Goal: Complete application form: Complete application form

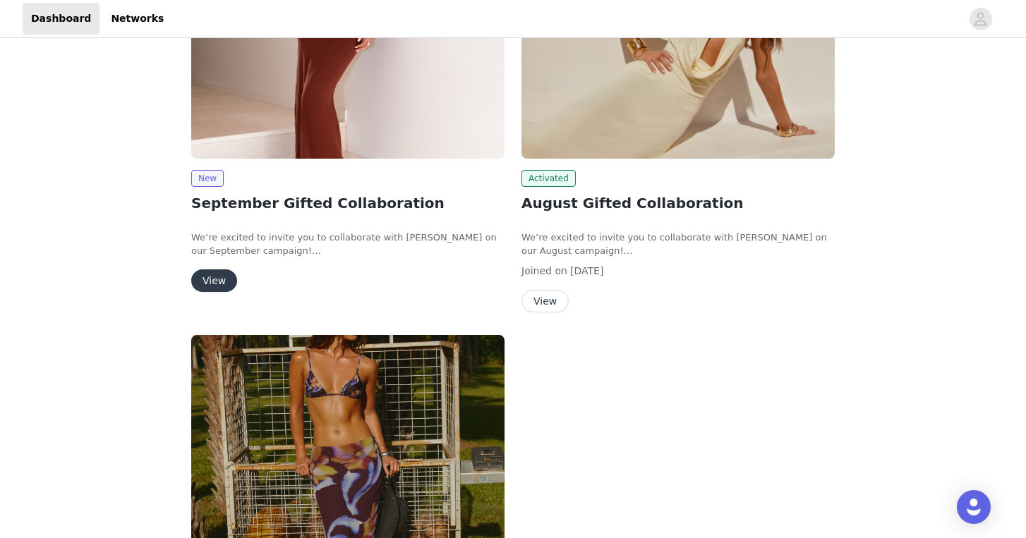
scroll to position [128, 0]
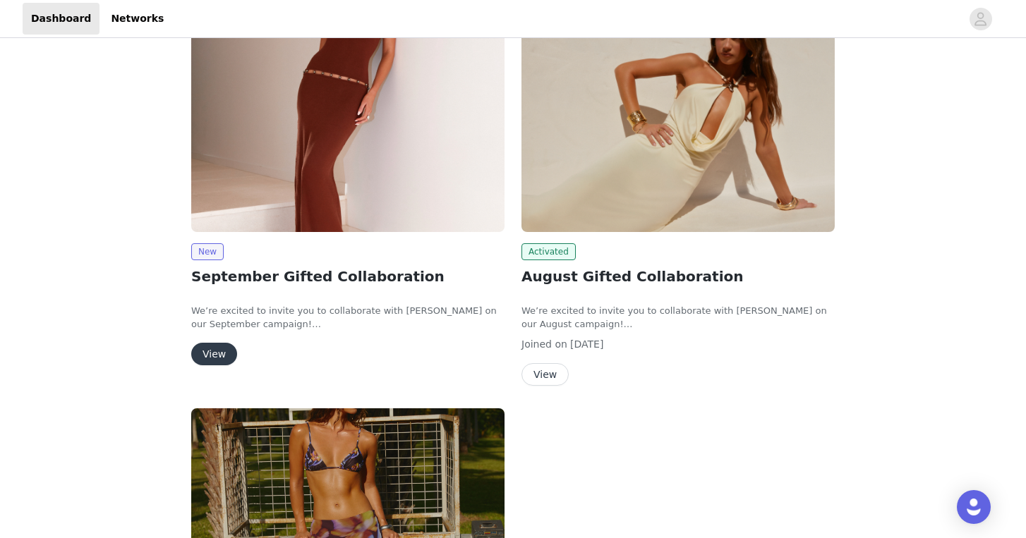
click at [210, 353] on button "View" at bounding box center [214, 354] width 46 height 23
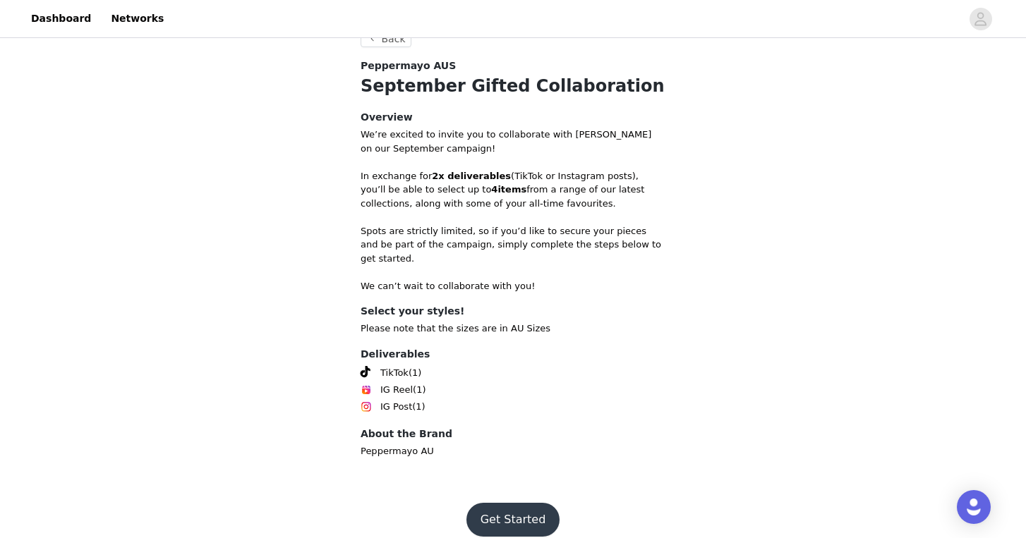
scroll to position [447, 0]
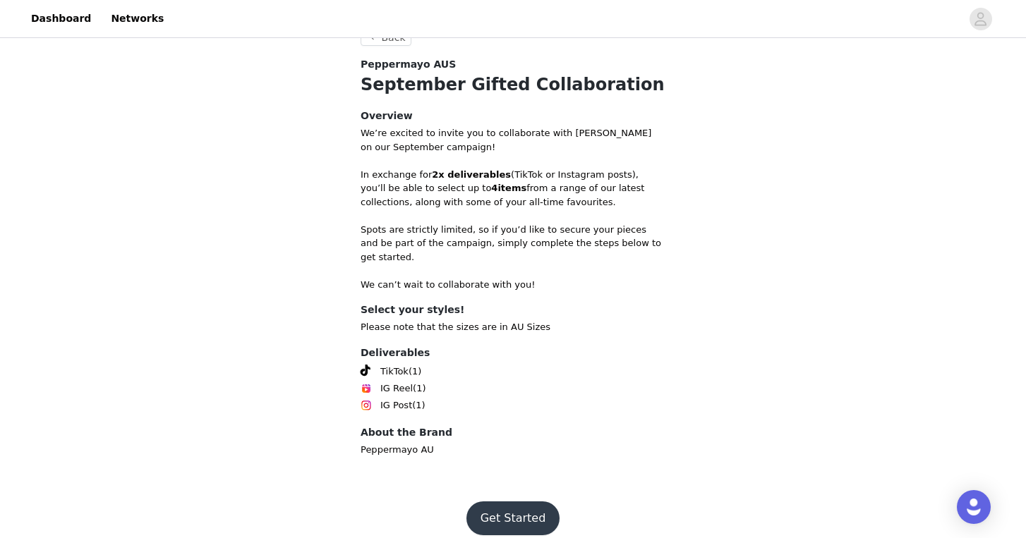
click at [539, 502] on button "Get Started" at bounding box center [513, 519] width 94 height 34
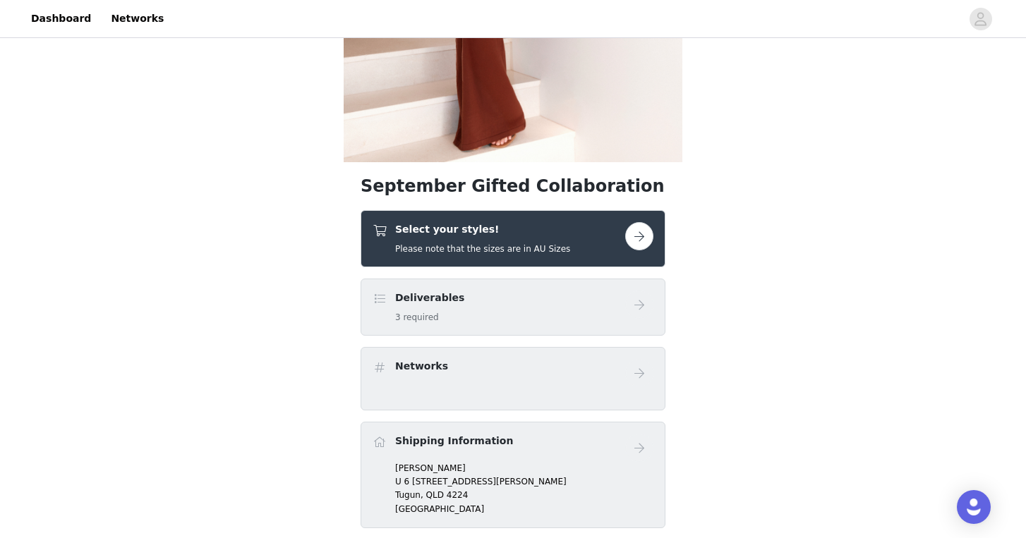
scroll to position [308, 0]
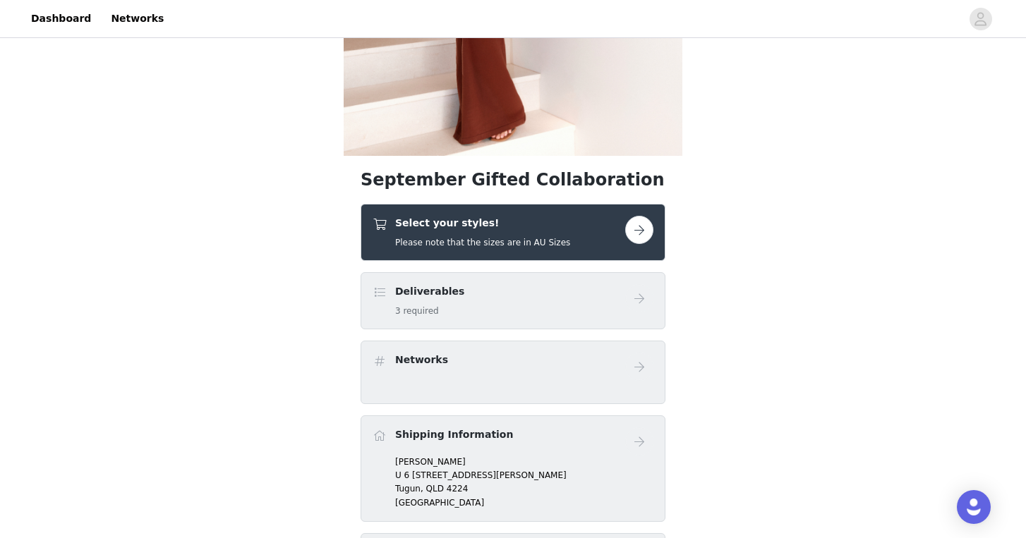
click at [586, 220] on div "Select your styles! Please note that the sizes are in AU Sizes" at bounding box center [499, 232] width 253 height 33
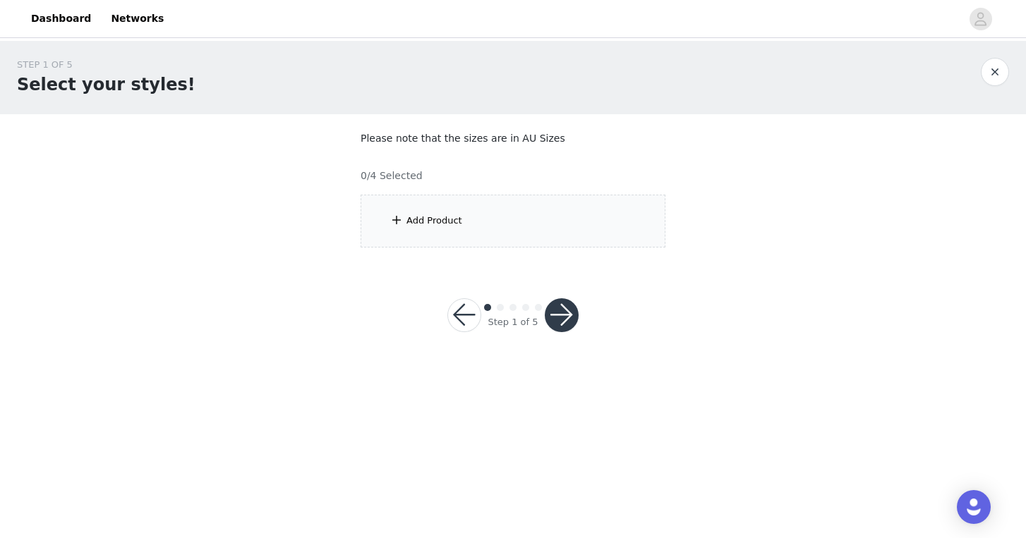
click at [586, 221] on div "Add Product" at bounding box center [513, 221] width 305 height 53
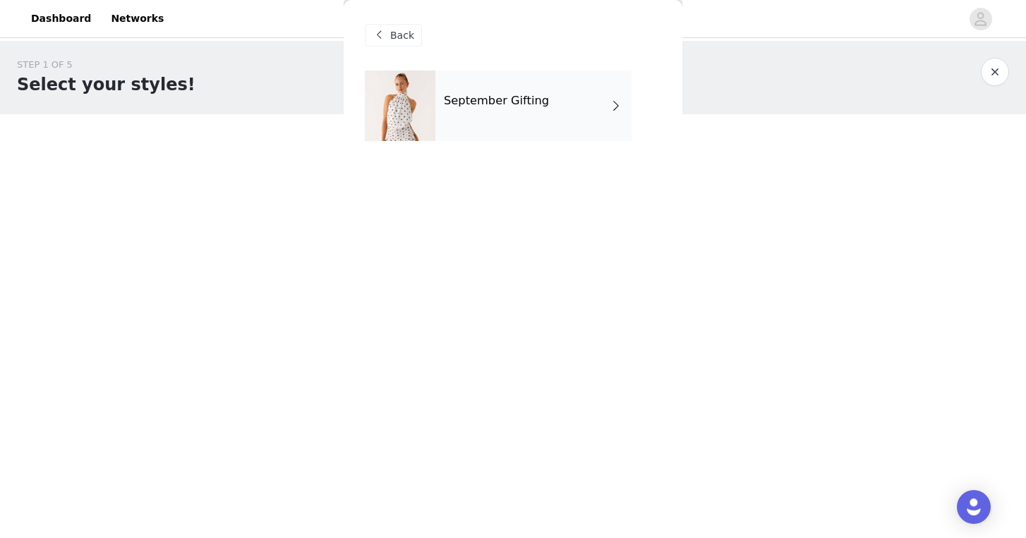
click at [579, 113] on div "September Gifting" at bounding box center [533, 106] width 196 height 71
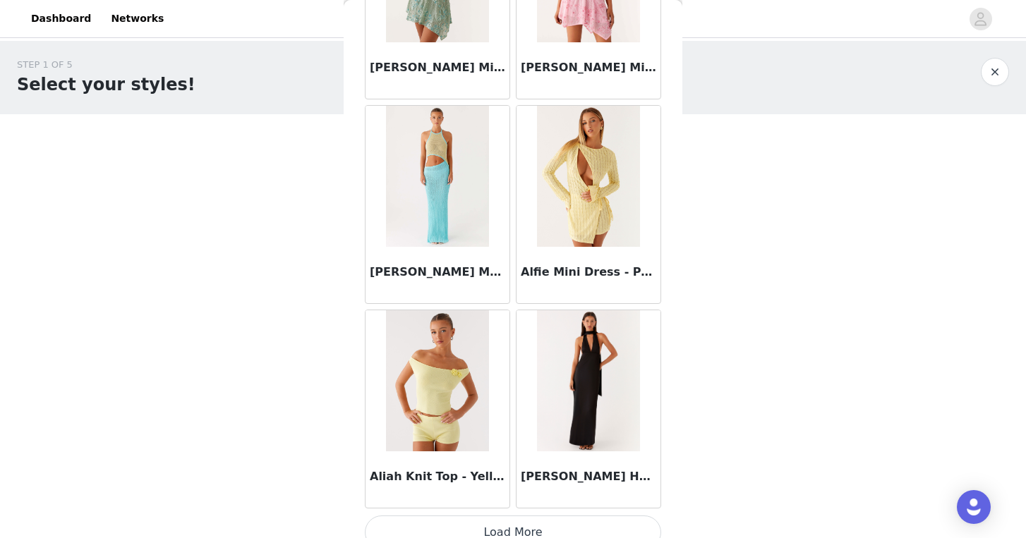
scroll to position [1621, 0]
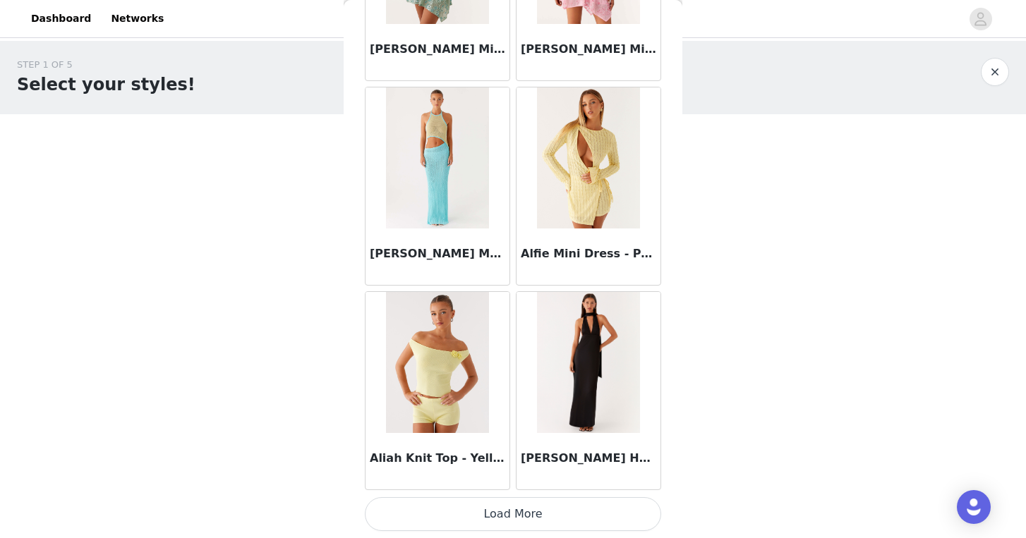
click at [540, 512] on button "Load More" at bounding box center [513, 514] width 296 height 34
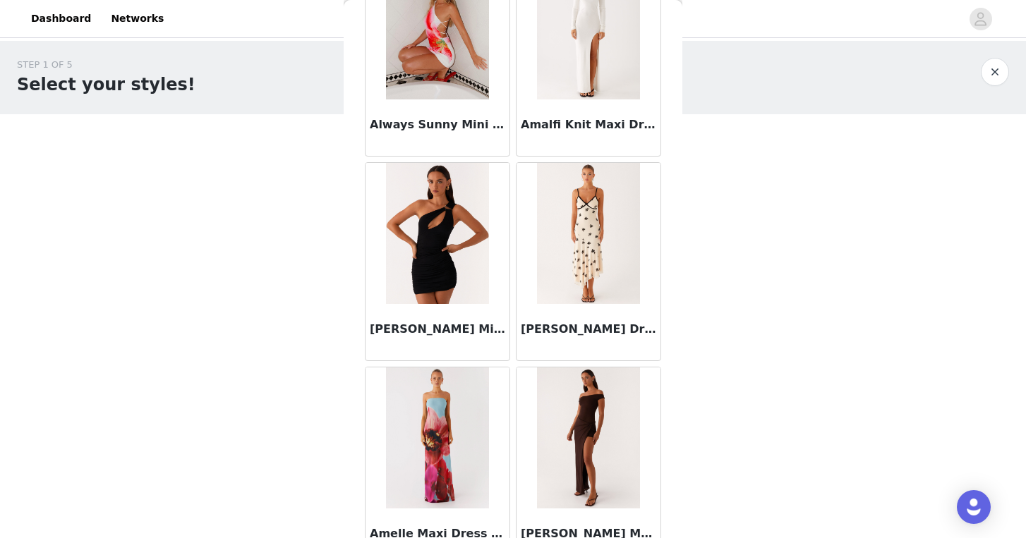
scroll to position [3667, 0]
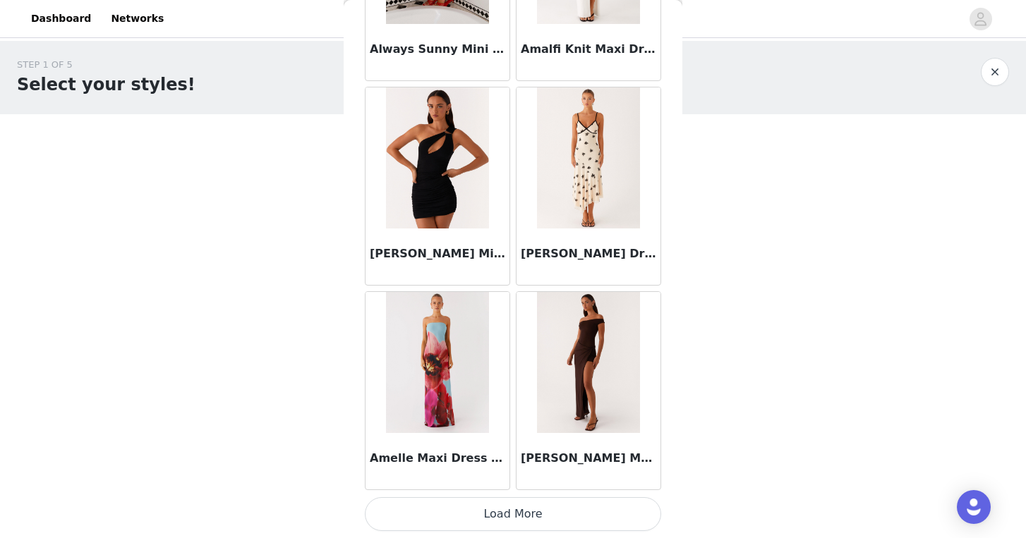
click at [548, 509] on button "Load More" at bounding box center [513, 514] width 296 height 34
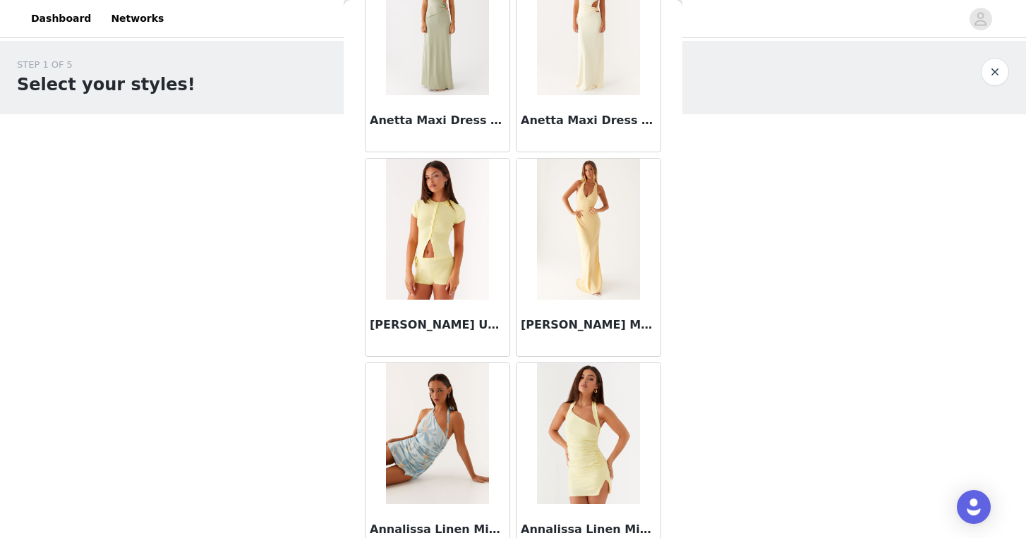
scroll to position [5713, 0]
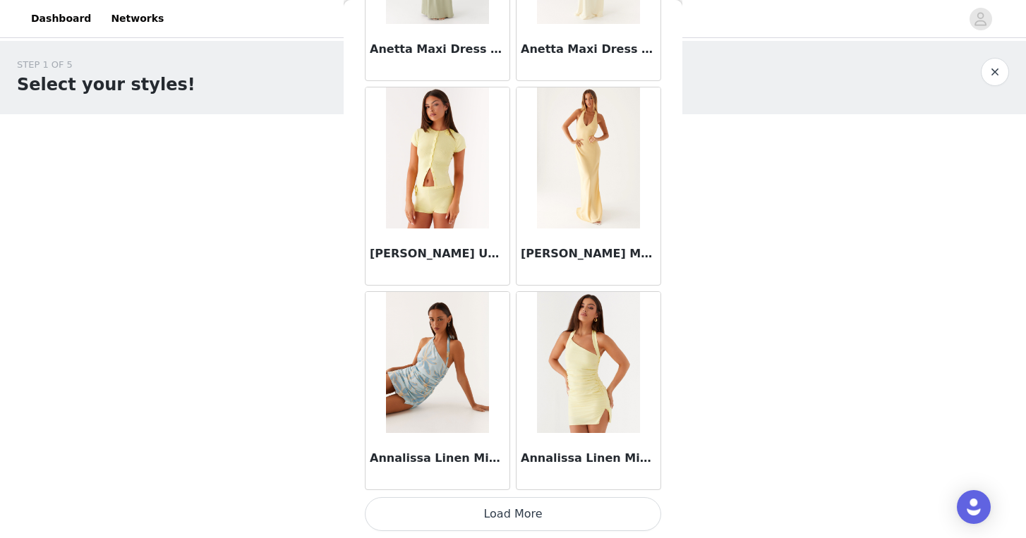
click at [555, 511] on button "Load More" at bounding box center [513, 514] width 296 height 34
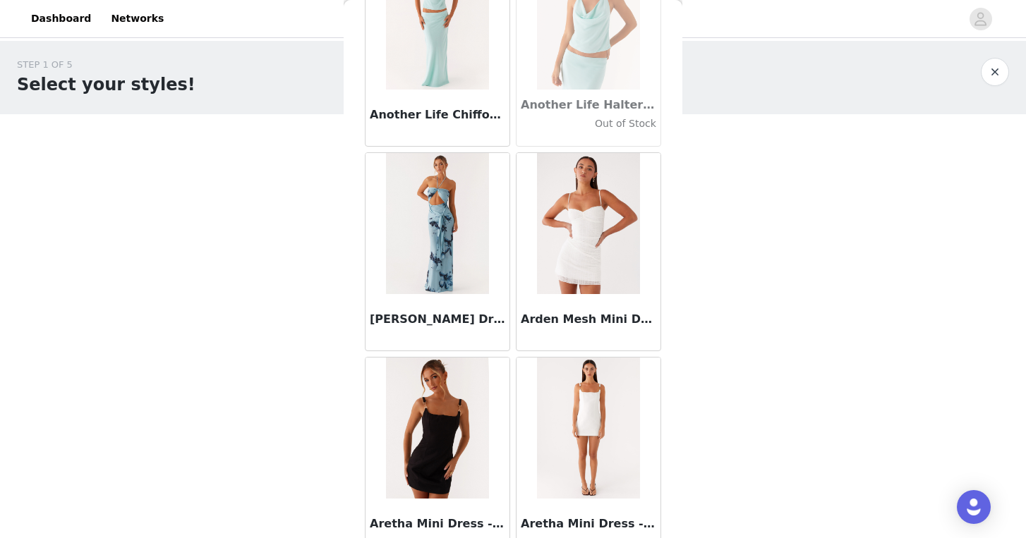
scroll to position [6262, 0]
drag, startPoint x: 521, startPoint y: 318, endPoint x: 655, endPoint y: 329, distance: 133.8
click at [655, 329] on div "Arden Mesh Mini Dress - White" at bounding box center [588, 322] width 144 height 56
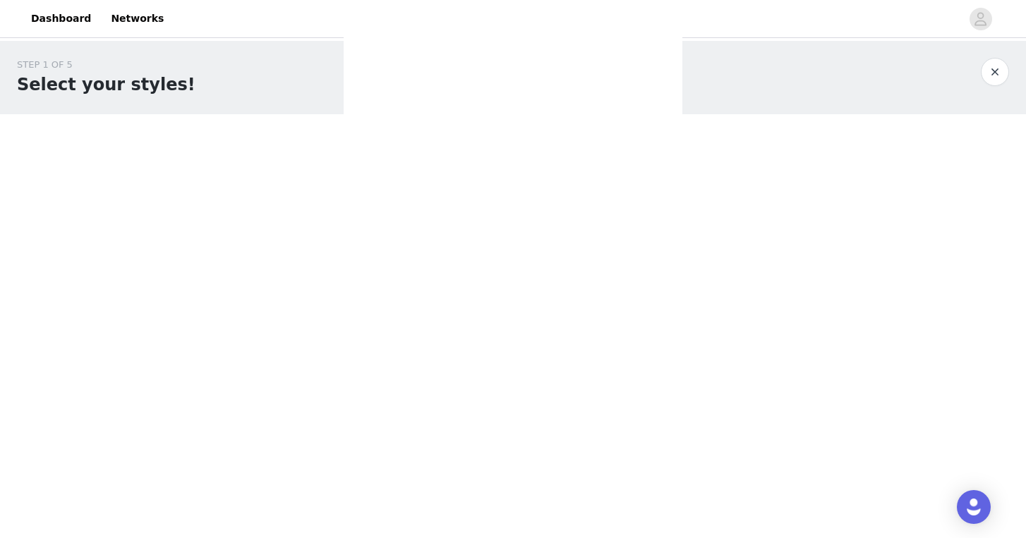
scroll to position [0, 0]
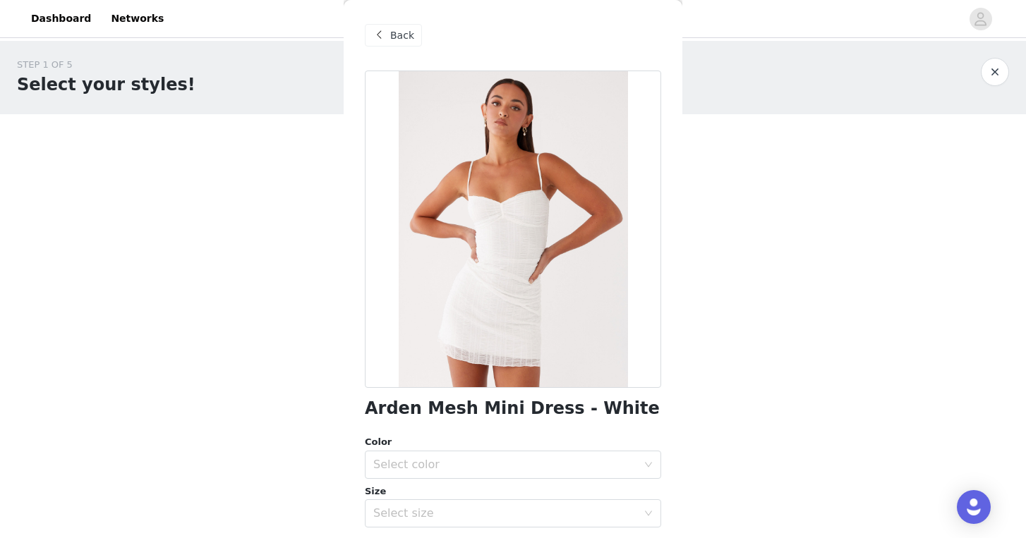
click at [406, 37] on span "Back" at bounding box center [402, 35] width 24 height 15
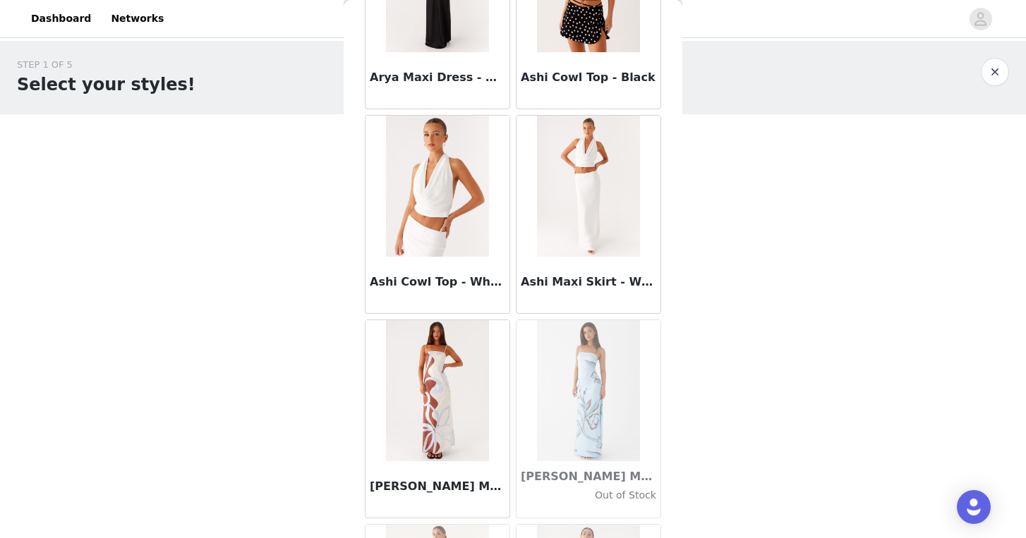
scroll to position [7759, 0]
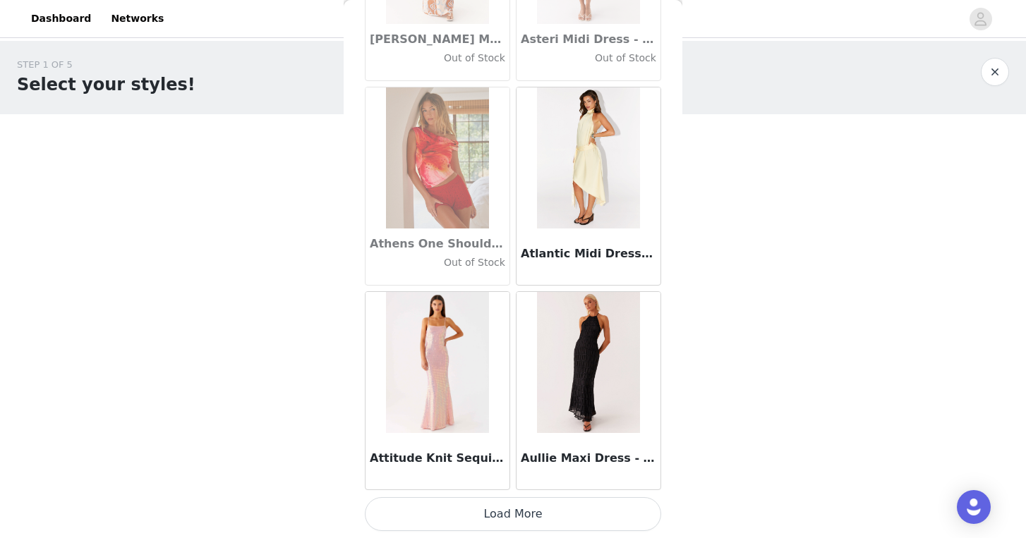
click at [519, 512] on button "Load More" at bounding box center [513, 514] width 296 height 34
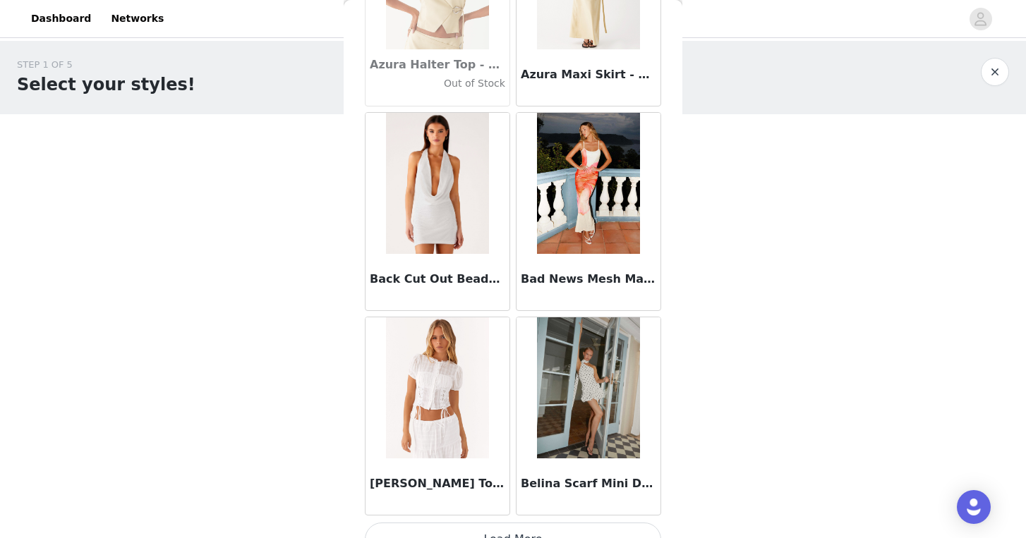
scroll to position [9805, 0]
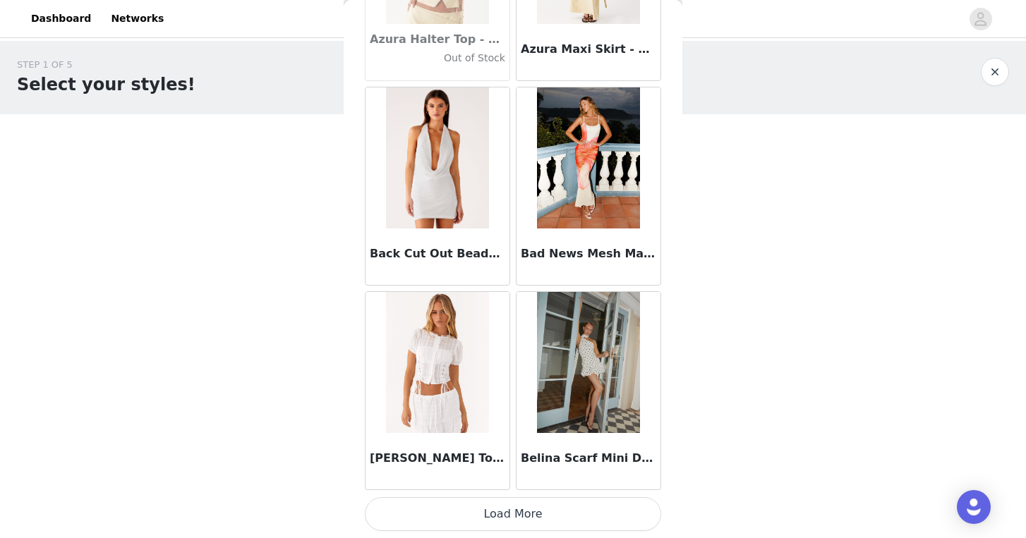
click at [514, 516] on button "Load More" at bounding box center [513, 514] width 296 height 34
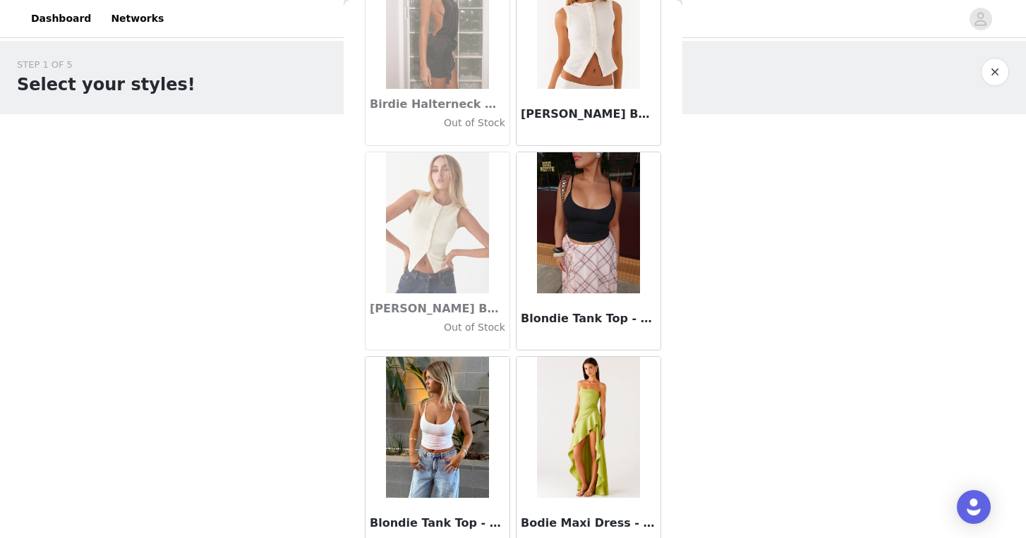
scroll to position [11851, 0]
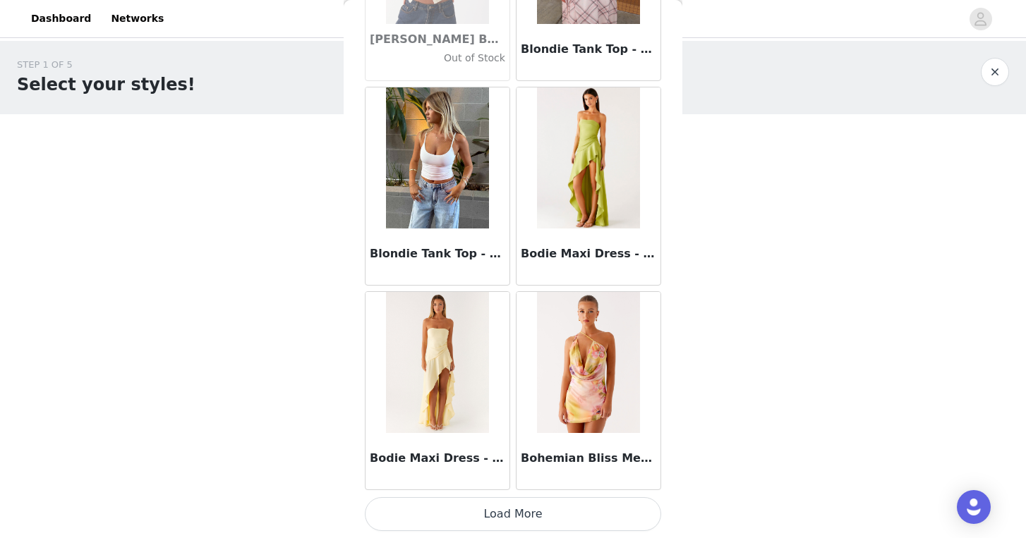
click at [529, 509] on button "Load More" at bounding box center [513, 514] width 296 height 34
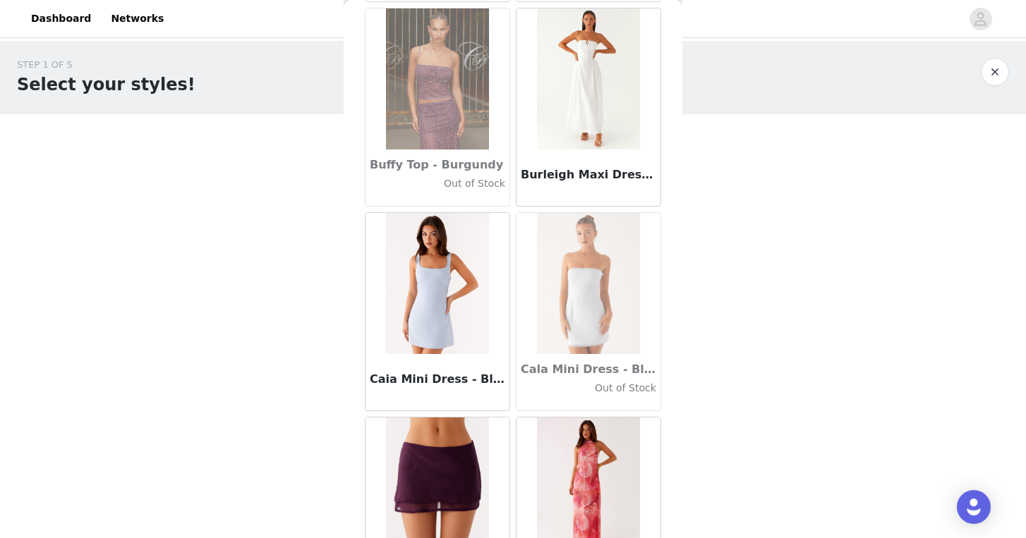
scroll to position [13897, 0]
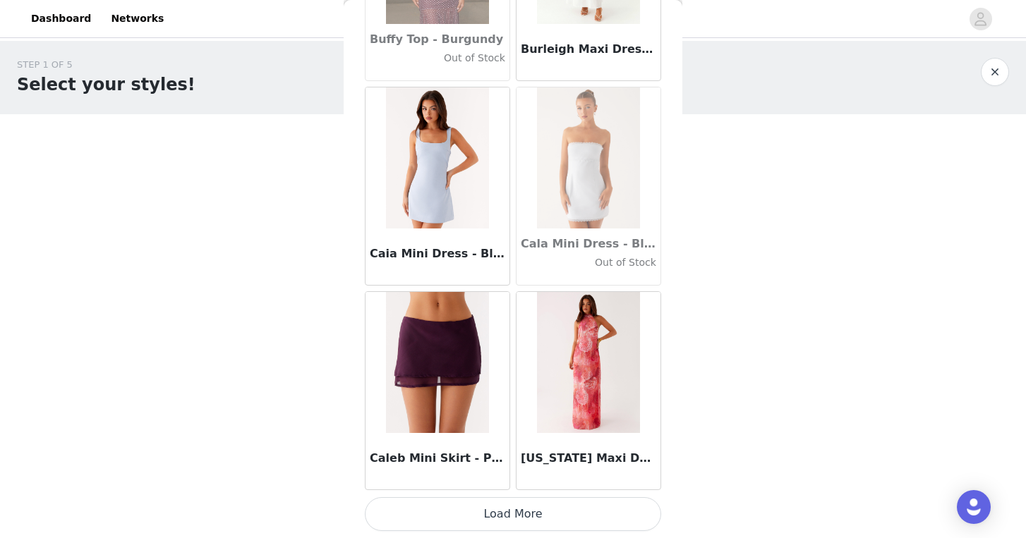
click at [519, 516] on button "Load More" at bounding box center [513, 514] width 296 height 34
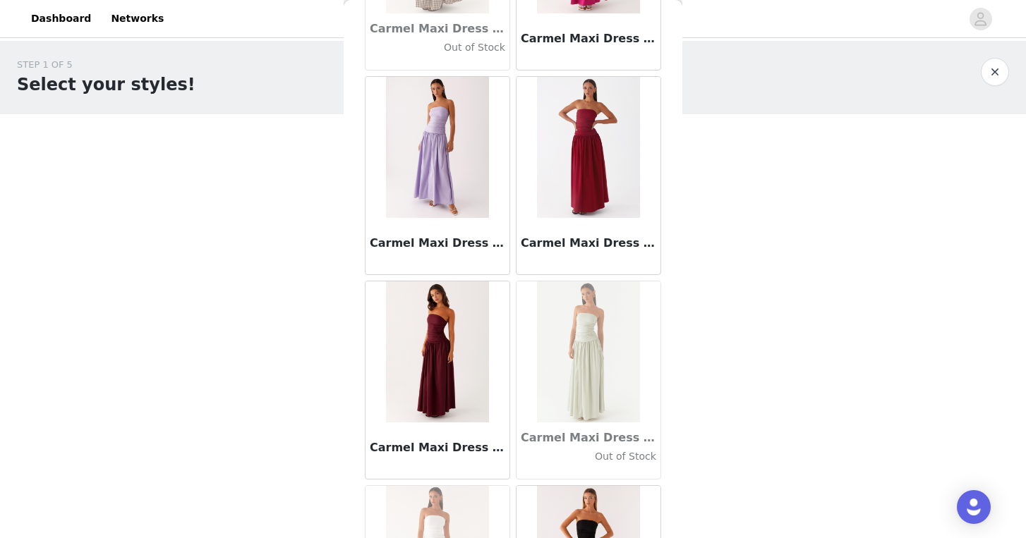
scroll to position [15943, 0]
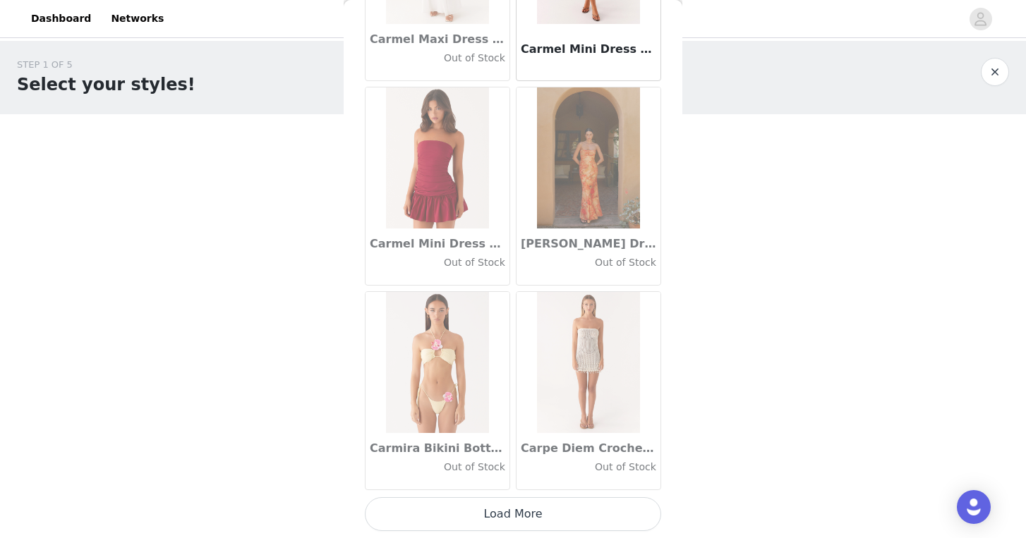
click at [527, 518] on button "Load More" at bounding box center [513, 514] width 296 height 34
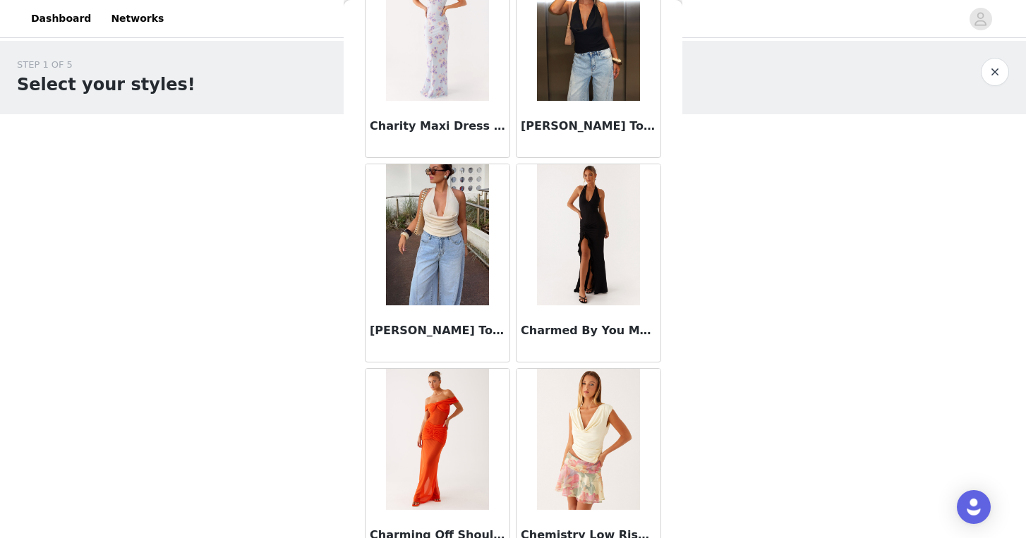
scroll to position [17989, 0]
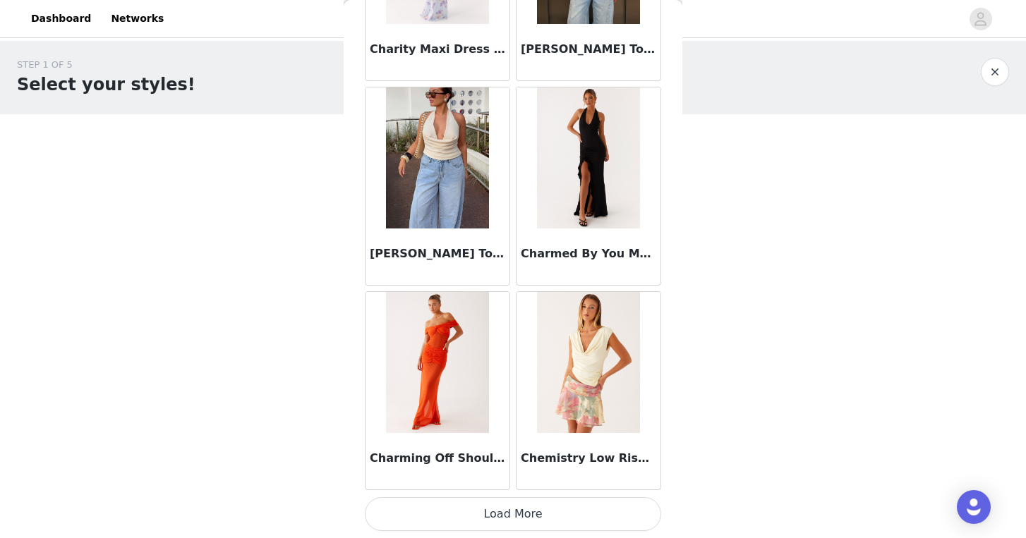
click at [548, 511] on button "Load More" at bounding box center [513, 514] width 296 height 34
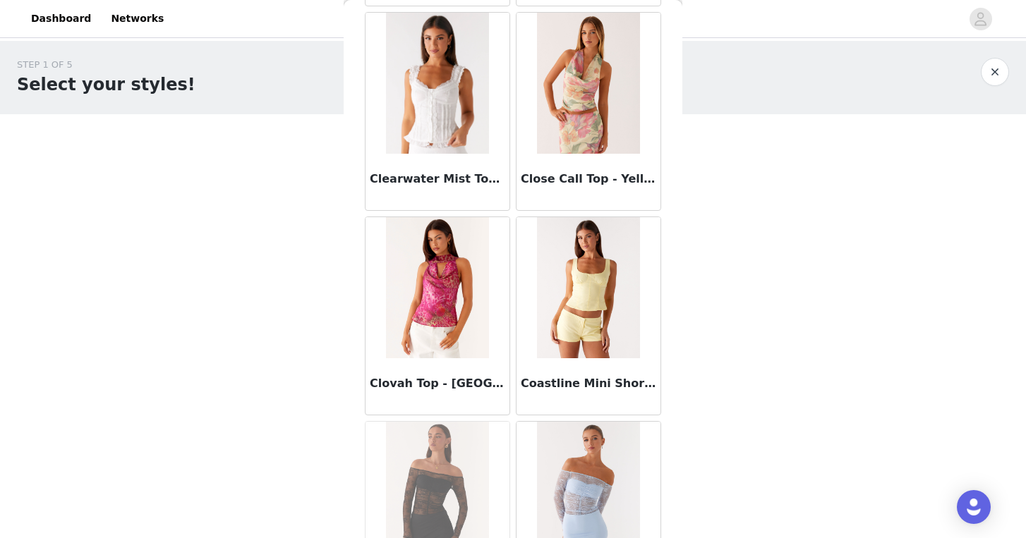
scroll to position [20035, 0]
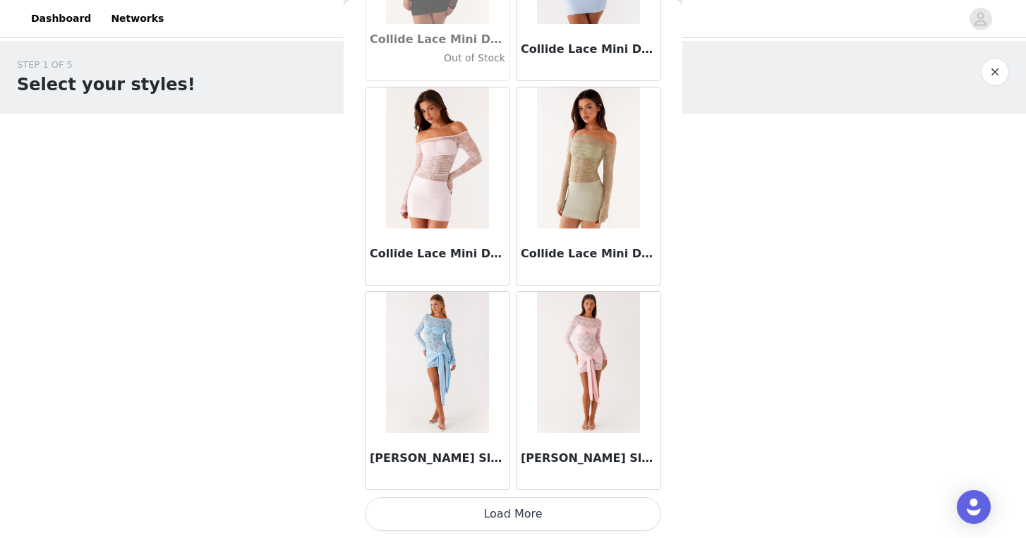
click at [559, 507] on button "Load More" at bounding box center [513, 514] width 296 height 34
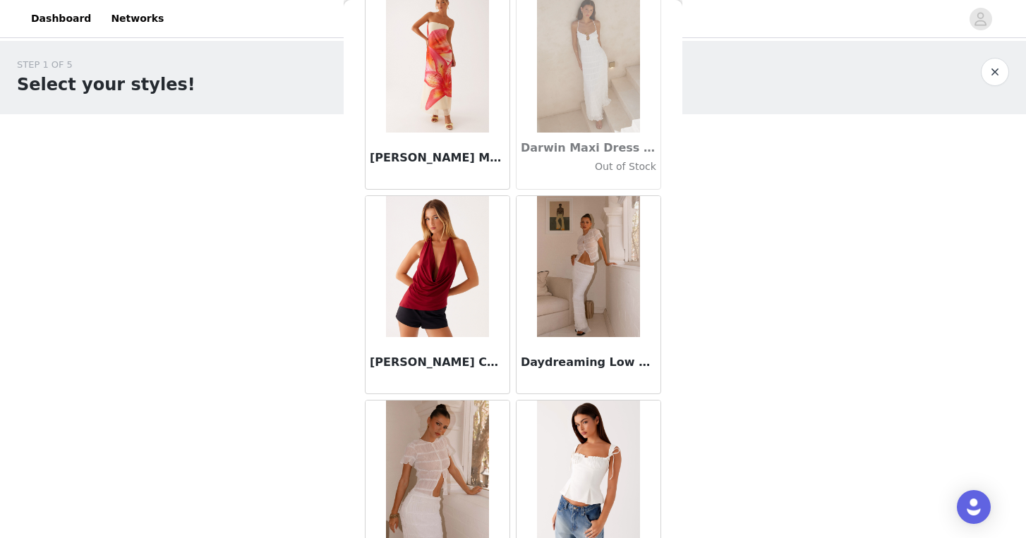
scroll to position [22081, 0]
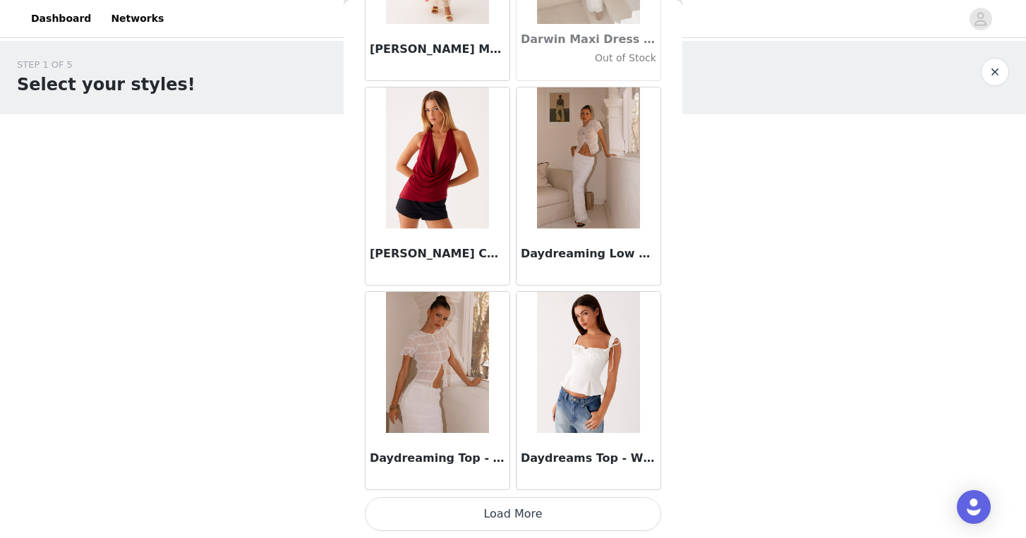
click at [559, 503] on button "Load More" at bounding box center [513, 514] width 296 height 34
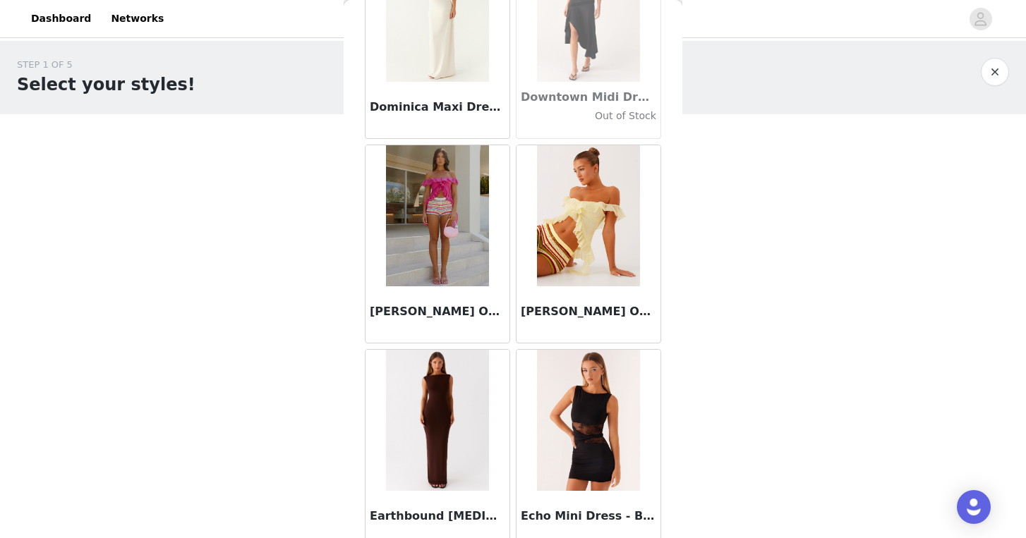
scroll to position [24127, 0]
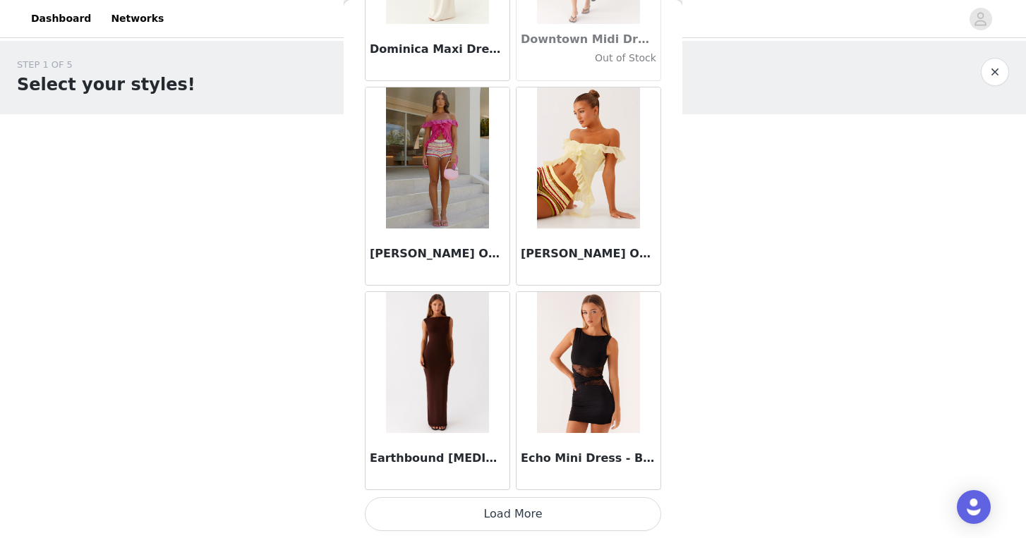
click at [577, 502] on button "Load More" at bounding box center [513, 514] width 296 height 34
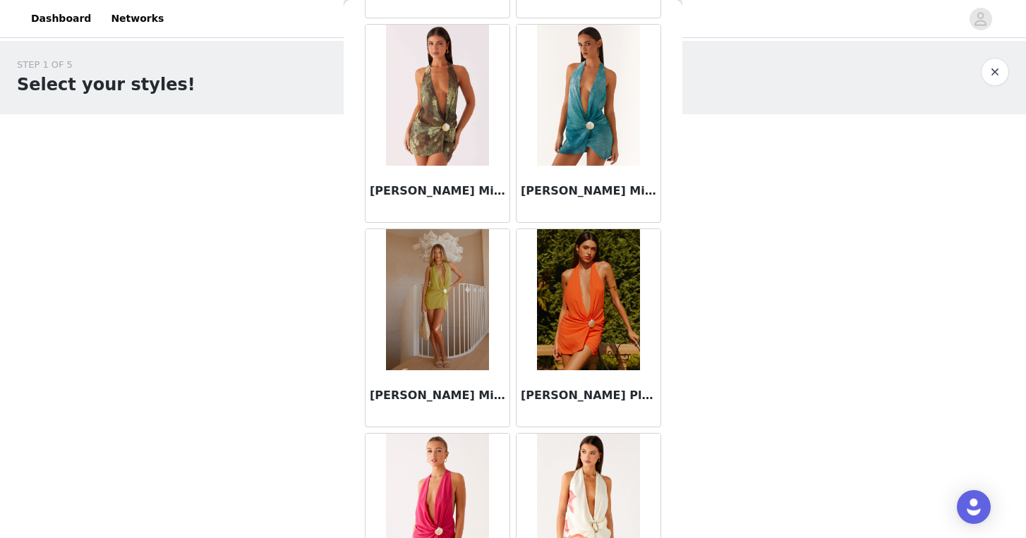
scroll to position [26173, 0]
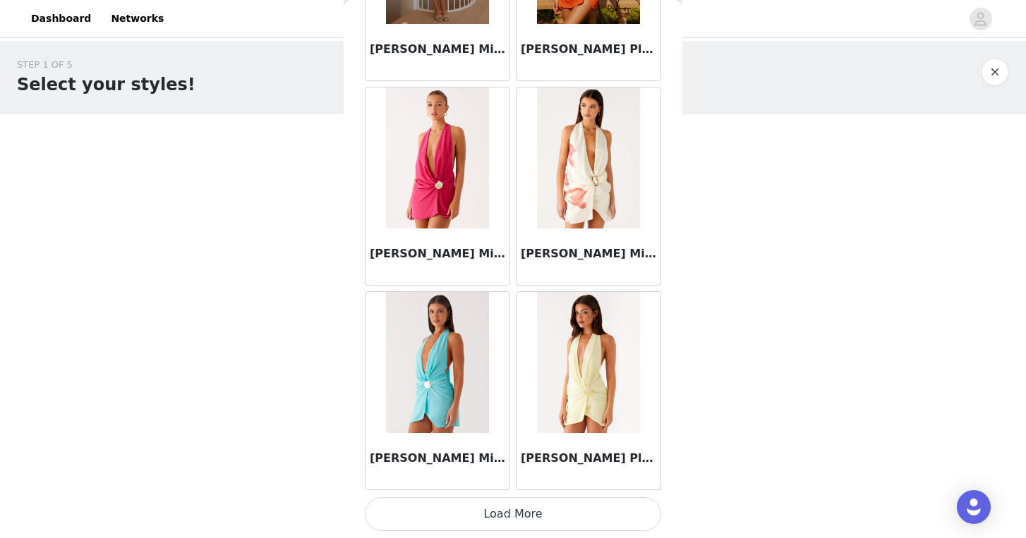
click at [556, 516] on button "Load More" at bounding box center [513, 514] width 296 height 34
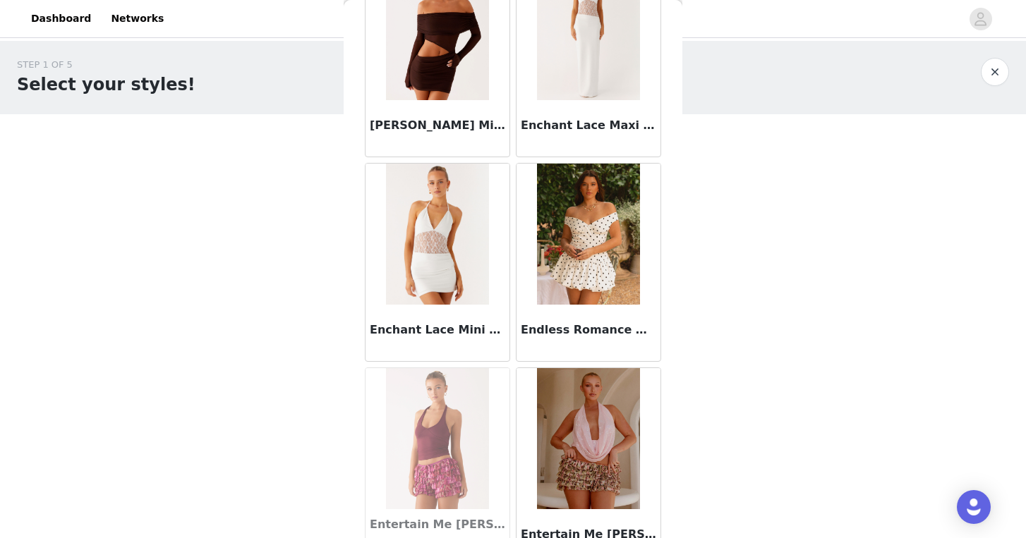
scroll to position [28219, 0]
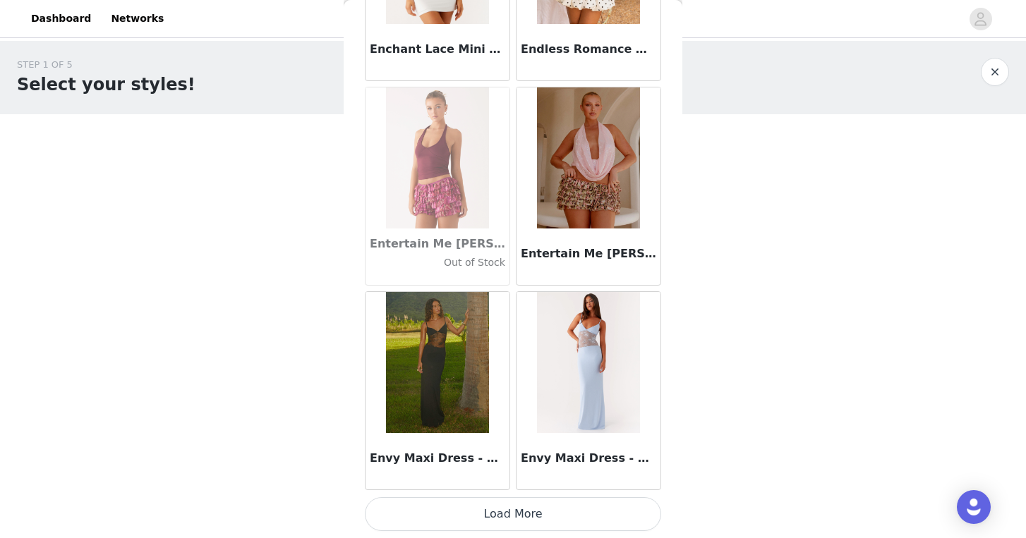
click at [550, 509] on button "Load More" at bounding box center [513, 514] width 296 height 34
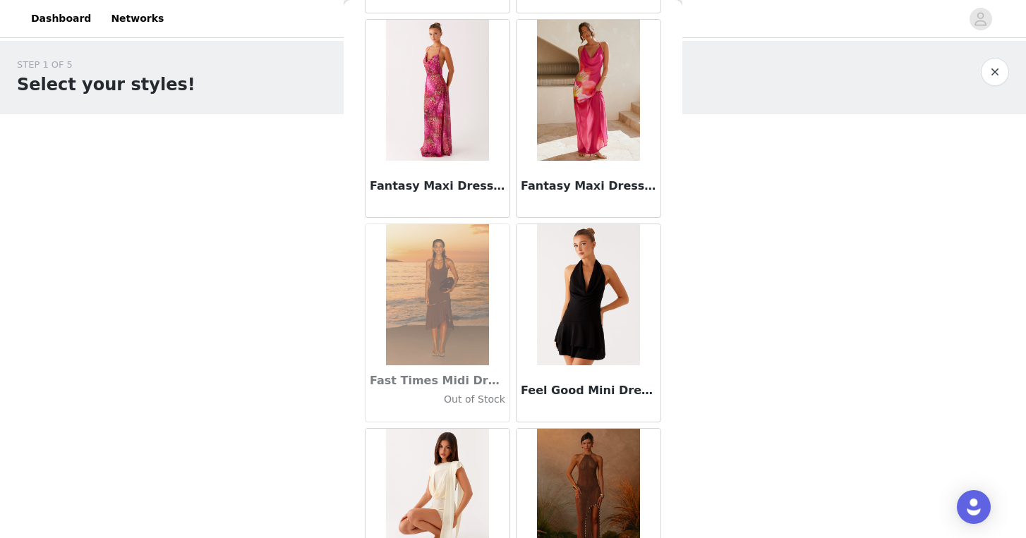
scroll to position [30265, 0]
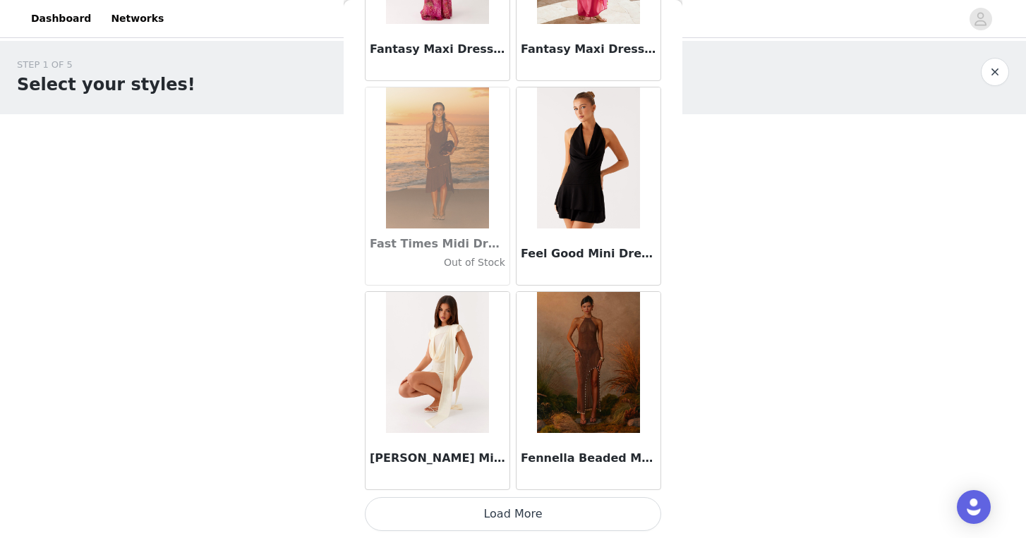
click at [567, 507] on button "Load More" at bounding box center [513, 514] width 296 height 34
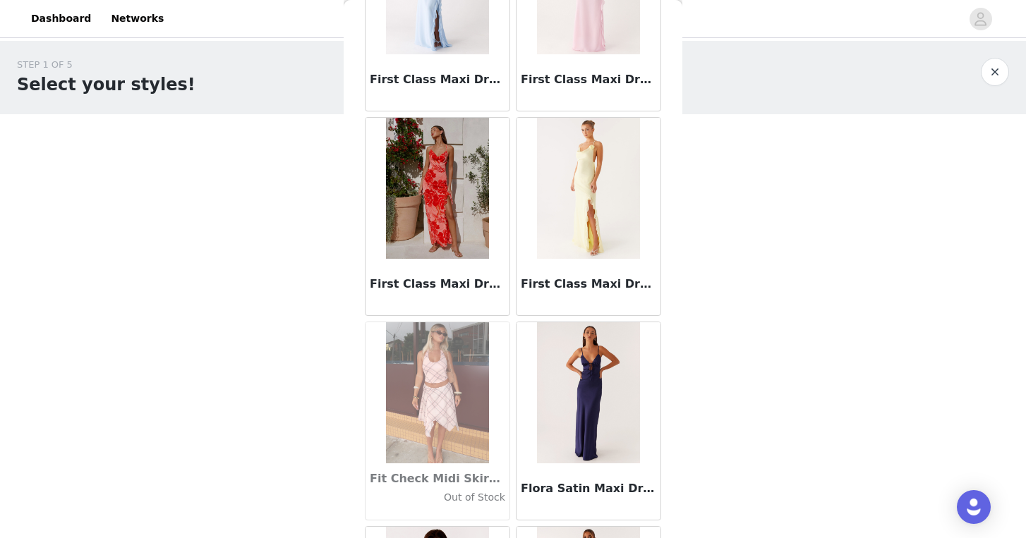
scroll to position [32311, 0]
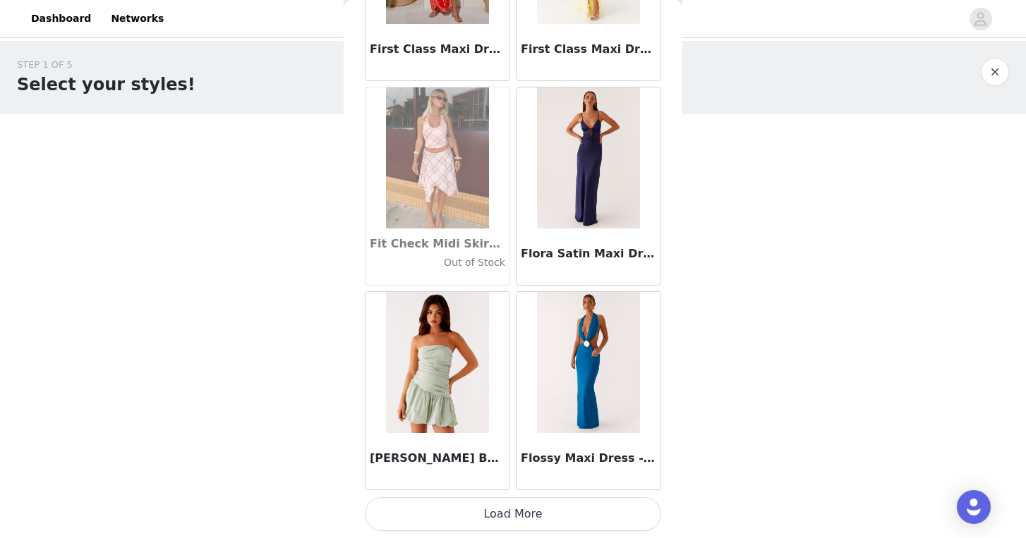
click at [562, 508] on button "Load More" at bounding box center [513, 514] width 296 height 34
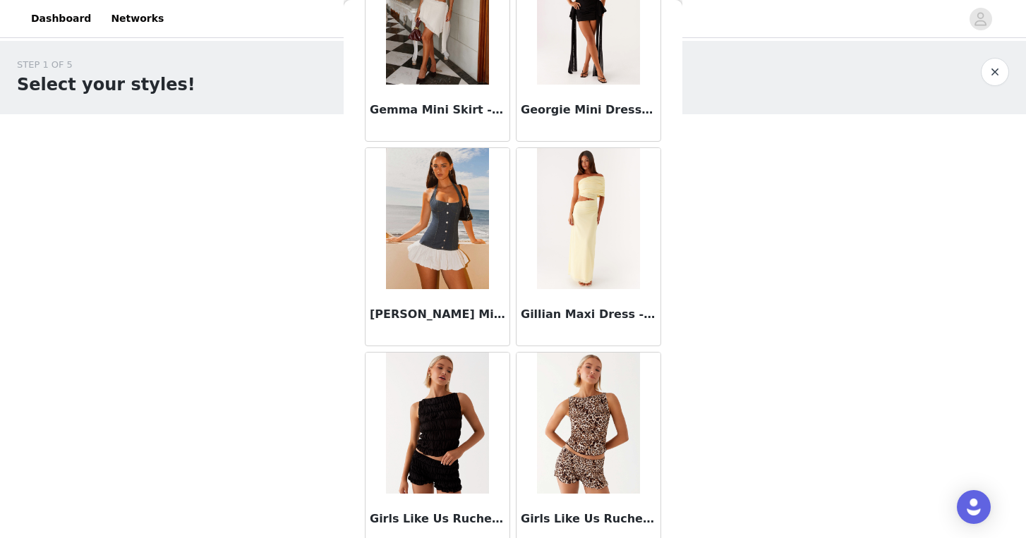
scroll to position [34358, 0]
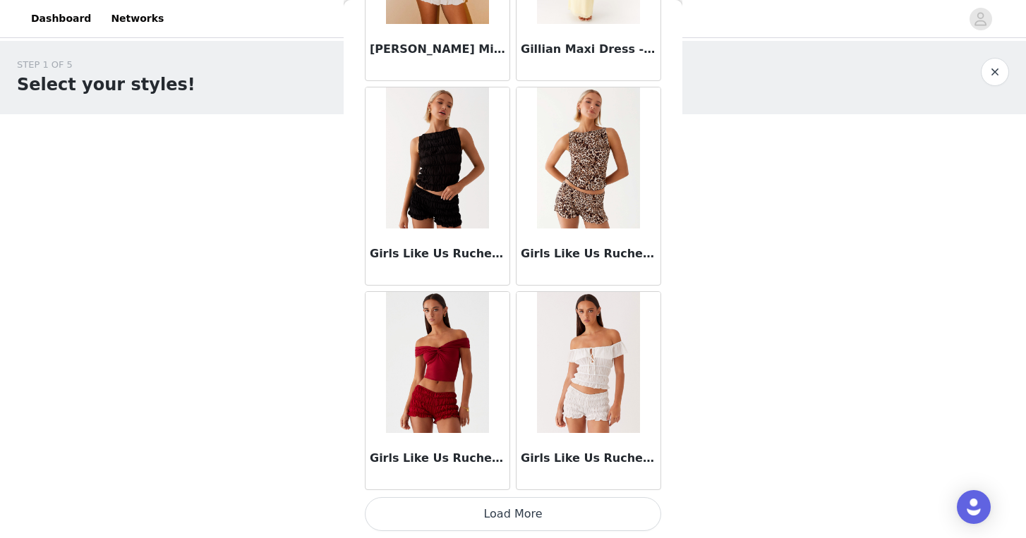
click at [580, 504] on button "Load More" at bounding box center [513, 514] width 296 height 34
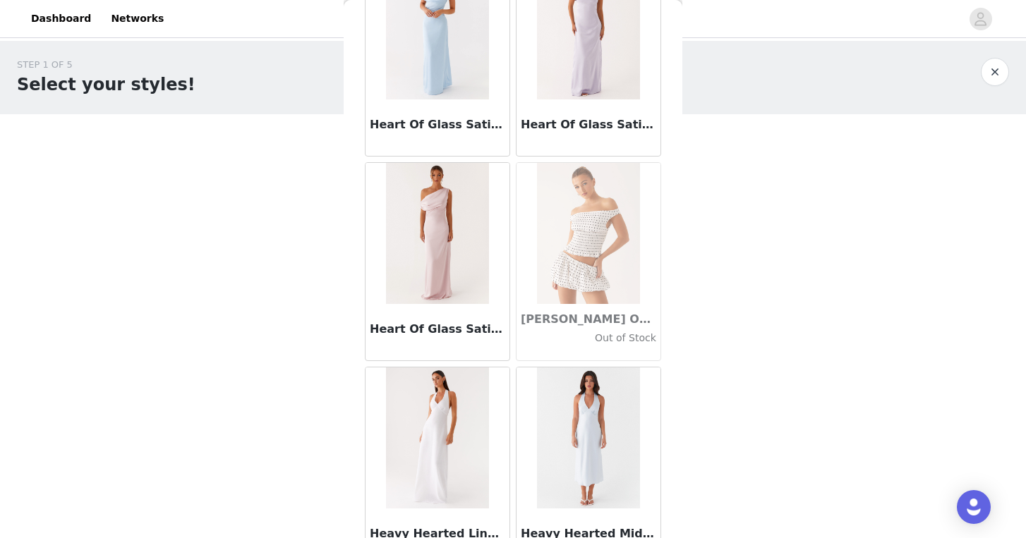
scroll to position [36404, 0]
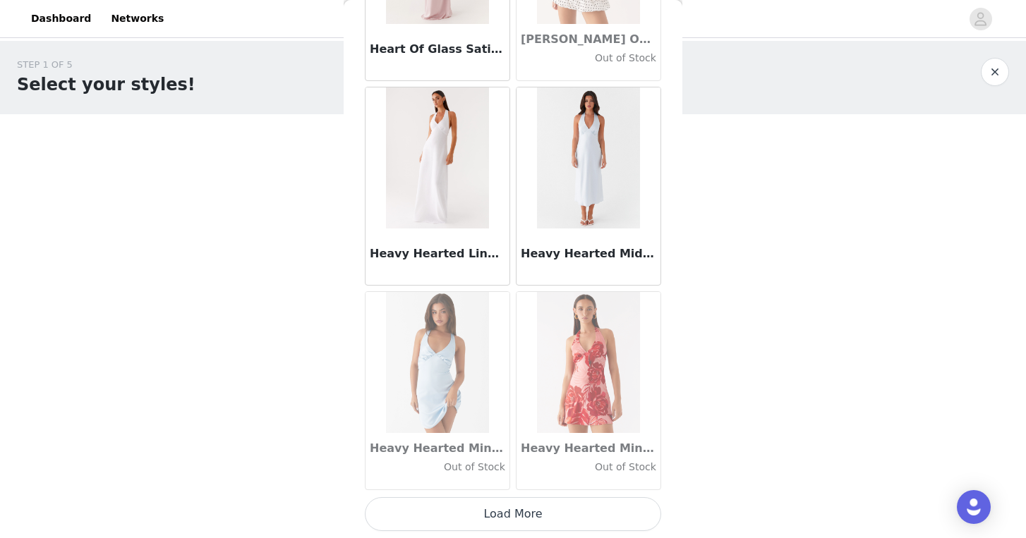
click at [553, 507] on button "Load More" at bounding box center [513, 514] width 296 height 34
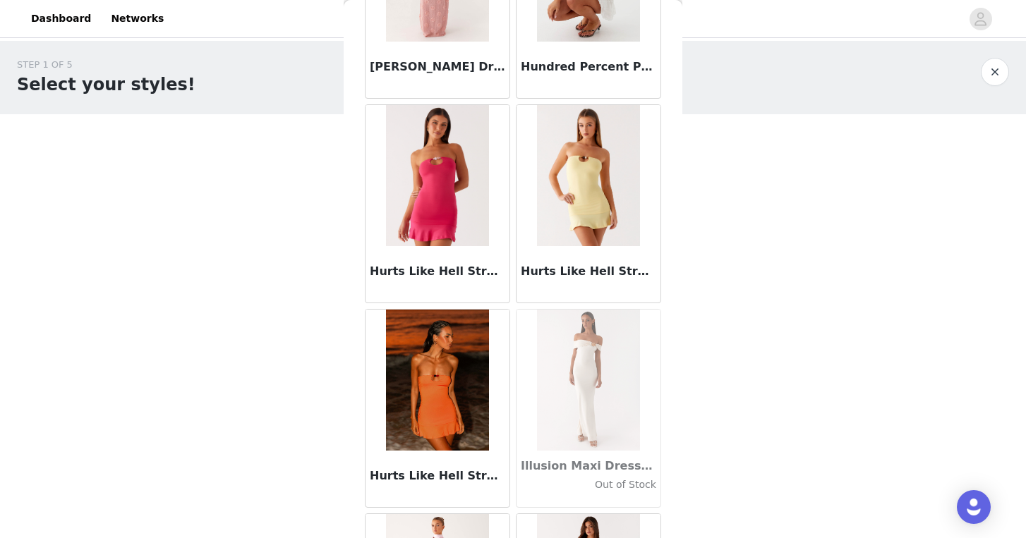
scroll to position [38450, 0]
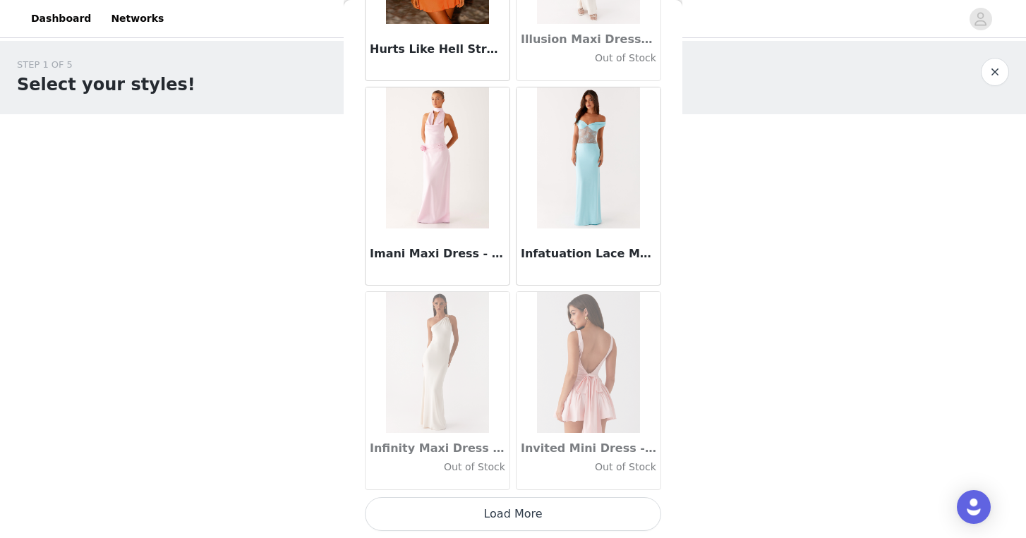
click at [564, 519] on button "Load More" at bounding box center [513, 514] width 296 height 34
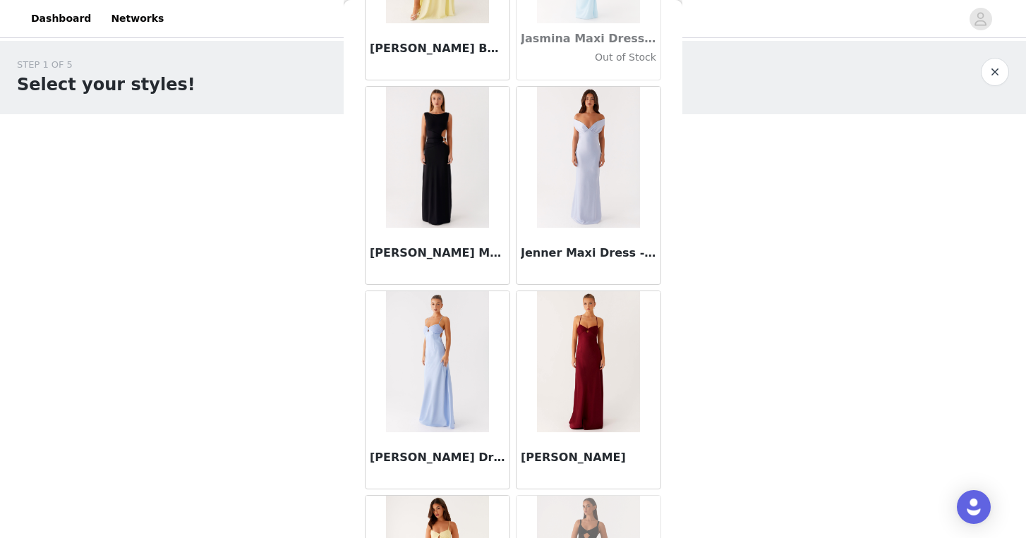
scroll to position [40496, 0]
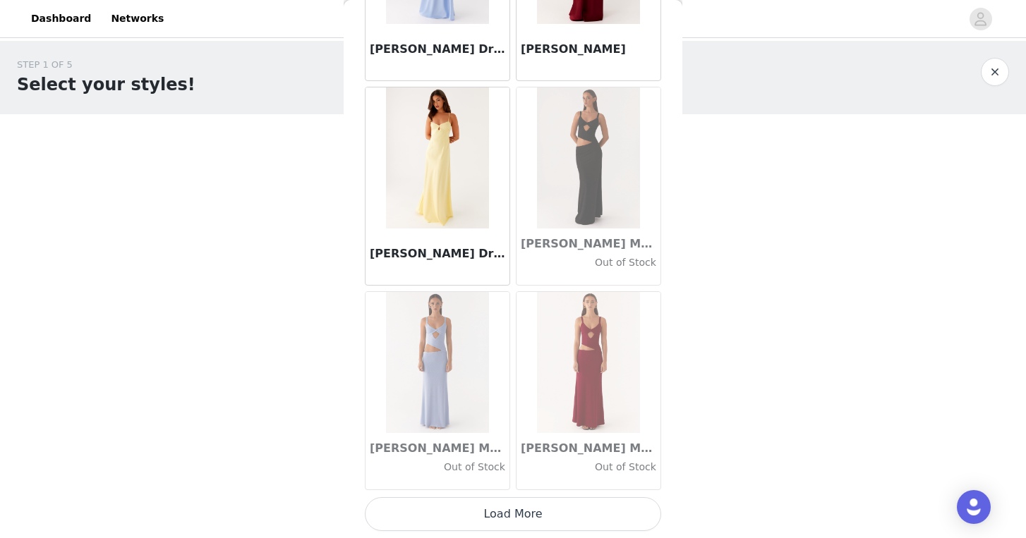
click at [569, 512] on button "Load More" at bounding box center [513, 514] width 296 height 34
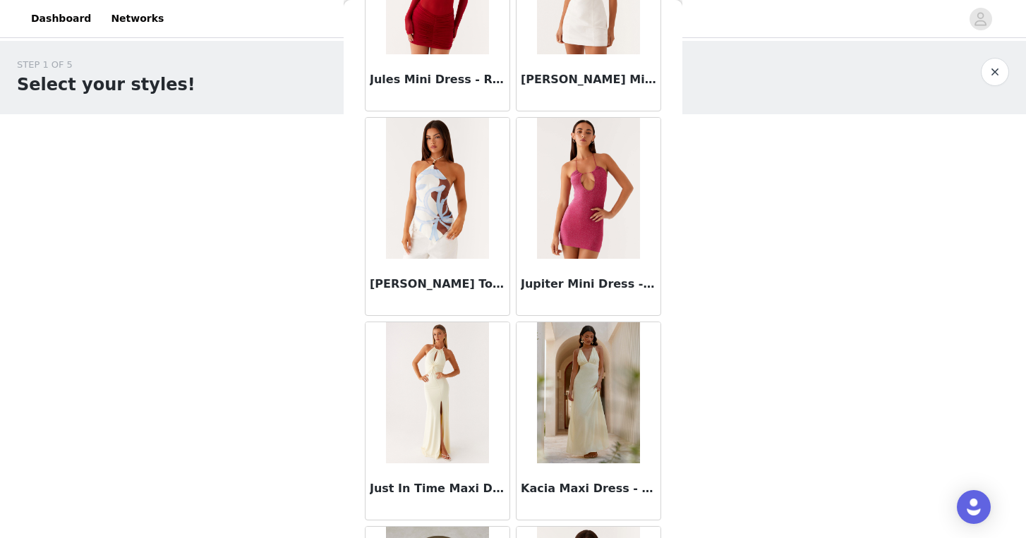
scroll to position [42542, 0]
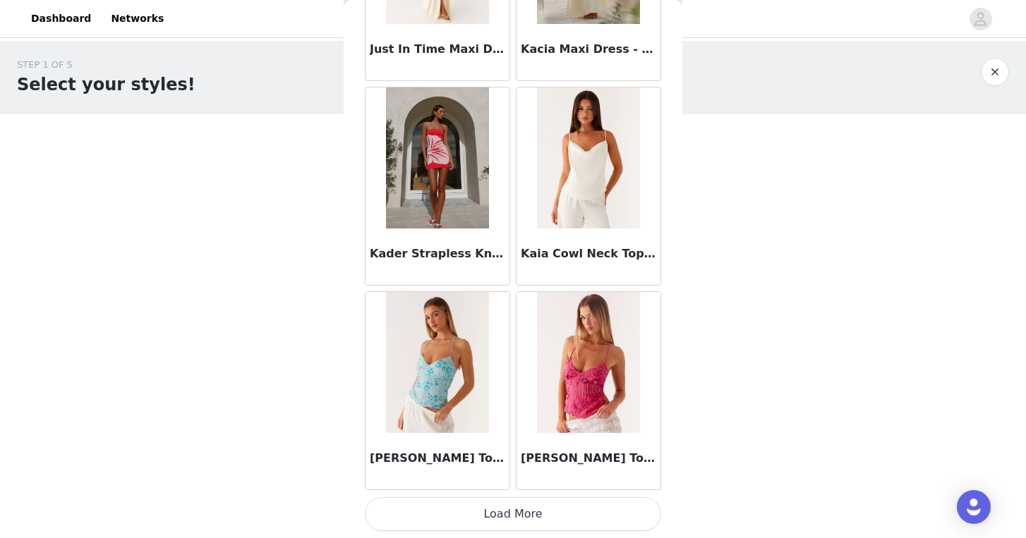
click at [581, 513] on button "Load More" at bounding box center [513, 514] width 296 height 34
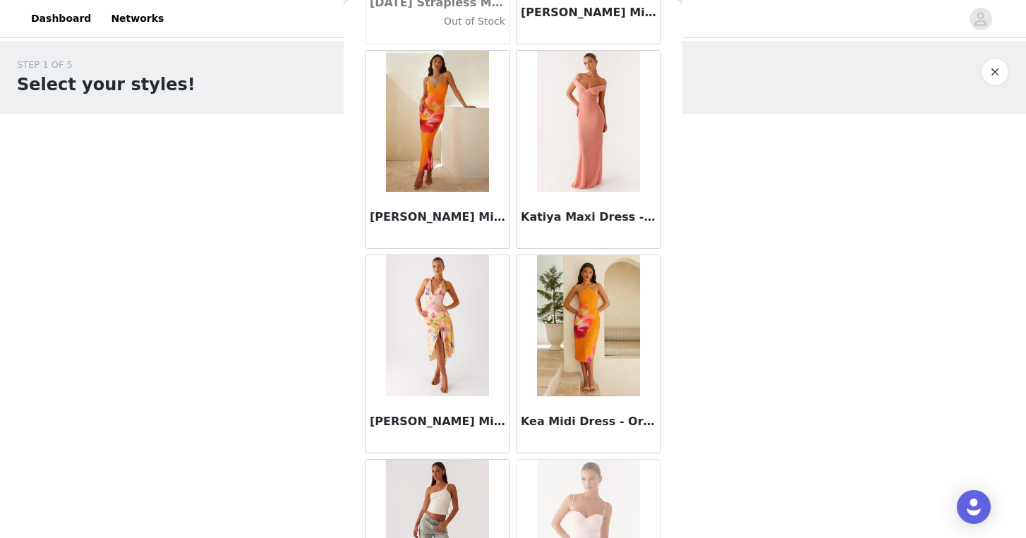
scroll to position [44588, 0]
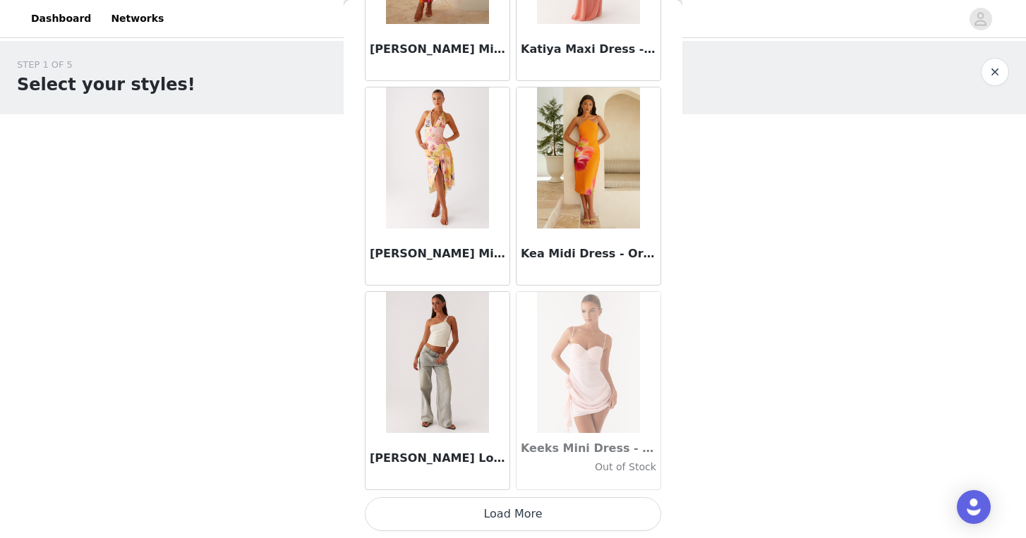
click at [581, 514] on button "Load More" at bounding box center [513, 514] width 296 height 34
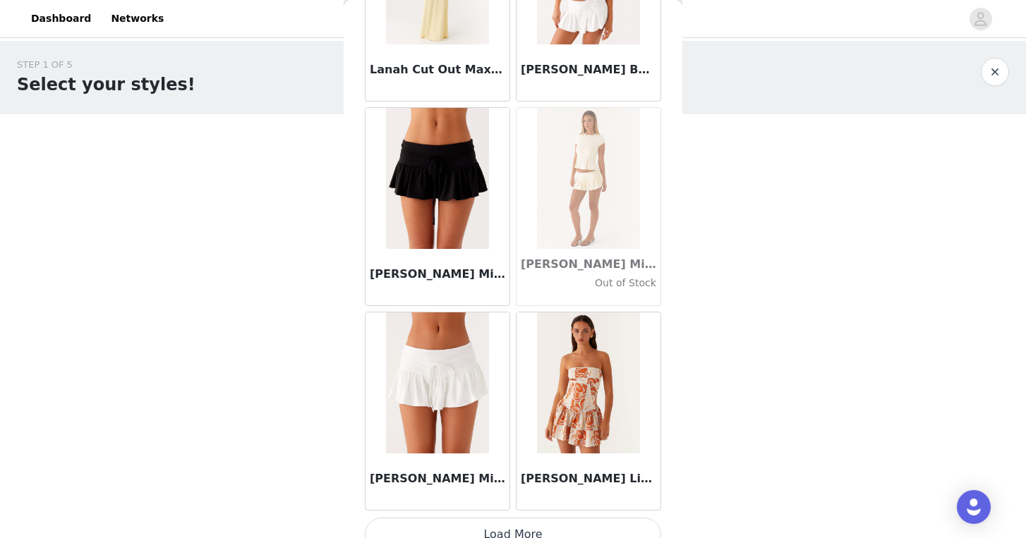
scroll to position [46634, 0]
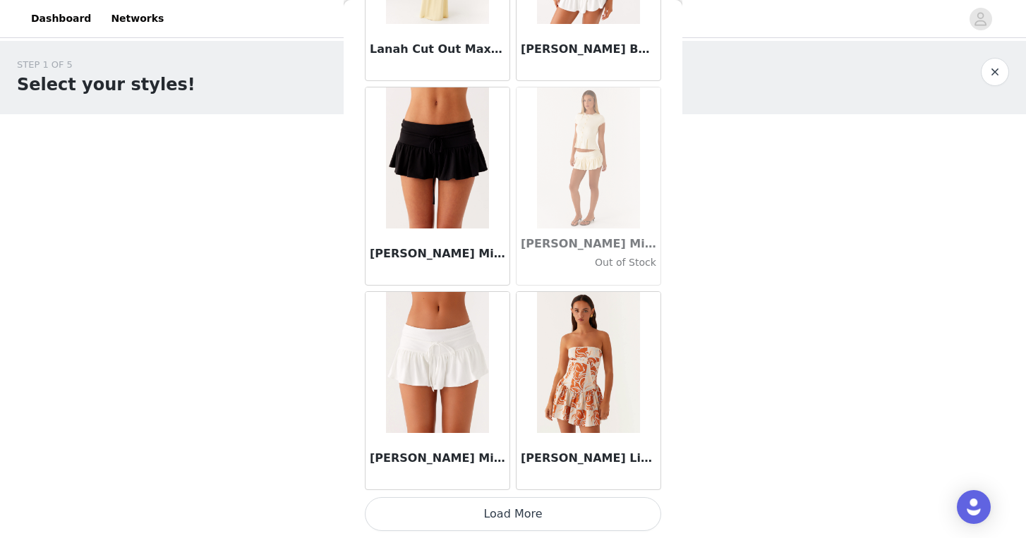
click at [558, 514] on button "Load More" at bounding box center [513, 514] width 296 height 34
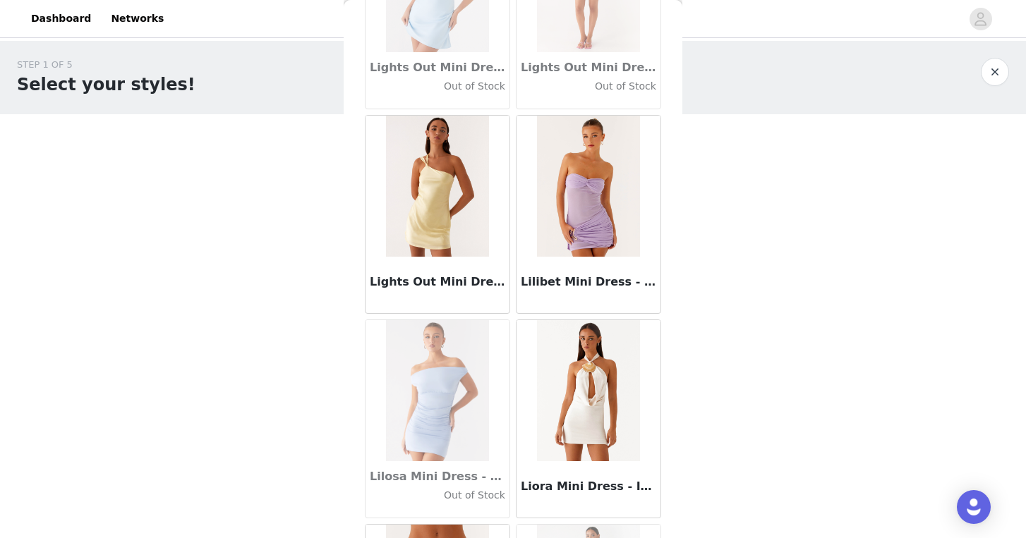
scroll to position [48680, 0]
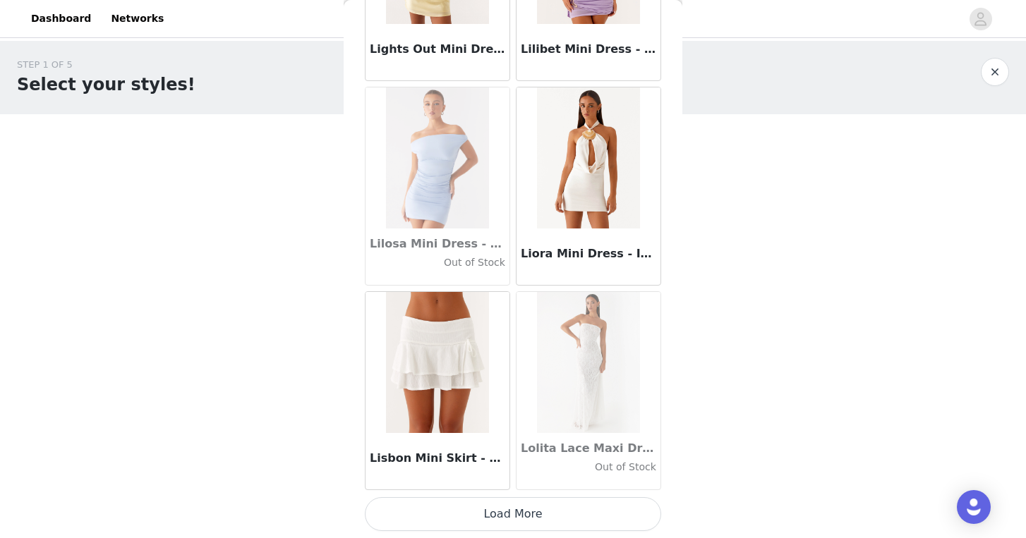
click at [562, 509] on button "Load More" at bounding box center [513, 514] width 296 height 34
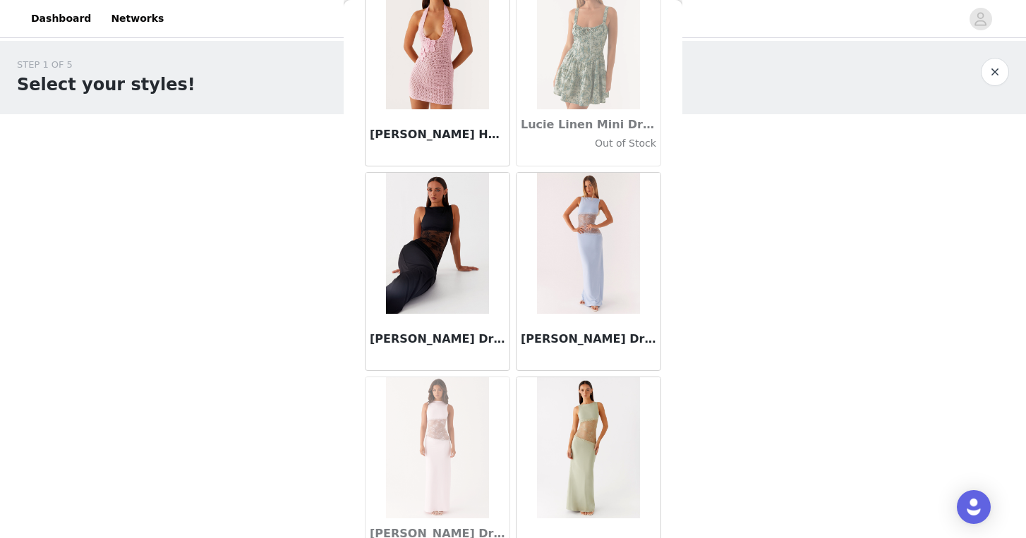
scroll to position [50726, 0]
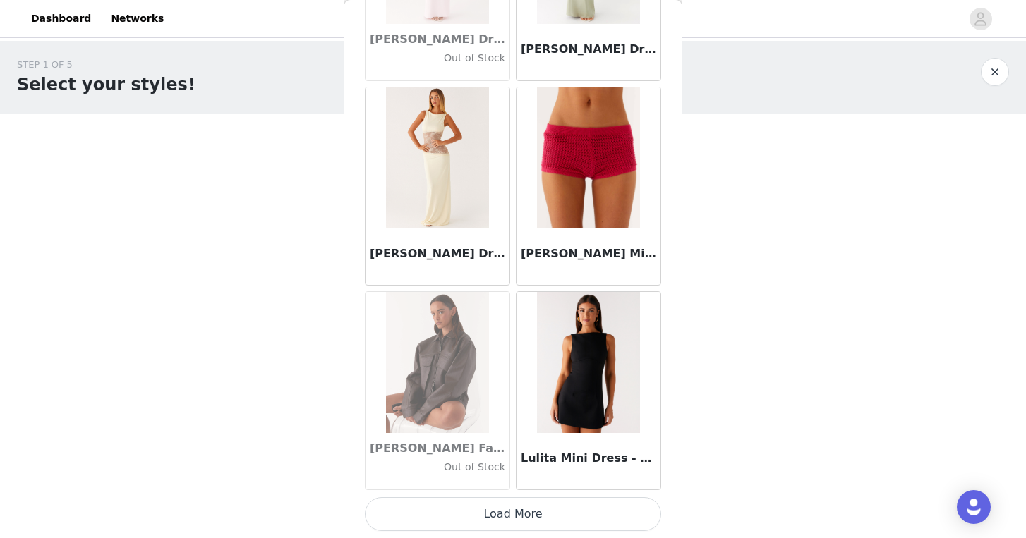
click at [565, 518] on button "Load More" at bounding box center [513, 514] width 296 height 34
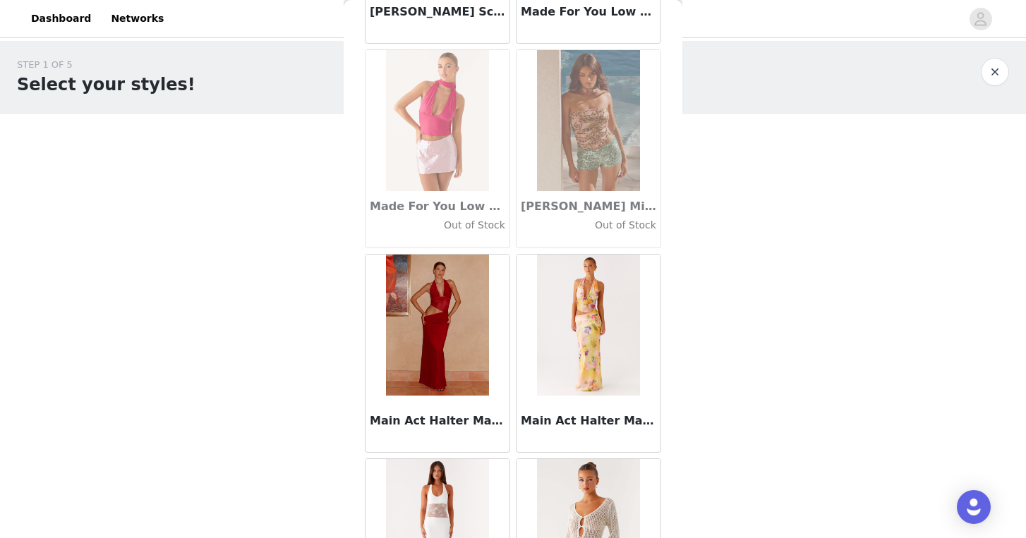
scroll to position [52772, 0]
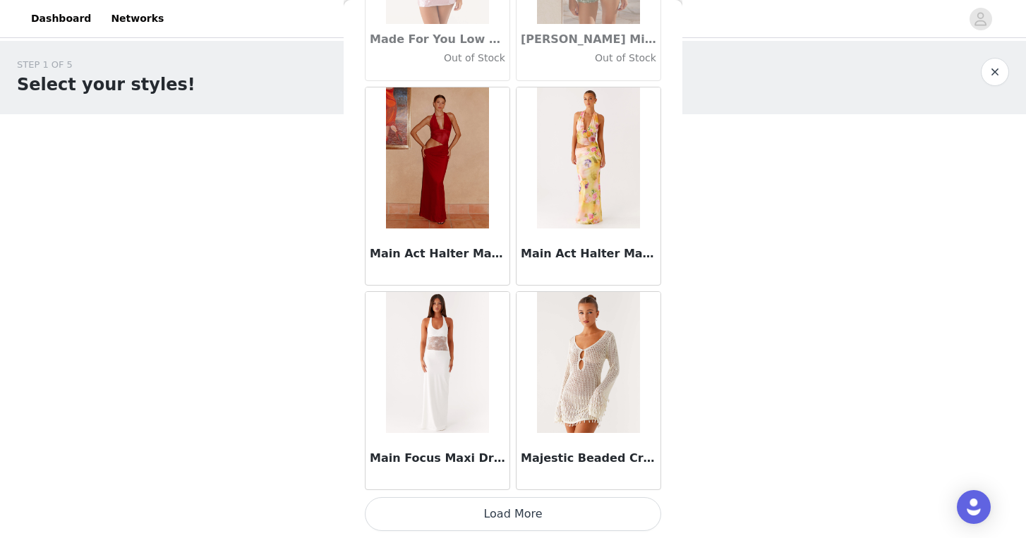
click at [555, 516] on button "Load More" at bounding box center [513, 514] width 296 height 34
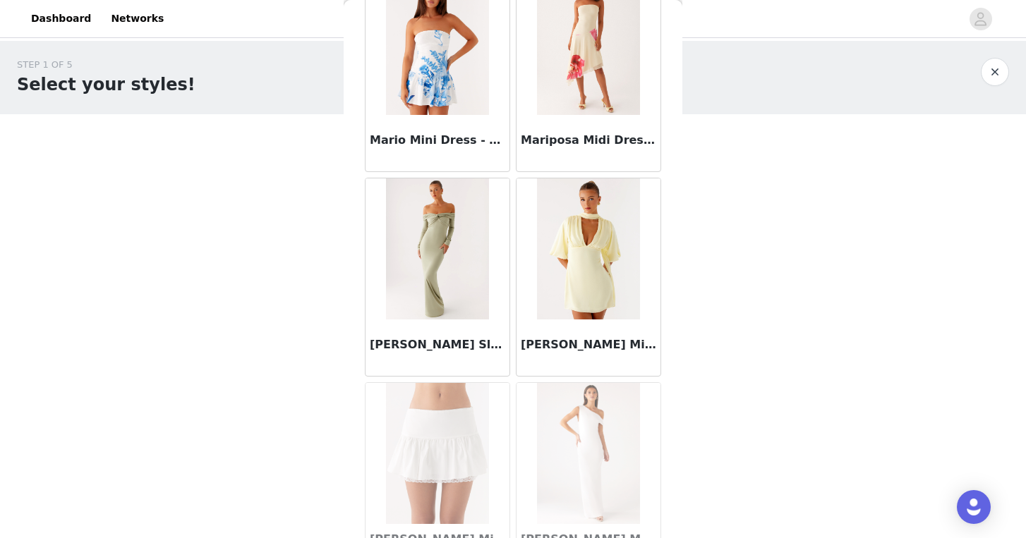
scroll to position [54818, 0]
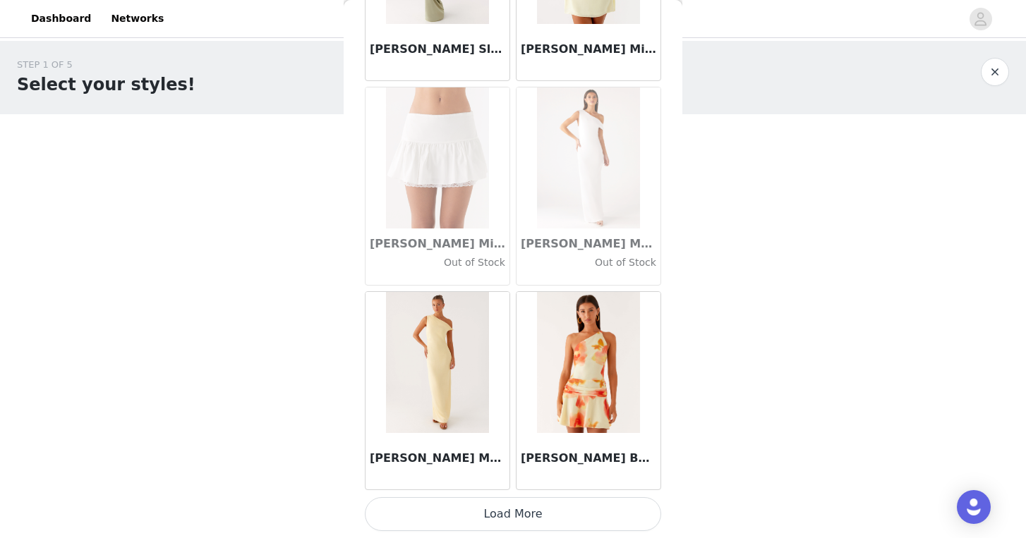
click at [557, 514] on button "Load More" at bounding box center [513, 514] width 296 height 34
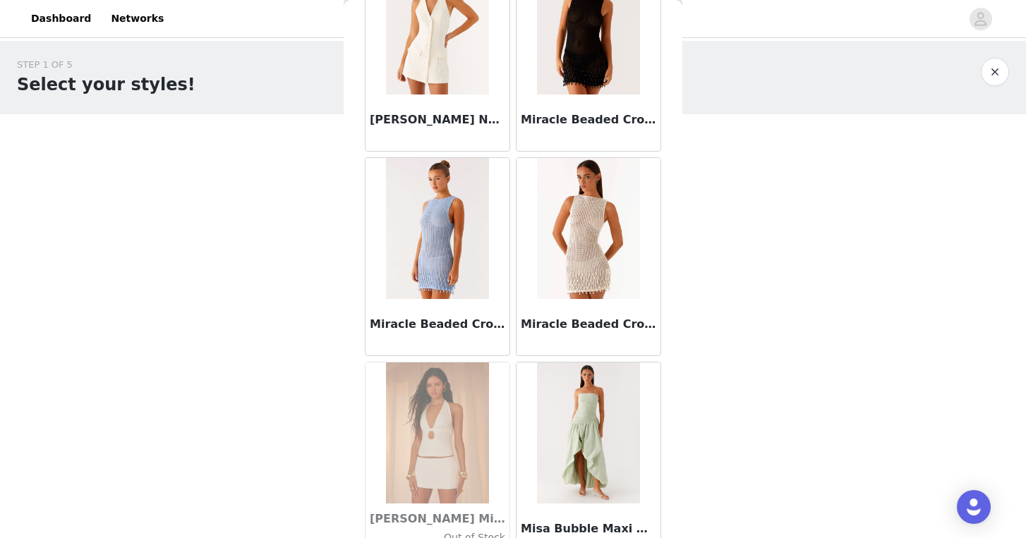
scroll to position [56864, 0]
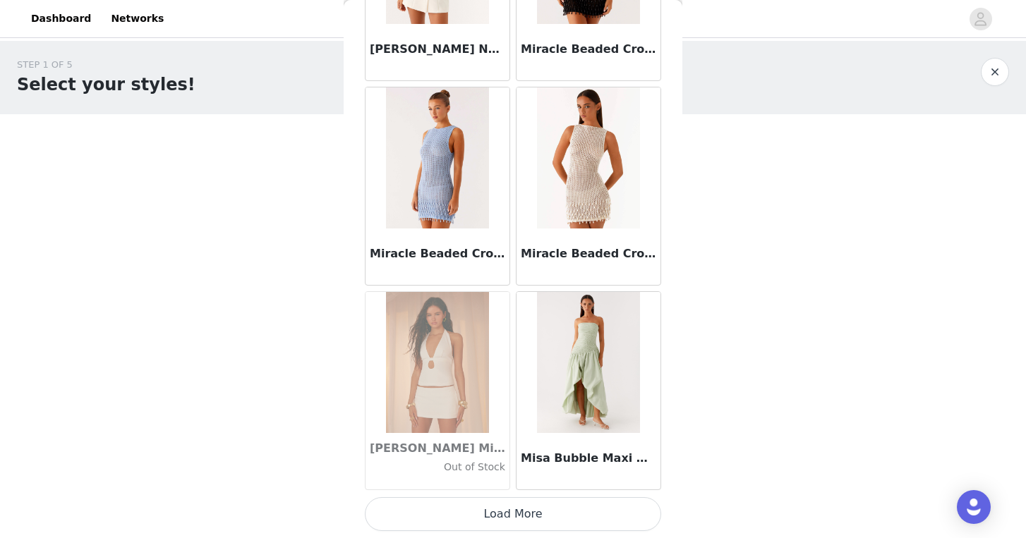
click at [524, 512] on button "Load More" at bounding box center [513, 514] width 296 height 34
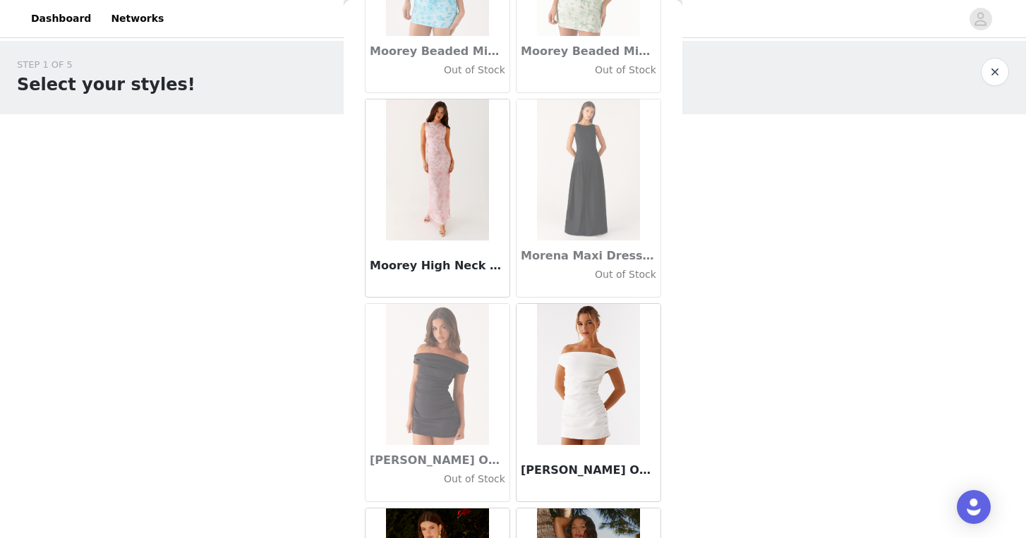
scroll to position [58910, 0]
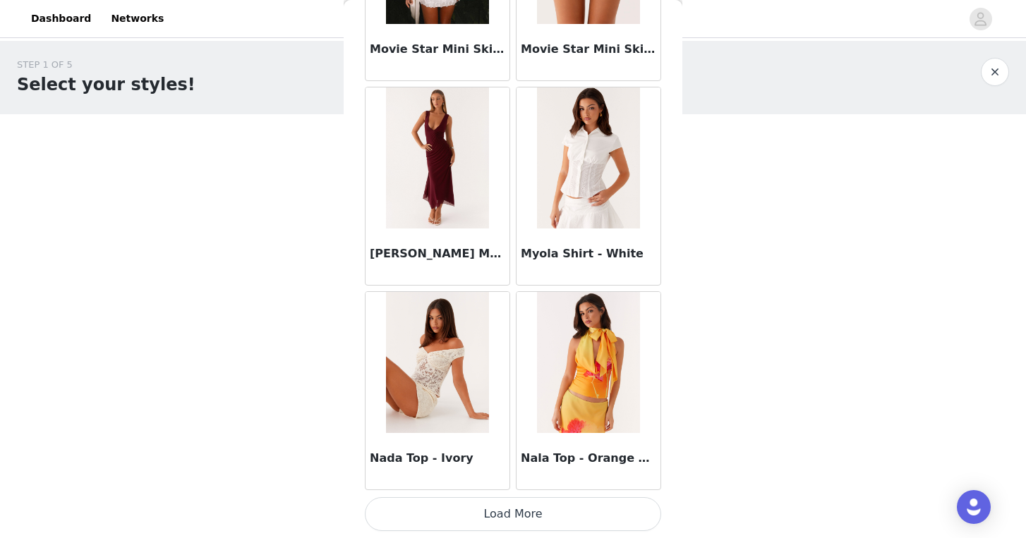
click at [538, 502] on button "Load More" at bounding box center [513, 514] width 296 height 34
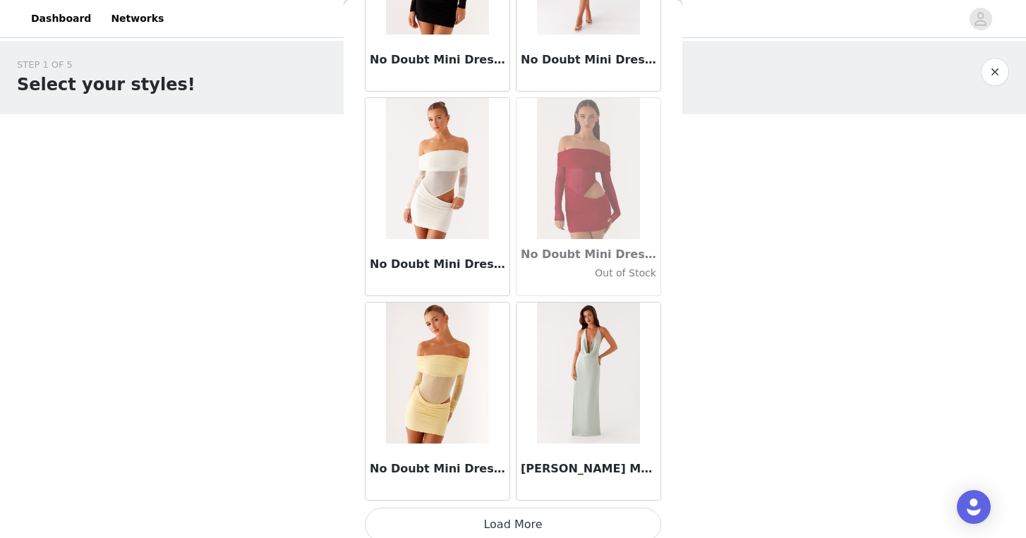
scroll to position [60956, 0]
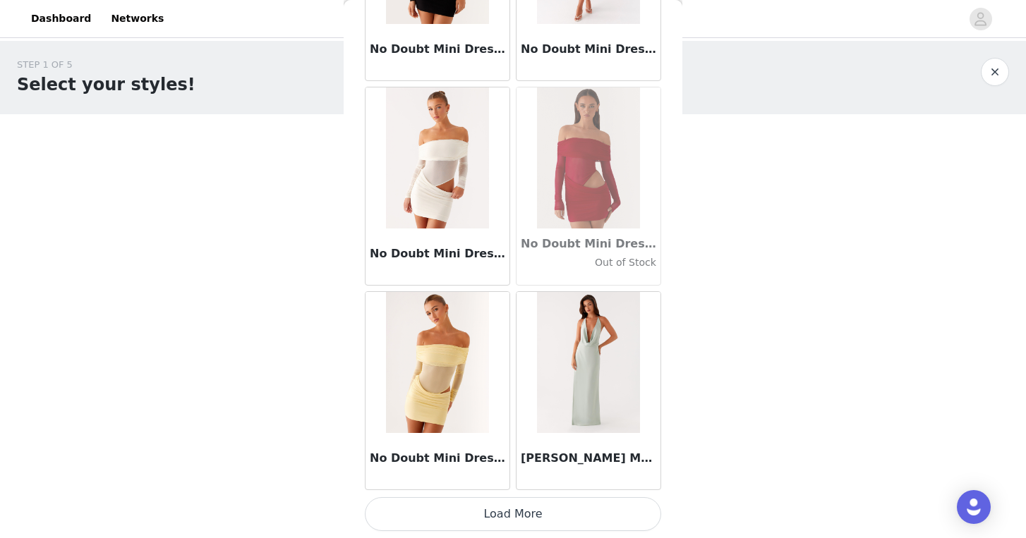
click at [557, 509] on button "Load More" at bounding box center [513, 514] width 296 height 34
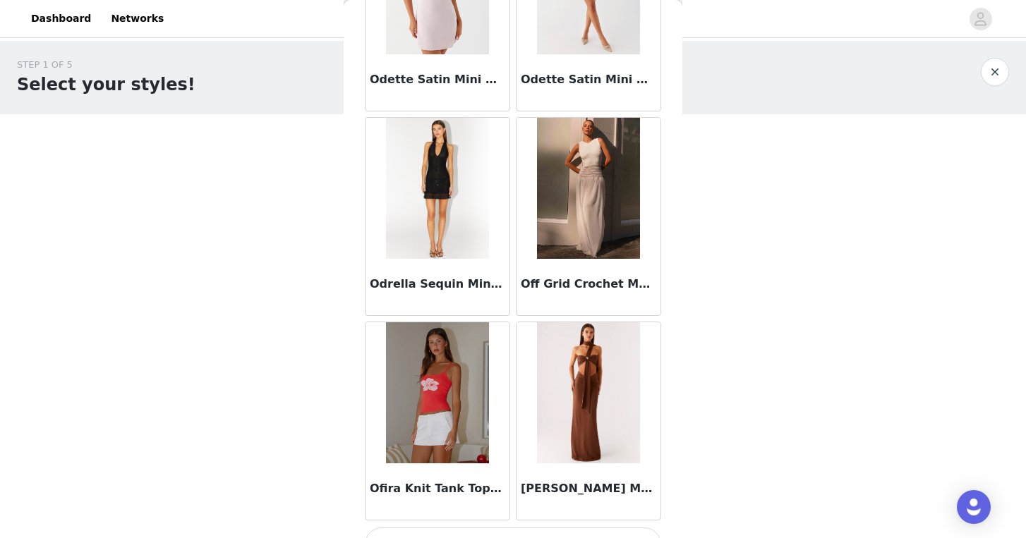
scroll to position [63002, 0]
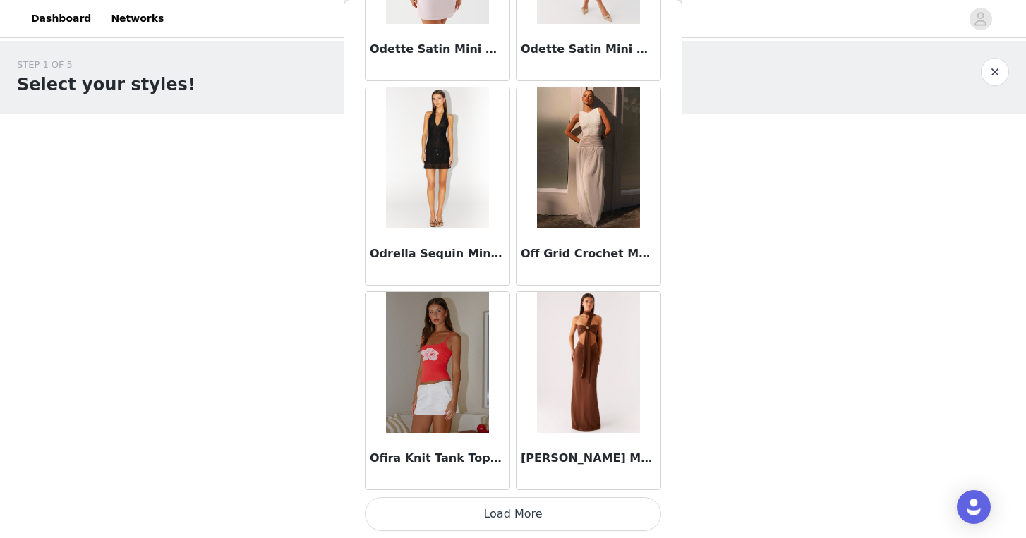
click at [570, 507] on button "Load More" at bounding box center [513, 514] width 296 height 34
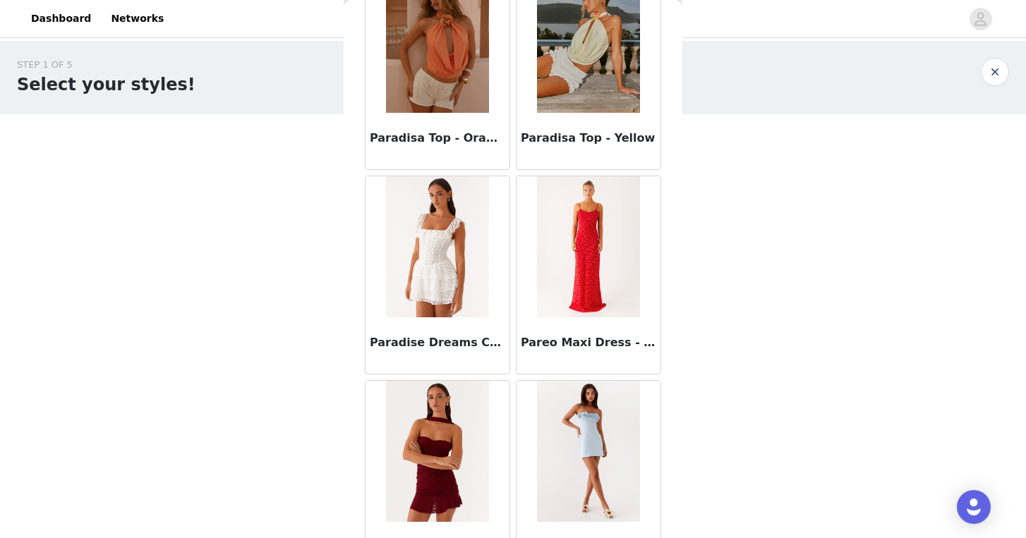
scroll to position [65048, 0]
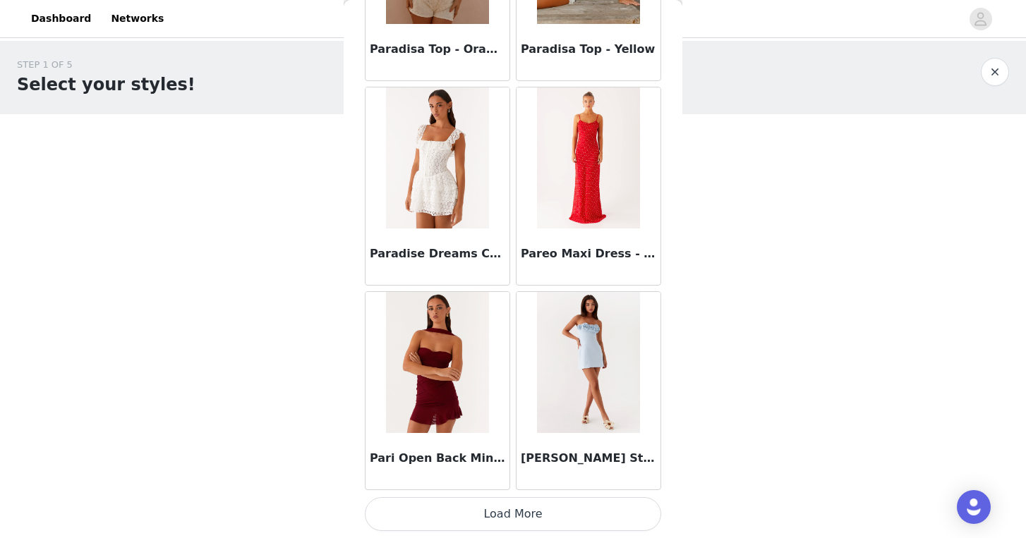
click at [566, 512] on button "Load More" at bounding box center [513, 514] width 296 height 34
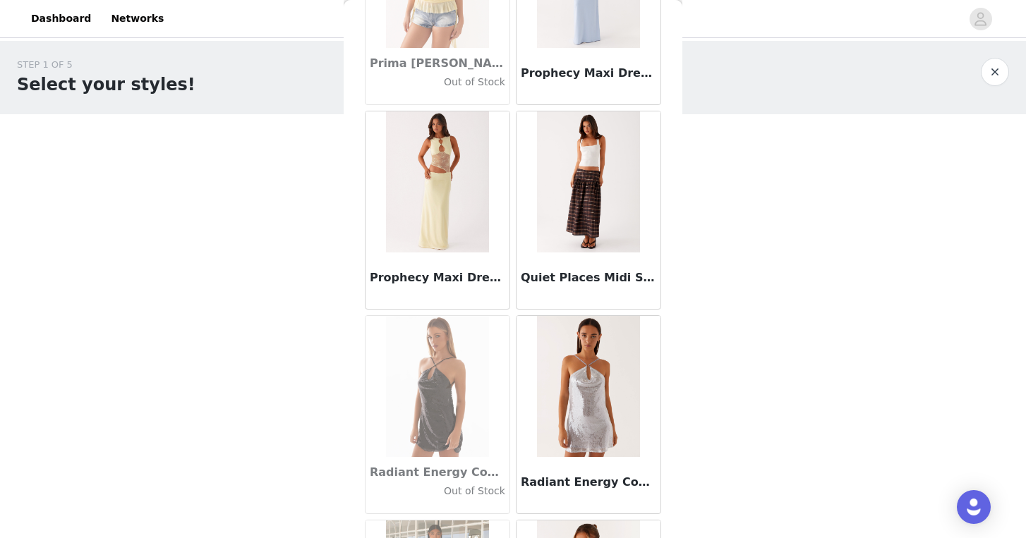
scroll to position [67094, 0]
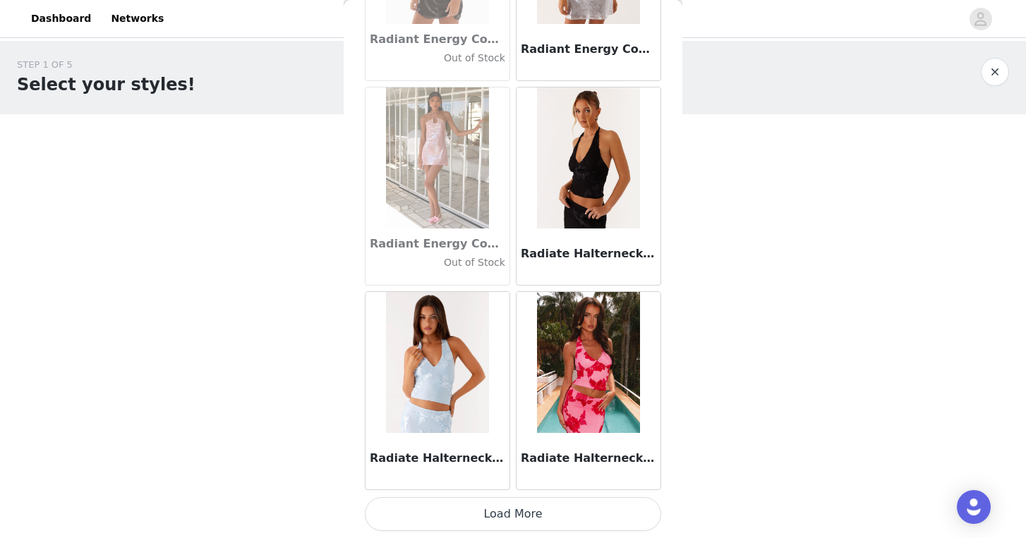
click at [572, 506] on button "Load More" at bounding box center [513, 514] width 296 height 34
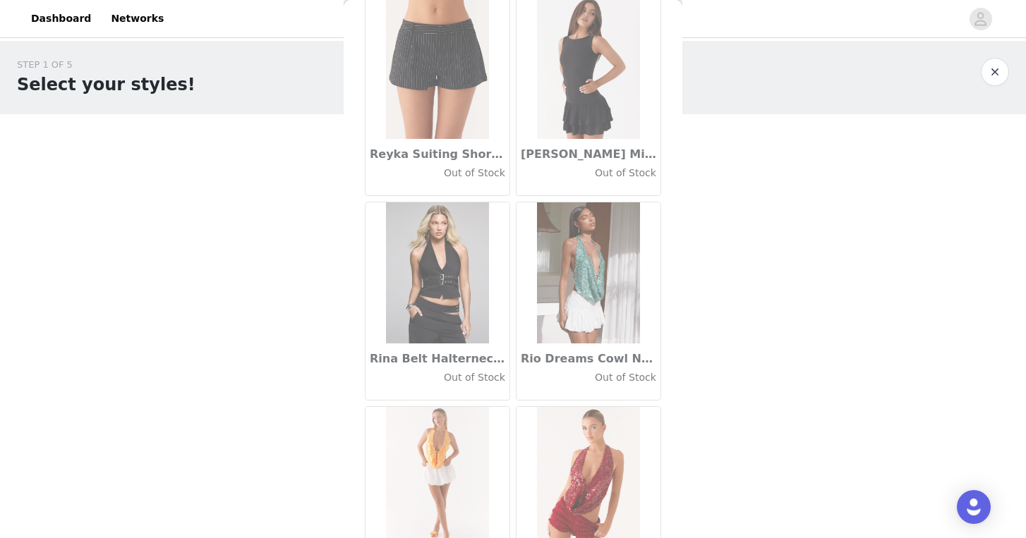
scroll to position [69141, 0]
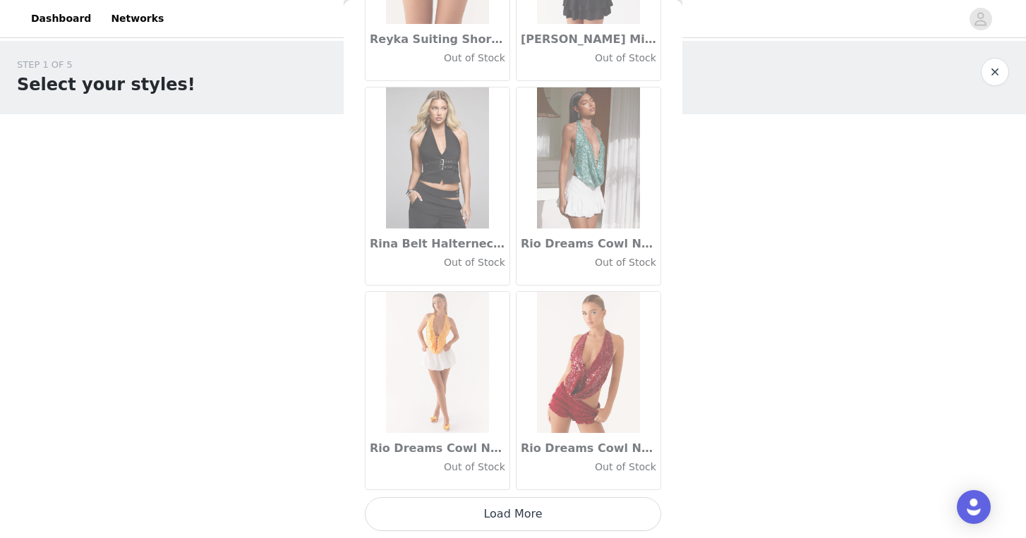
click at [567, 509] on button "Load More" at bounding box center [513, 514] width 296 height 34
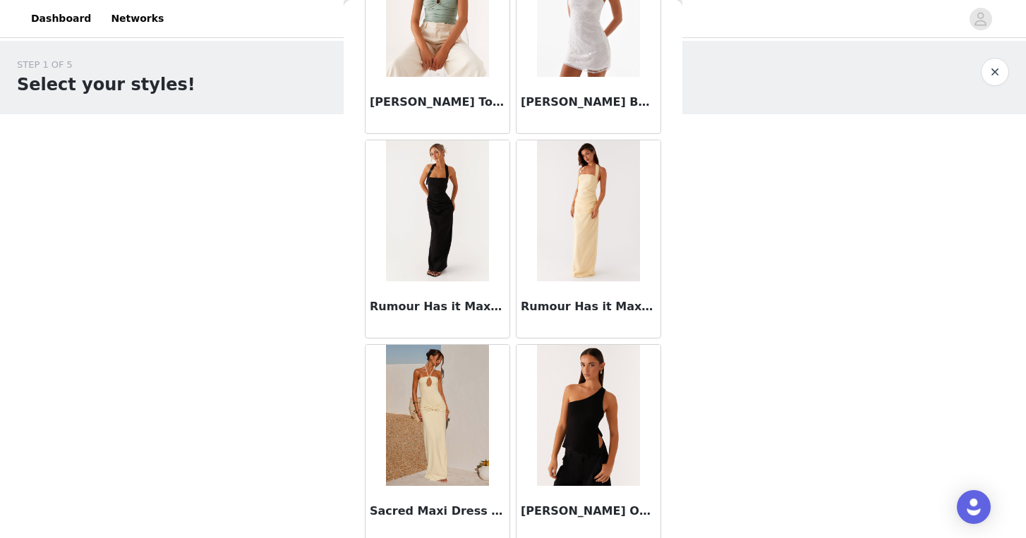
scroll to position [71187, 0]
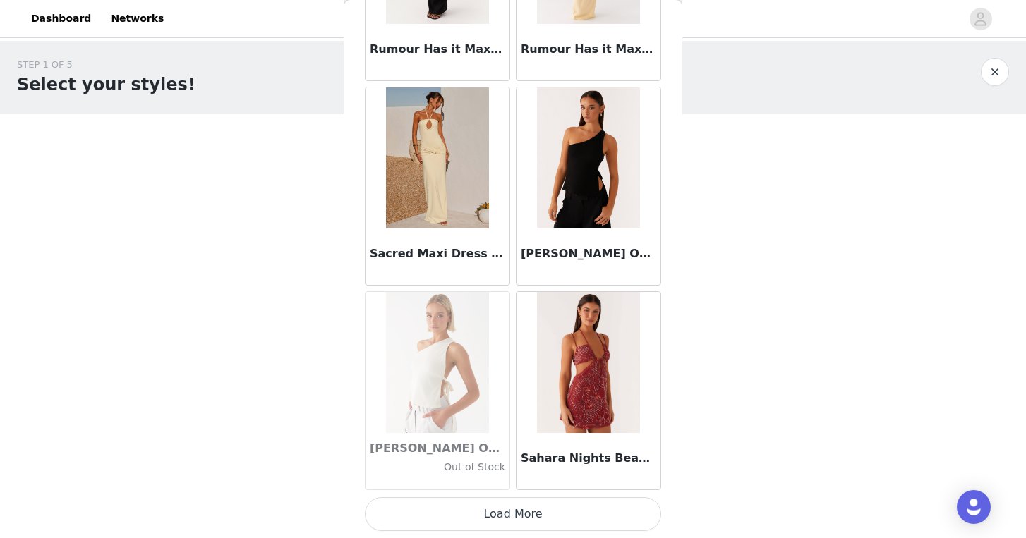
click at [573, 514] on button "Load More" at bounding box center [513, 514] width 296 height 34
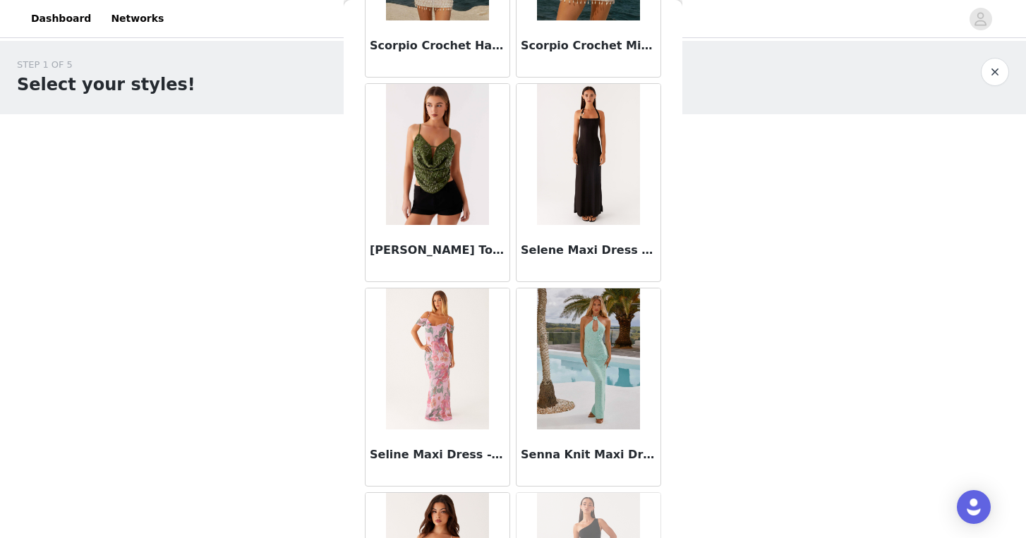
scroll to position [73233, 0]
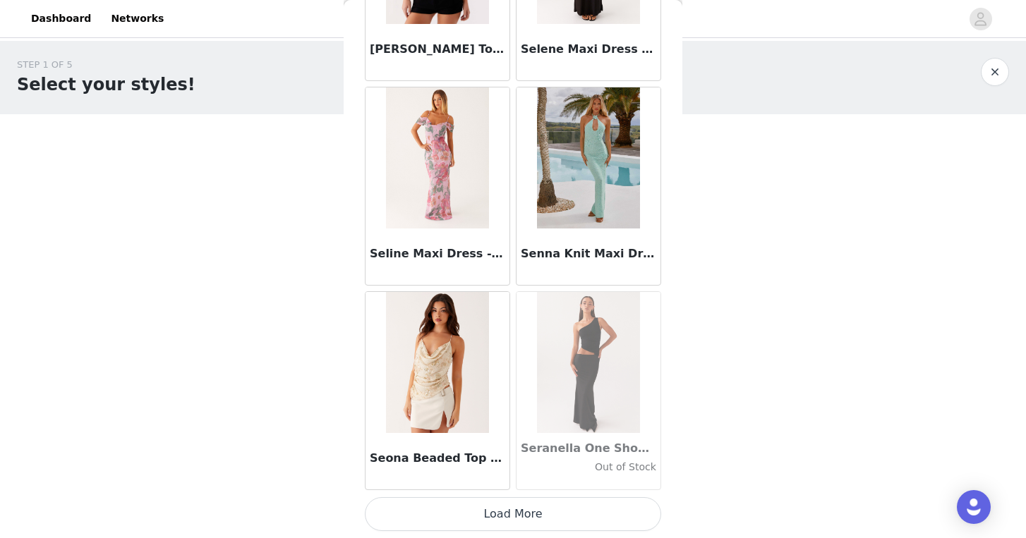
click at [579, 504] on button "Load More" at bounding box center [513, 514] width 296 height 34
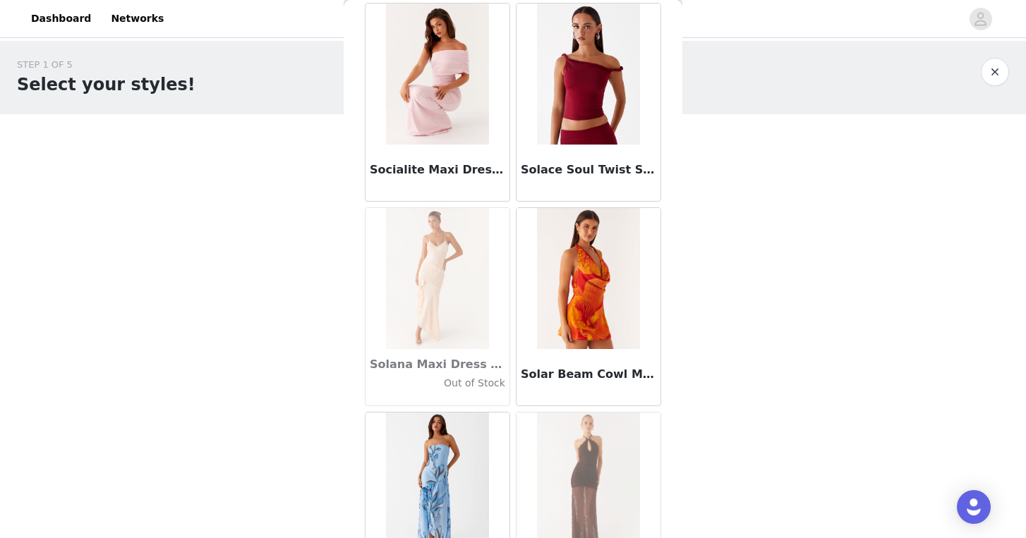
scroll to position [75279, 0]
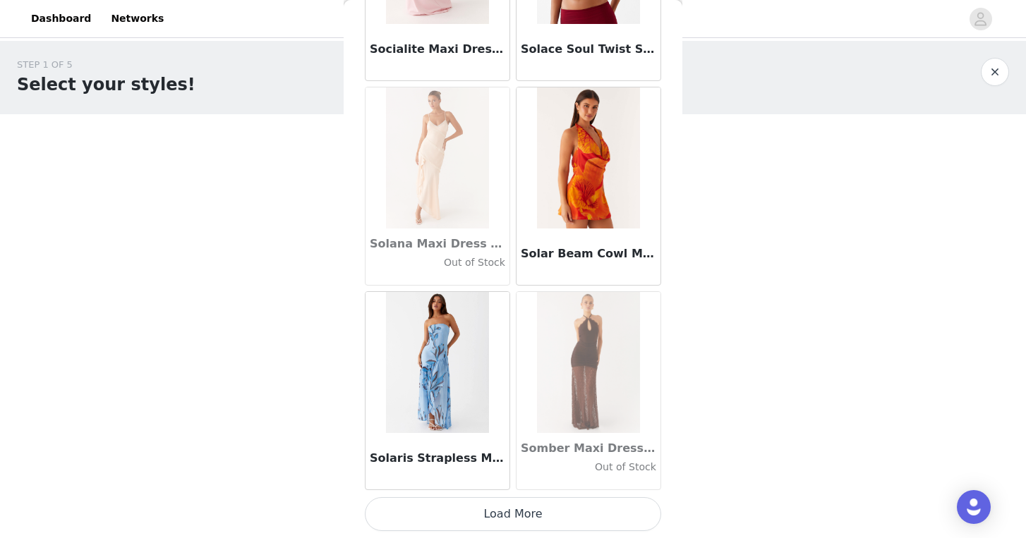
click at [581, 526] on button "Load More" at bounding box center [513, 514] width 296 height 34
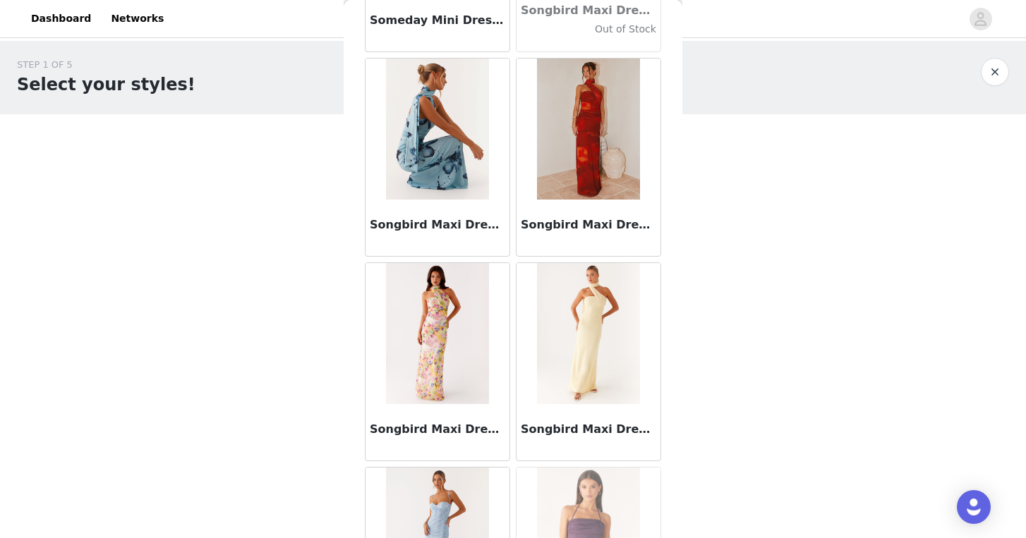
scroll to position [77325, 0]
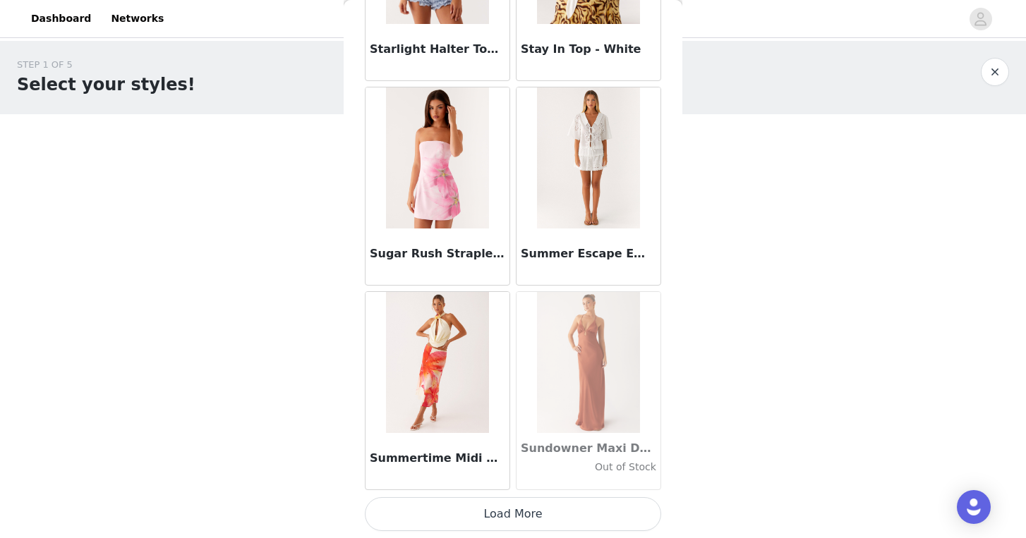
click at [596, 508] on button "Load More" at bounding box center [513, 514] width 296 height 34
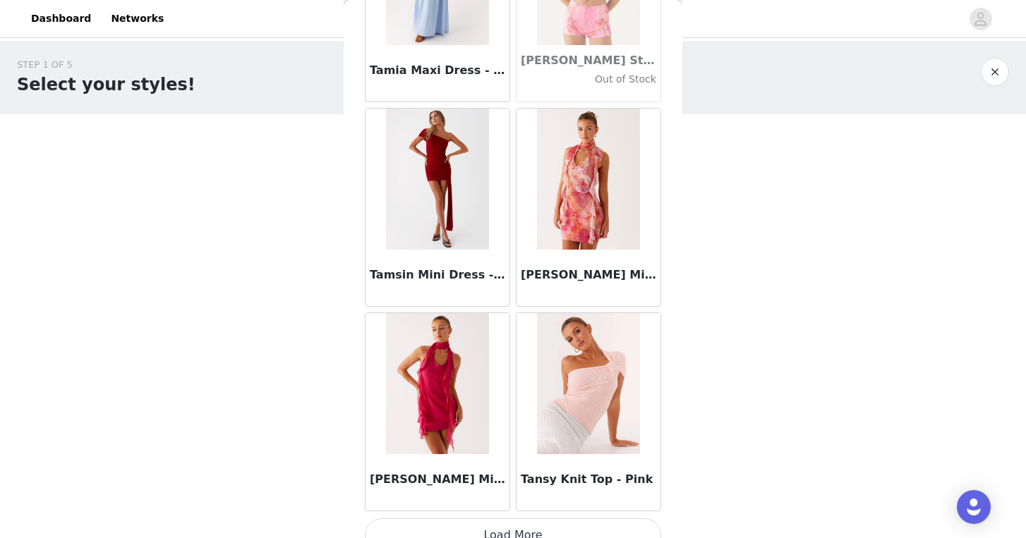
scroll to position [79371, 0]
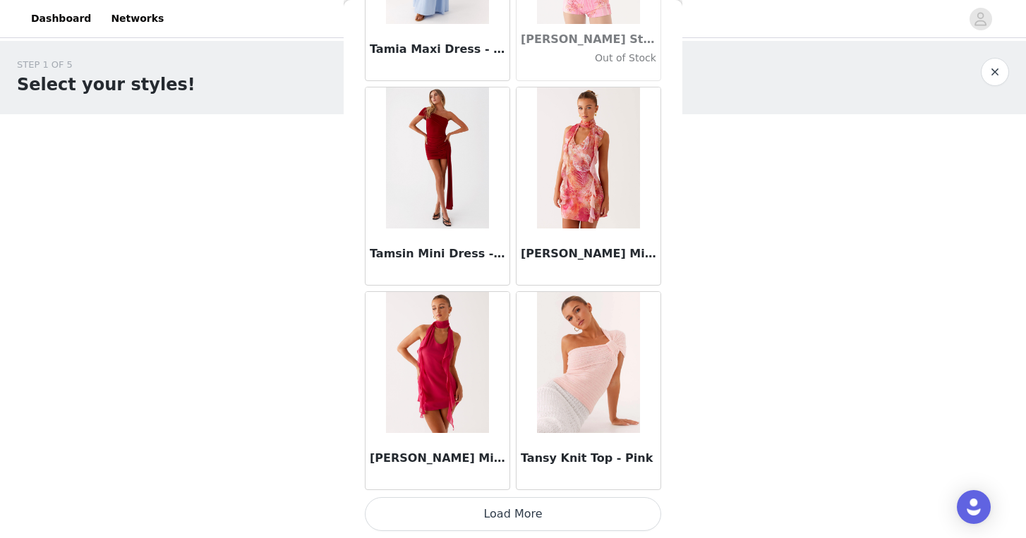
click at [598, 512] on button "Load More" at bounding box center [513, 514] width 296 height 34
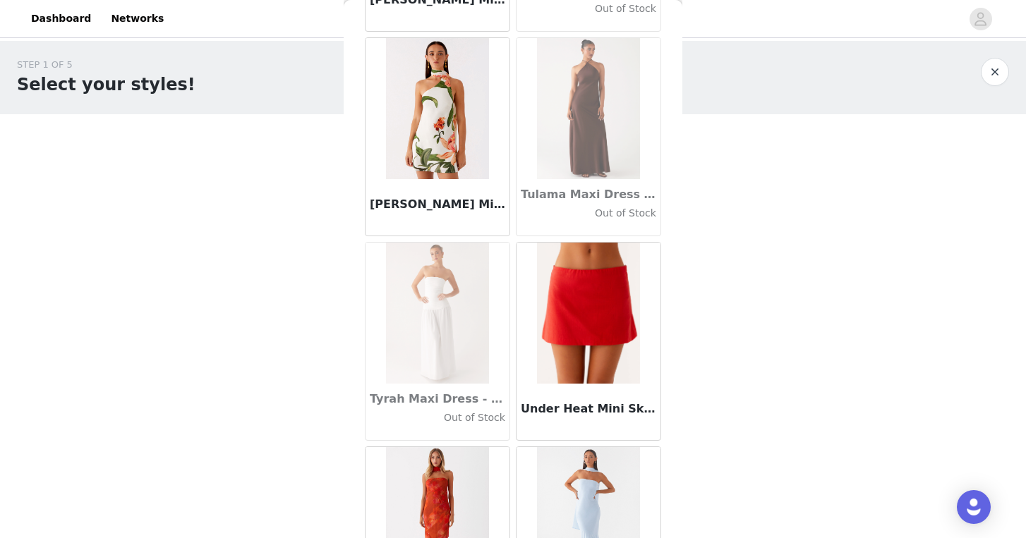
scroll to position [81417, 0]
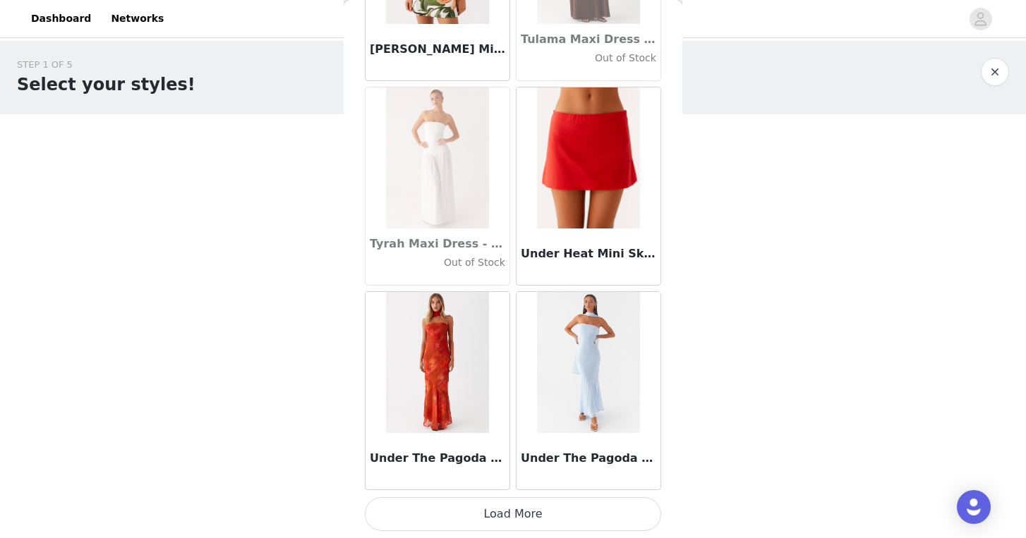
click at [597, 515] on button "Load More" at bounding box center [513, 514] width 296 height 34
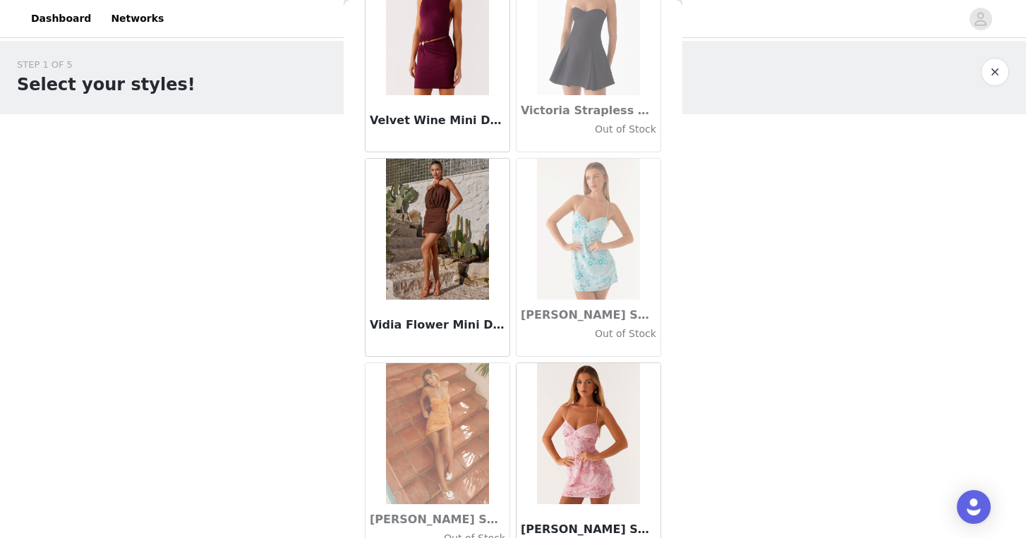
scroll to position [83463, 0]
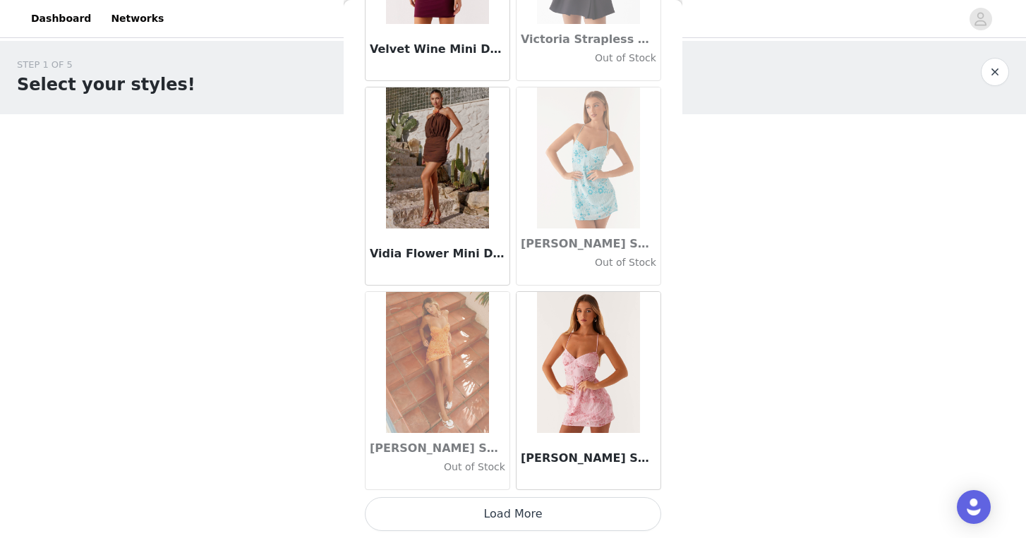
click at [598, 507] on button "Load More" at bounding box center [513, 514] width 296 height 34
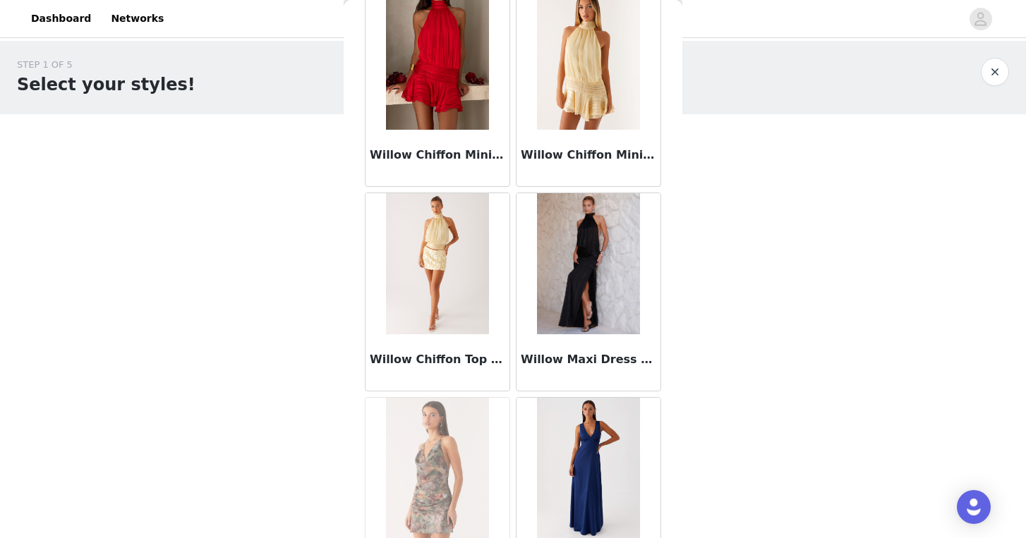
scroll to position [85509, 0]
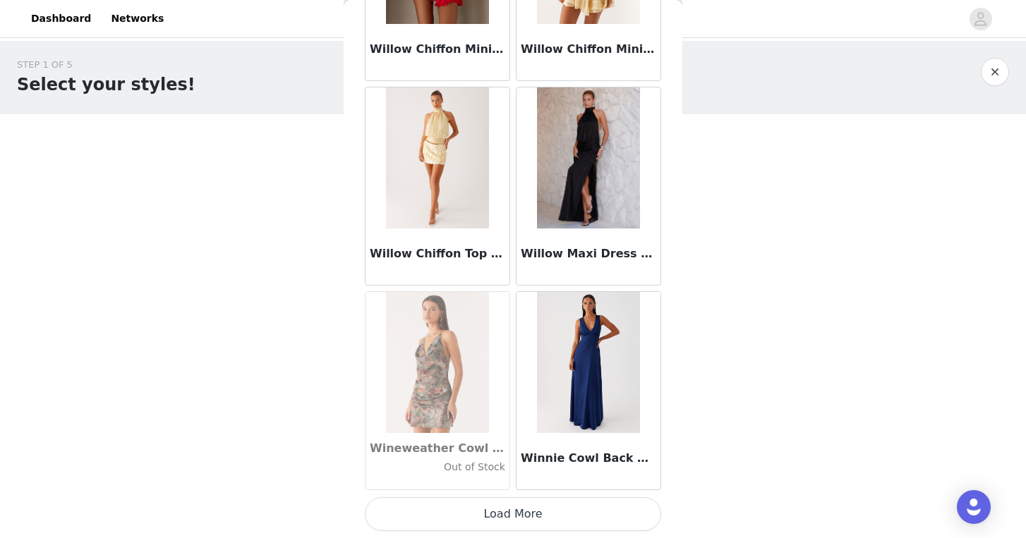
drag, startPoint x: 583, startPoint y: 503, endPoint x: 583, endPoint y: 490, distance: 13.4
click at [583, 503] on button "Load More" at bounding box center [513, 514] width 296 height 34
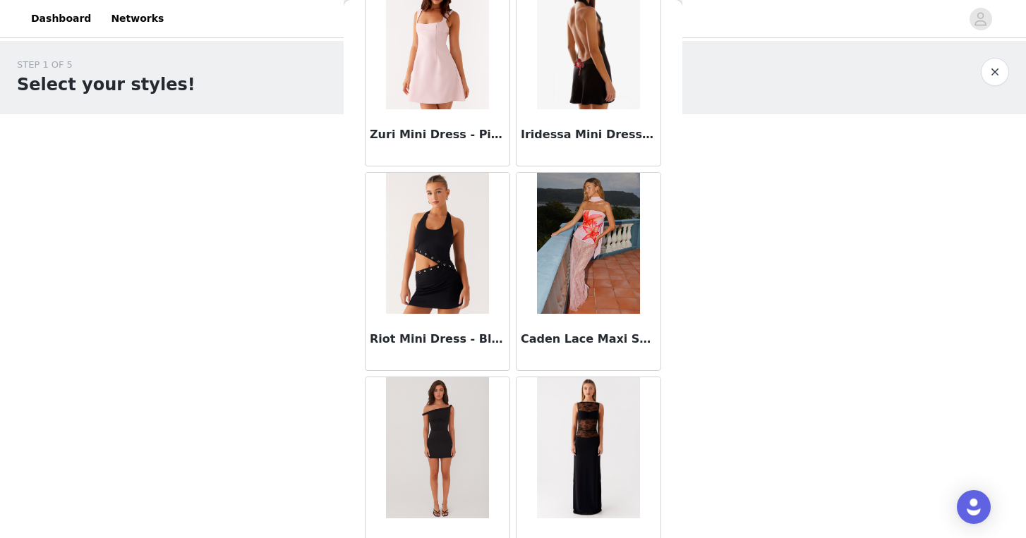
scroll to position [87555, 0]
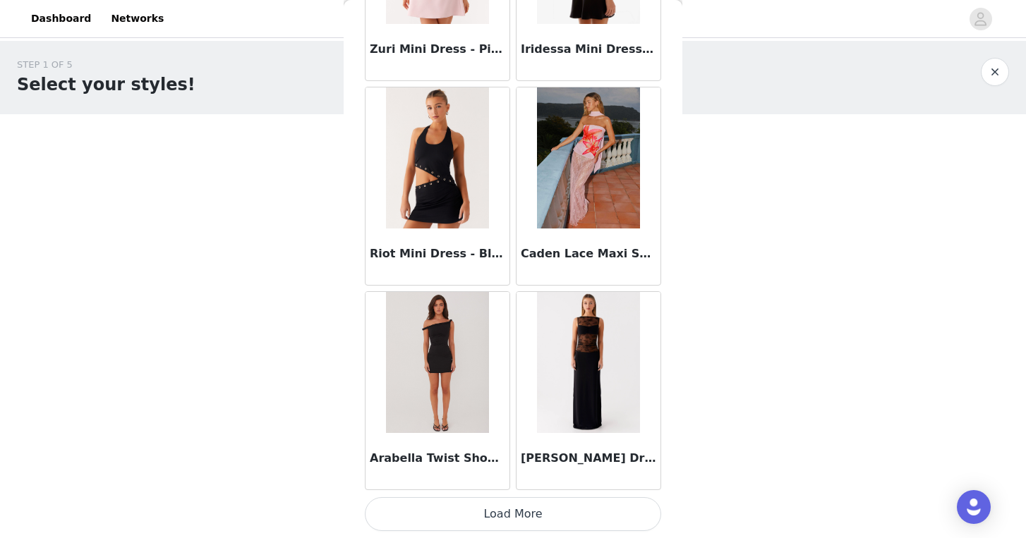
click at [556, 514] on button "Load More" at bounding box center [513, 514] width 296 height 34
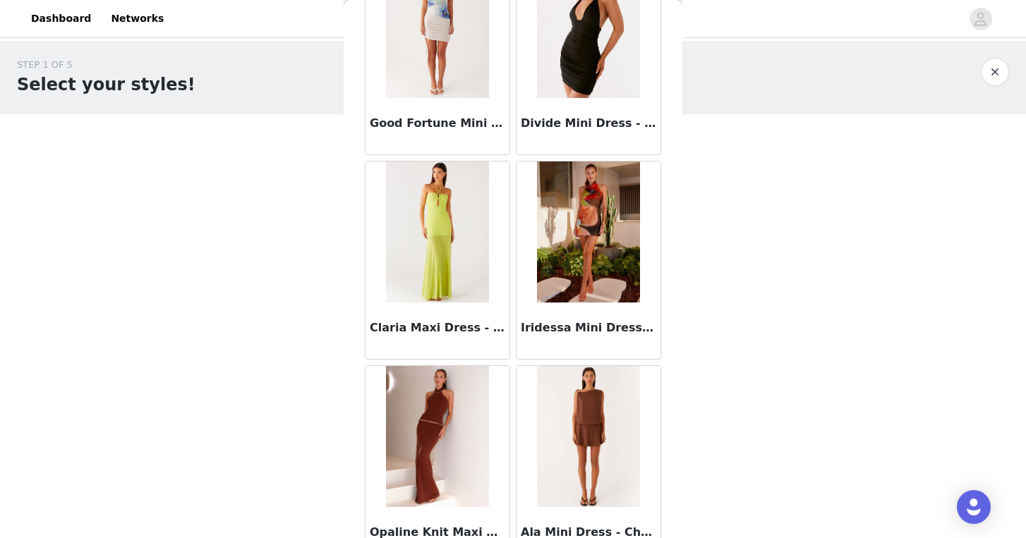
scroll to position [88097, 0]
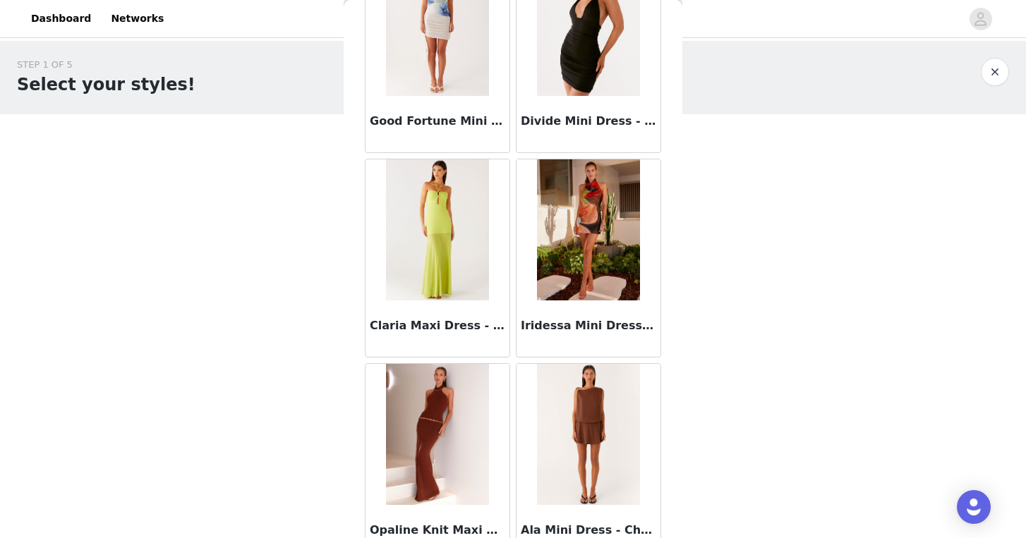
click at [601, 125] on h3 "Divide Mini Dress - Black" at bounding box center [588, 121] width 135 height 17
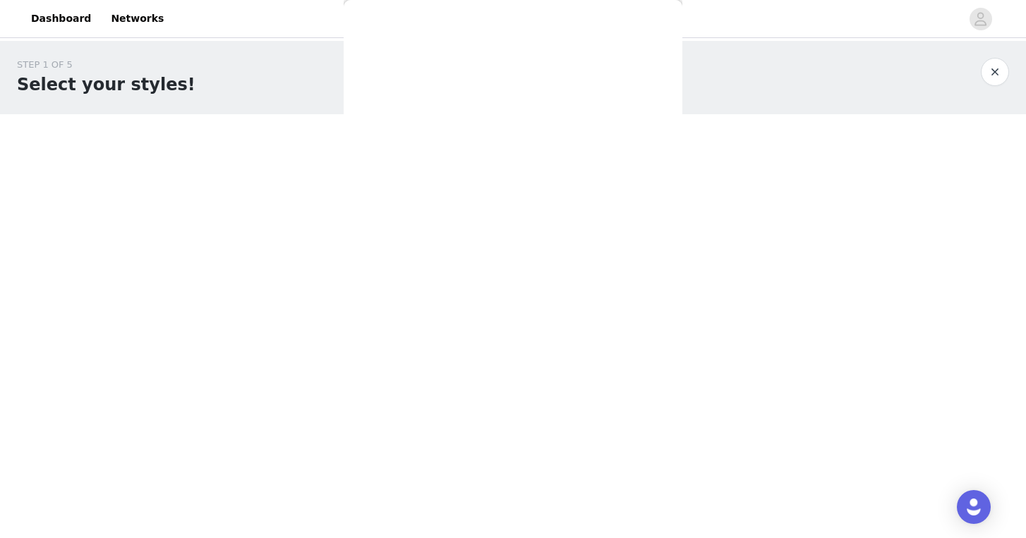
click at [601, 125] on div "Back Aamari Maxi Dress - Red Adelaide Shirt Mini Dress - Brown Adored By You Mi…" at bounding box center [513, 269] width 339 height 538
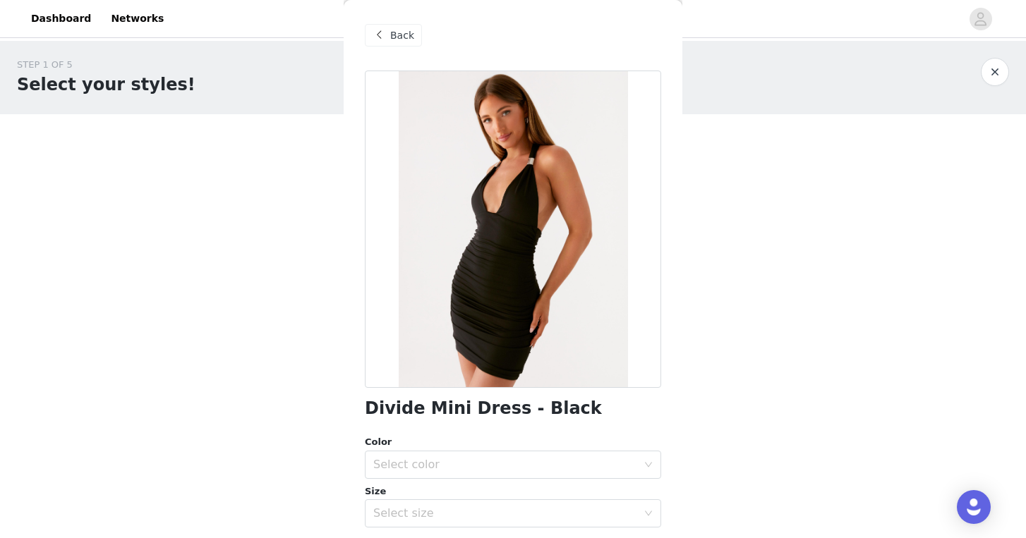
click at [623, 194] on div at bounding box center [513, 229] width 296 height 317
click at [385, 29] on span at bounding box center [378, 35] width 17 height 17
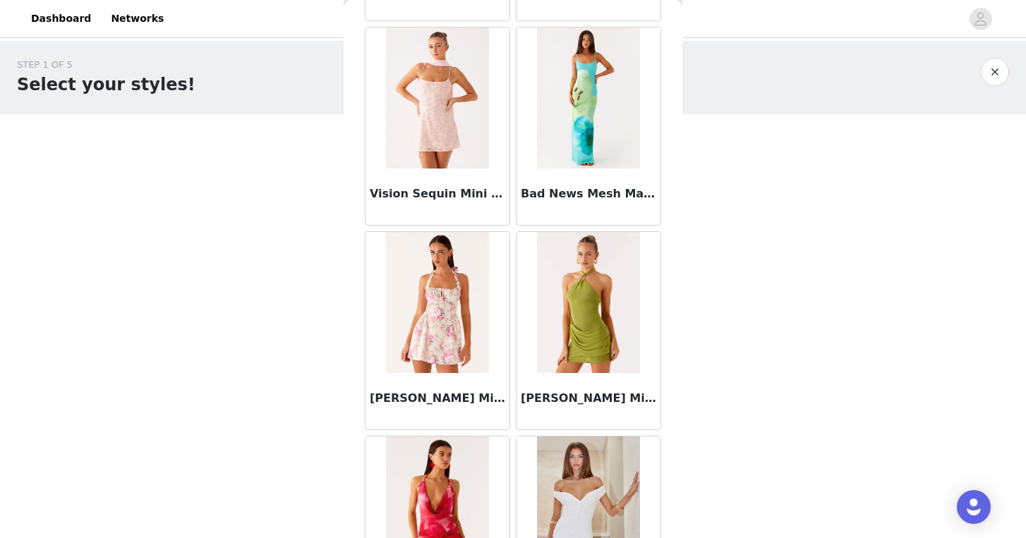
scroll to position [89601, 0]
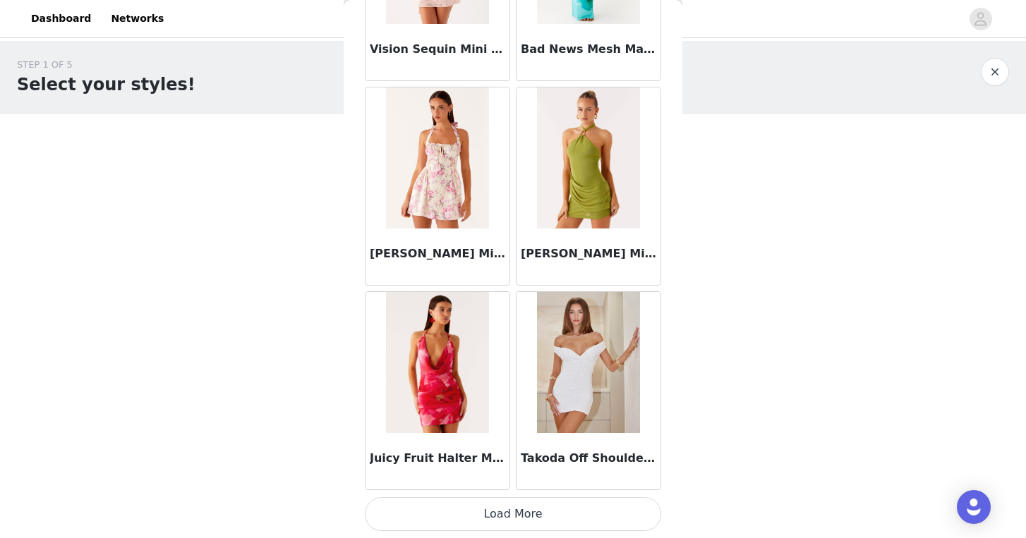
click at [524, 500] on button "Load More" at bounding box center [513, 514] width 296 height 34
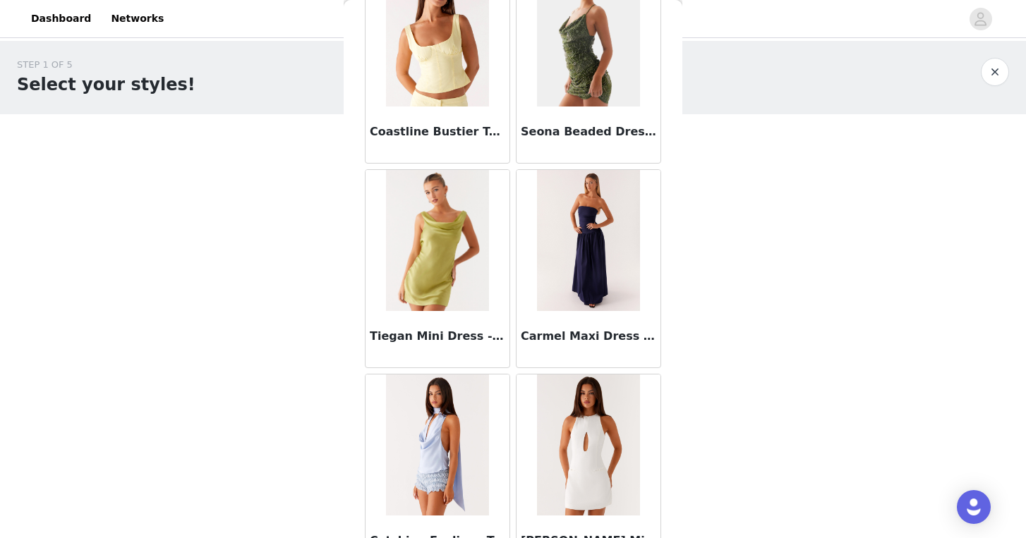
scroll to position [91647, 0]
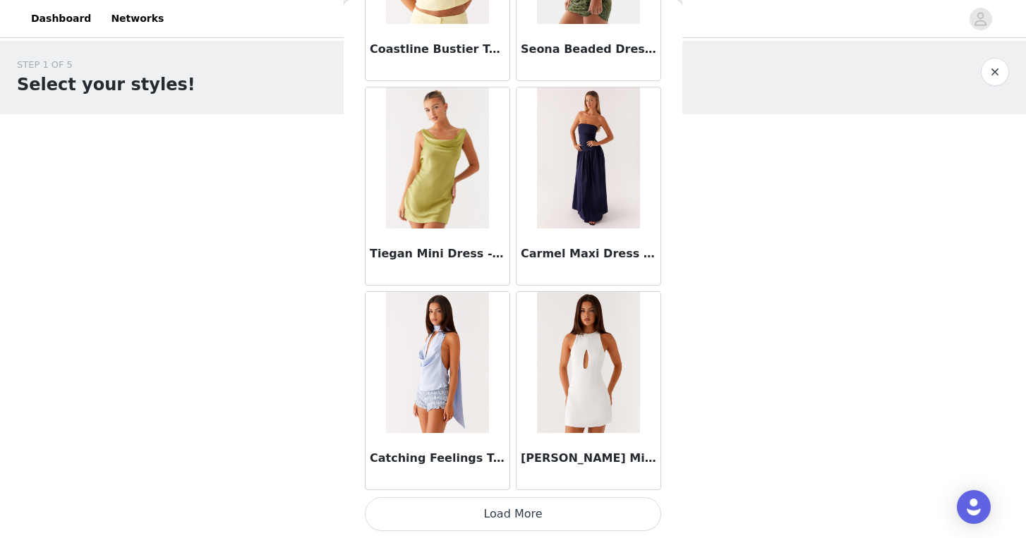
click at [519, 517] on button "Load More" at bounding box center [513, 514] width 296 height 34
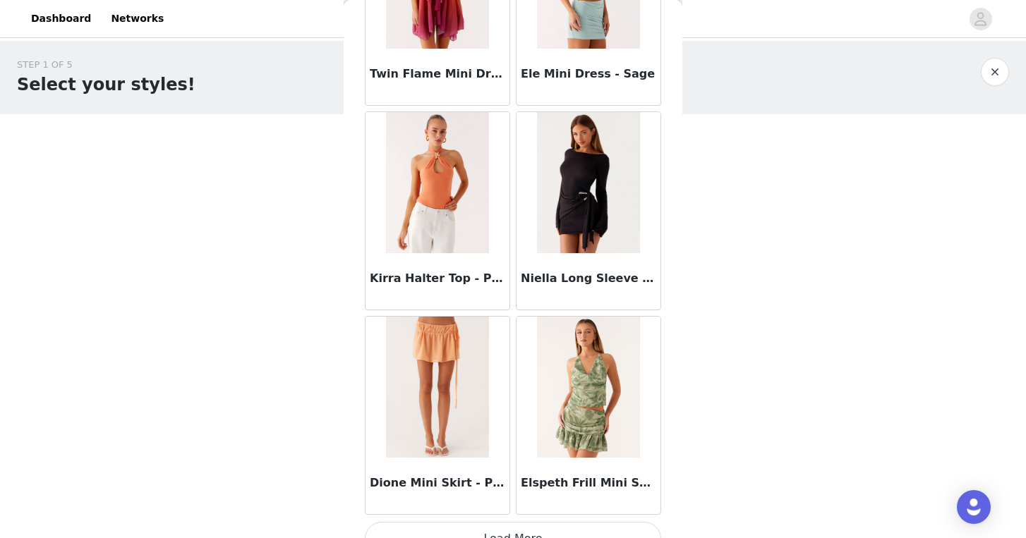
scroll to position [93693, 0]
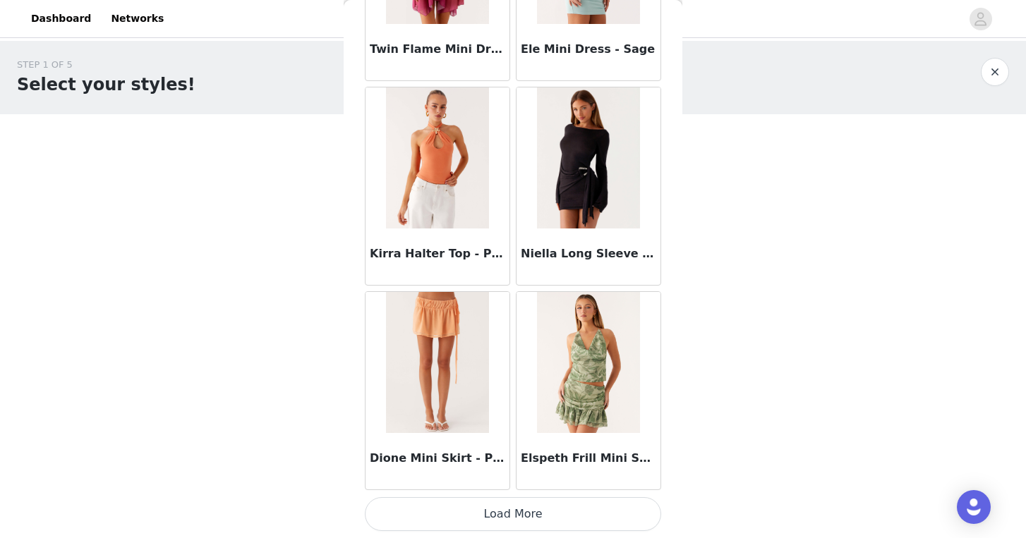
click at [544, 507] on button "Load More" at bounding box center [513, 514] width 296 height 34
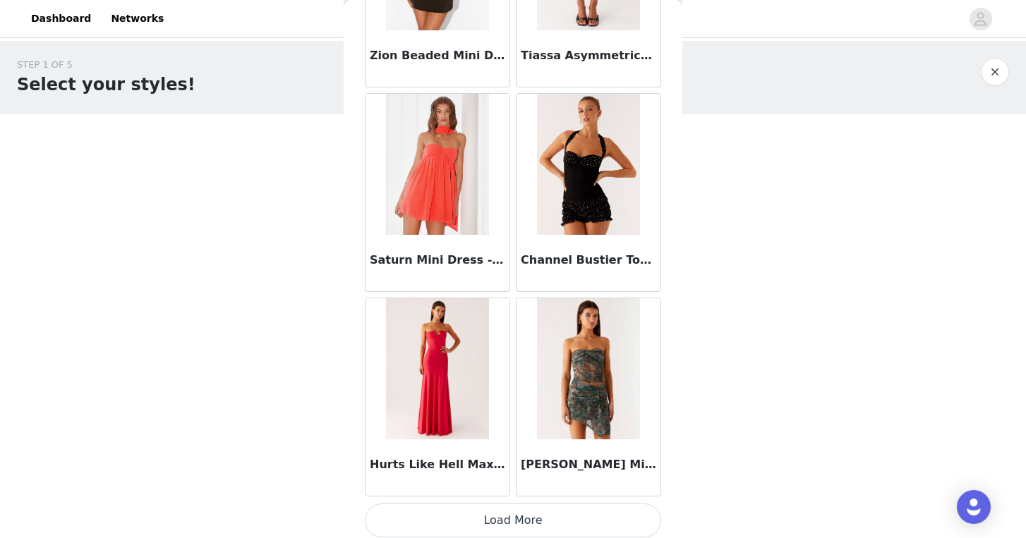
scroll to position [95739, 0]
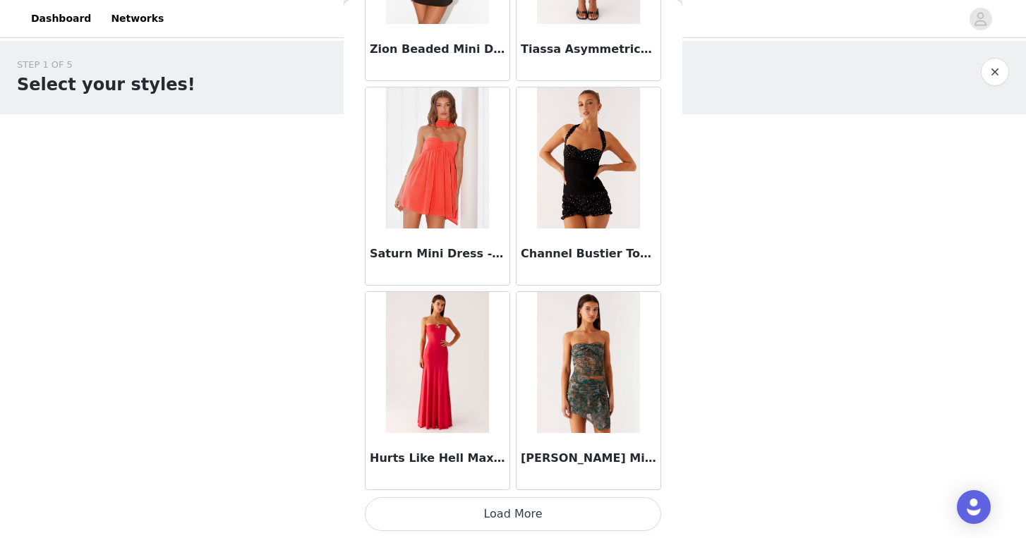
click at [504, 516] on button "Load More" at bounding box center [513, 514] width 296 height 34
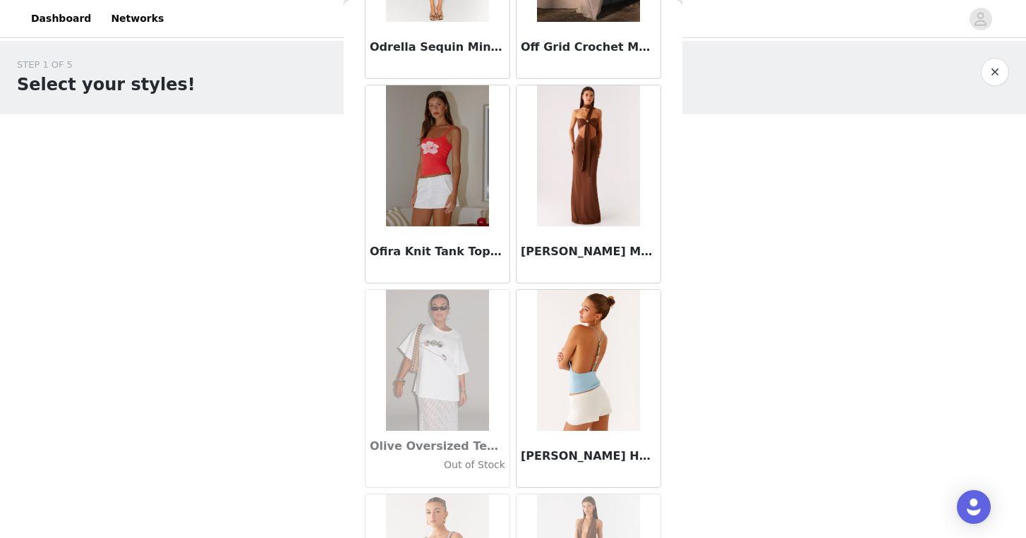
scroll to position [63210, 0]
click at [485, 167] on img at bounding box center [437, 155] width 102 height 141
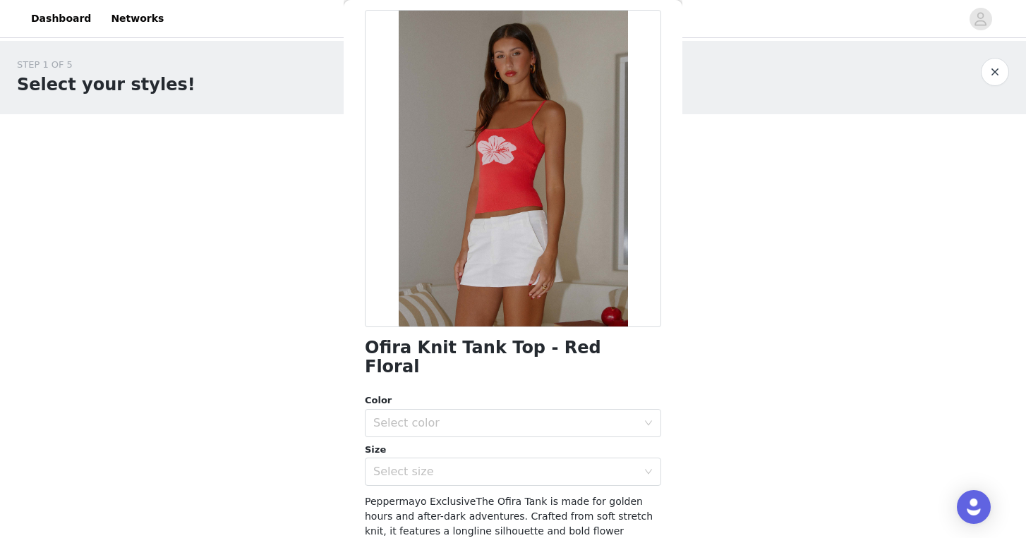
scroll to position [63, 0]
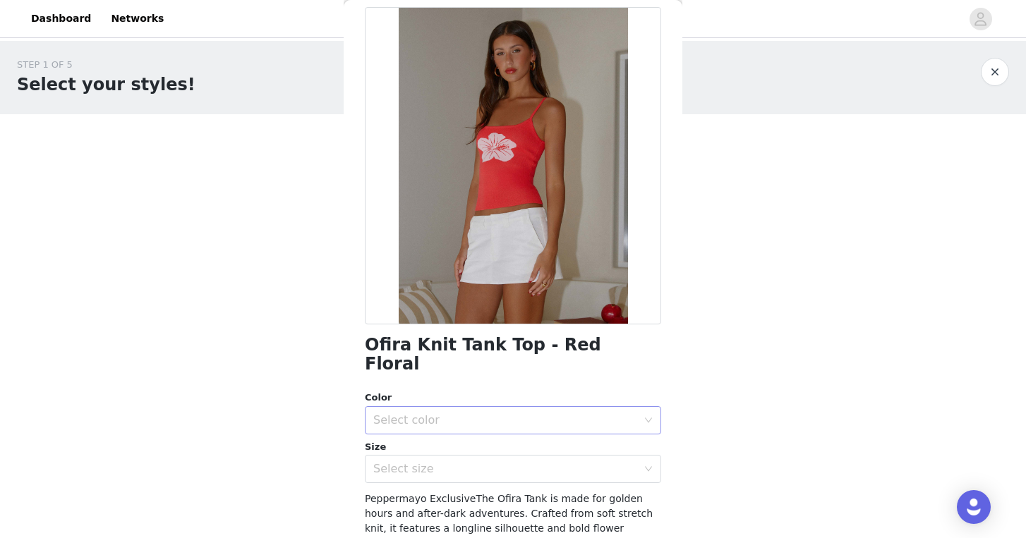
click at [483, 413] on div "Select color" at bounding box center [505, 420] width 264 height 14
click at [478, 434] on li "Red Floral" at bounding box center [513, 432] width 296 height 23
click at [478, 462] on div "Select size" at bounding box center [505, 469] width 264 height 14
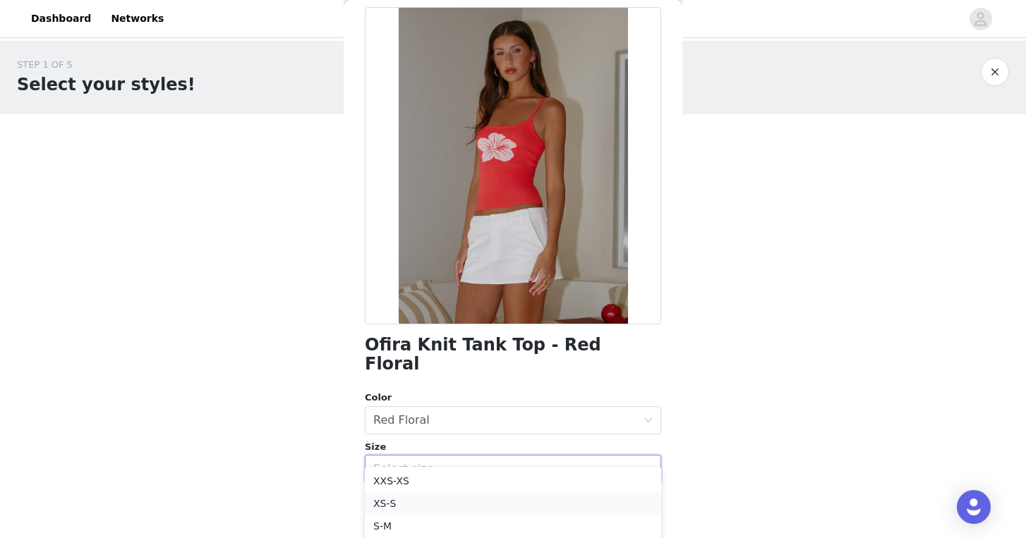
scroll to position [25, 0]
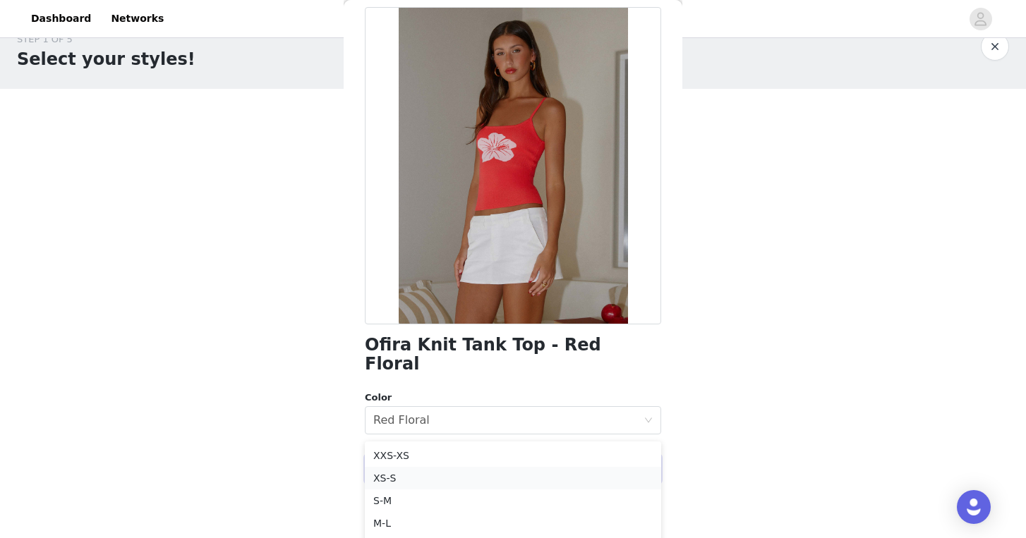
click at [449, 483] on li "XS-S" at bounding box center [513, 478] width 296 height 23
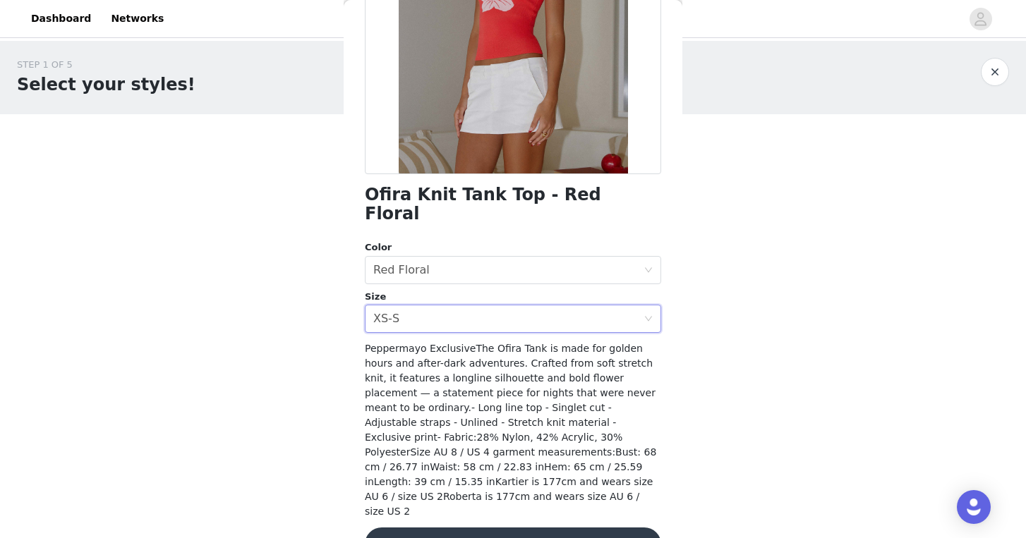
scroll to position [220, 0]
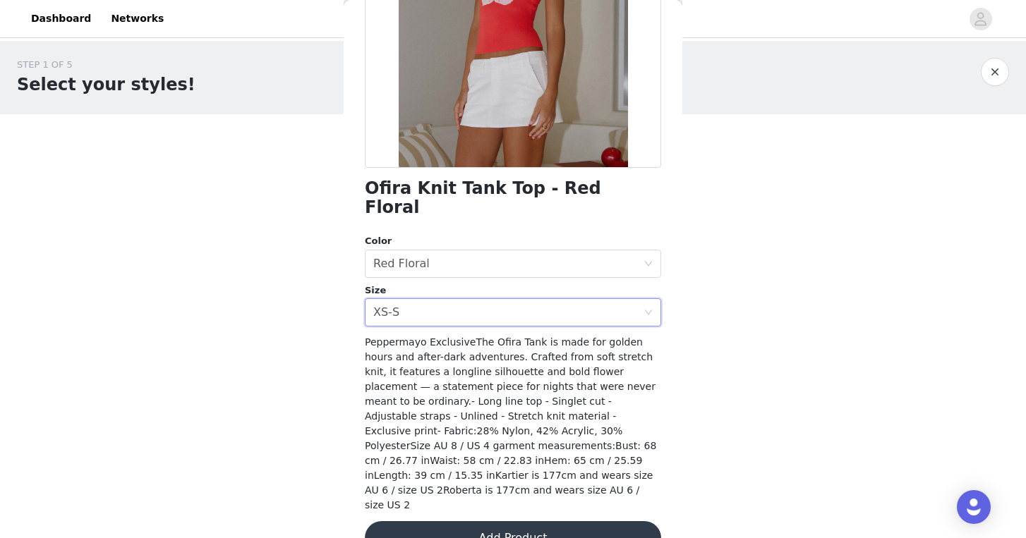
click at [471, 521] on button "Add Product" at bounding box center [513, 538] width 296 height 34
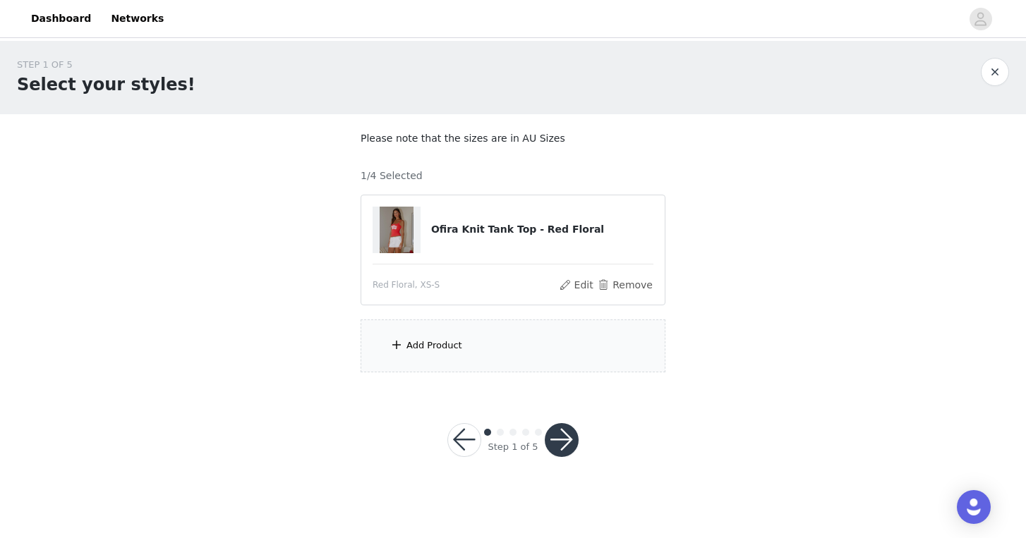
click at [442, 363] on div "Add Product" at bounding box center [513, 346] width 305 height 53
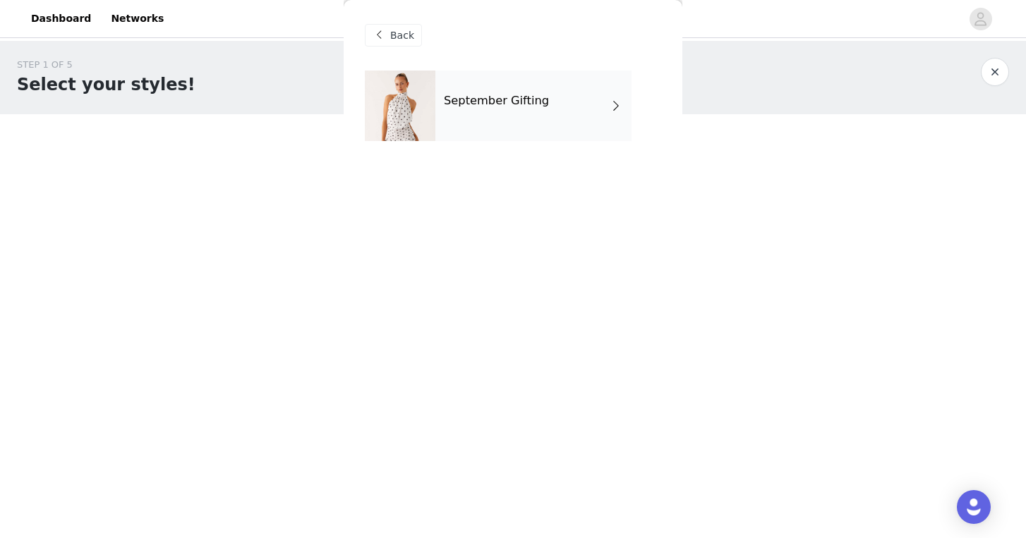
click at [538, 109] on div "September Gifting" at bounding box center [533, 106] width 196 height 71
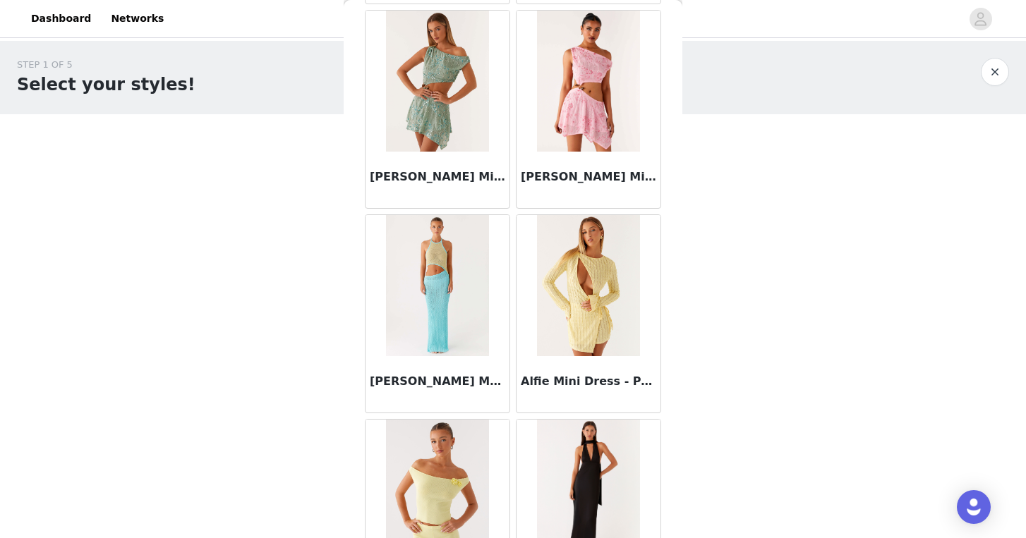
scroll to position [1621, 0]
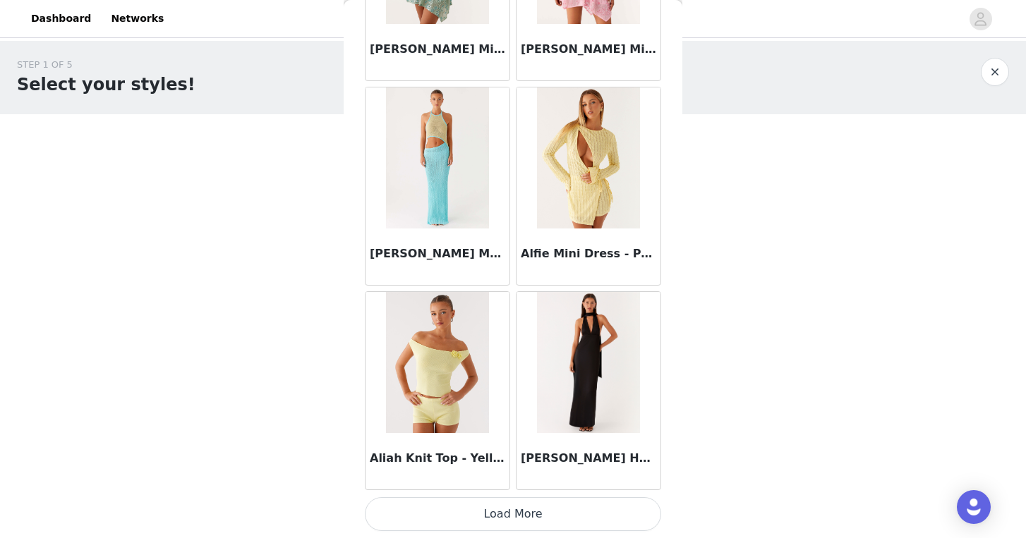
click at [518, 517] on button "Load More" at bounding box center [513, 514] width 296 height 34
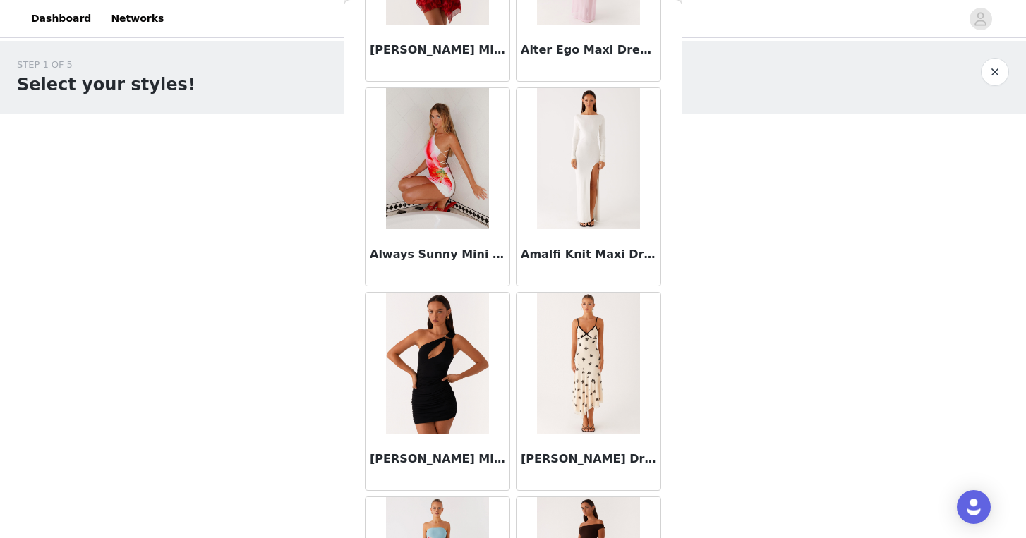
scroll to position [3667, 0]
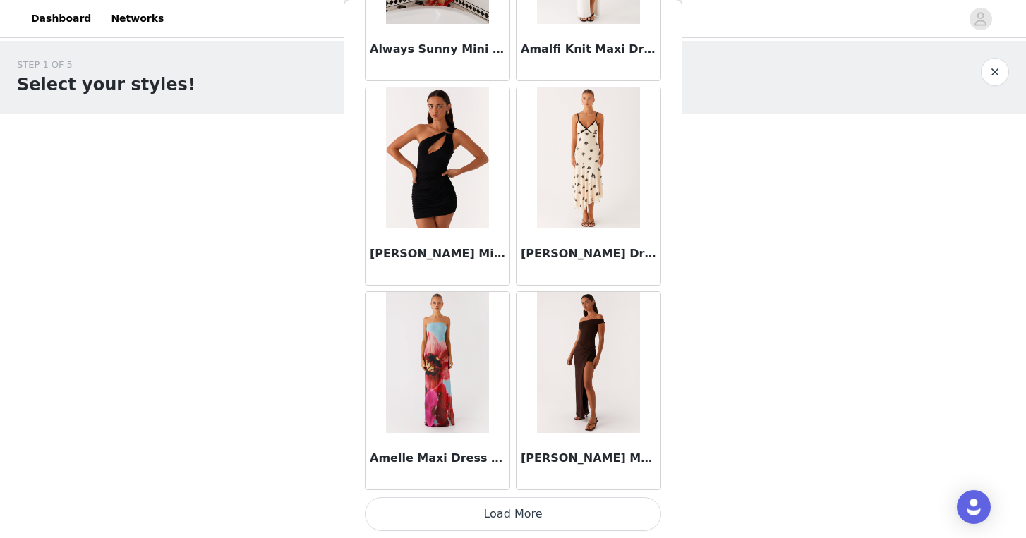
click at [521, 521] on button "Load More" at bounding box center [513, 514] width 296 height 34
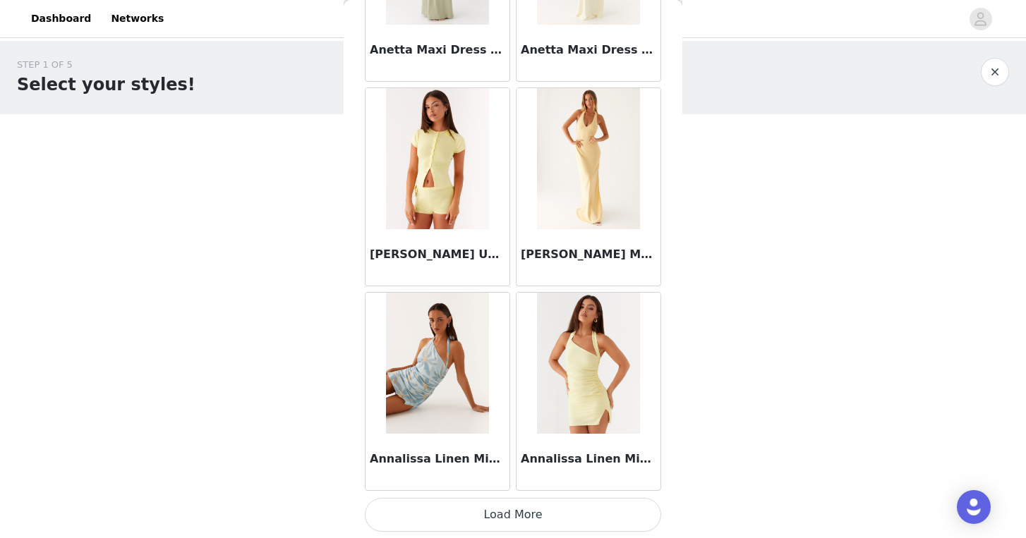
scroll to position [5713, 0]
click at [517, 521] on button "Load More" at bounding box center [513, 514] width 296 height 34
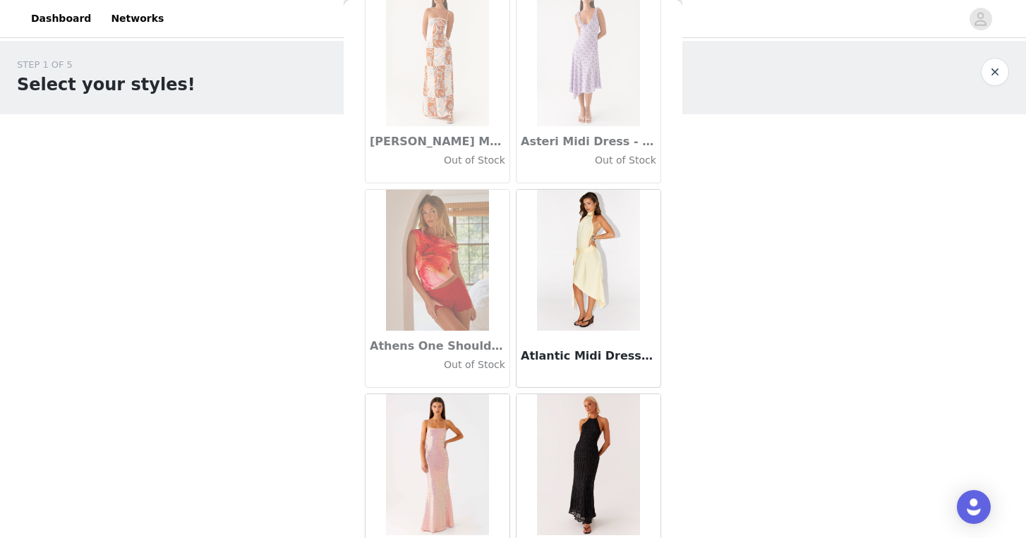
scroll to position [7759, 0]
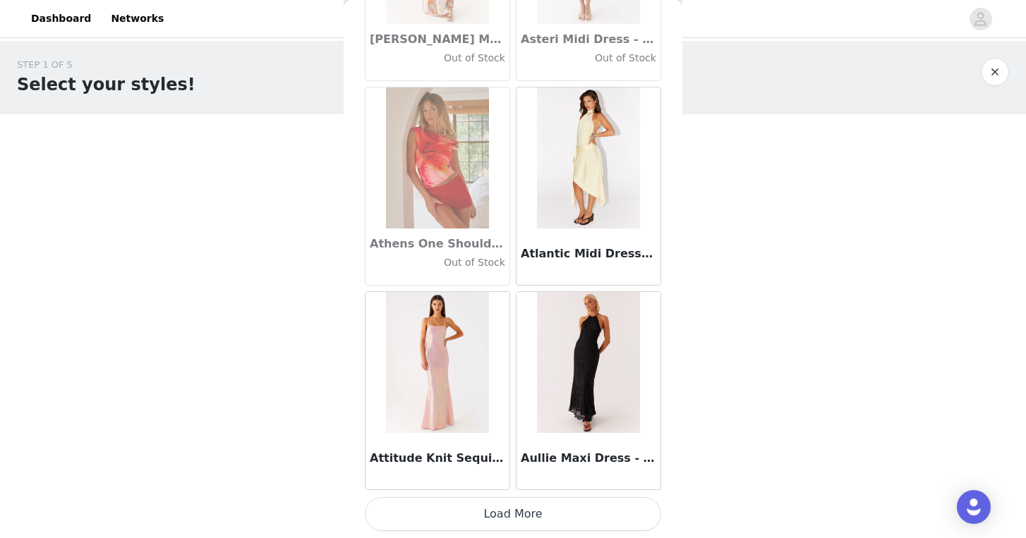
click at [545, 515] on button "Load More" at bounding box center [513, 514] width 296 height 34
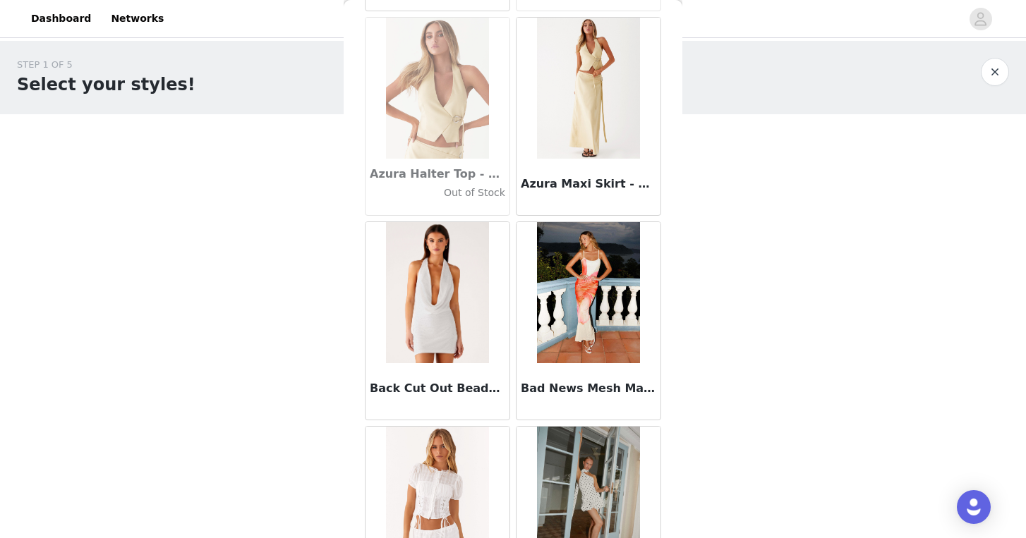
scroll to position [9805, 0]
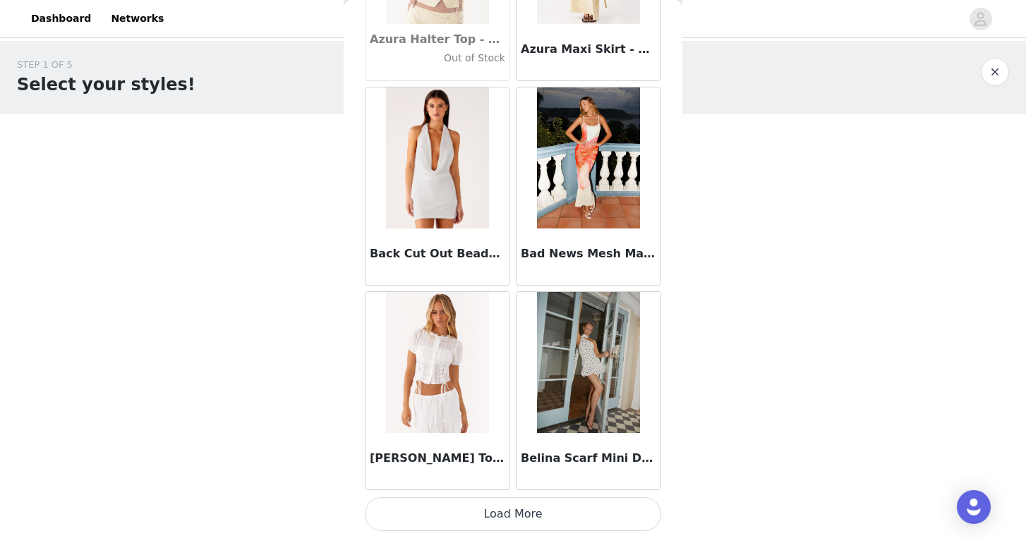
click at [528, 513] on button "Load More" at bounding box center [513, 514] width 296 height 34
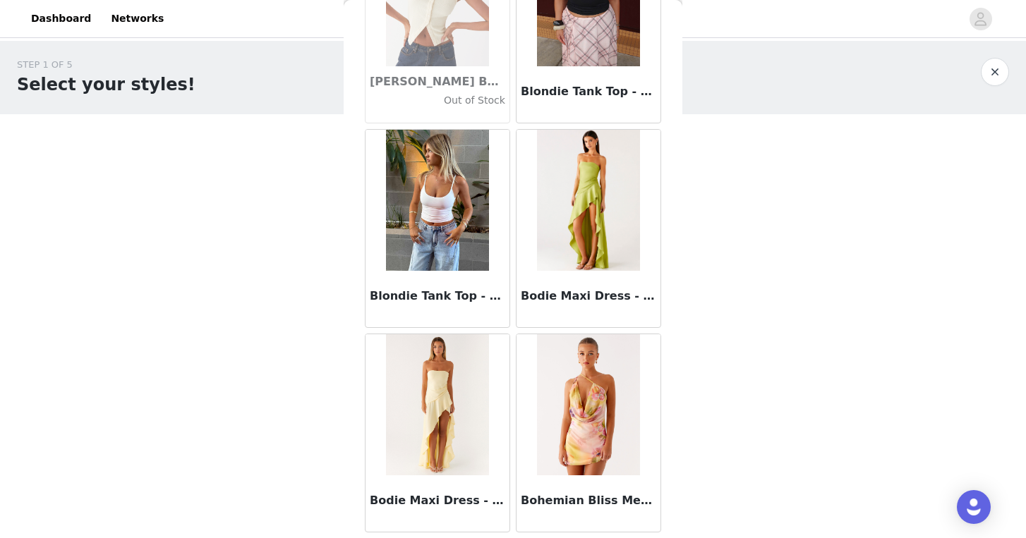
scroll to position [11851, 0]
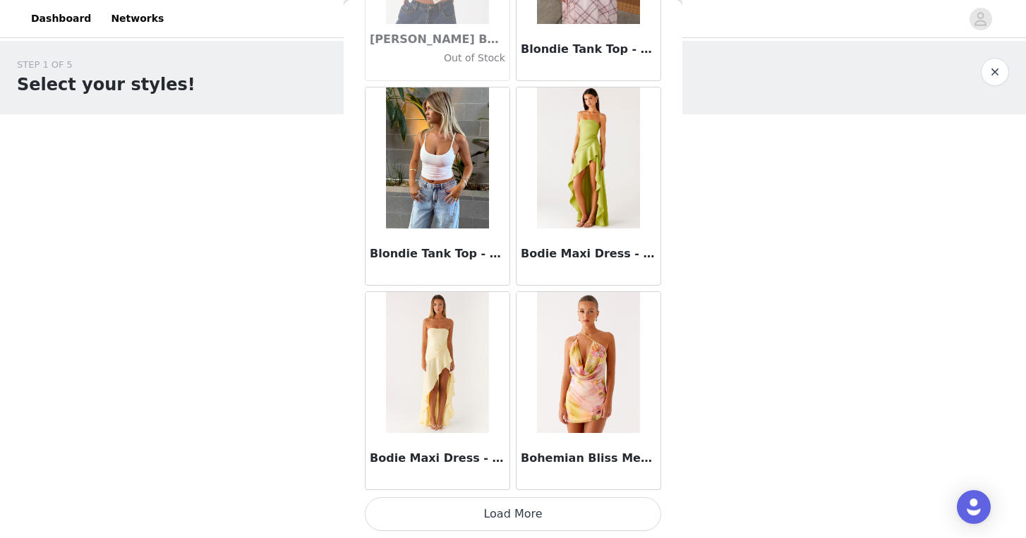
click at [518, 523] on button "Load More" at bounding box center [513, 514] width 296 height 34
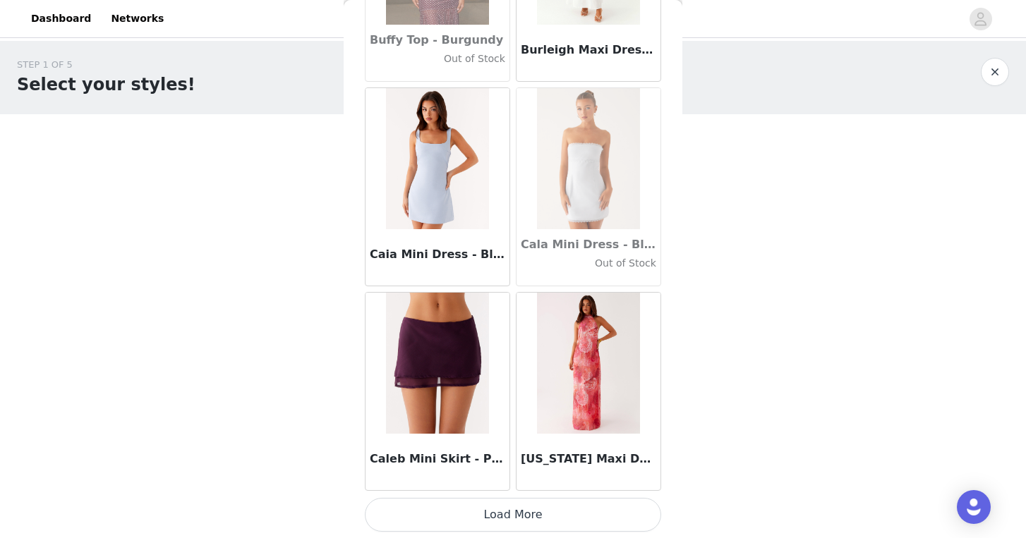
scroll to position [13897, 0]
click at [524, 515] on button "Load More" at bounding box center [513, 514] width 296 height 34
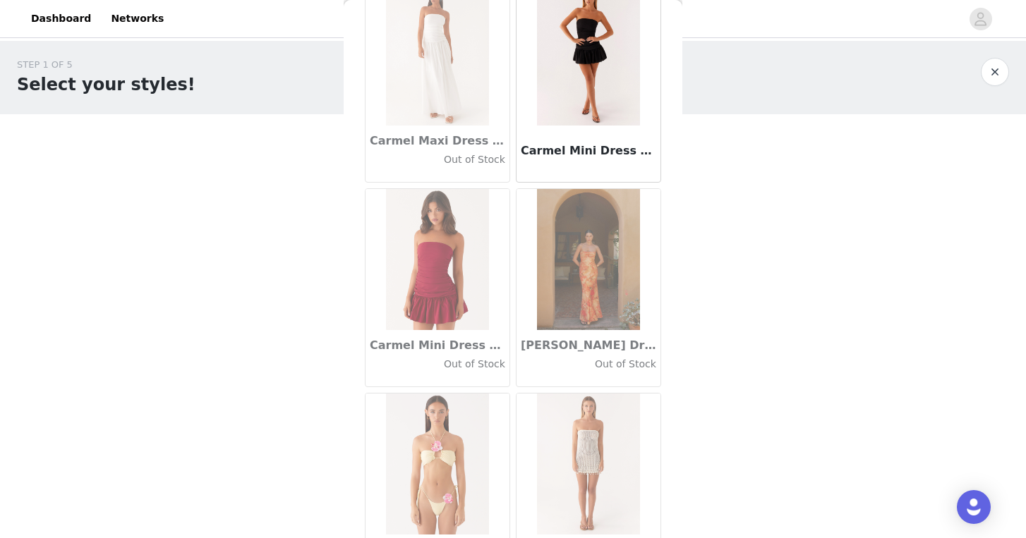
scroll to position [15943, 0]
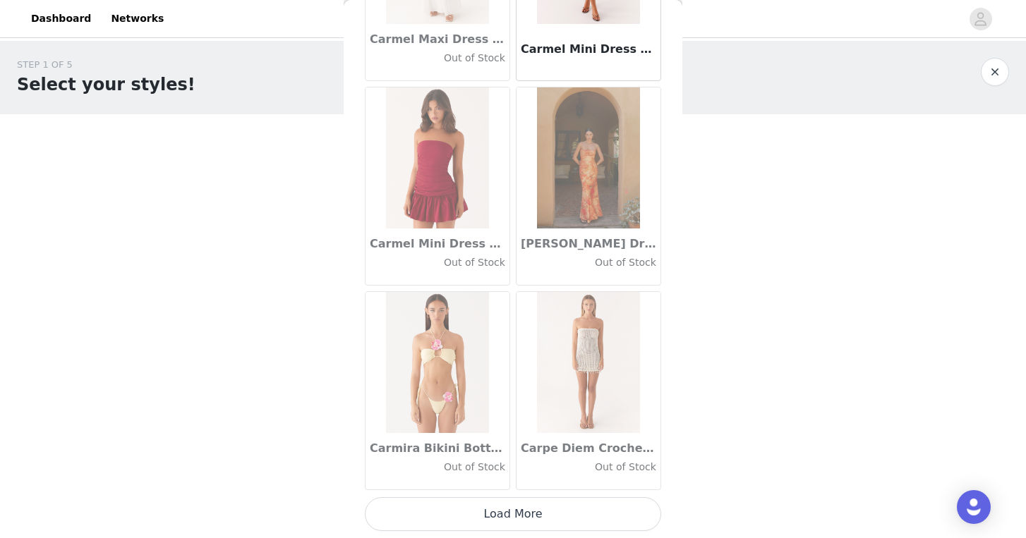
click at [553, 507] on button "Load More" at bounding box center [513, 514] width 296 height 34
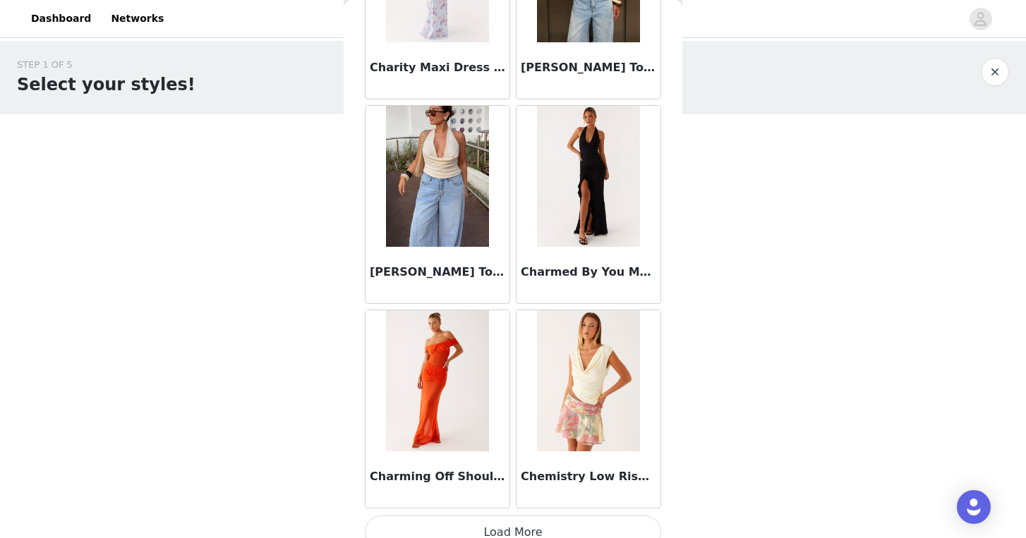
scroll to position [17989, 0]
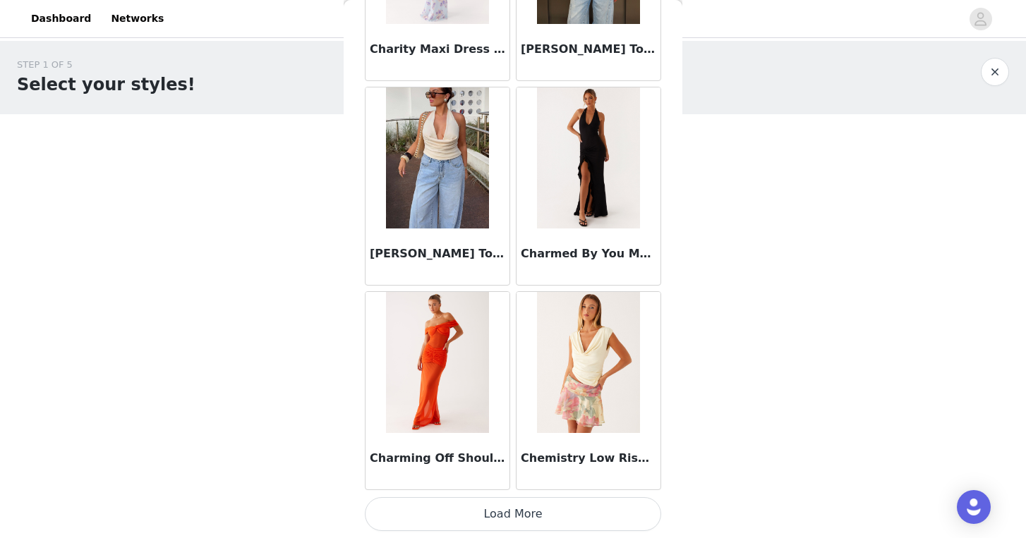
click at [536, 507] on button "Load More" at bounding box center [513, 514] width 296 height 34
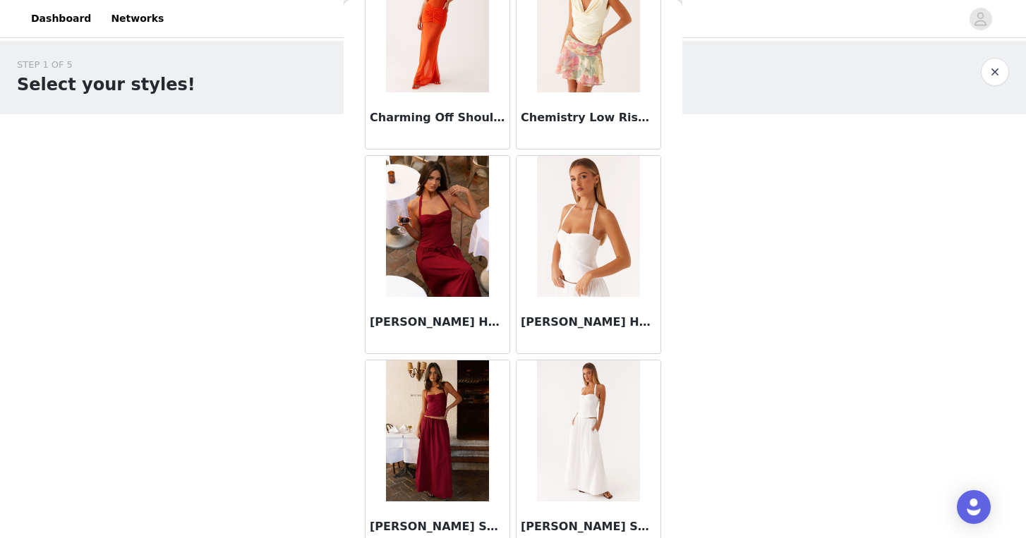
scroll to position [18337, 0]
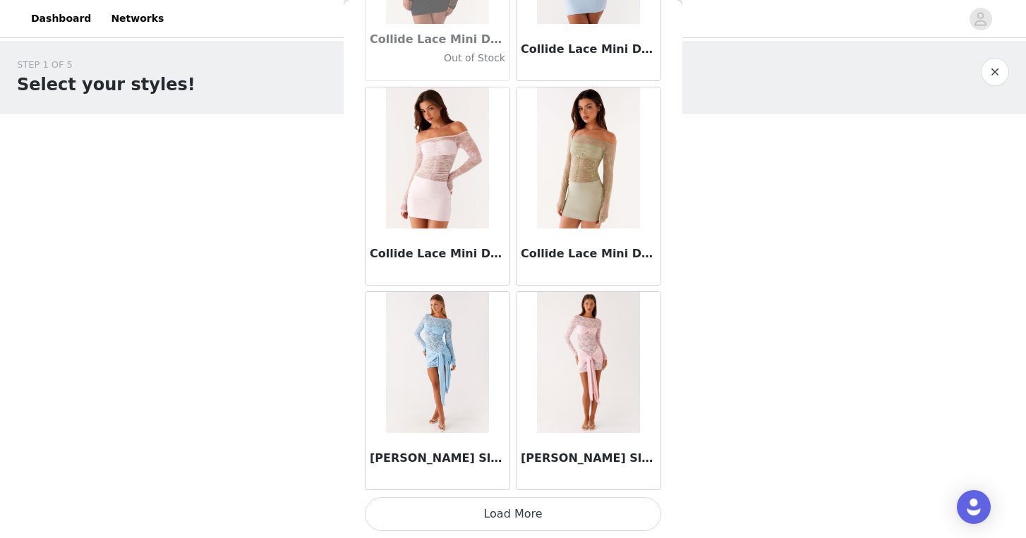
click at [519, 513] on button "Load More" at bounding box center [513, 514] width 296 height 34
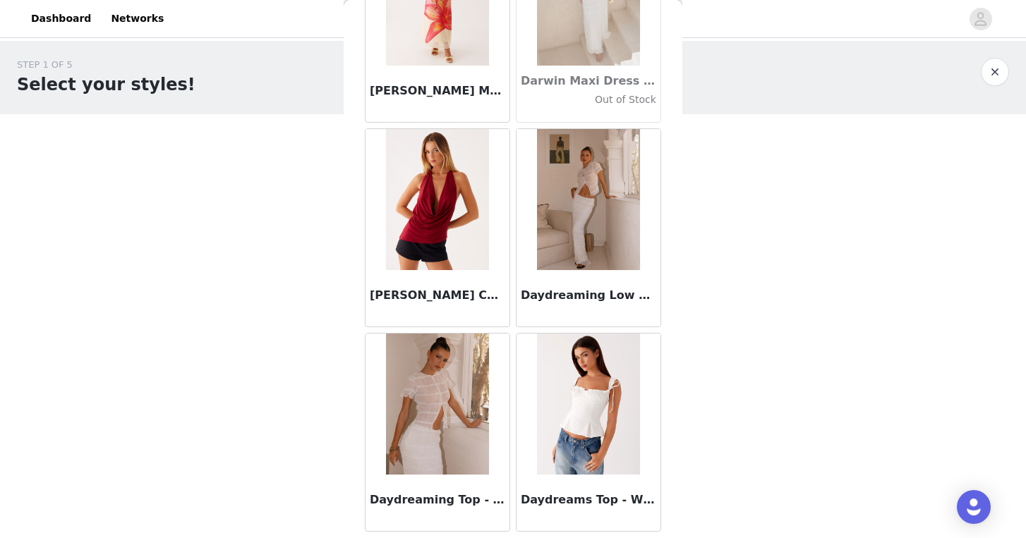
scroll to position [22081, 0]
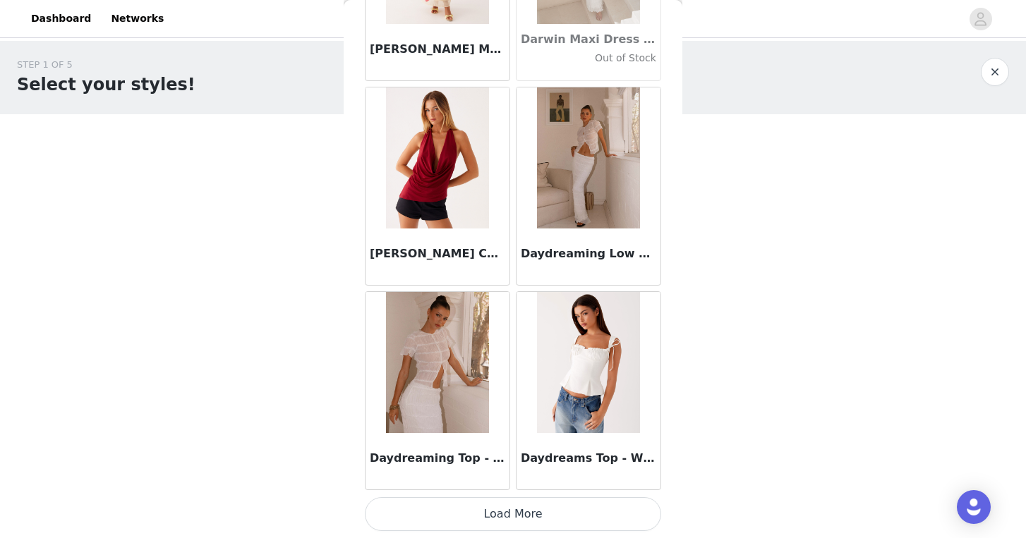
click at [525, 516] on button "Load More" at bounding box center [513, 514] width 296 height 34
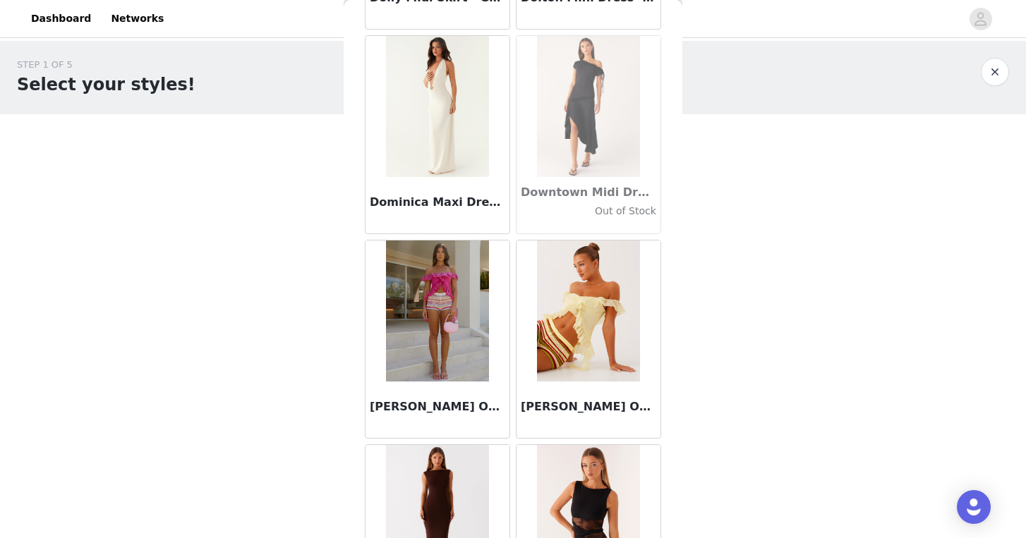
scroll to position [24127, 0]
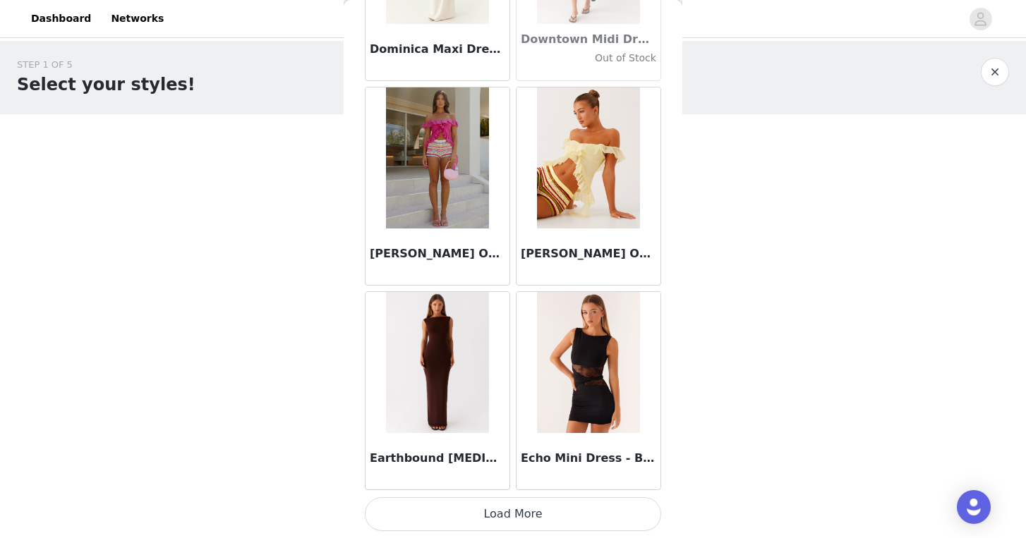
click at [540, 511] on button "Load More" at bounding box center [513, 514] width 296 height 34
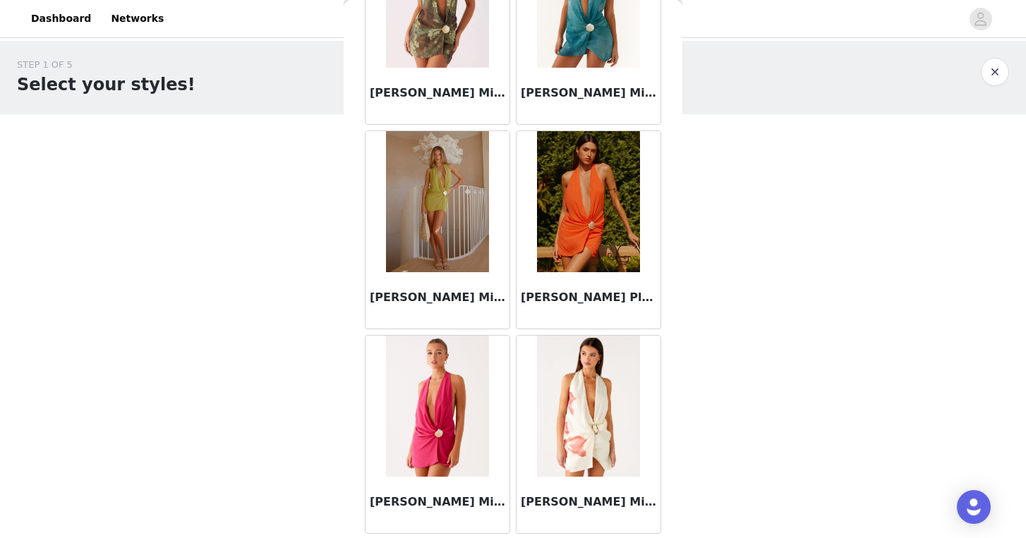
scroll to position [26173, 0]
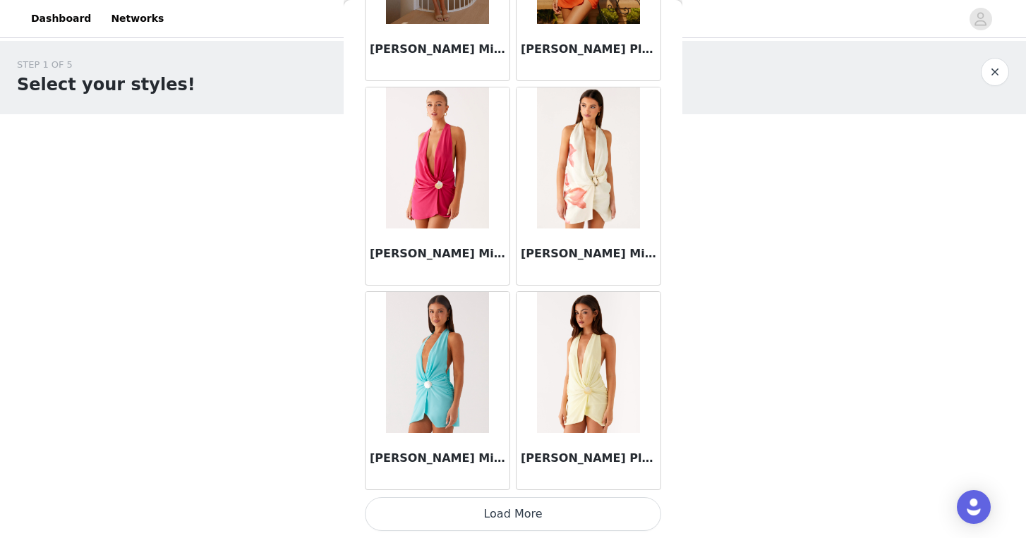
click at [558, 507] on button "Load More" at bounding box center [513, 514] width 296 height 34
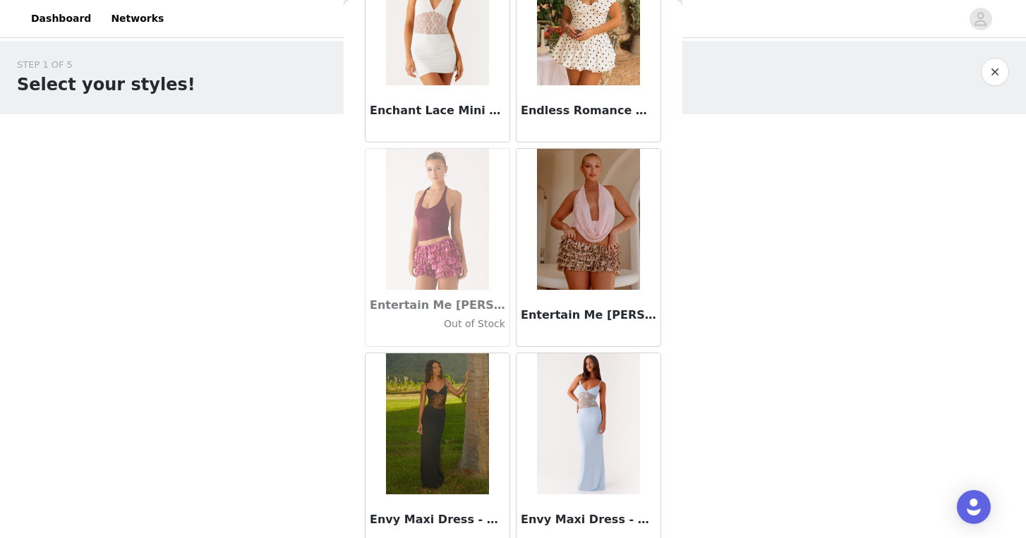
scroll to position [28219, 0]
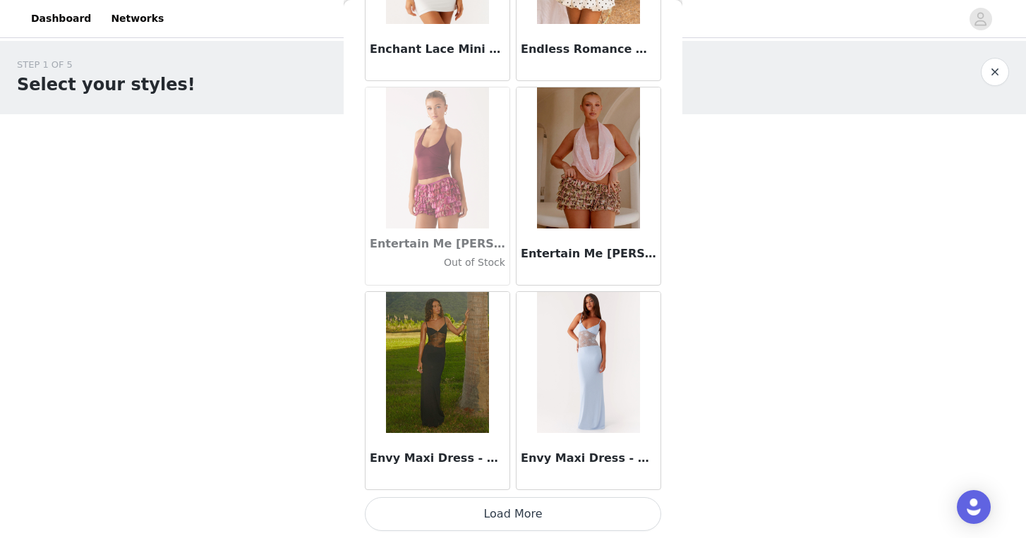
click at [543, 516] on button "Load More" at bounding box center [513, 514] width 296 height 34
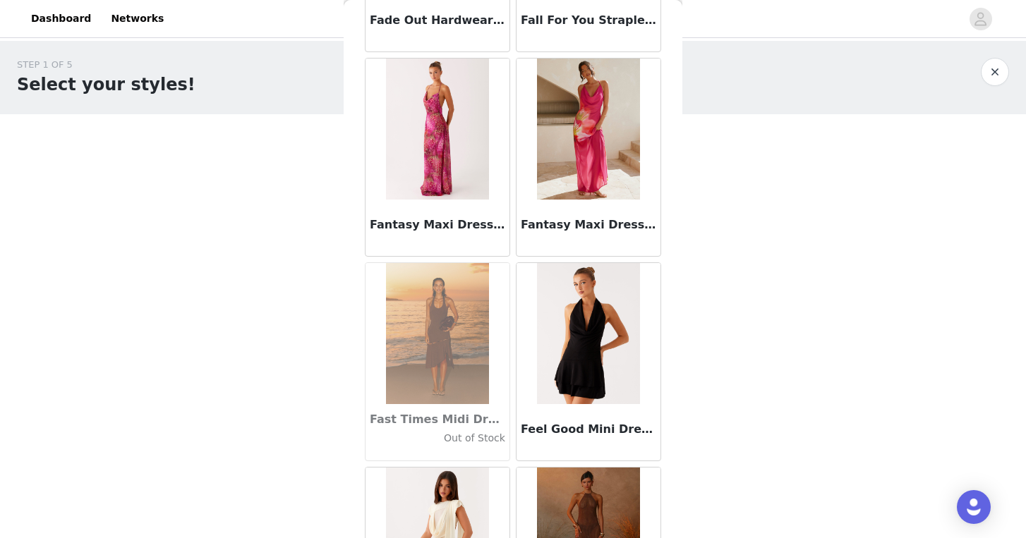
scroll to position [30265, 0]
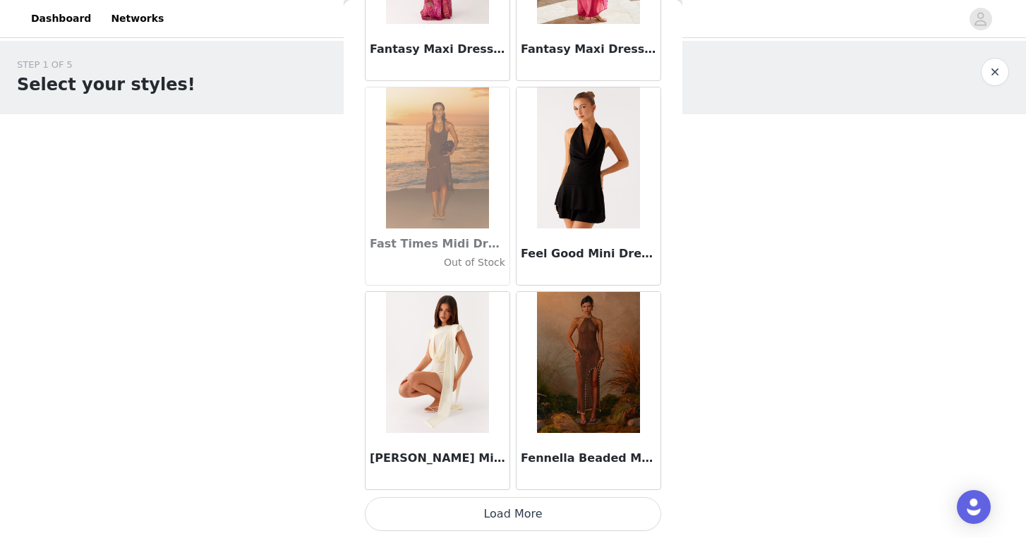
click at [560, 511] on button "Load More" at bounding box center [513, 514] width 296 height 34
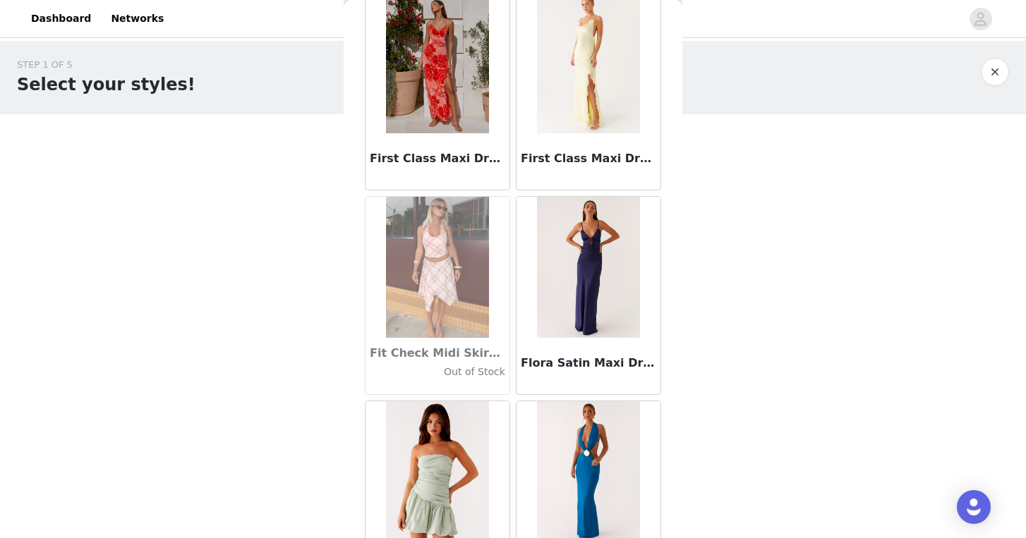
scroll to position [32311, 0]
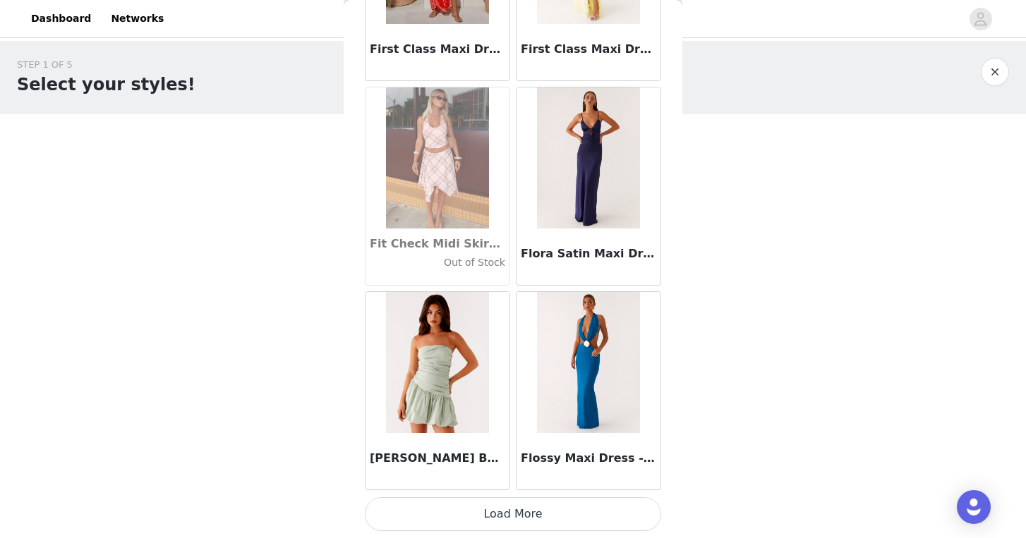
click at [583, 504] on button "Load More" at bounding box center [513, 514] width 296 height 34
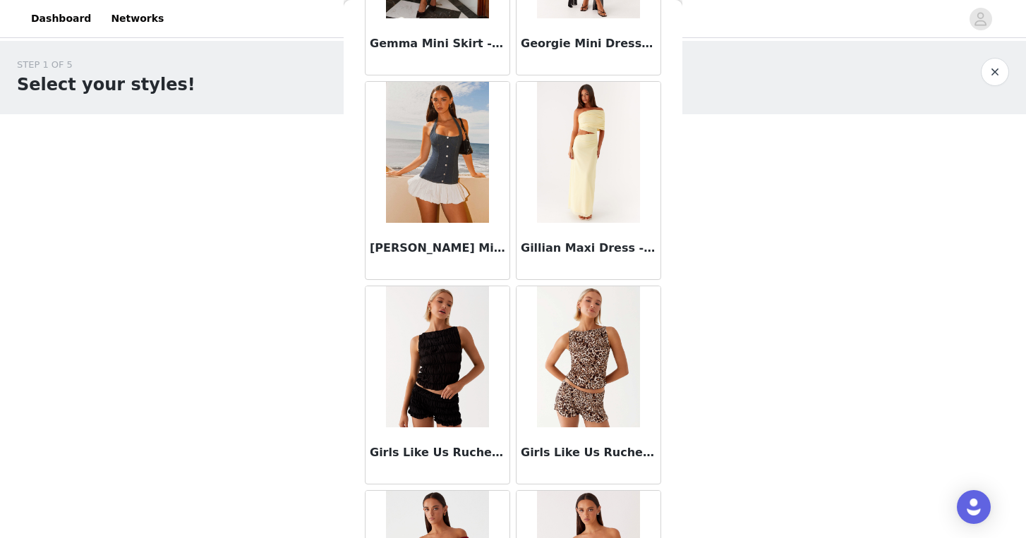
scroll to position [34358, 0]
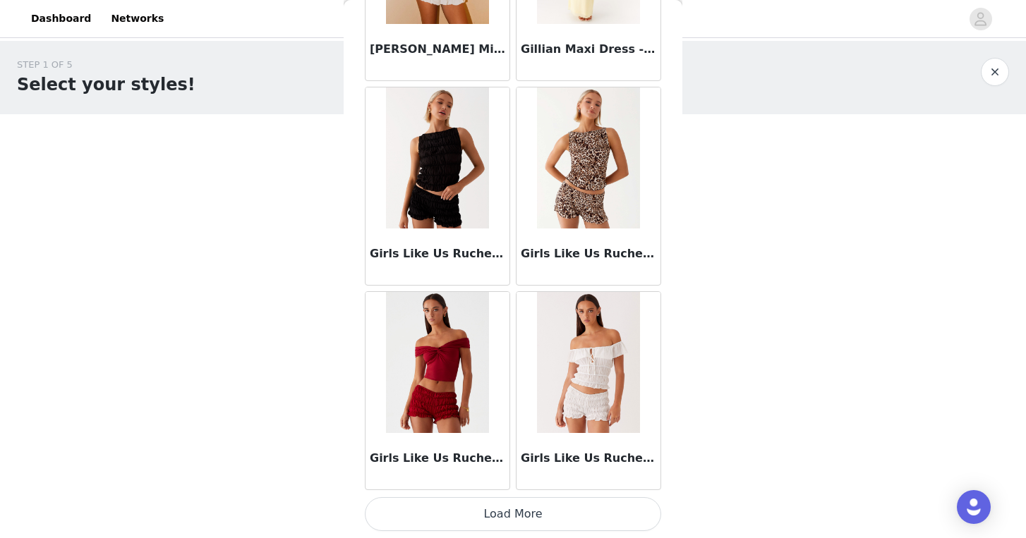
click at [569, 504] on button "Load More" at bounding box center [513, 514] width 296 height 34
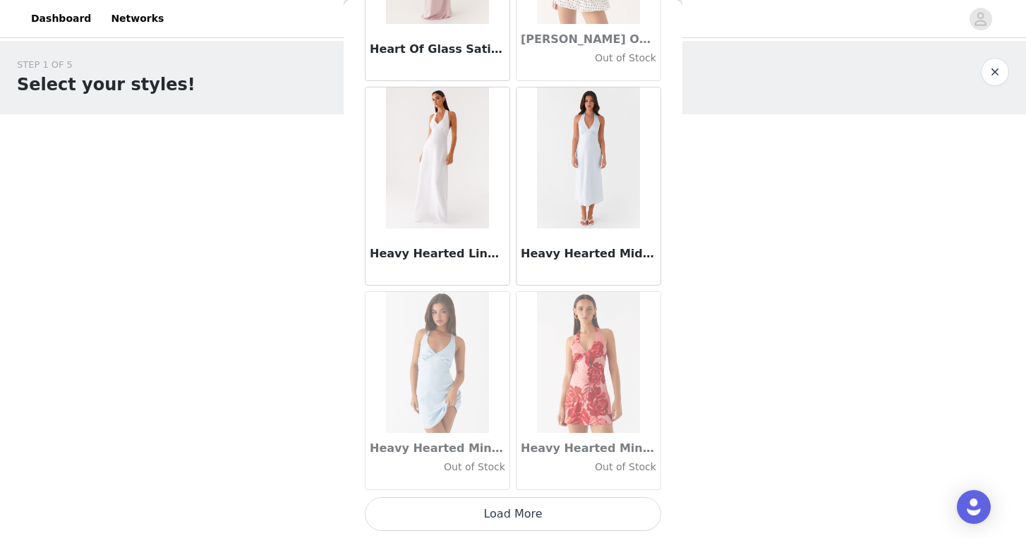
click at [559, 509] on button "Load More" at bounding box center [513, 514] width 296 height 34
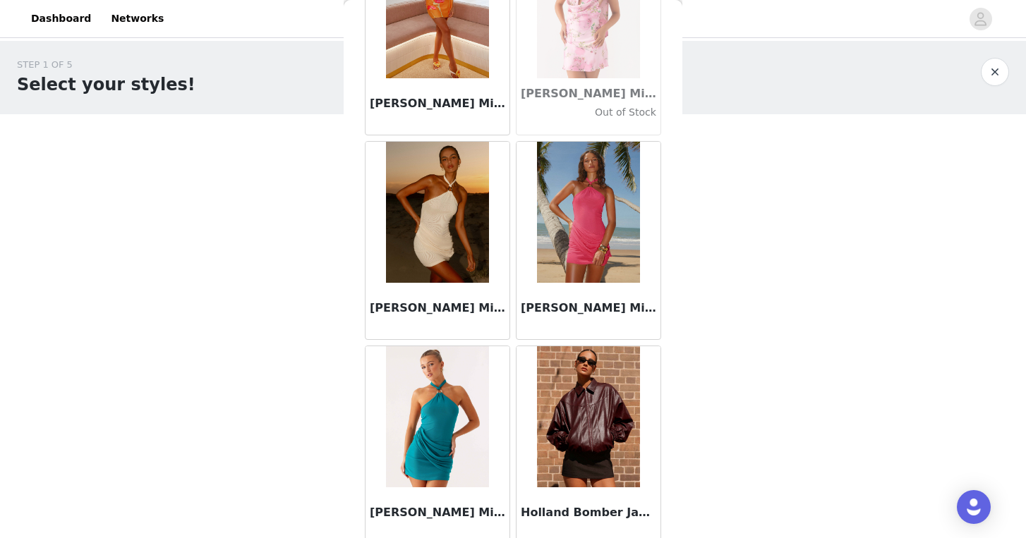
scroll to position [37360, 0]
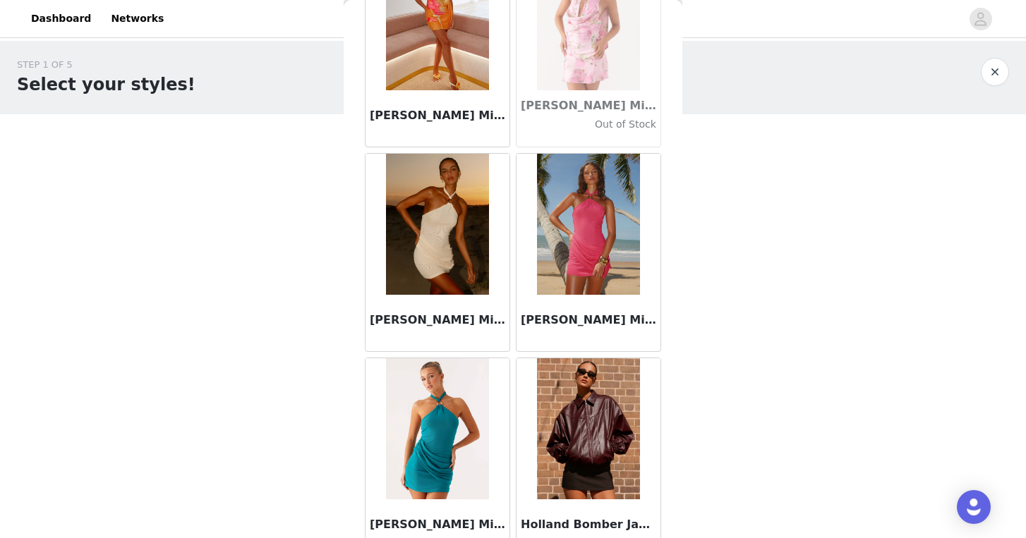
click at [440, 243] on img at bounding box center [437, 224] width 102 height 141
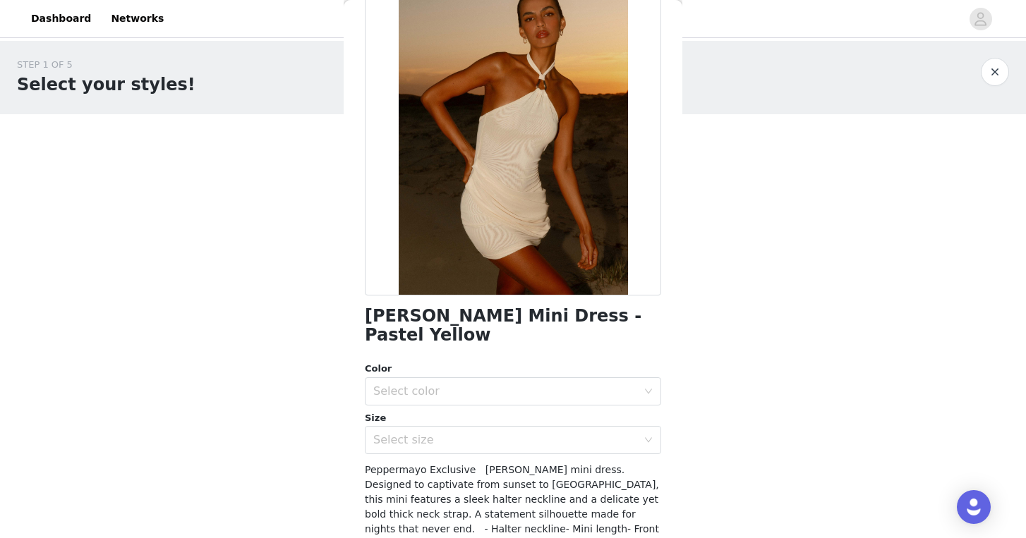
scroll to position [111, 0]
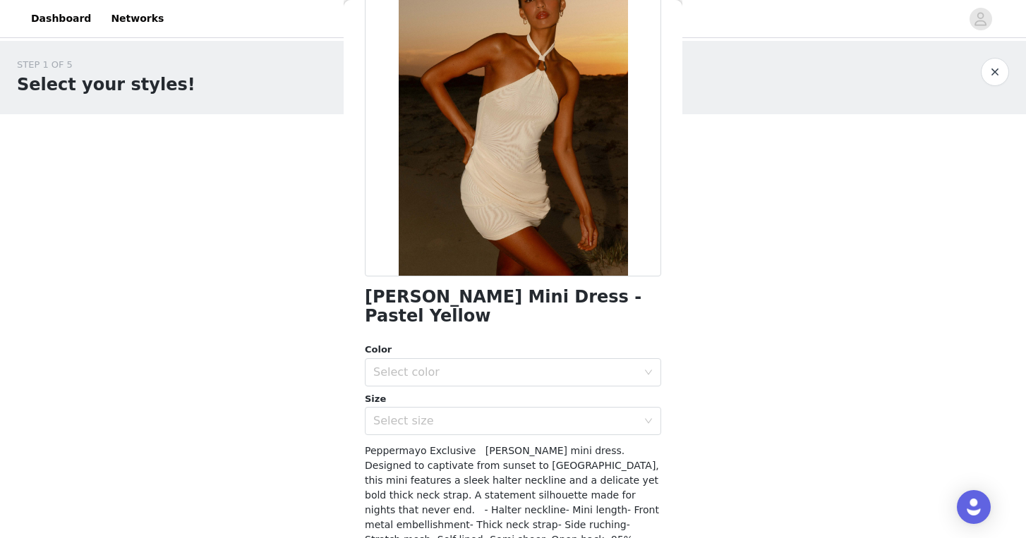
click at [538, 369] on div "Color Select color Size Select size" at bounding box center [513, 389] width 296 height 92
click at [539, 365] on div "Select color" at bounding box center [505, 372] width 264 height 14
click at [533, 381] on li "Pastel Yellow" at bounding box center [513, 384] width 296 height 23
click at [533, 414] on div "Select size" at bounding box center [505, 421] width 264 height 14
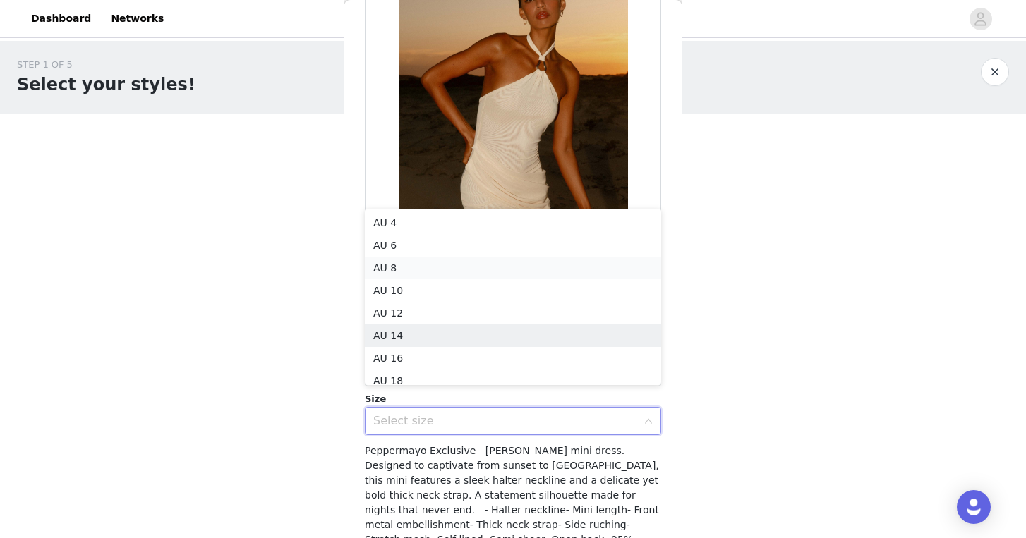
scroll to position [7, 0]
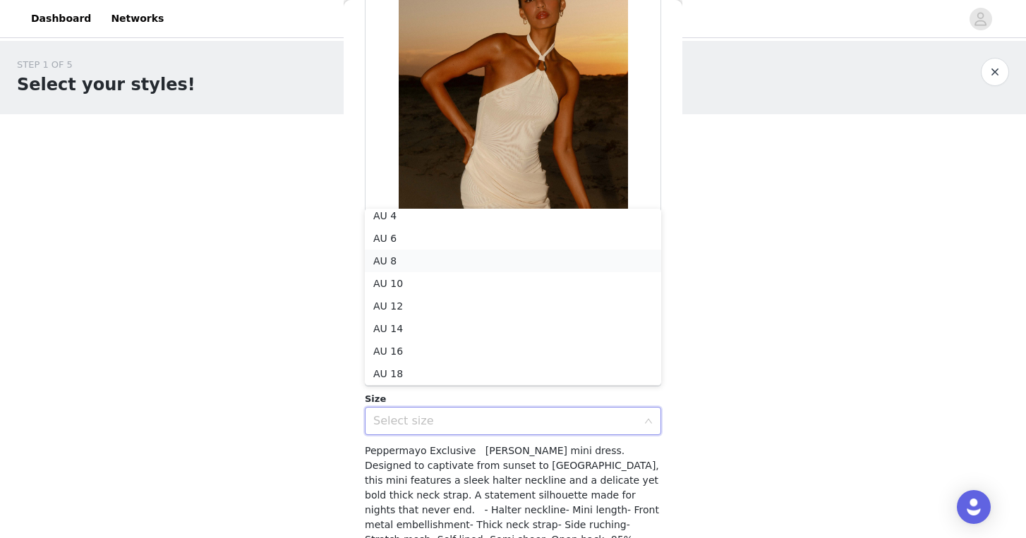
click at [524, 261] on li "AU 8" at bounding box center [513, 261] width 296 height 23
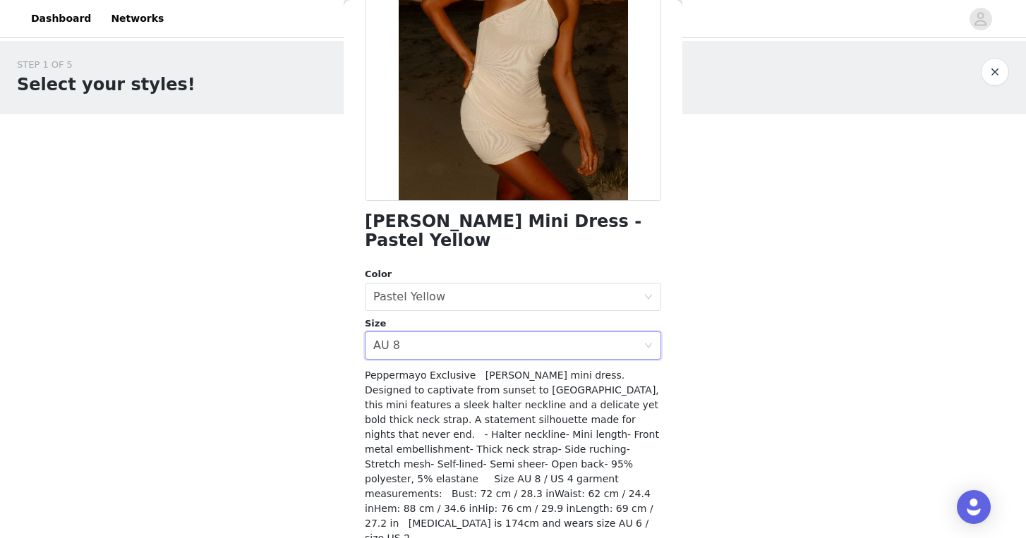
scroll to position [205, 0]
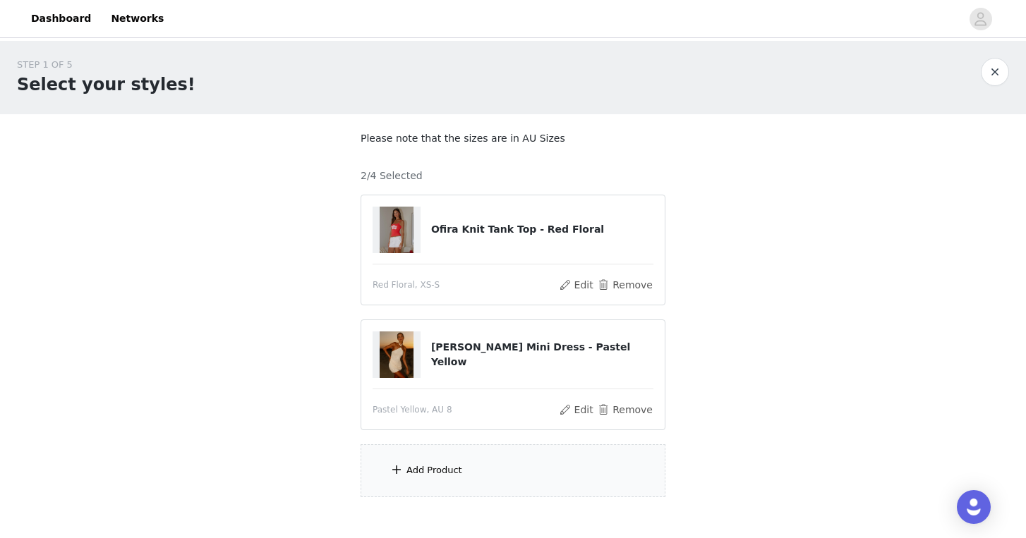
click at [490, 466] on div "Add Product" at bounding box center [513, 470] width 305 height 53
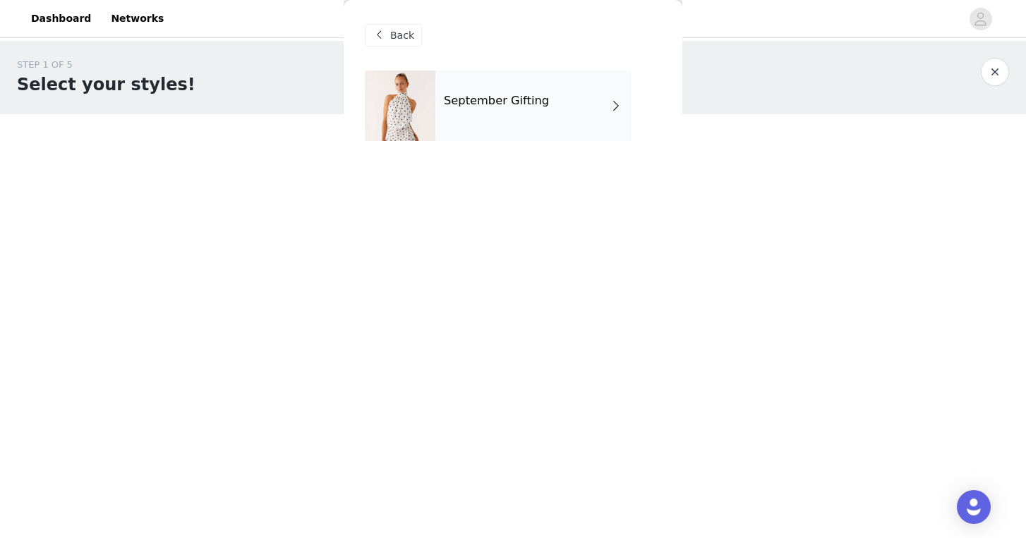
click at [522, 125] on div "September Gifting" at bounding box center [533, 106] width 196 height 71
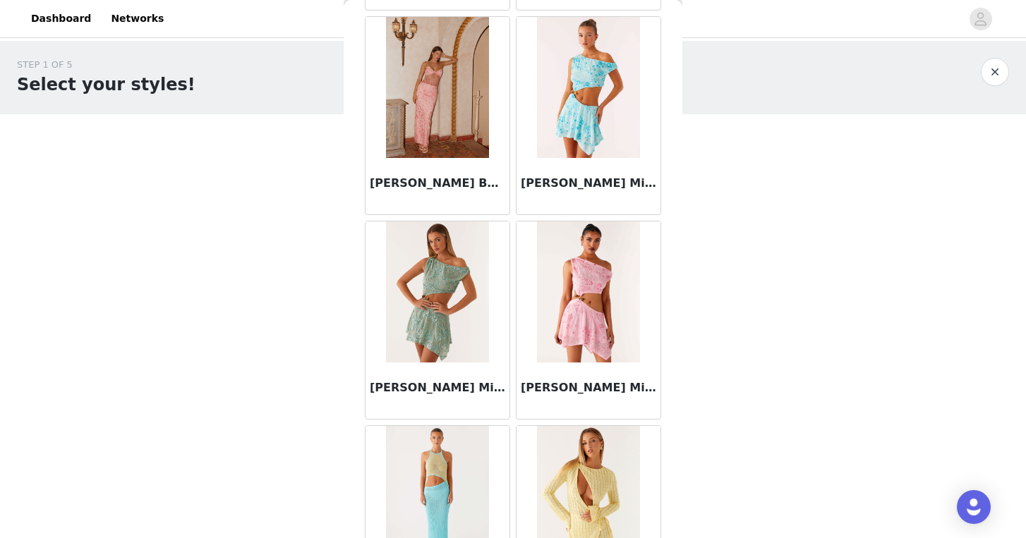
scroll to position [1621, 0]
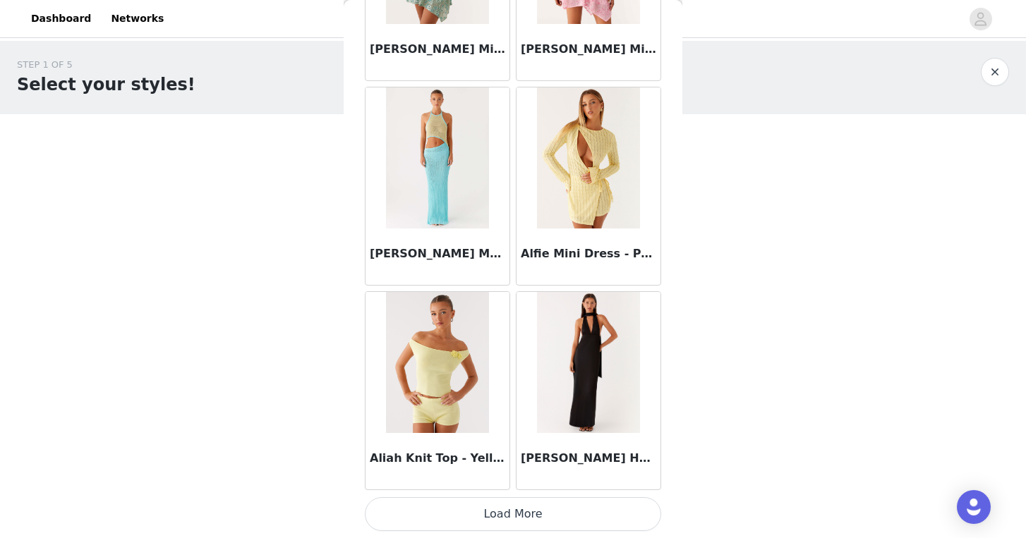
click at [528, 514] on button "Load More" at bounding box center [513, 514] width 296 height 34
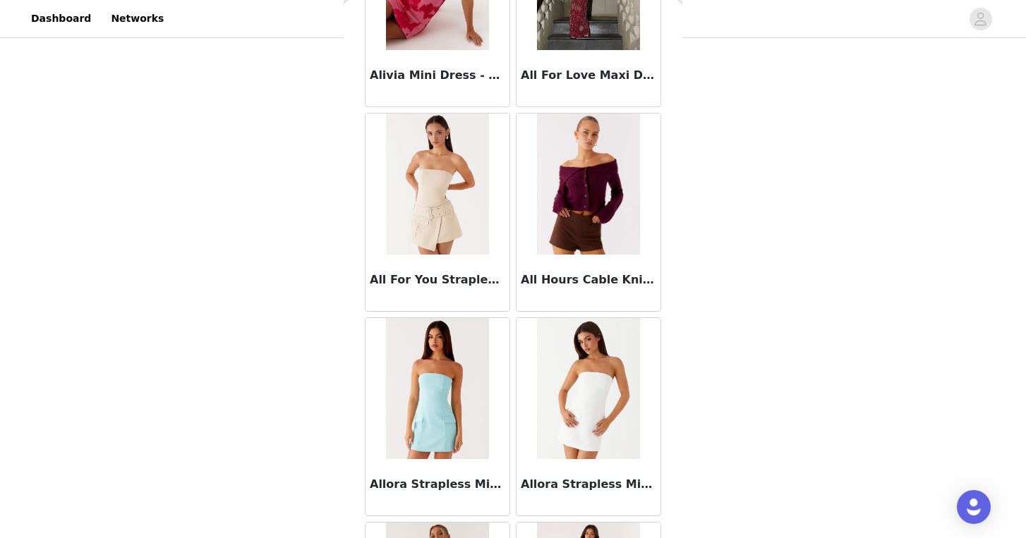
scroll to position [3667, 0]
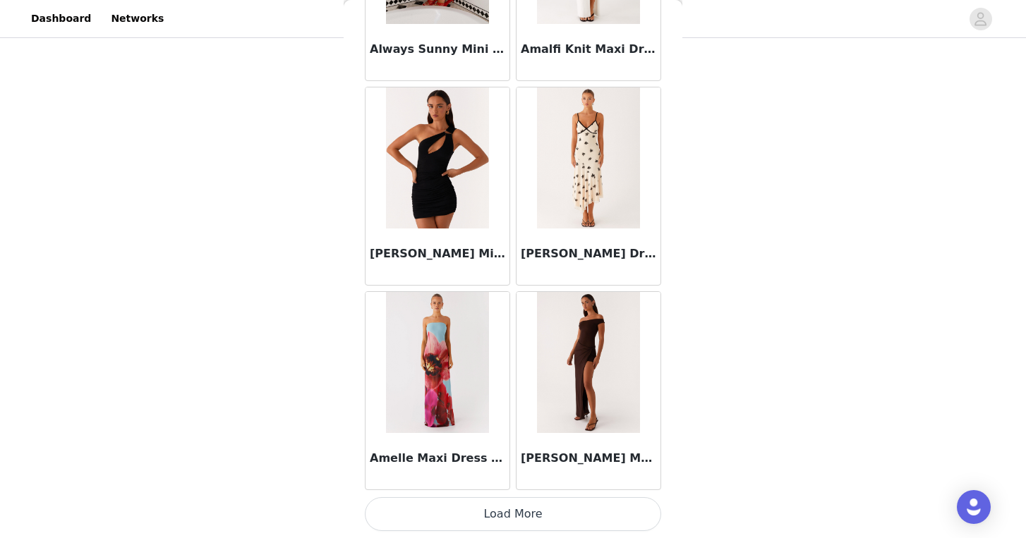
click at [567, 509] on button "Load More" at bounding box center [513, 514] width 296 height 34
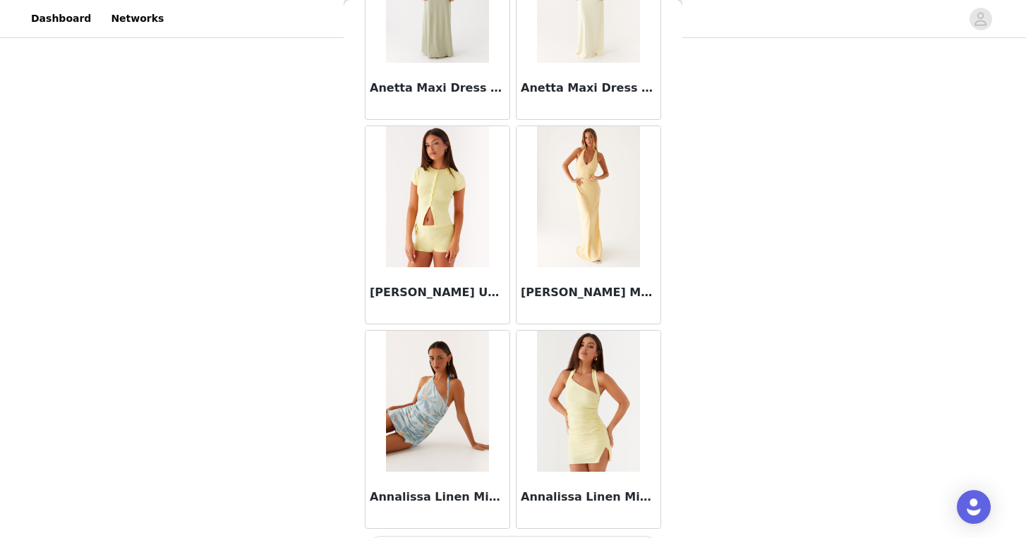
scroll to position [5713, 0]
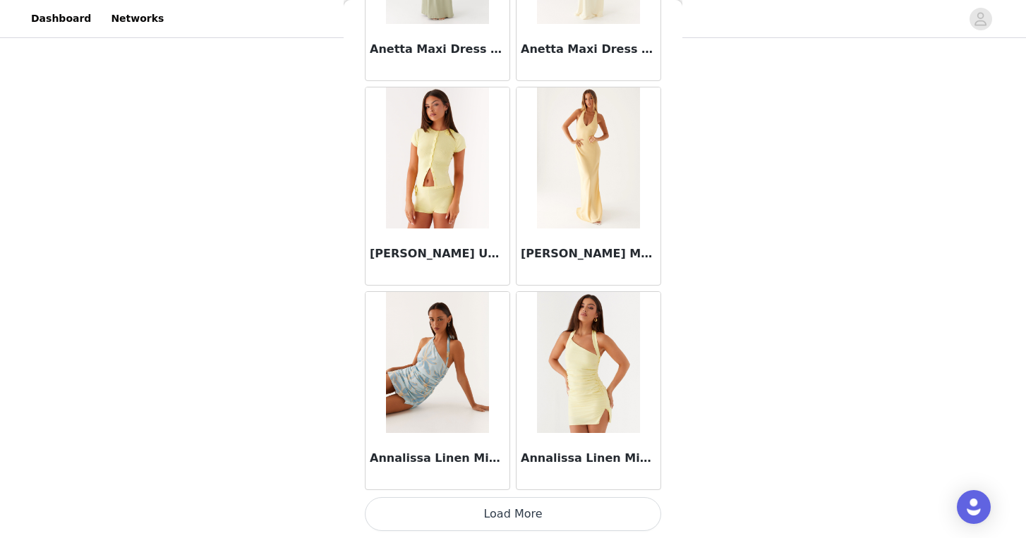
click at [524, 513] on button "Load More" at bounding box center [513, 514] width 296 height 34
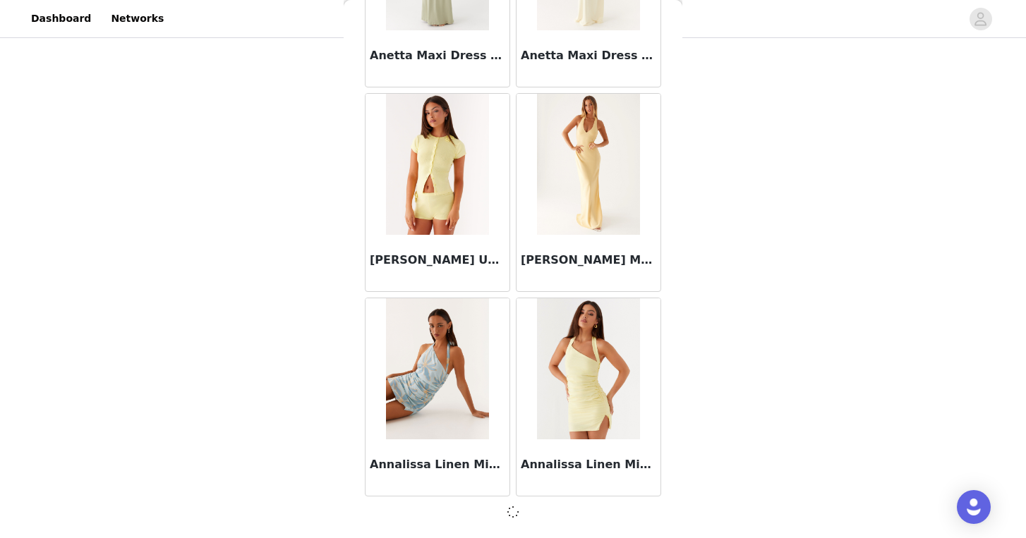
scroll to position [5706, 0]
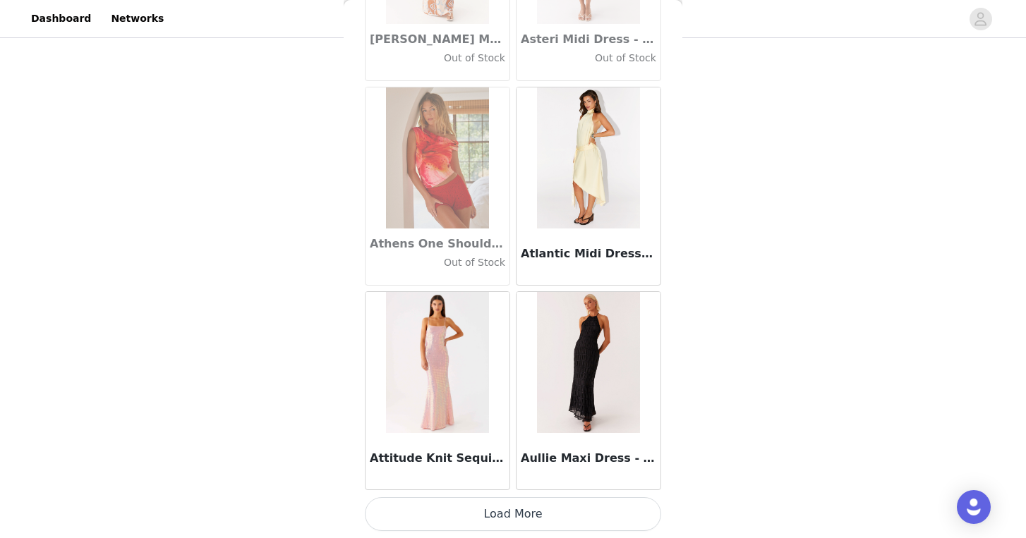
click at [547, 508] on button "Load More" at bounding box center [513, 514] width 296 height 34
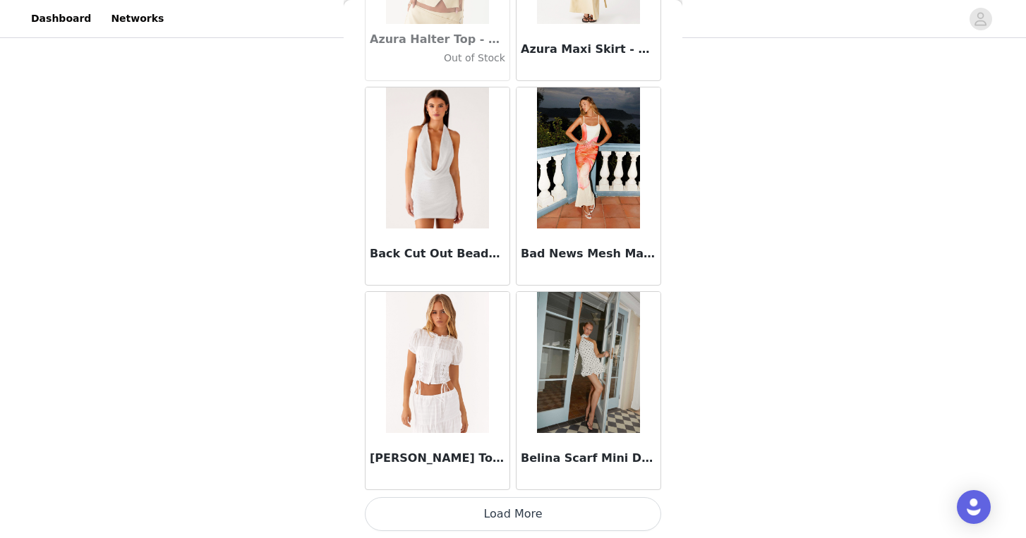
click at [516, 514] on button "Load More" at bounding box center [513, 514] width 296 height 34
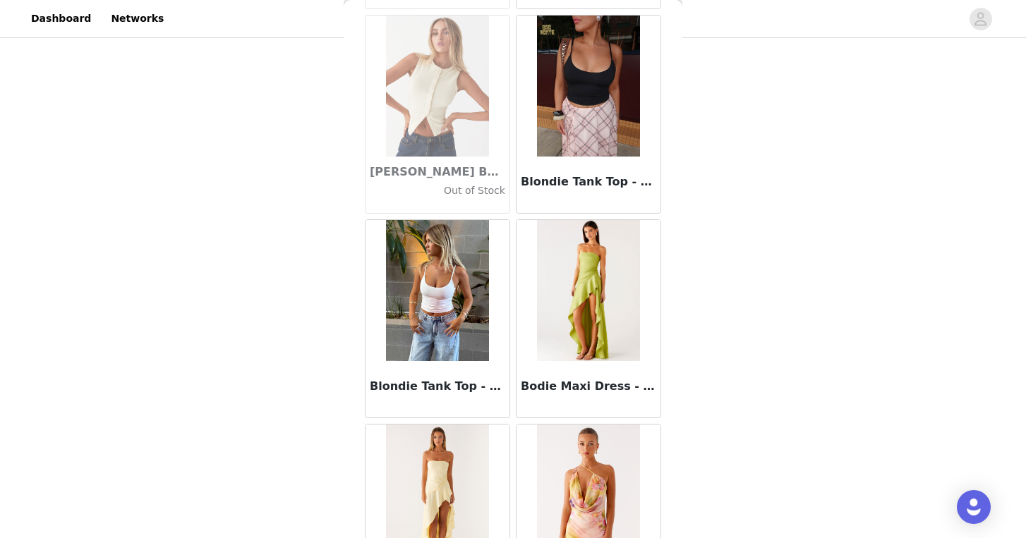
scroll to position [11851, 0]
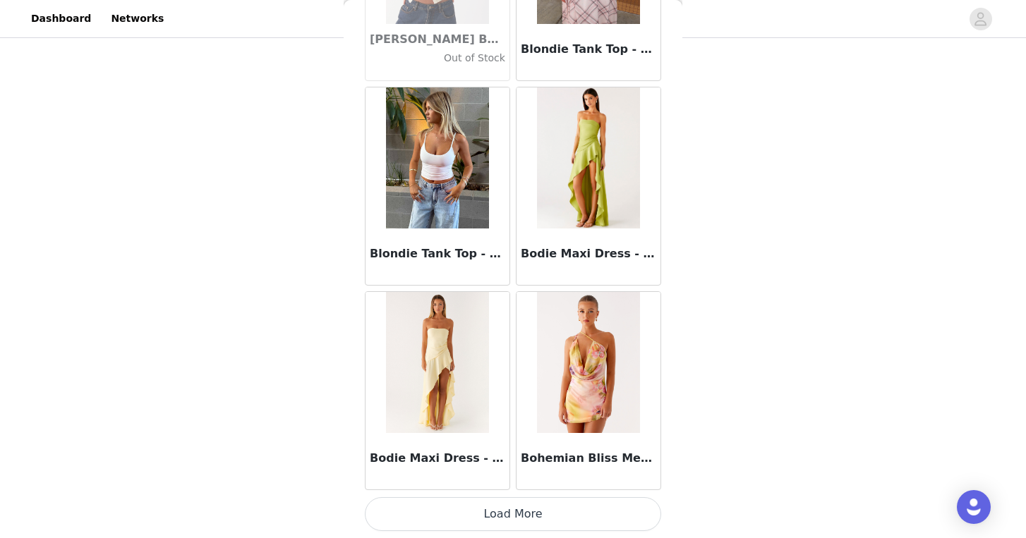
click at [492, 504] on button "Load More" at bounding box center [513, 514] width 296 height 34
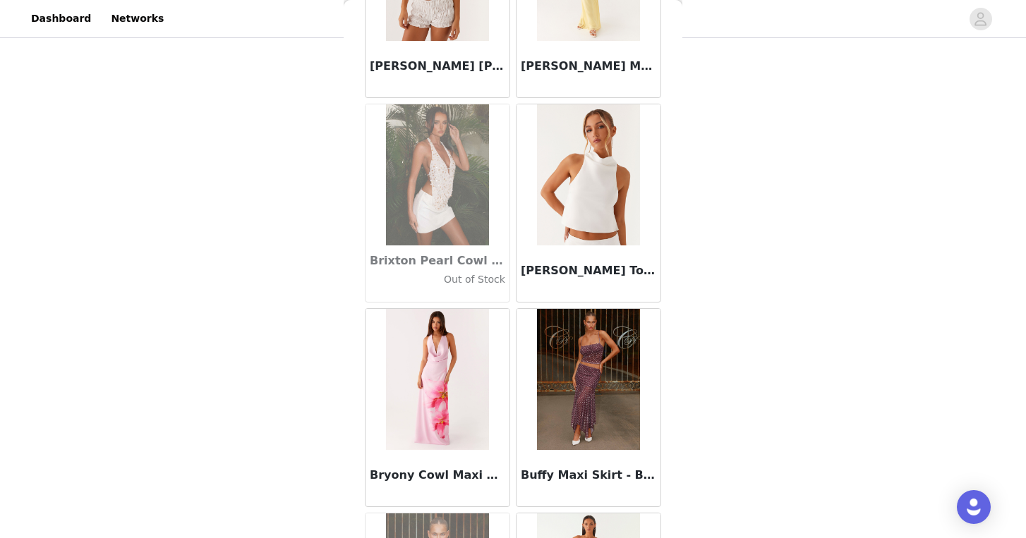
scroll to position [13897, 0]
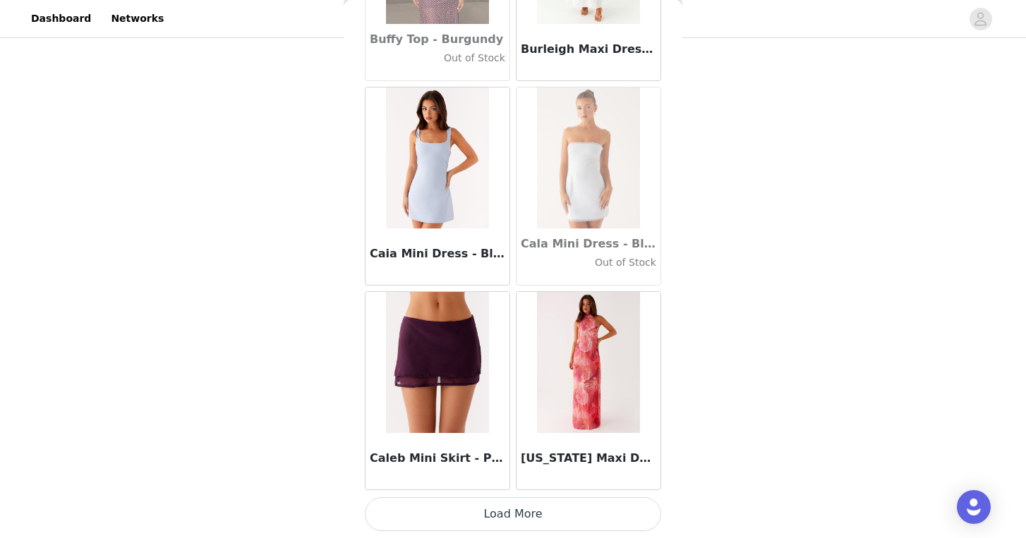
click at [502, 505] on button "Load More" at bounding box center [513, 514] width 296 height 34
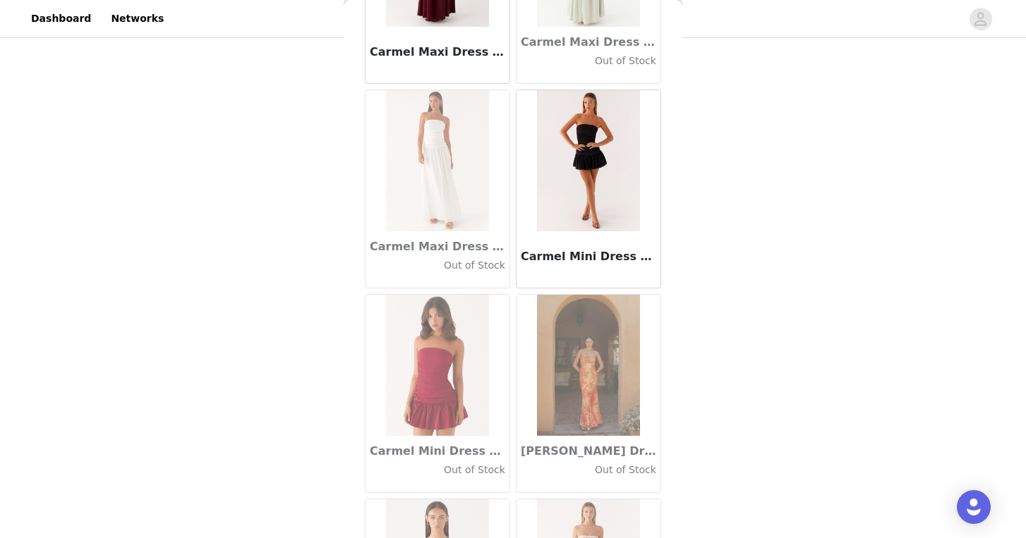
scroll to position [15943, 0]
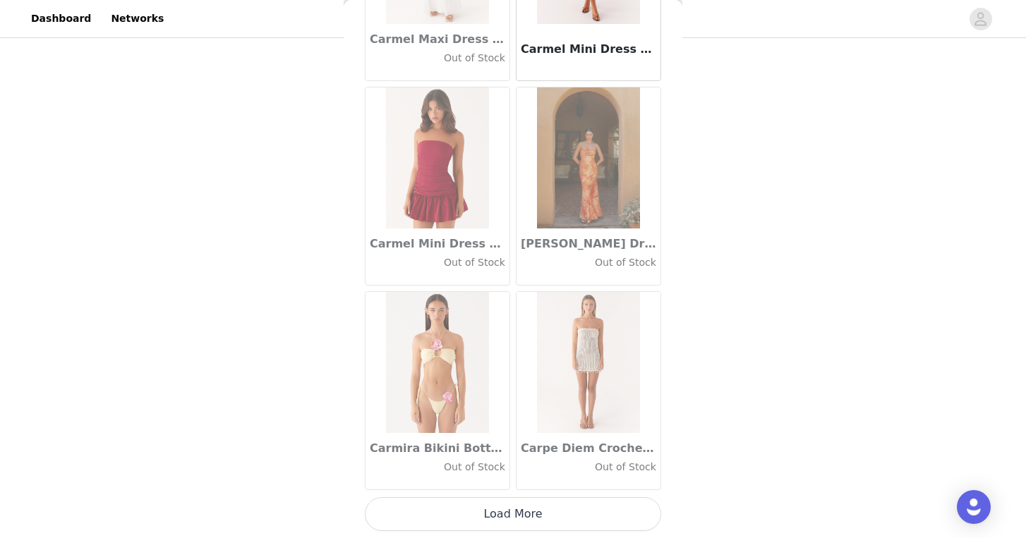
click at [506, 506] on button "Load More" at bounding box center [513, 514] width 296 height 34
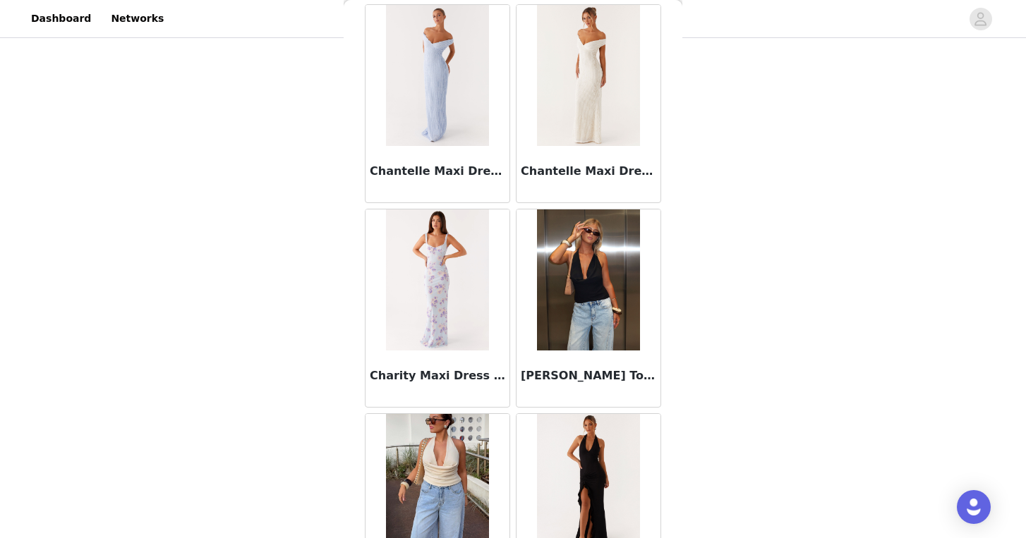
scroll to position [17989, 0]
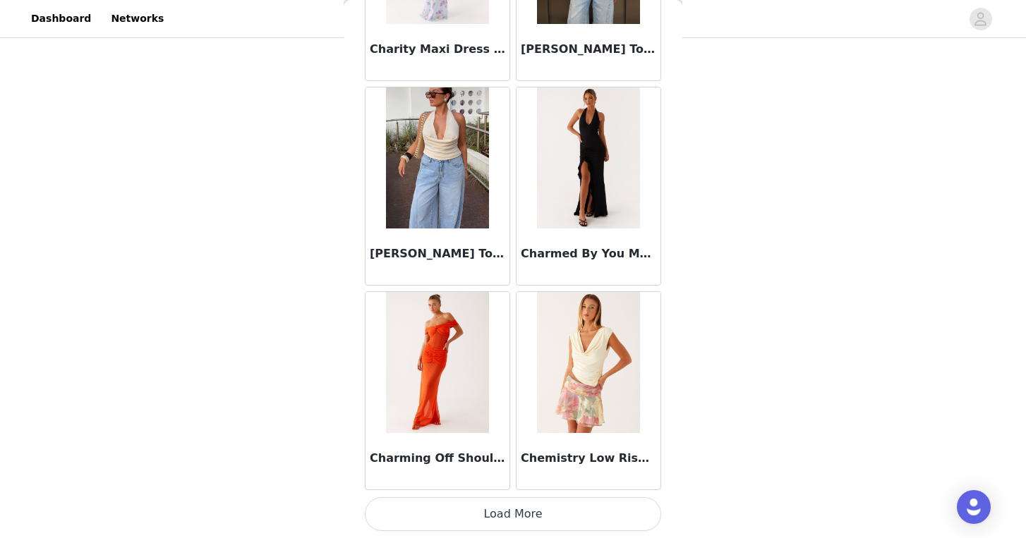
click at [487, 512] on button "Load More" at bounding box center [513, 514] width 296 height 34
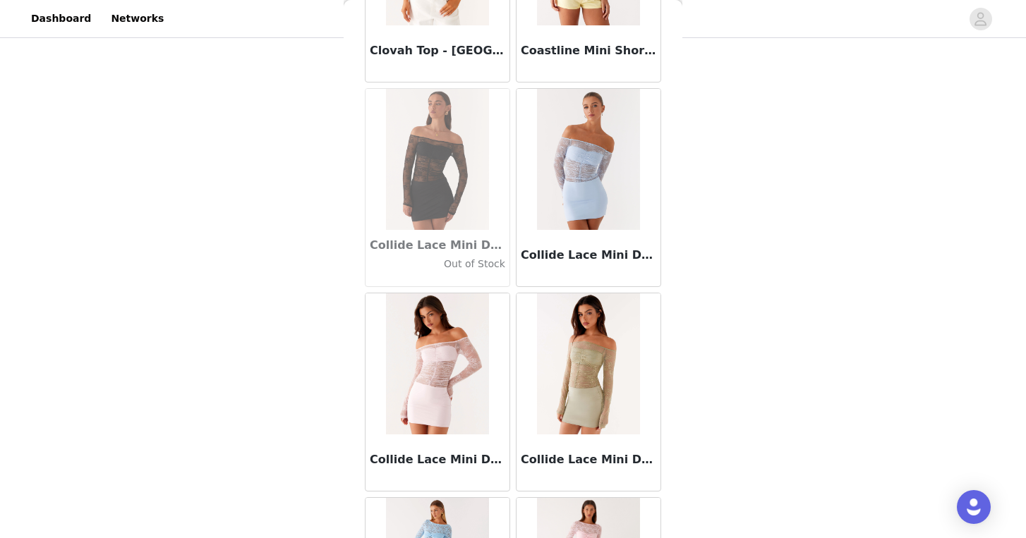
scroll to position [20035, 0]
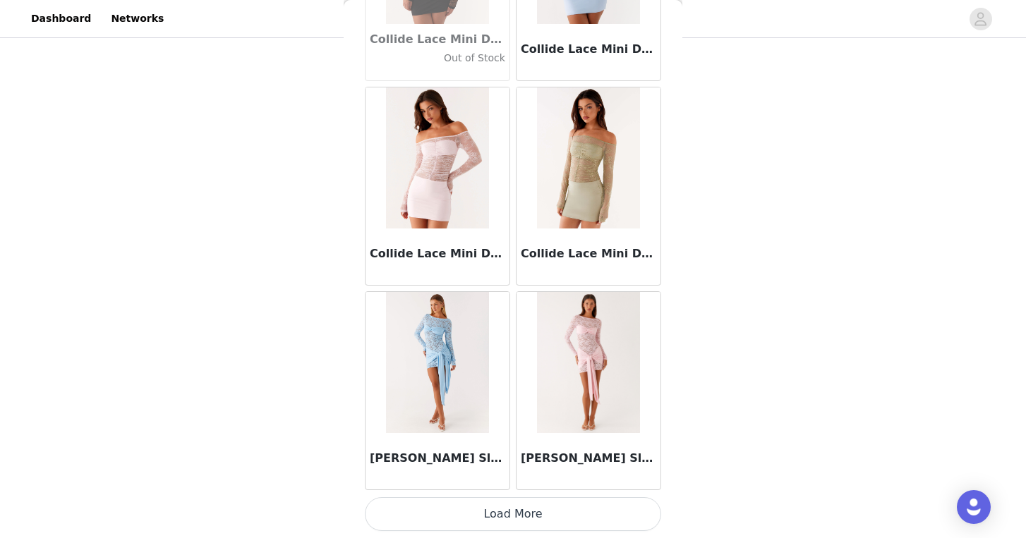
click at [512, 509] on button "Load More" at bounding box center [513, 514] width 296 height 34
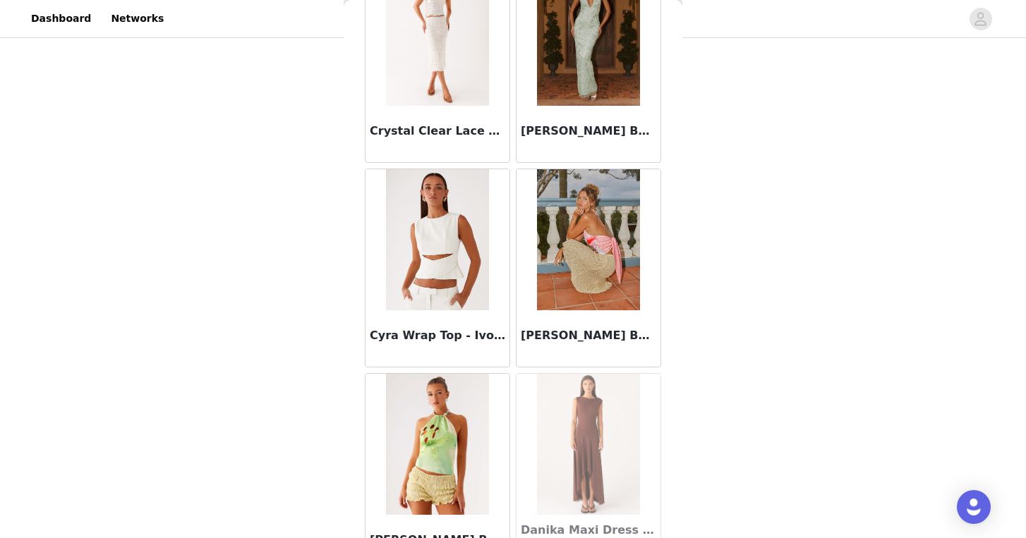
scroll to position [22081, 0]
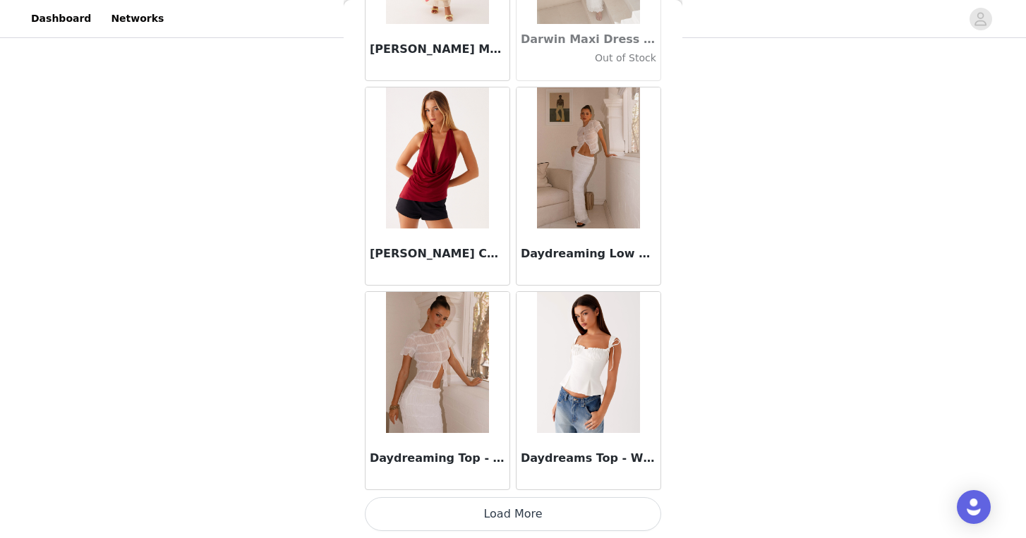
click at [515, 515] on button "Load More" at bounding box center [513, 514] width 296 height 34
click at [545, 505] on button "Load More" at bounding box center [513, 514] width 296 height 34
click at [512, 512] on button "Load More" at bounding box center [513, 514] width 296 height 34
click at [538, 515] on button "Load More" at bounding box center [513, 514] width 296 height 34
click at [545, 512] on button "Load More" at bounding box center [513, 514] width 296 height 34
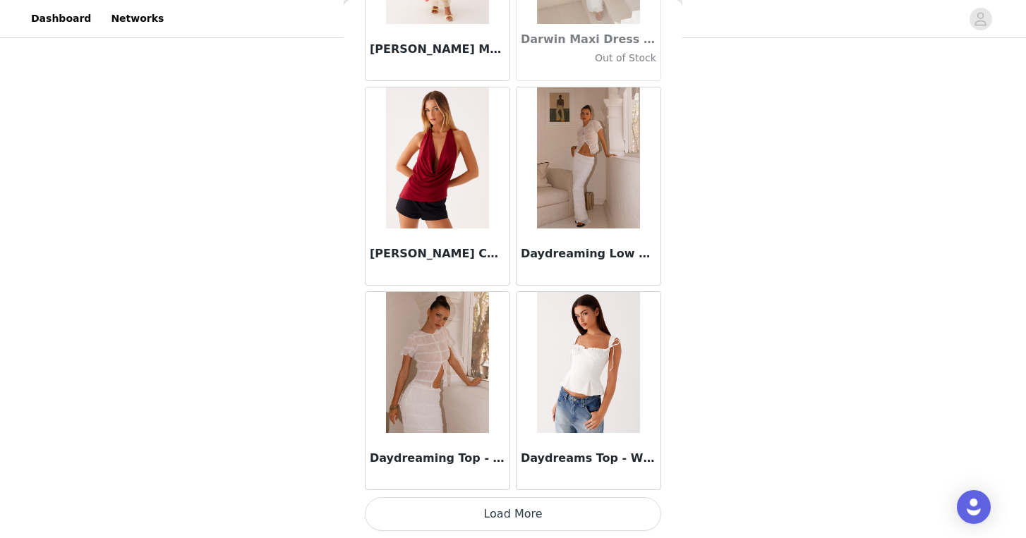
click at [545, 509] on button "Load More" at bounding box center [513, 514] width 296 height 34
click at [575, 359] on img at bounding box center [588, 362] width 102 height 141
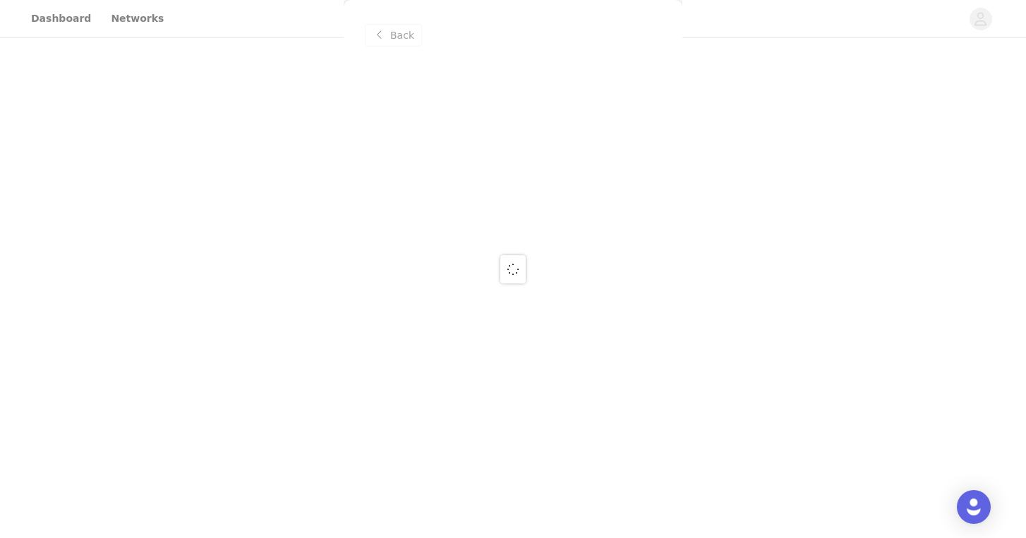
scroll to position [0, 0]
click at [387, 32] on div at bounding box center [513, 269] width 1026 height 538
click at [382, 34] on div at bounding box center [513, 269] width 1026 height 538
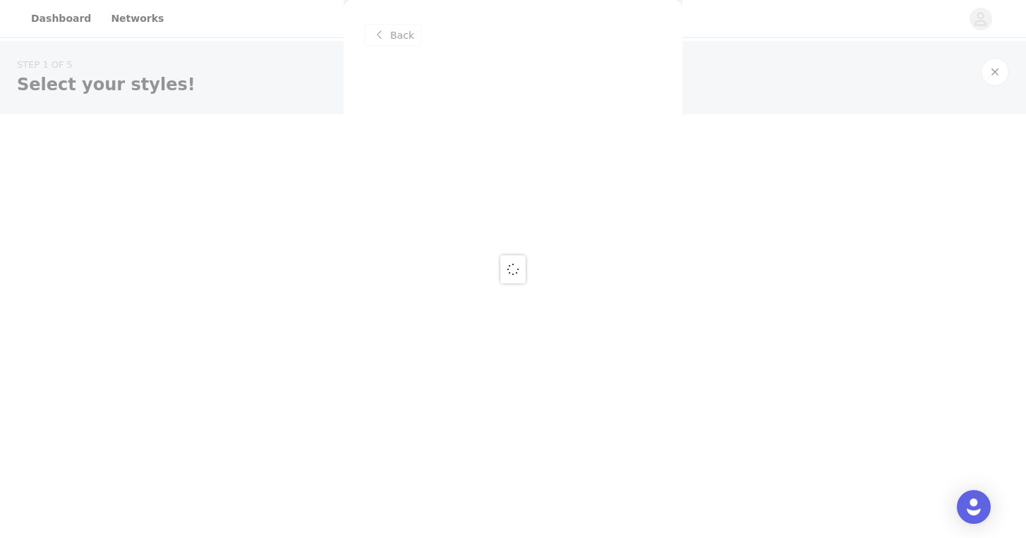
click at [406, 33] on div at bounding box center [513, 269] width 1026 height 538
click at [304, 196] on div at bounding box center [513, 269] width 1026 height 538
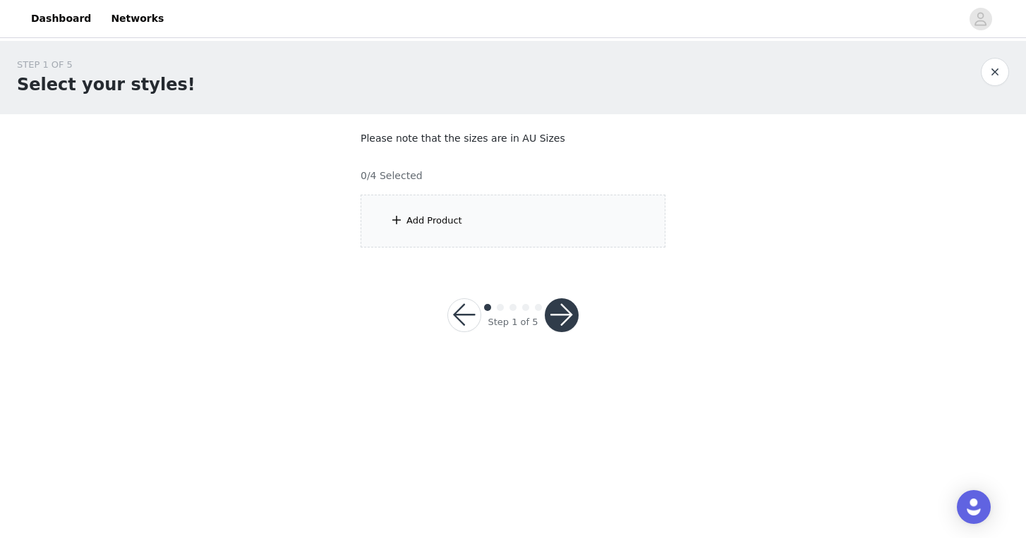
click at [425, 217] on div "Add Product" at bounding box center [434, 221] width 56 height 14
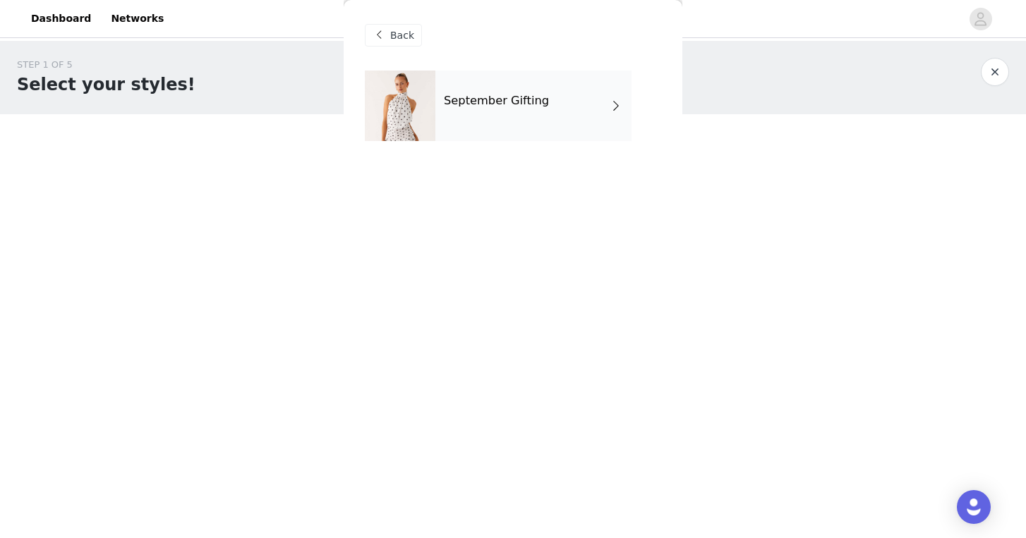
click at [486, 107] on h4 "September Gifting" at bounding box center [496, 101] width 105 height 13
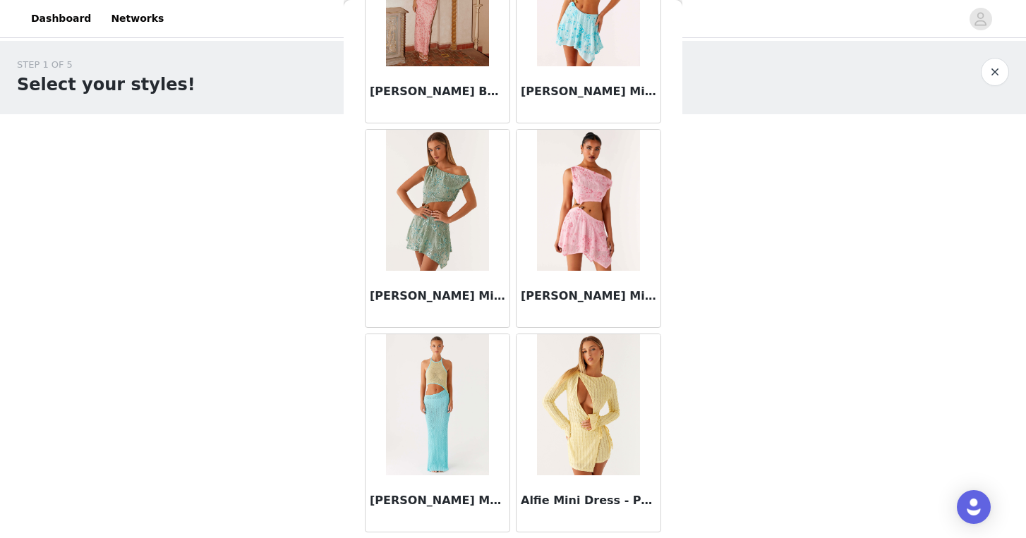
scroll to position [1621, 0]
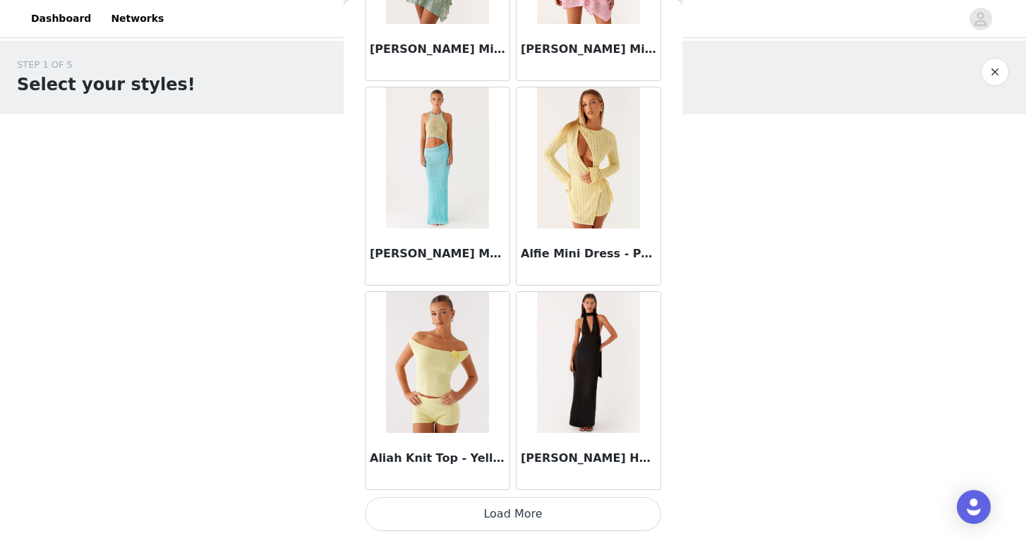
click at [478, 526] on button "Load More" at bounding box center [513, 514] width 296 height 34
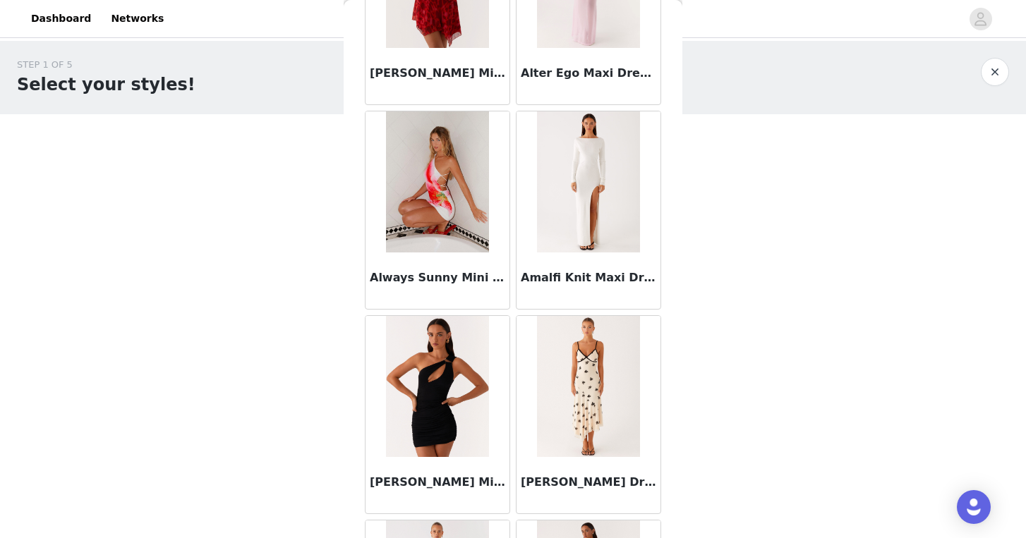
scroll to position [3667, 0]
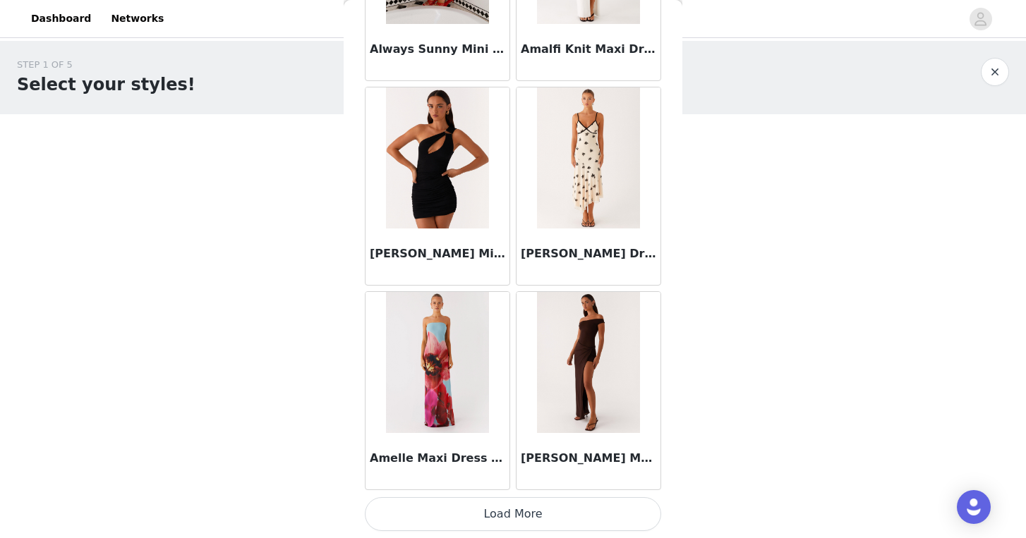
click at [490, 507] on button "Load More" at bounding box center [513, 514] width 296 height 34
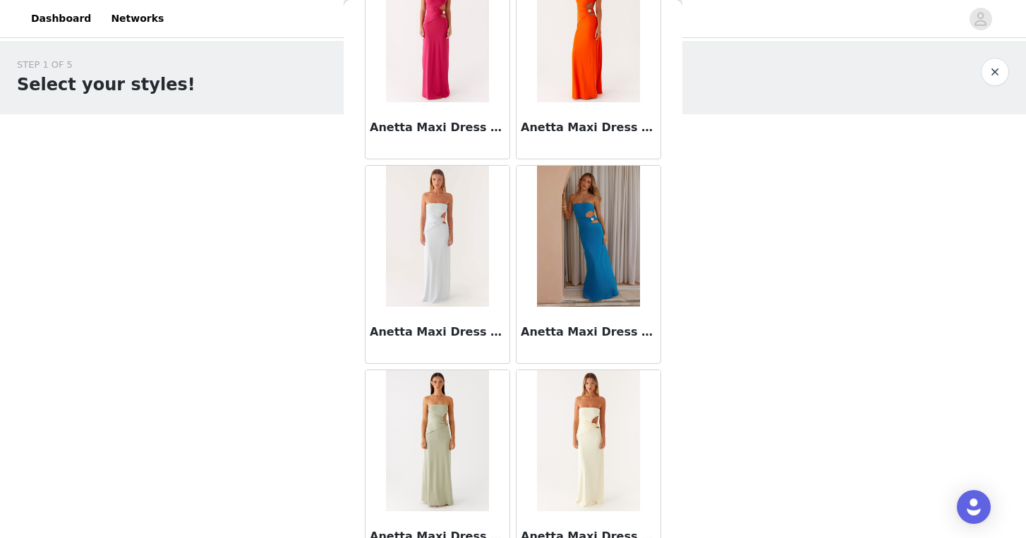
scroll to position [5713, 0]
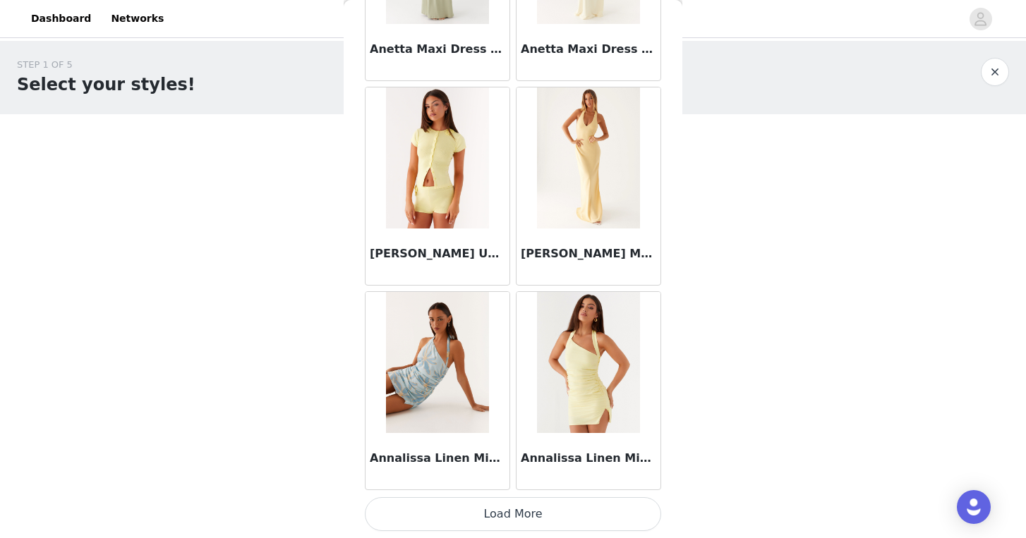
click at [499, 507] on button "Load More" at bounding box center [513, 514] width 296 height 34
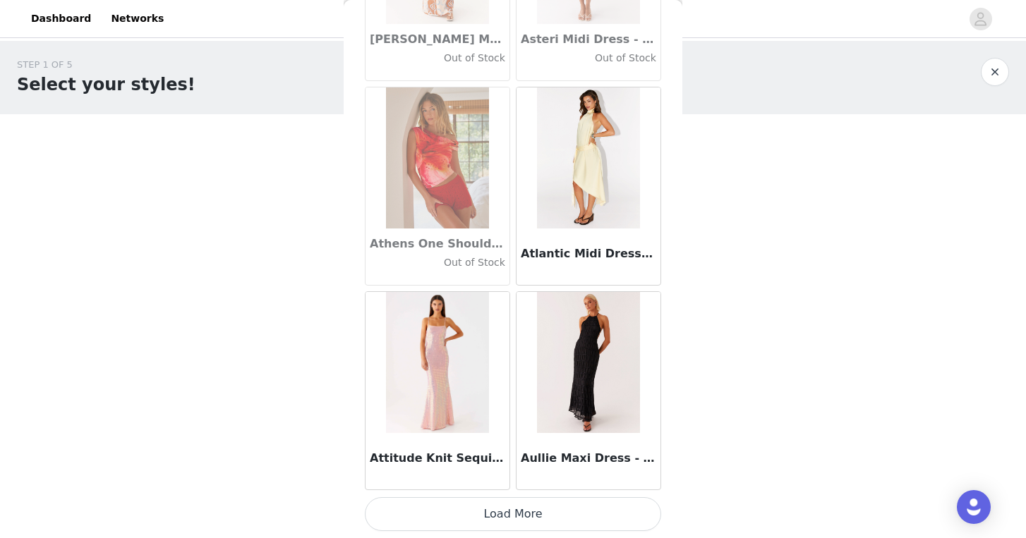
click at [533, 509] on button "Load More" at bounding box center [513, 514] width 296 height 34
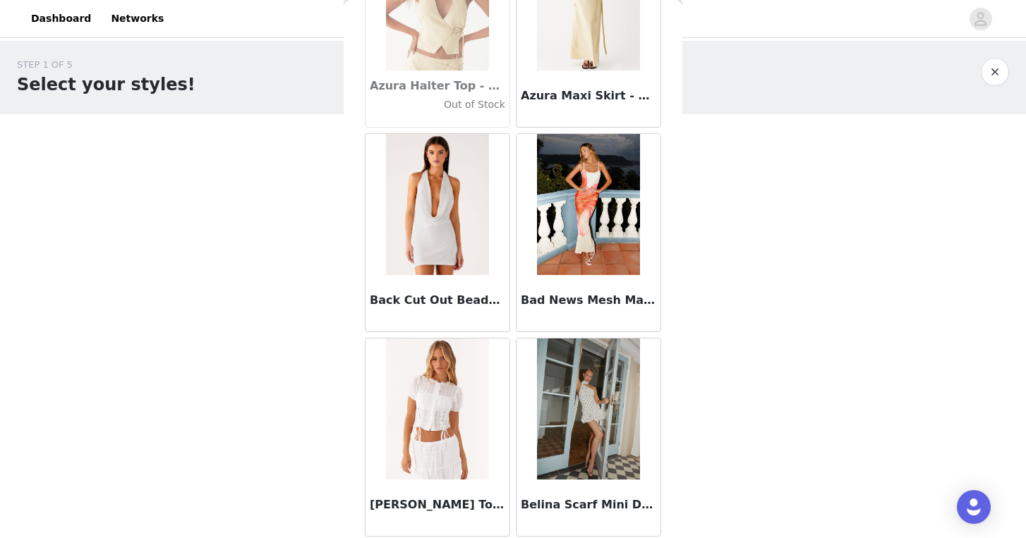
scroll to position [9805, 0]
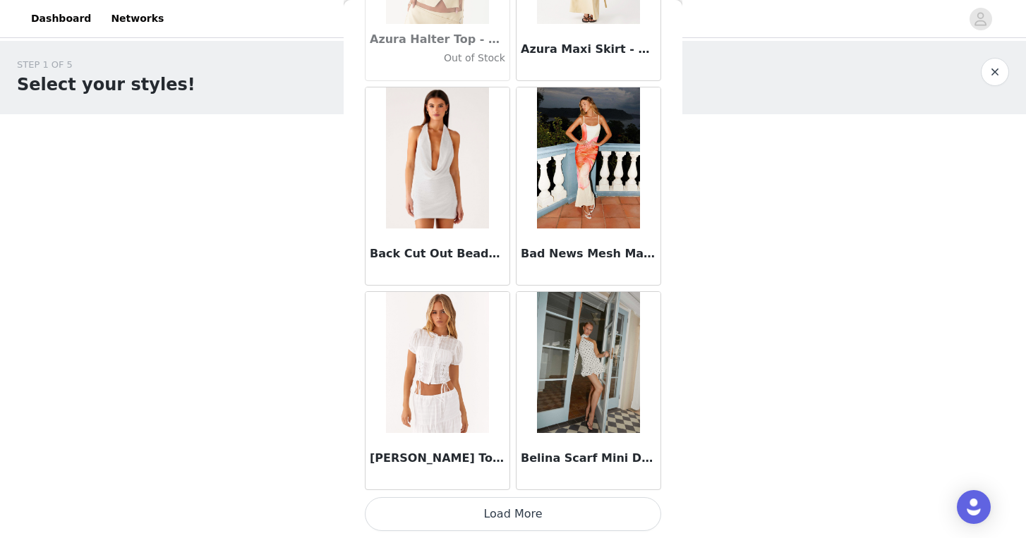
click at [545, 506] on button "Load More" at bounding box center [513, 514] width 296 height 34
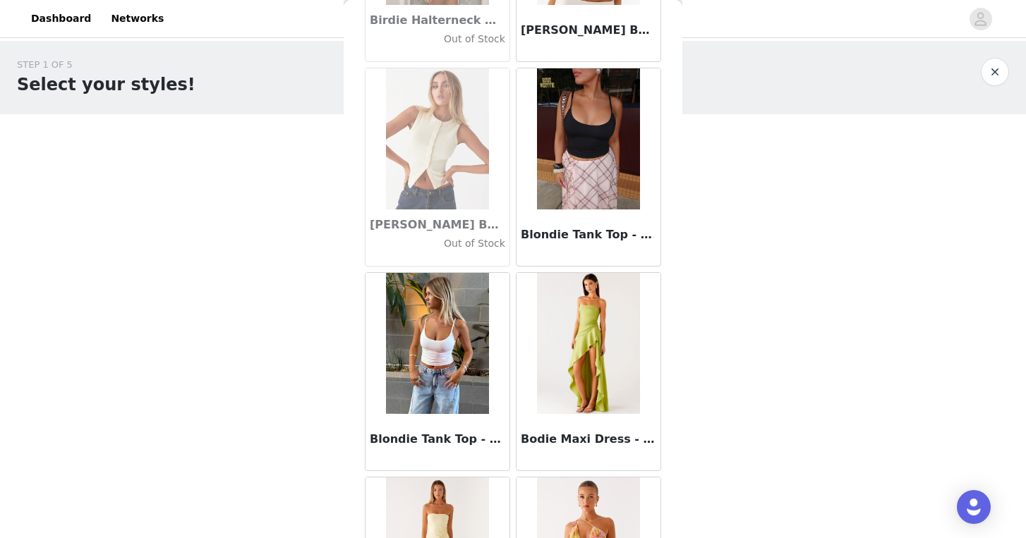
scroll to position [11851, 0]
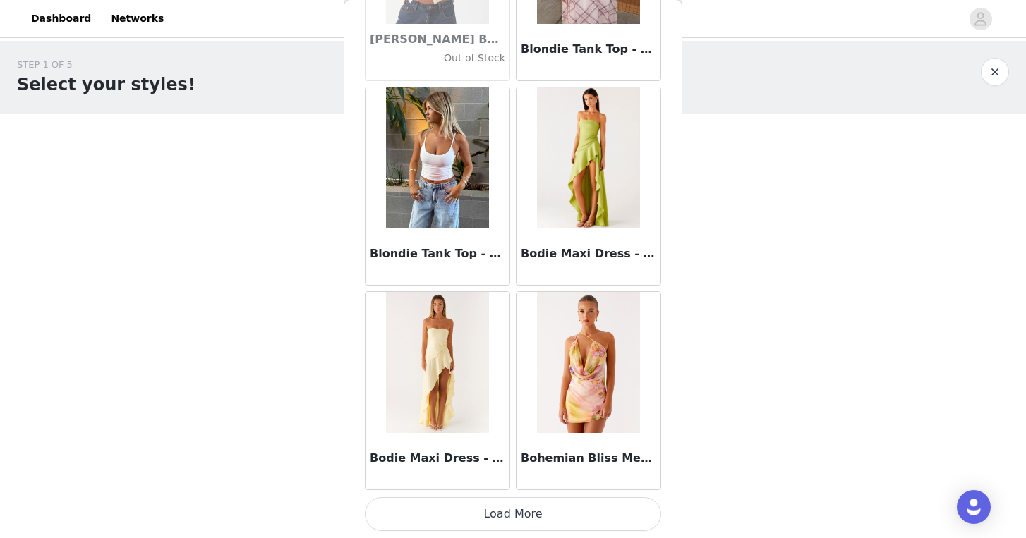
click at [543, 509] on button "Load More" at bounding box center [513, 514] width 296 height 34
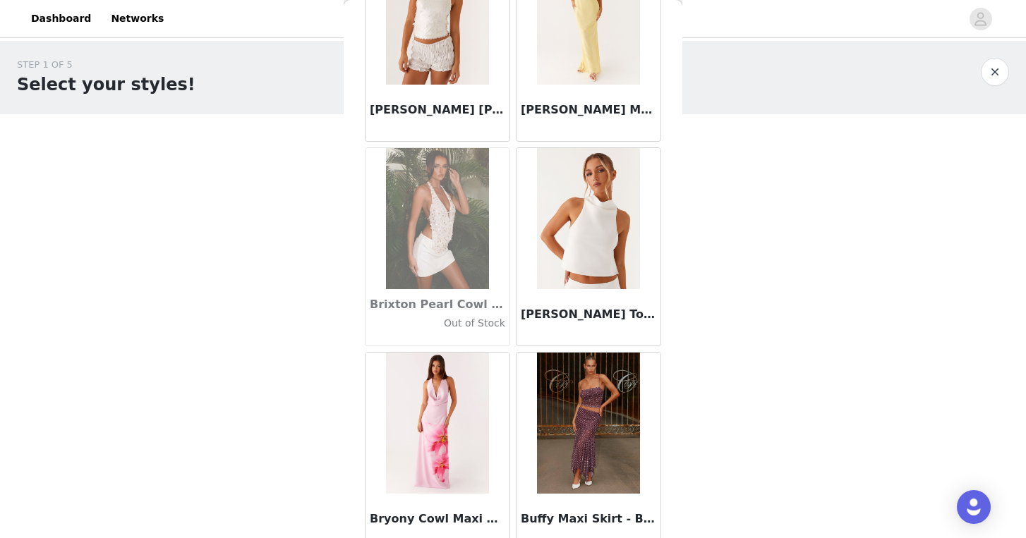
scroll to position [13897, 0]
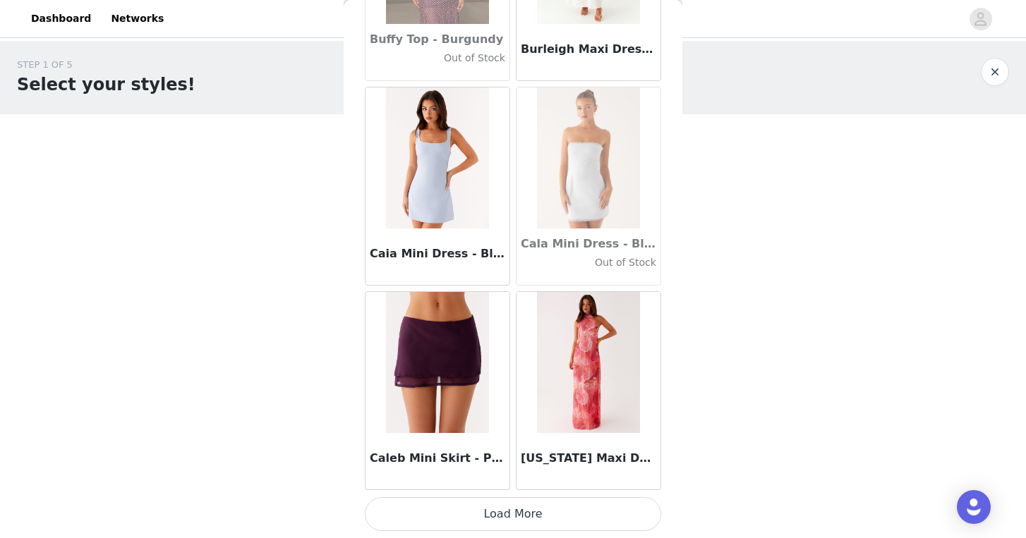
click at [543, 514] on button "Load More" at bounding box center [513, 514] width 296 height 34
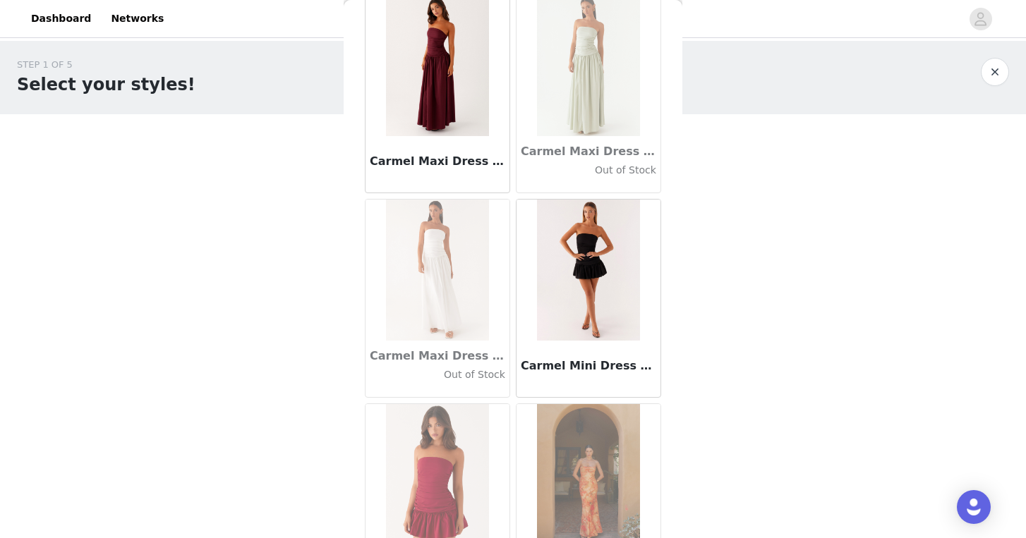
scroll to position [15943, 0]
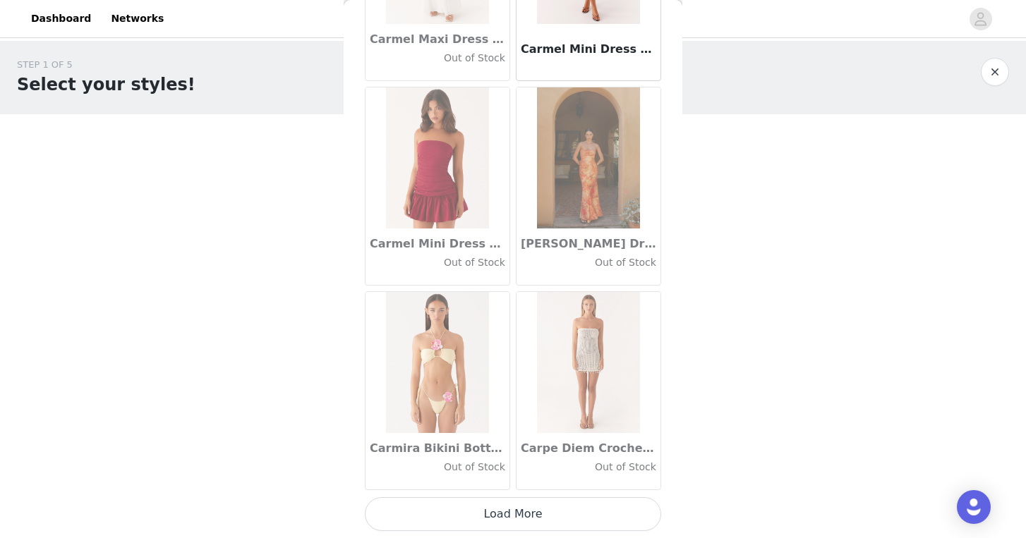
click at [544, 516] on button "Load More" at bounding box center [513, 514] width 296 height 34
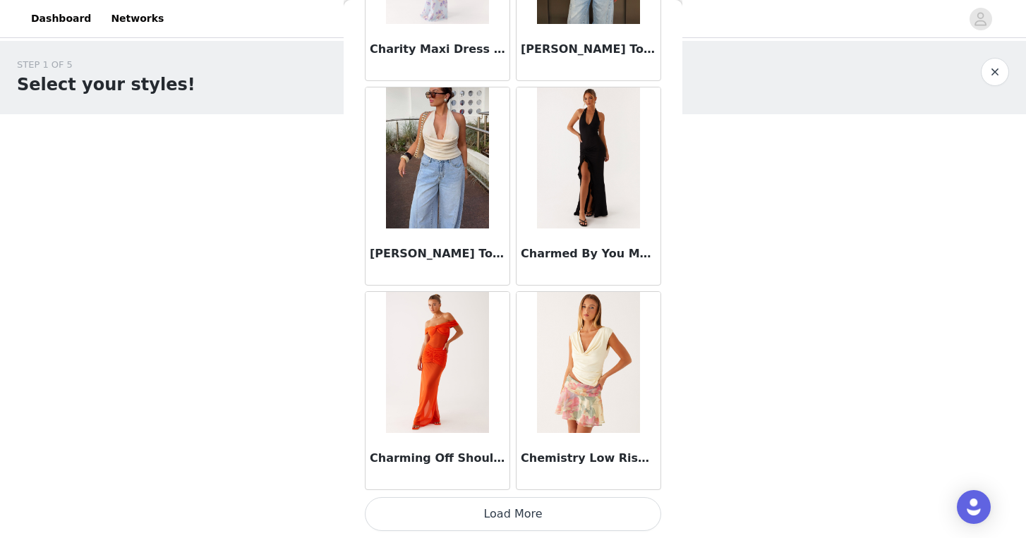
click at [544, 516] on button "Load More" at bounding box center [513, 514] width 296 height 34
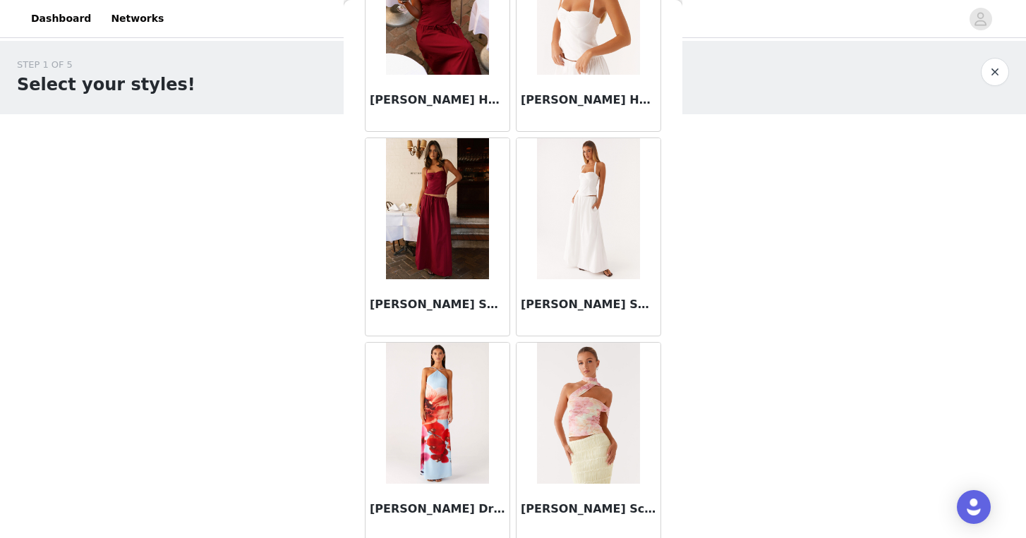
scroll to position [18693, 0]
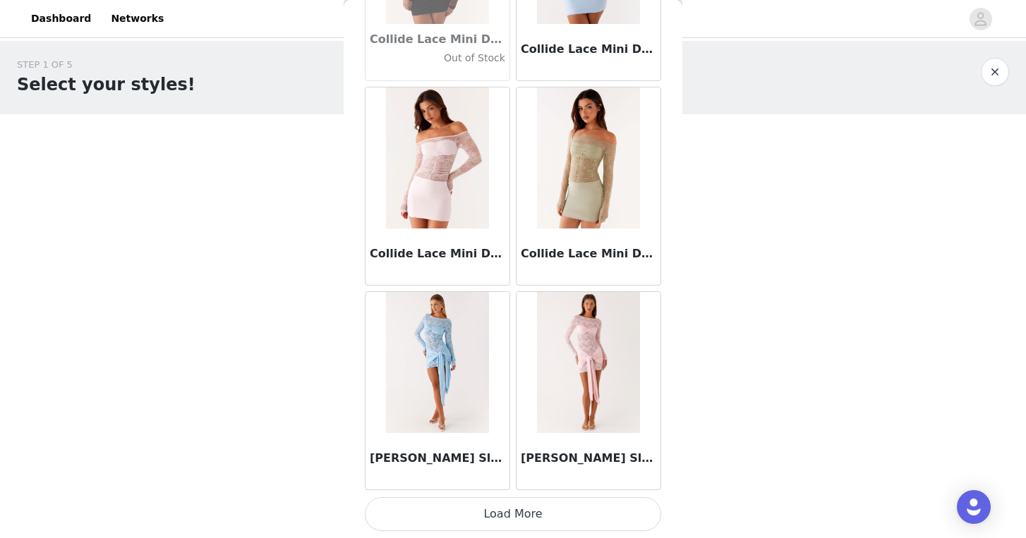
click at [545, 508] on button "Load More" at bounding box center [513, 514] width 296 height 34
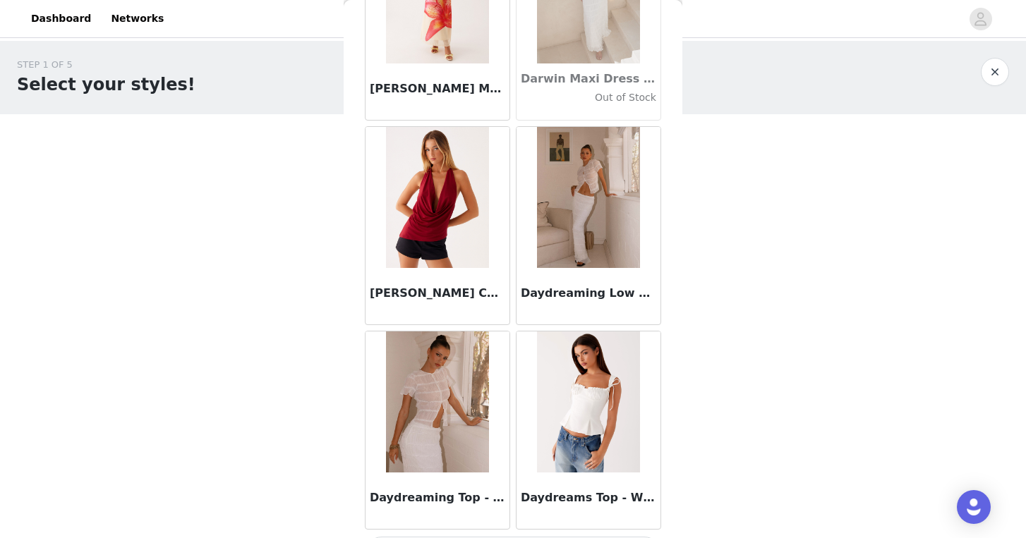
scroll to position [22081, 0]
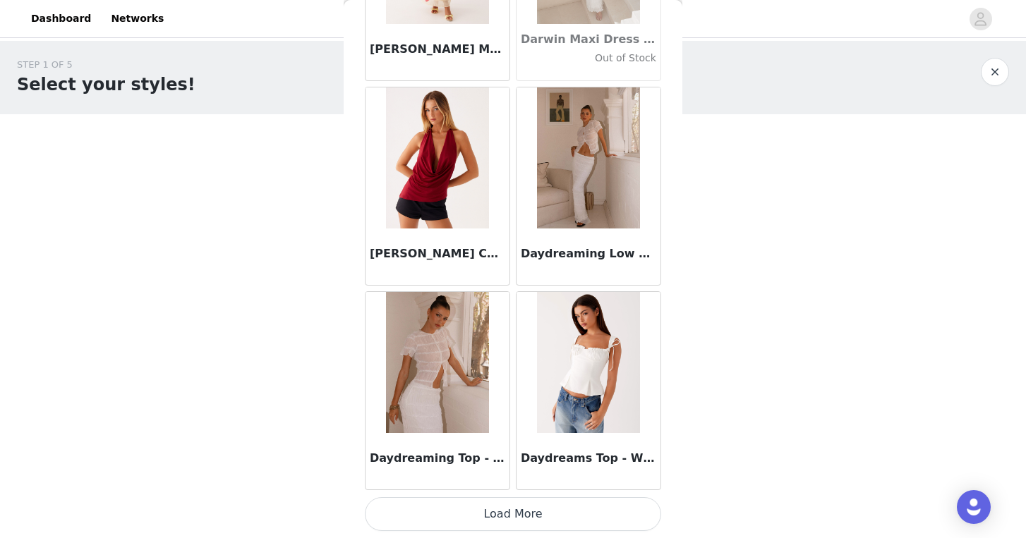
click at [547, 521] on button "Load More" at bounding box center [513, 514] width 296 height 34
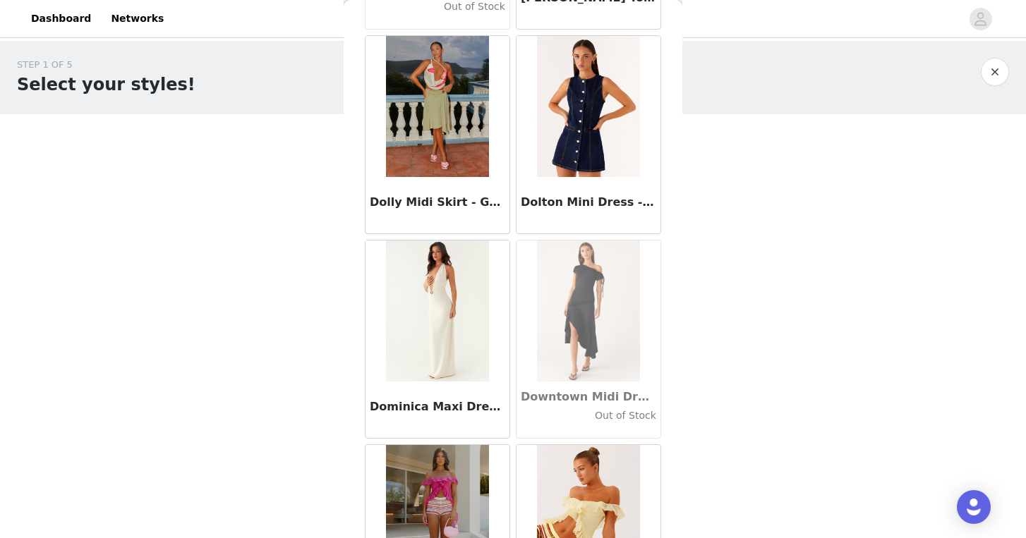
scroll to position [24127, 0]
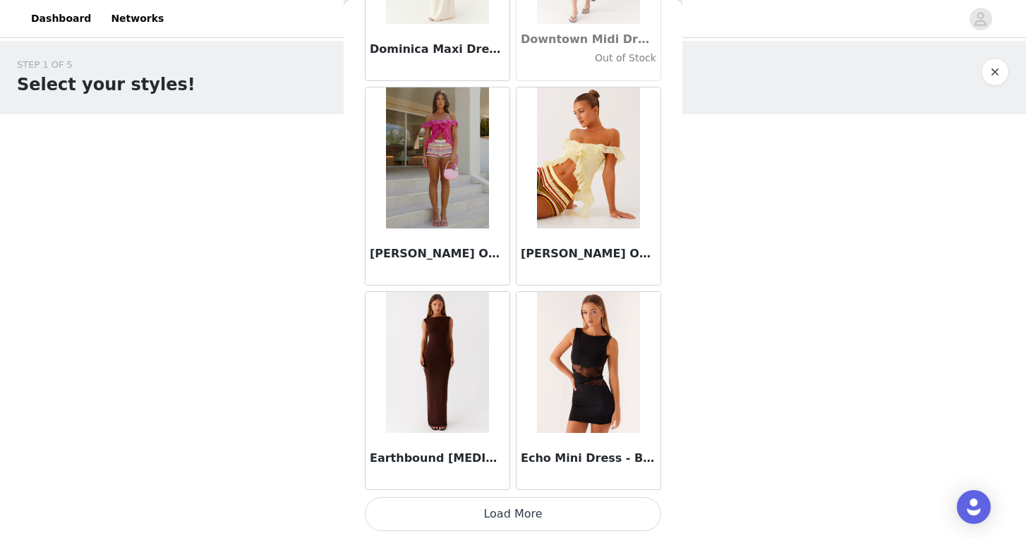
click at [532, 501] on button "Load More" at bounding box center [513, 514] width 296 height 34
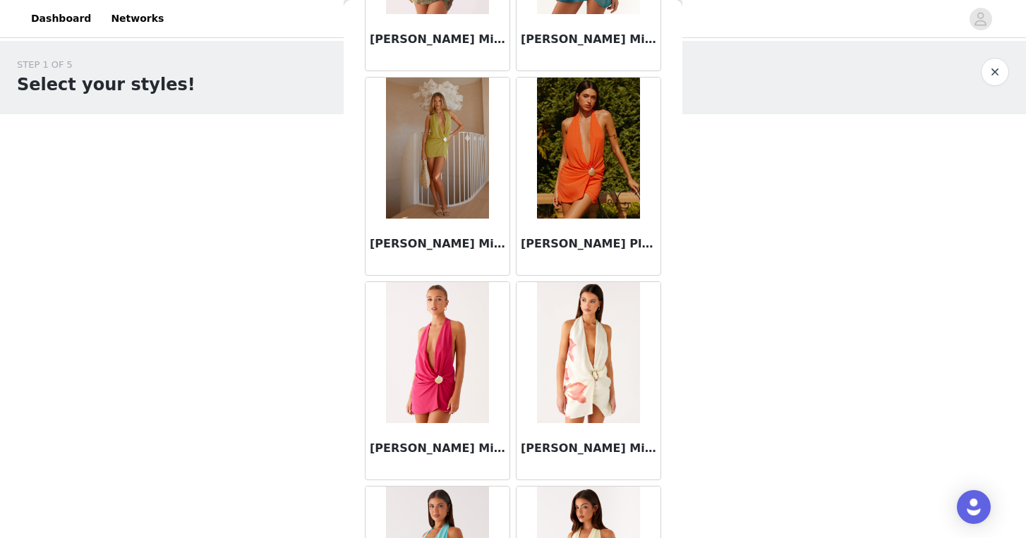
scroll to position [26173, 0]
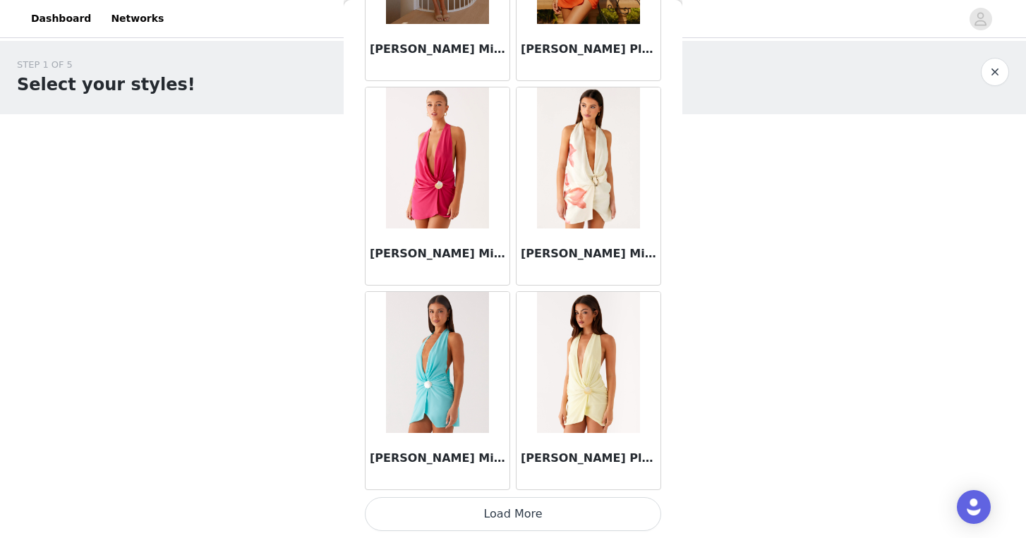
click at [545, 504] on button "Load More" at bounding box center [513, 514] width 296 height 34
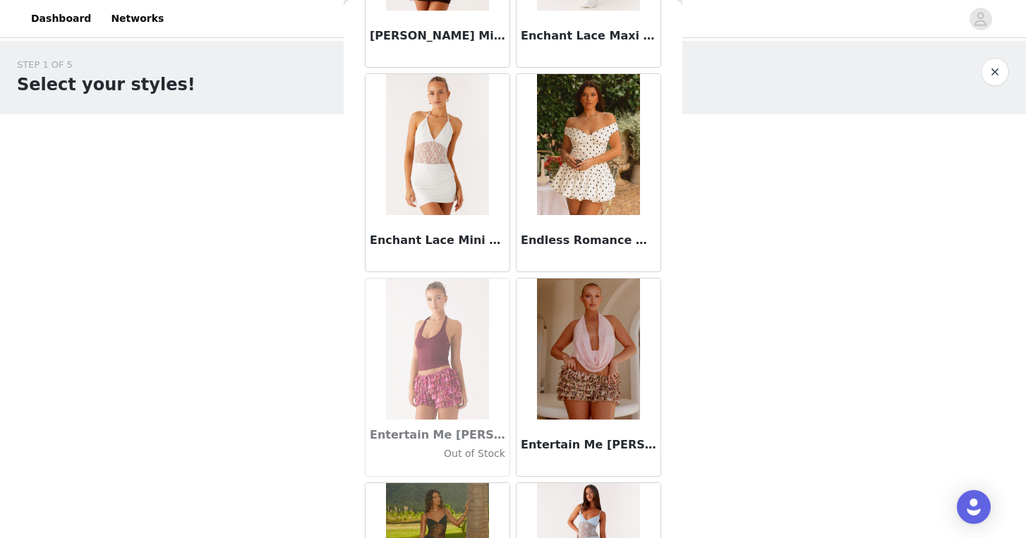
scroll to position [28219, 0]
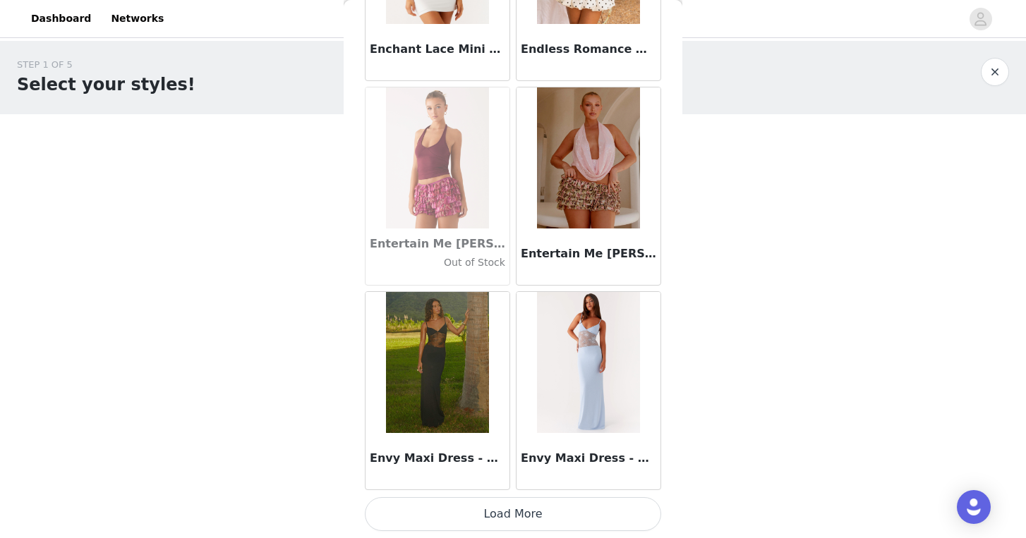
click at [555, 513] on button "Load More" at bounding box center [513, 514] width 296 height 34
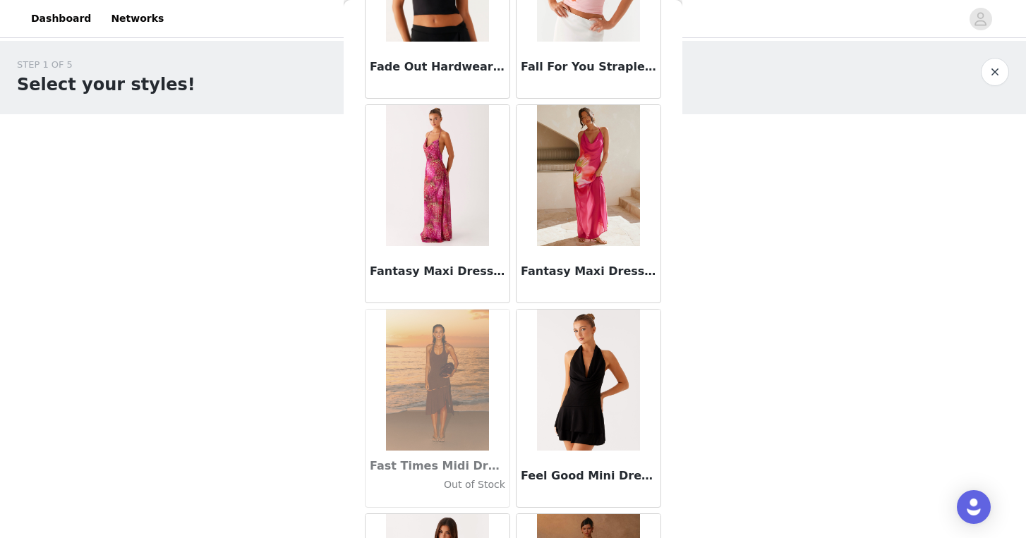
scroll to position [30265, 0]
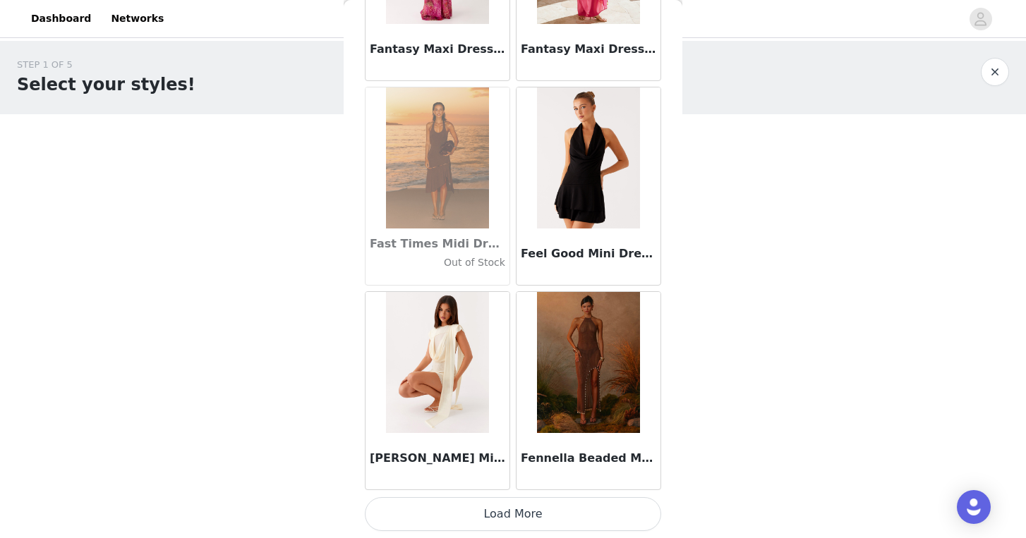
click at [572, 507] on button "Load More" at bounding box center [513, 514] width 296 height 34
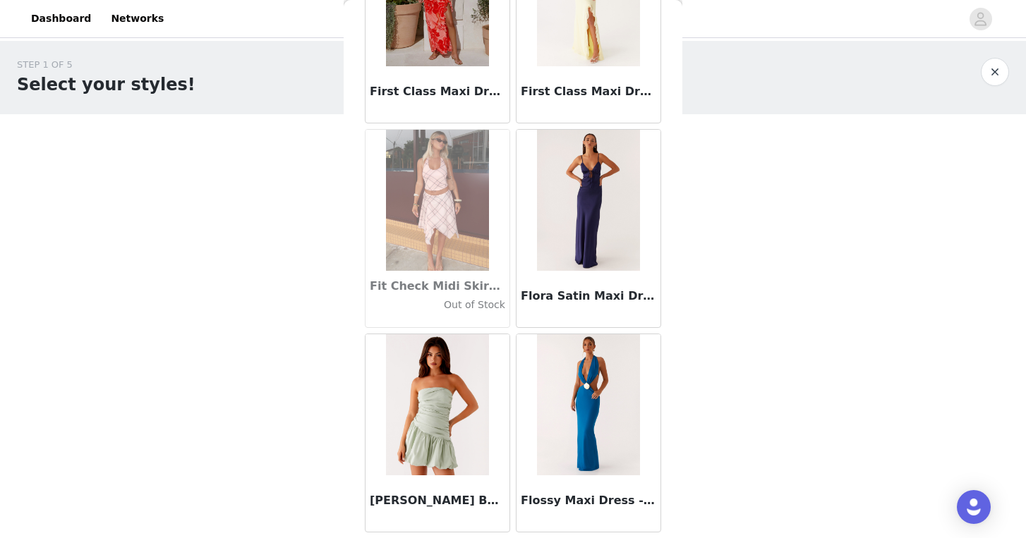
scroll to position [32311, 0]
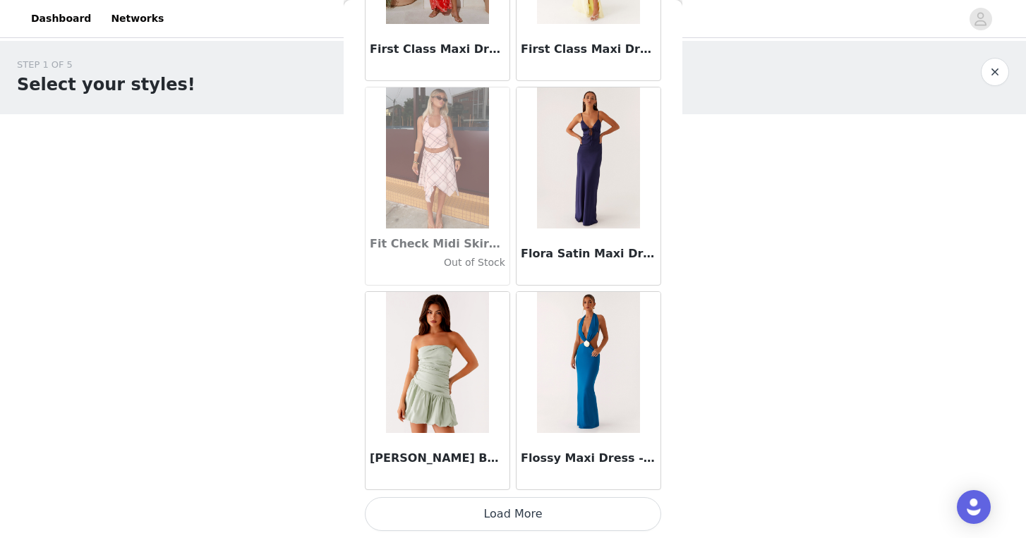
click at [576, 516] on button "Load More" at bounding box center [513, 514] width 296 height 34
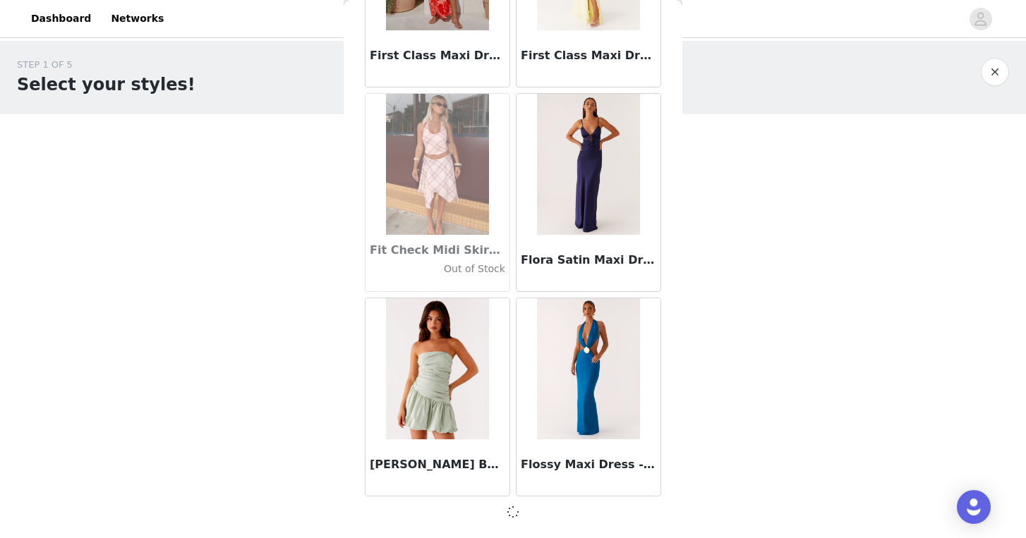
scroll to position [32305, 0]
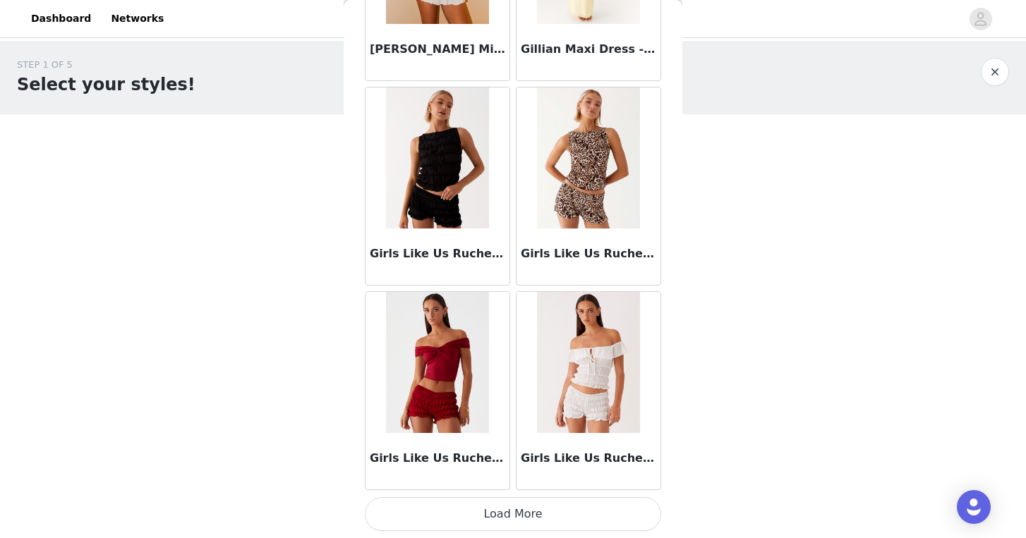
click at [575, 515] on button "Load More" at bounding box center [513, 514] width 296 height 34
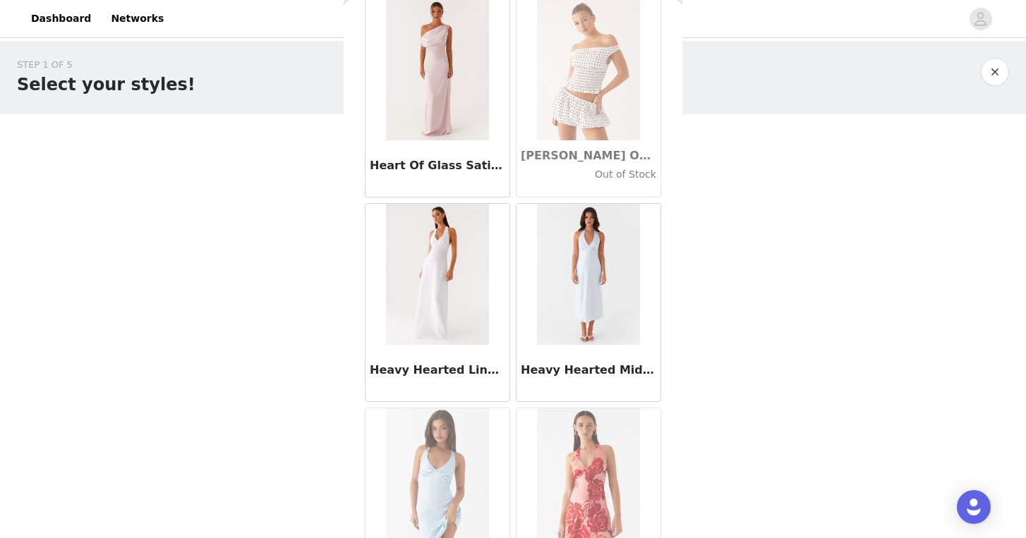
scroll to position [36404, 0]
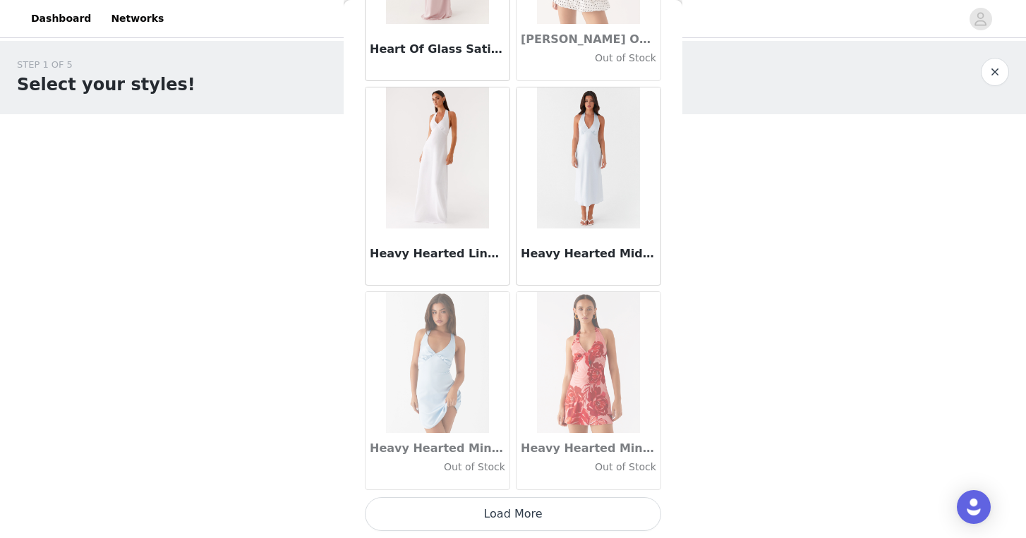
click at [548, 515] on button "Load More" at bounding box center [513, 514] width 296 height 34
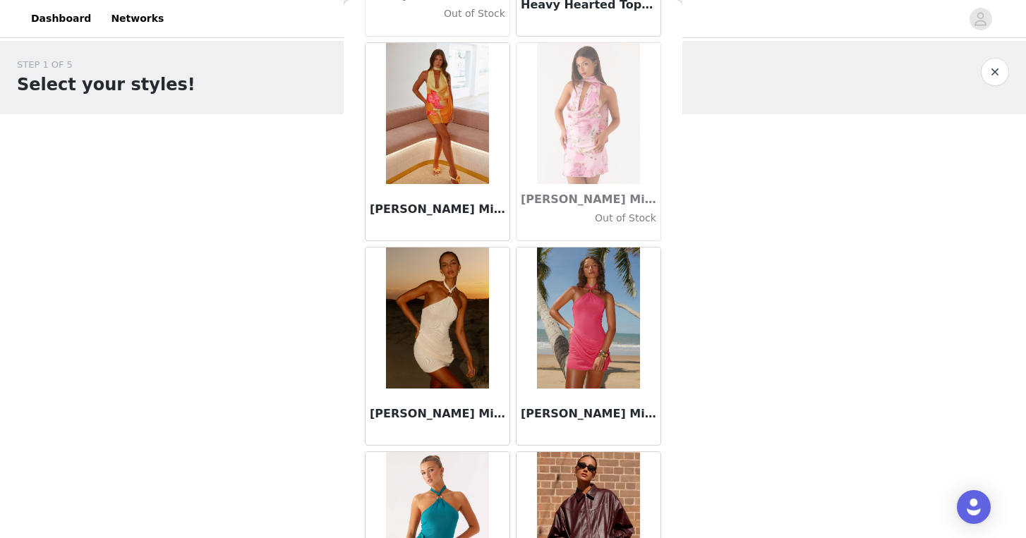
scroll to position [37281, 0]
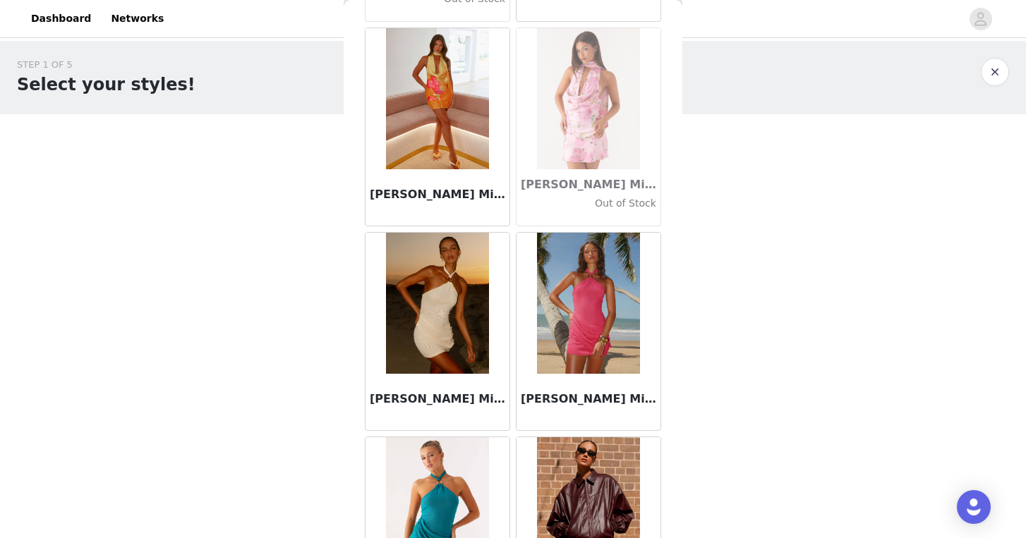
click at [443, 327] on img at bounding box center [437, 303] width 102 height 141
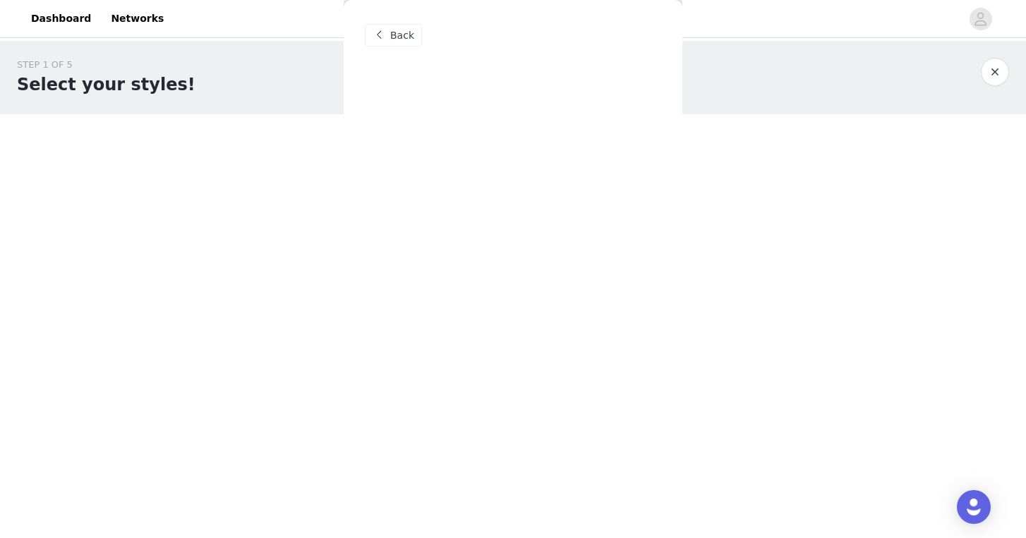
scroll to position [0, 0]
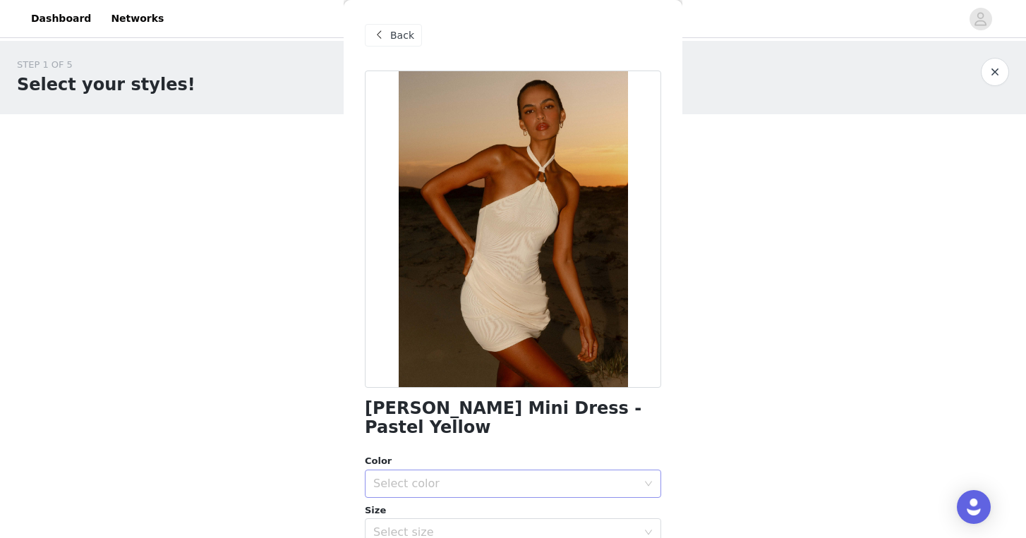
click at [494, 477] on div "Select color" at bounding box center [505, 484] width 264 height 14
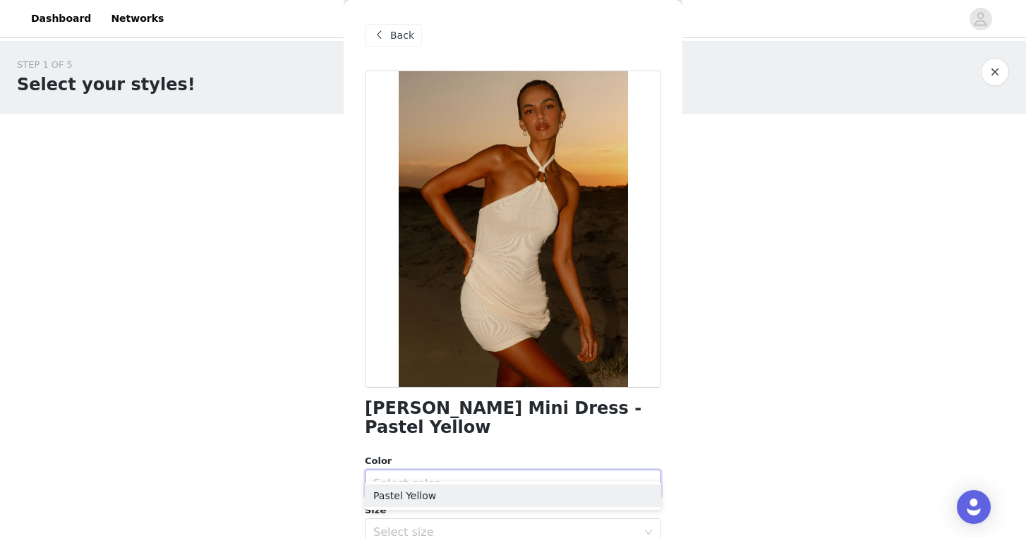
click at [494, 483] on ul "Pastel Yellow" at bounding box center [513, 496] width 296 height 28
click at [502, 495] on li "Pastel Yellow" at bounding box center [513, 496] width 296 height 23
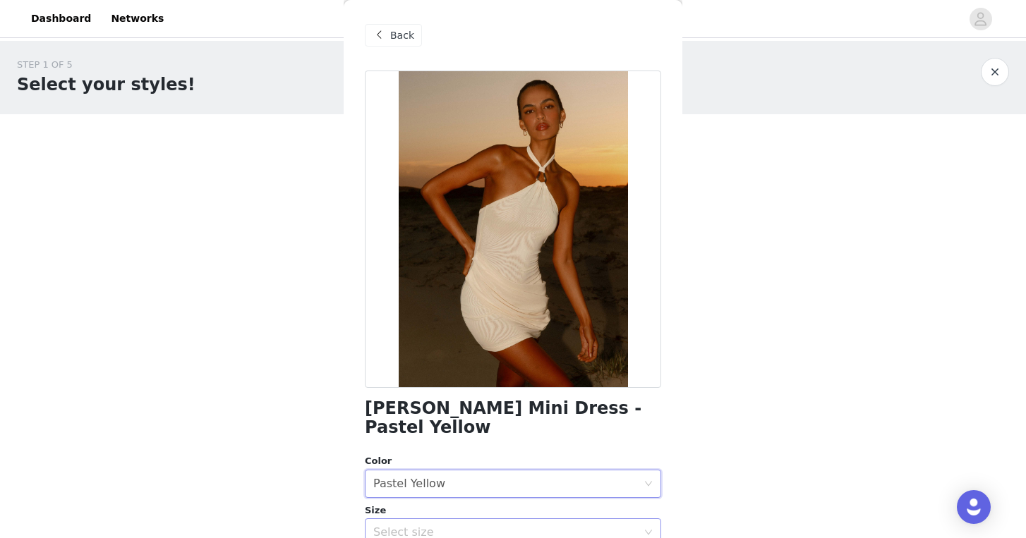
click at [507, 526] on div "Select size" at bounding box center [505, 533] width 264 height 14
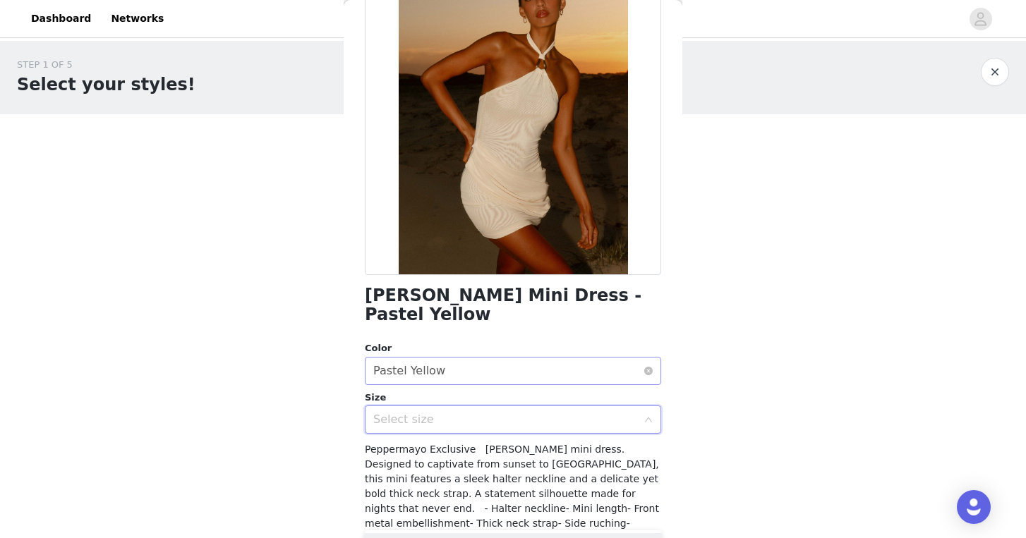
scroll to position [121, 0]
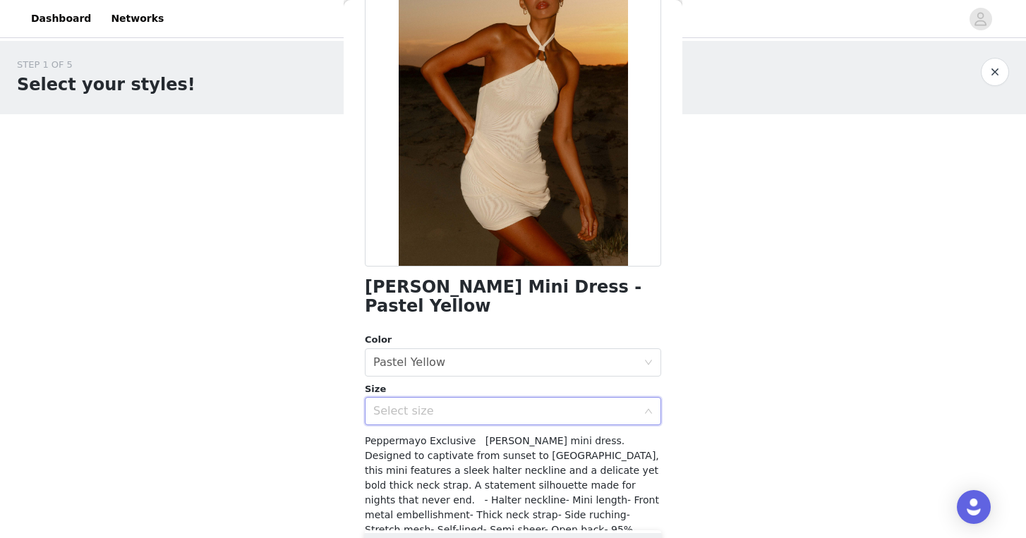
click at [511, 404] on div "Select size" at bounding box center [505, 411] width 264 height 14
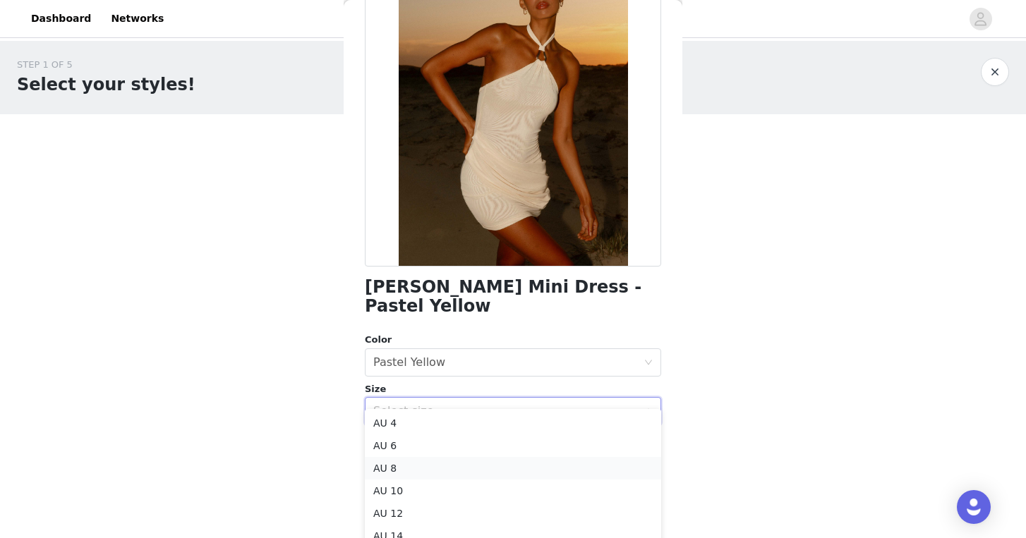
click at [483, 468] on li "AU 8" at bounding box center [513, 468] width 296 height 23
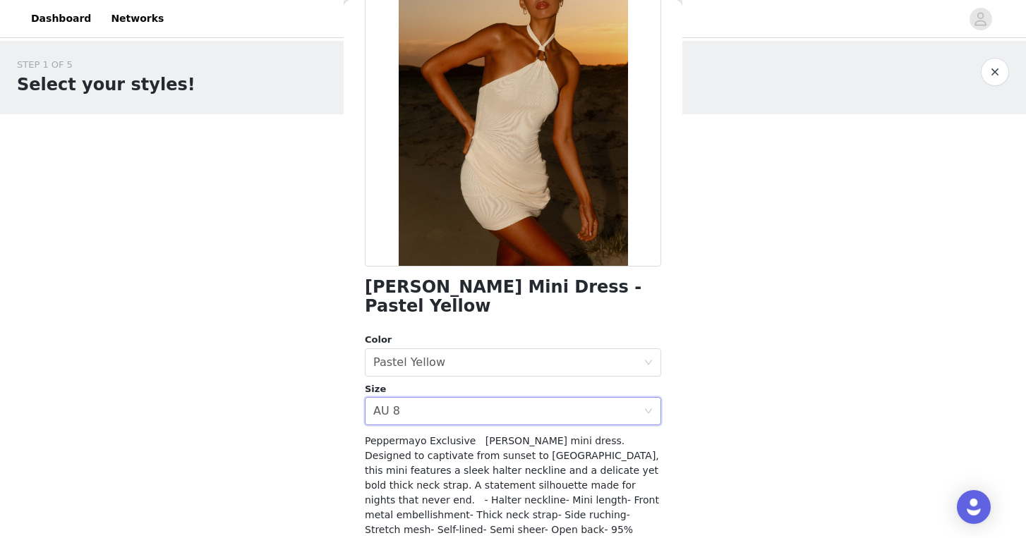
scroll to position [205, 0]
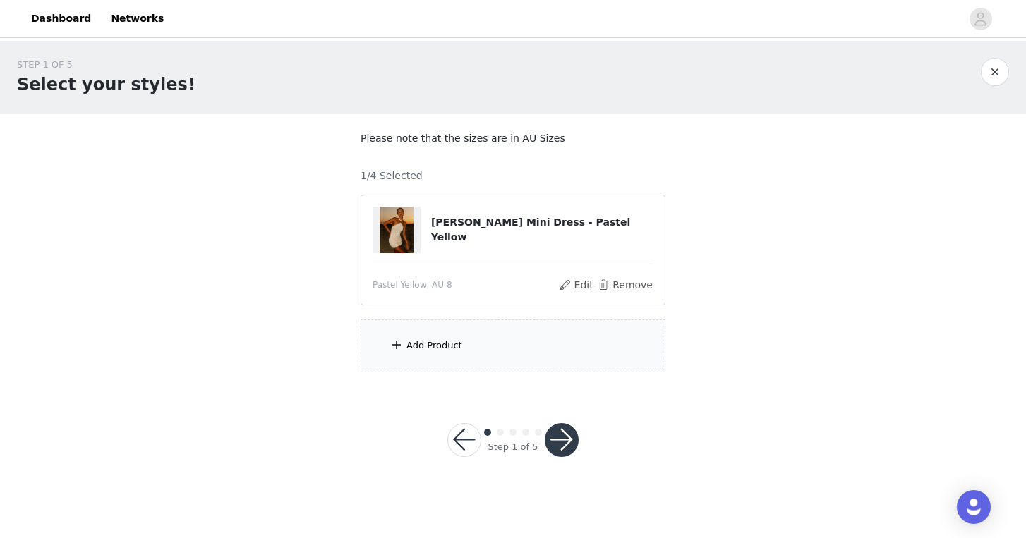
click at [473, 352] on div "Add Product" at bounding box center [513, 346] width 305 height 53
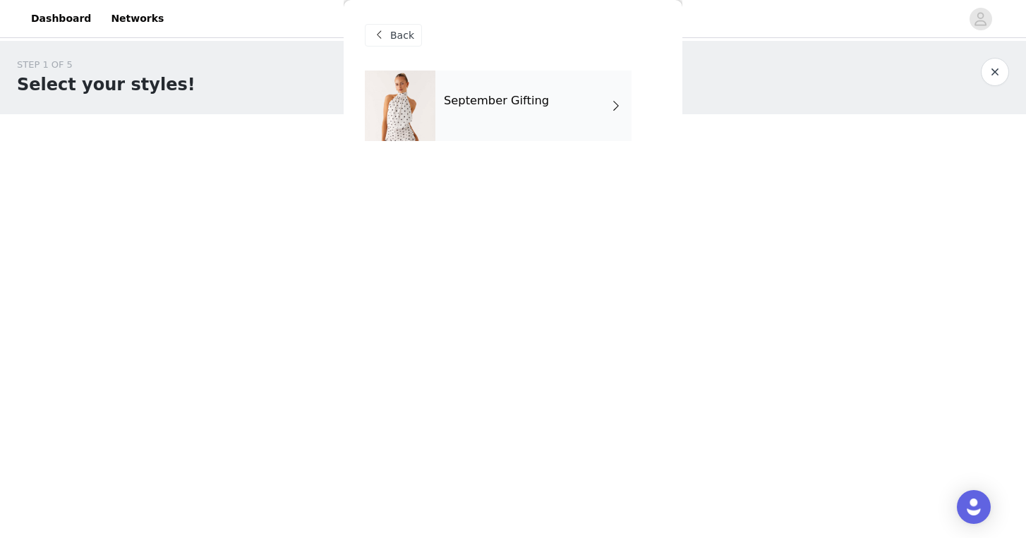
click at [473, 102] on h4 "September Gifting" at bounding box center [496, 101] width 105 height 13
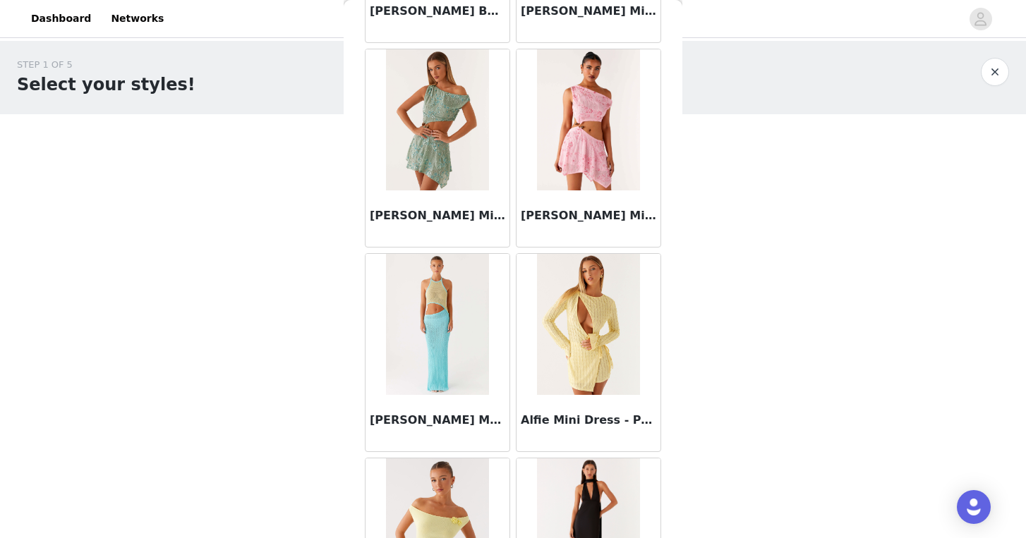
scroll to position [1621, 0]
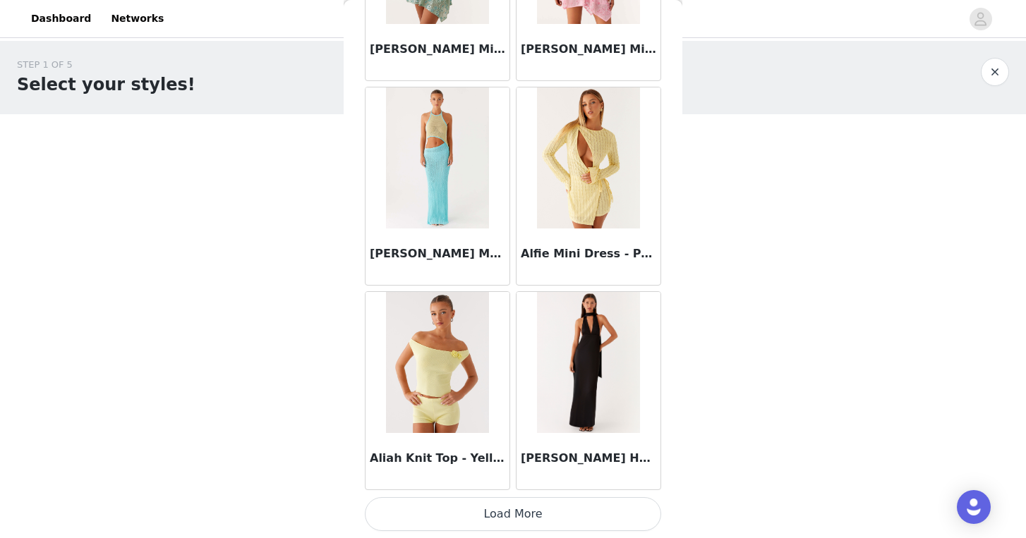
click at [495, 513] on button "Load More" at bounding box center [513, 514] width 296 height 34
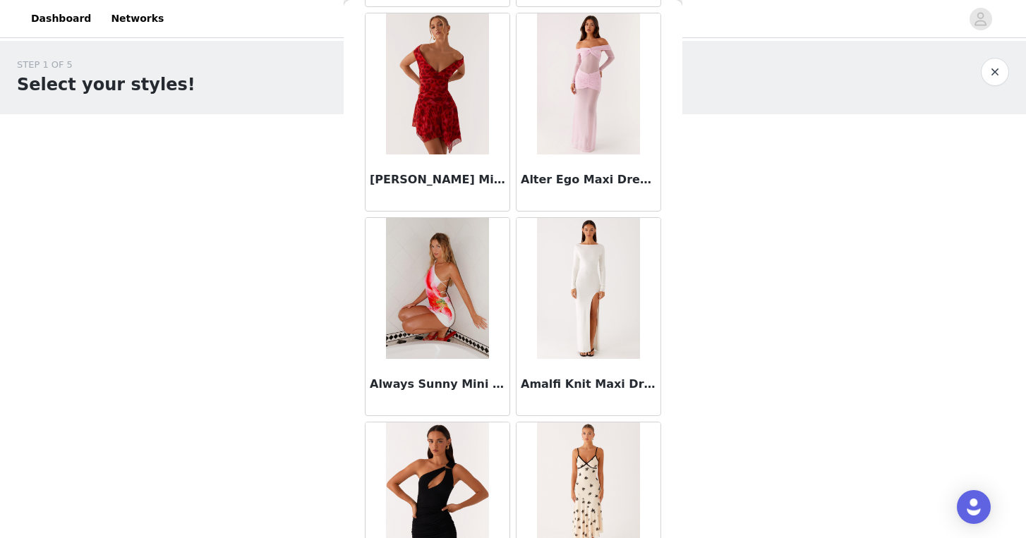
scroll to position [3667, 0]
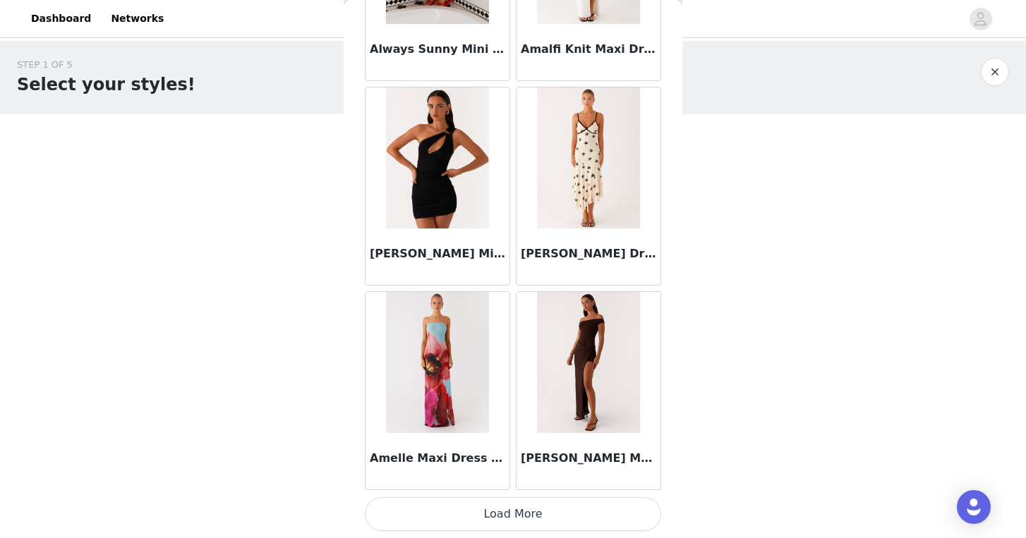
click at [552, 504] on button "Load More" at bounding box center [513, 514] width 296 height 34
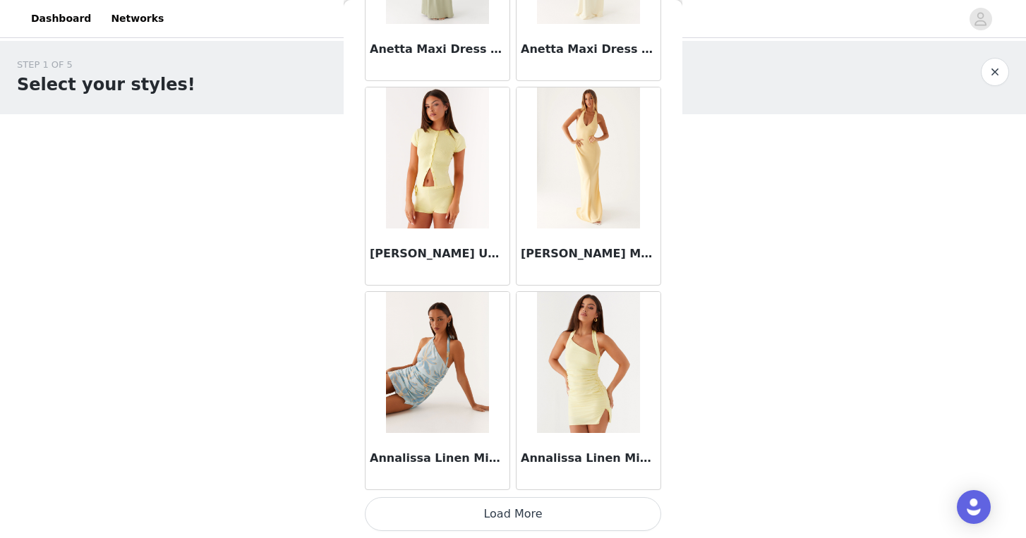
click at [541, 513] on button "Load More" at bounding box center [513, 514] width 296 height 34
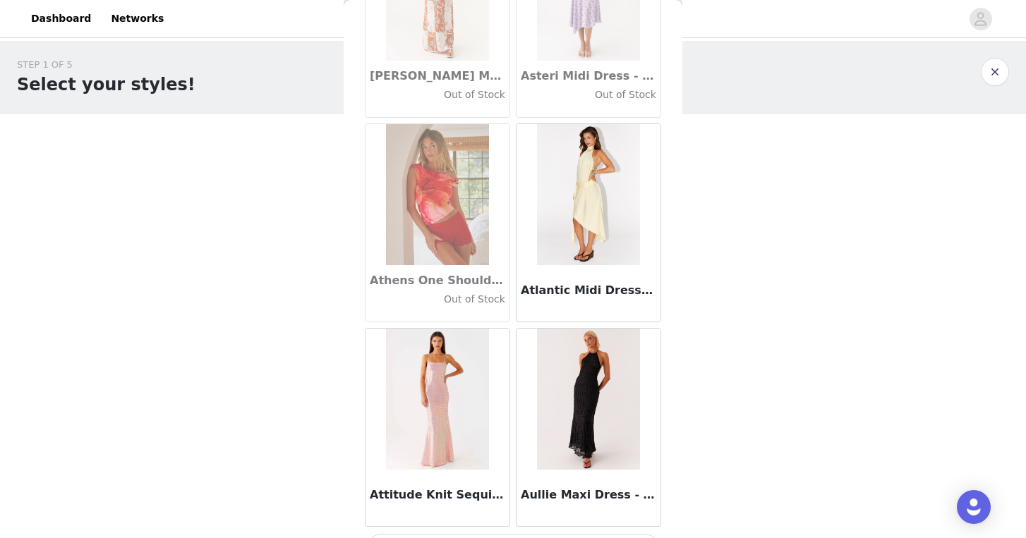
scroll to position [7759, 0]
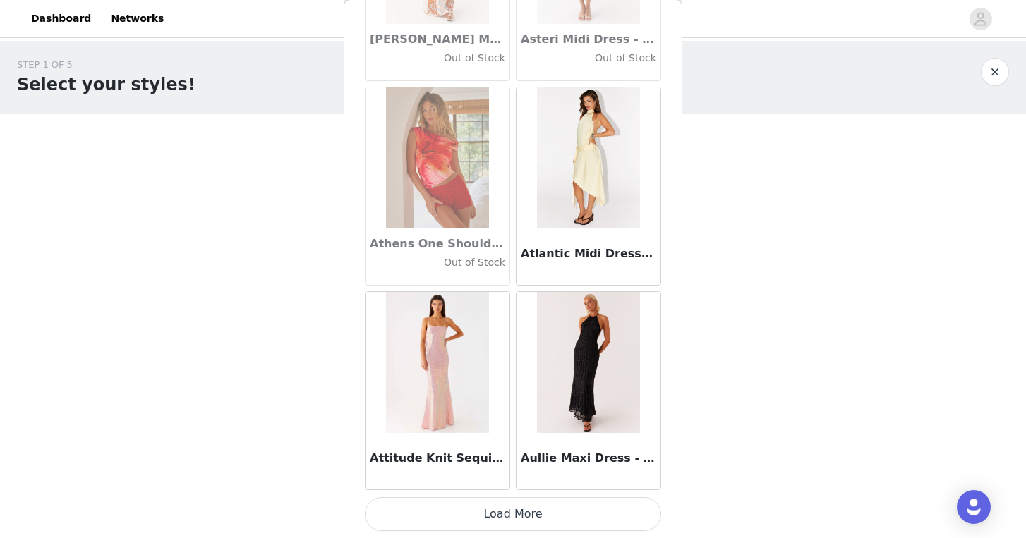
click at [549, 520] on button "Load More" at bounding box center [513, 514] width 296 height 34
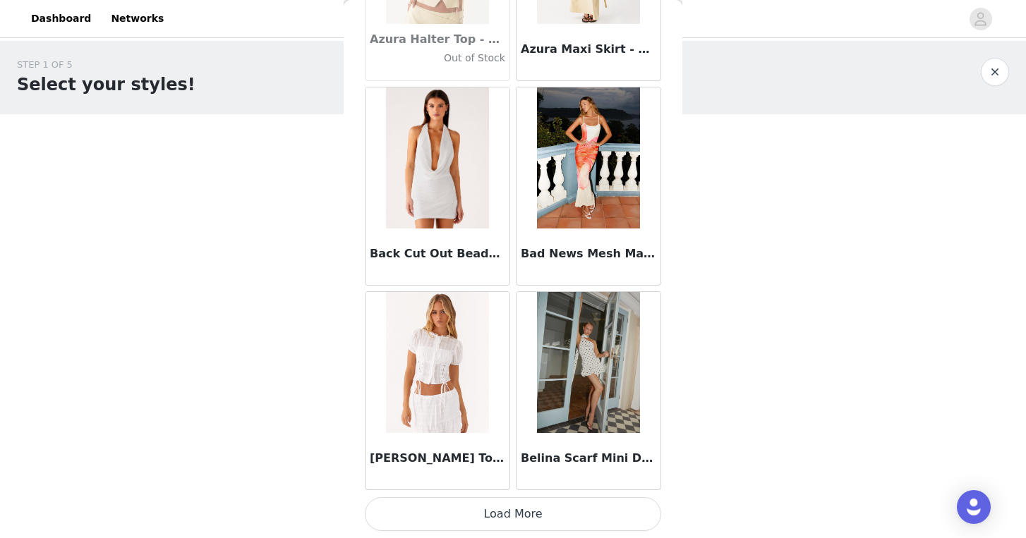
click at [553, 516] on button "Load More" at bounding box center [513, 514] width 296 height 34
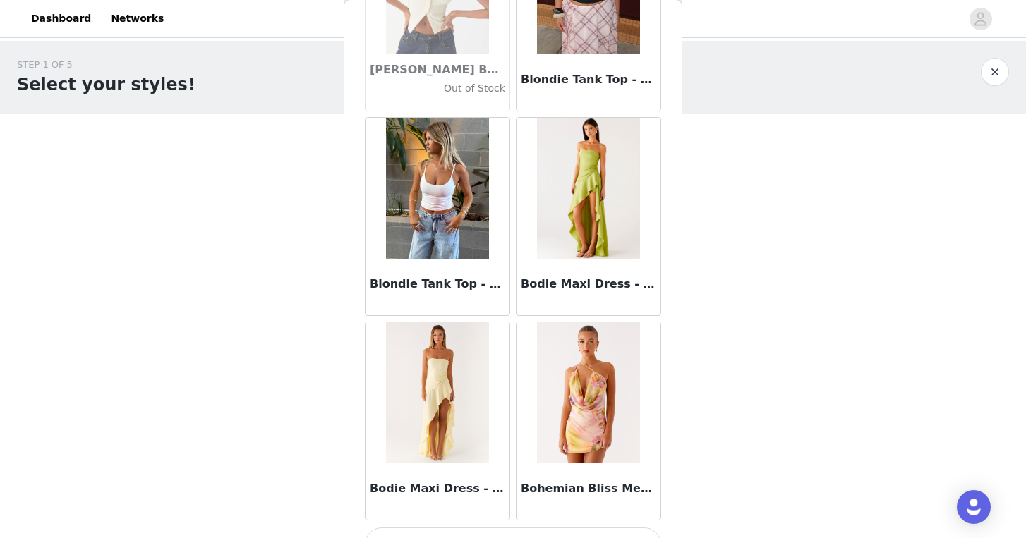
scroll to position [11851, 0]
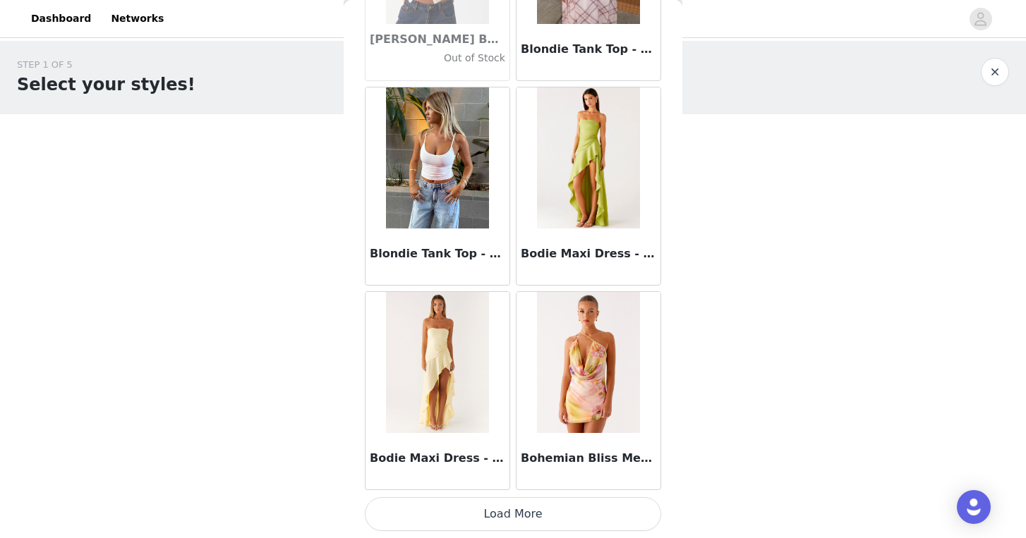
click at [543, 515] on button "Load More" at bounding box center [513, 514] width 296 height 34
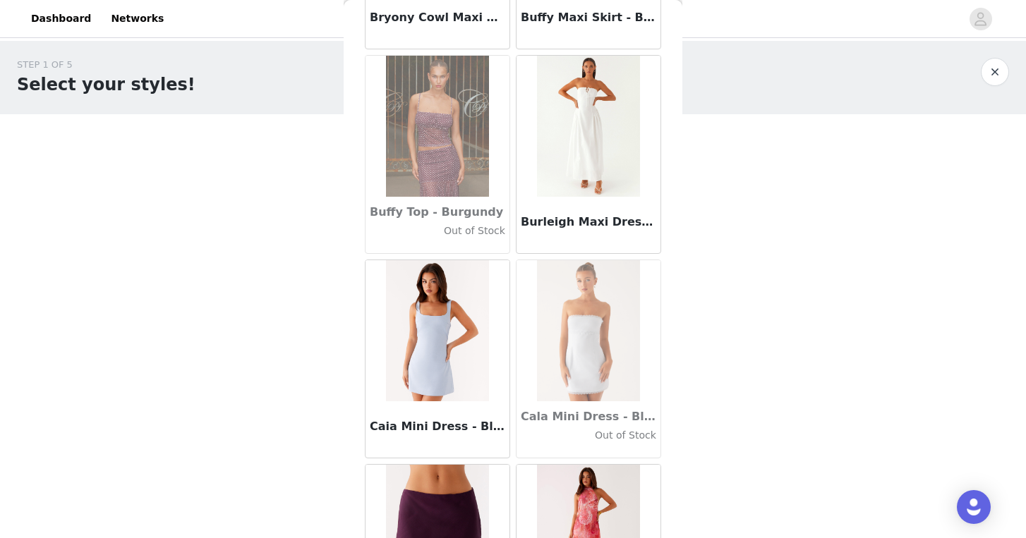
scroll to position [13897, 0]
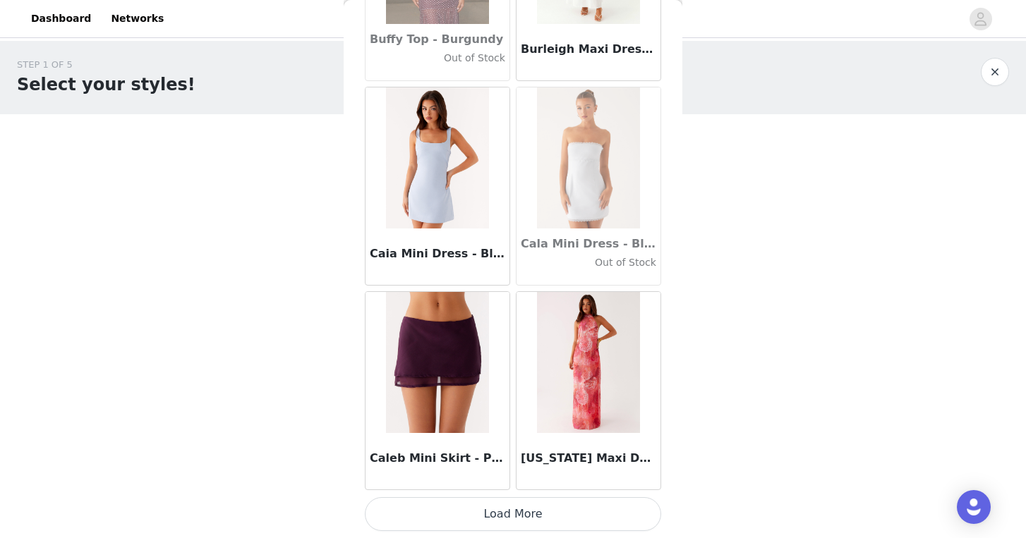
click at [553, 520] on button "Load More" at bounding box center [513, 514] width 296 height 34
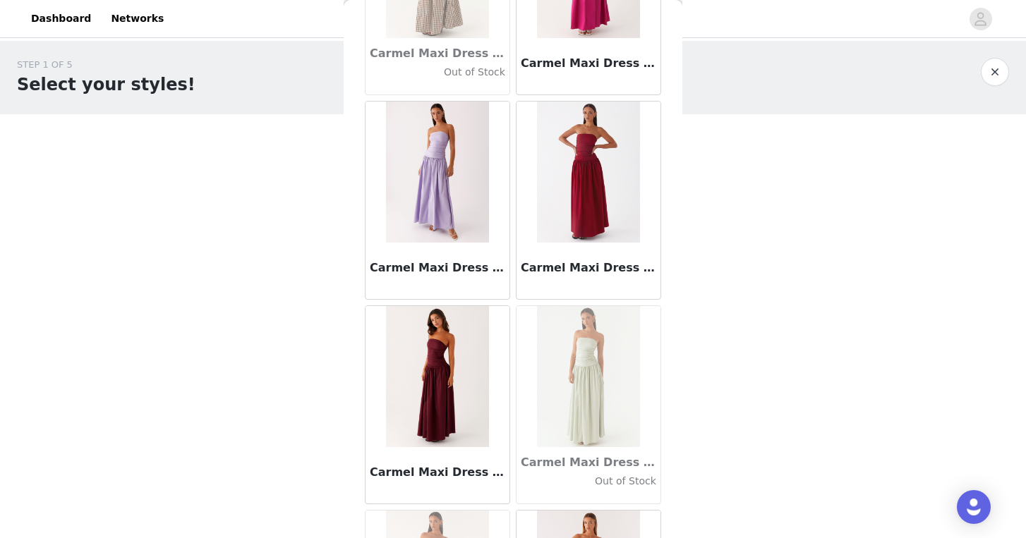
scroll to position [15943, 0]
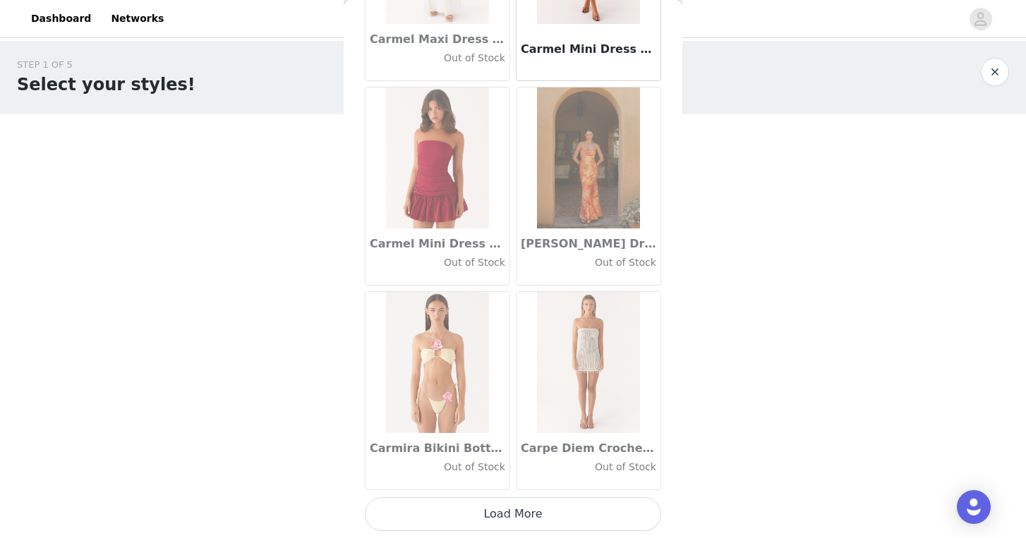
click at [517, 508] on button "Load More" at bounding box center [513, 514] width 296 height 34
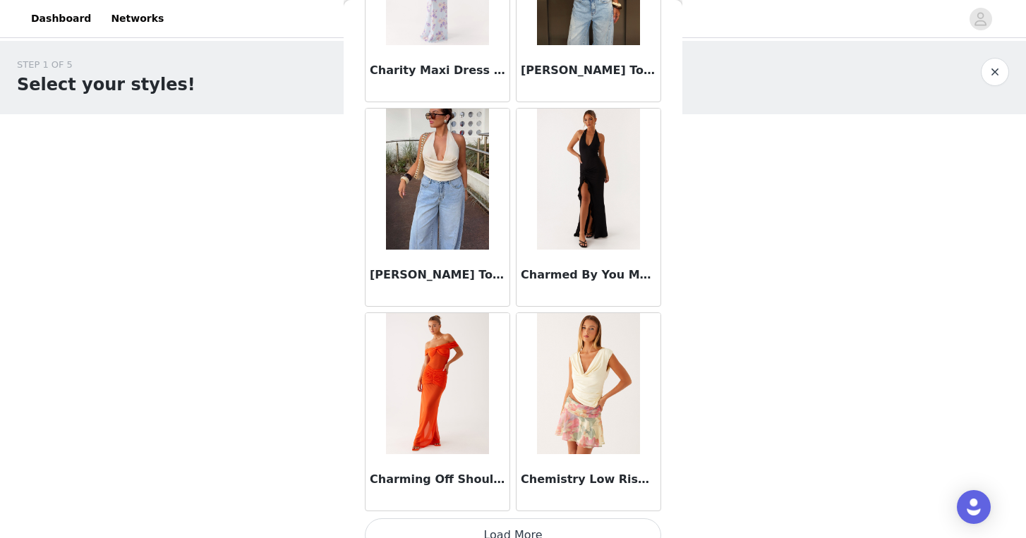
scroll to position [17989, 0]
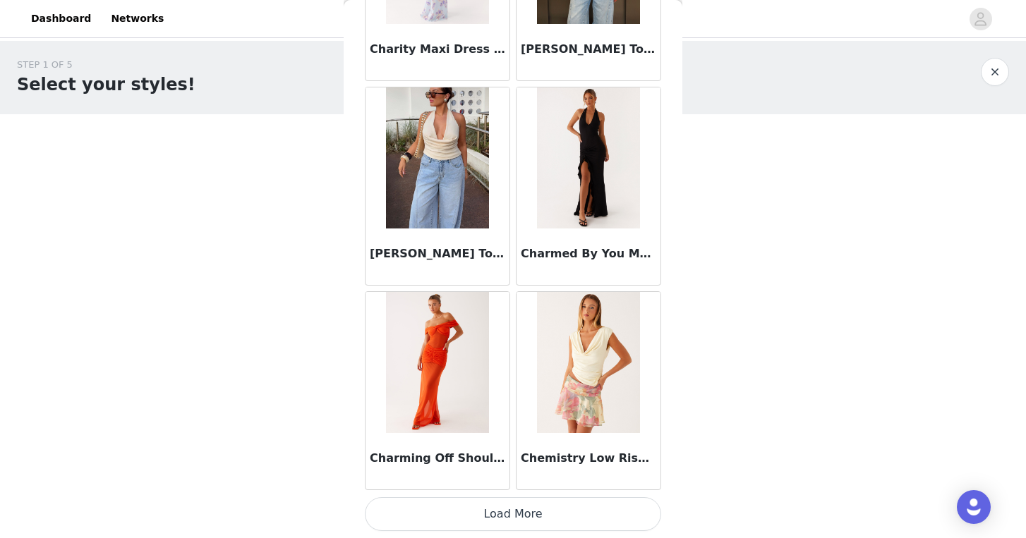
click at [516, 516] on button "Load More" at bounding box center [513, 514] width 296 height 34
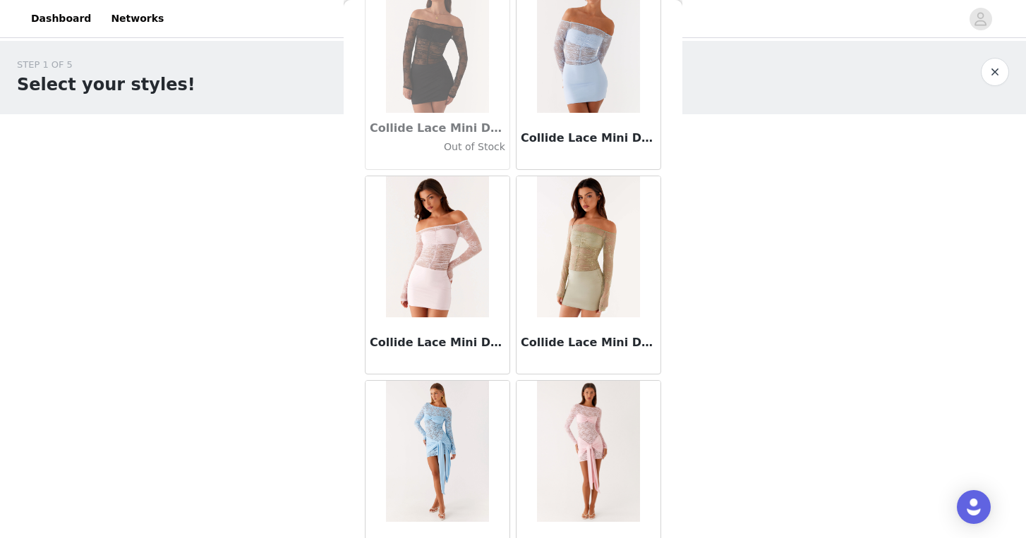
scroll to position [20035, 0]
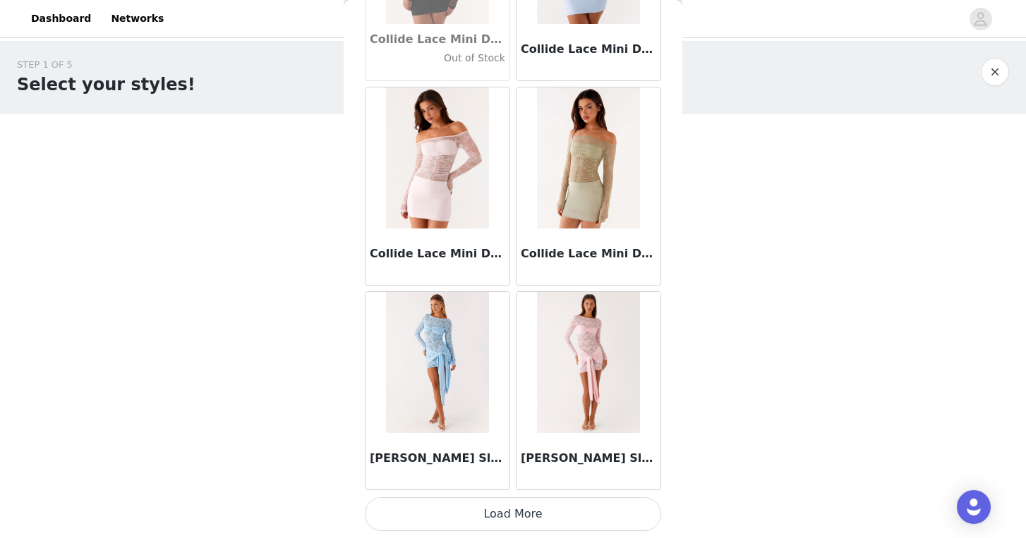
click at [514, 514] on button "Load More" at bounding box center [513, 514] width 296 height 34
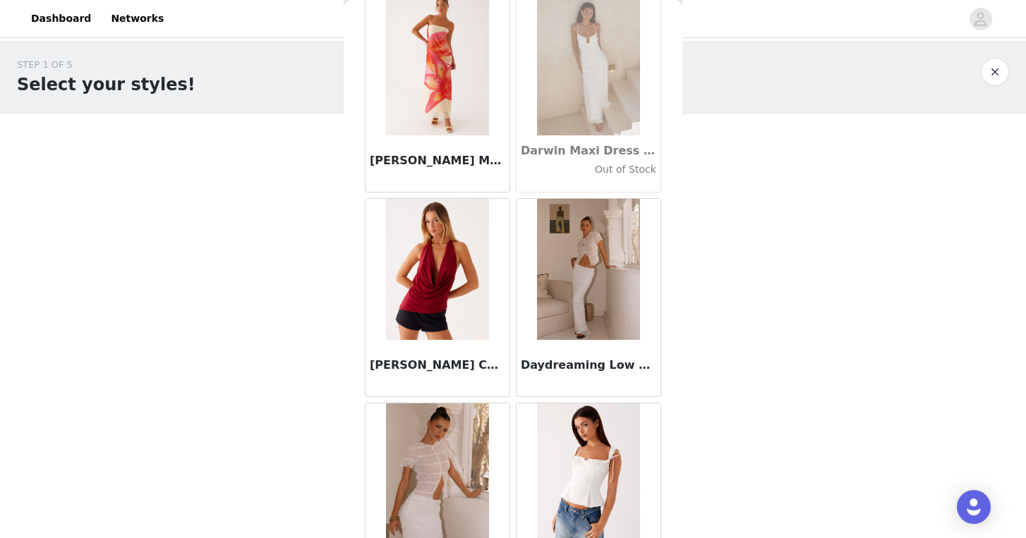
scroll to position [22081, 0]
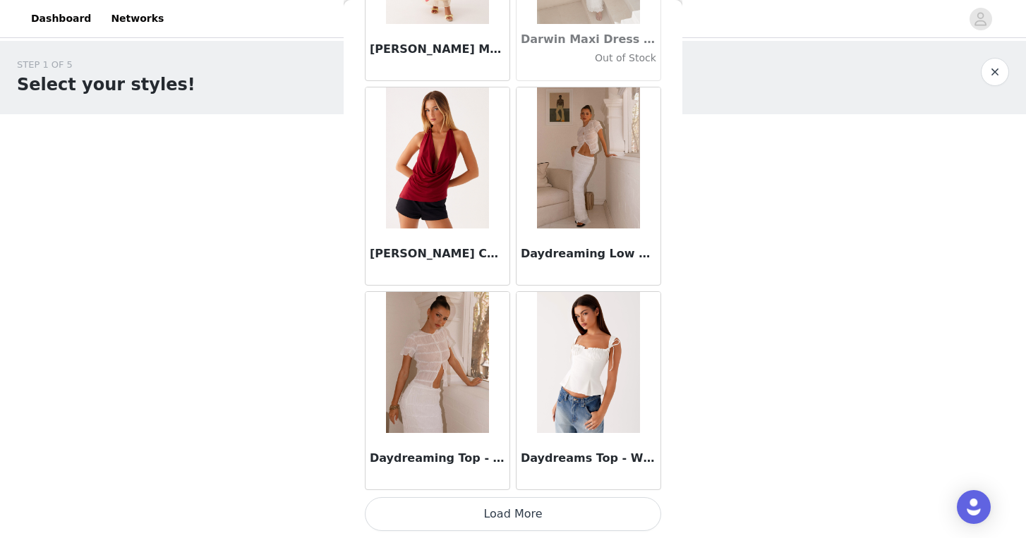
click at [511, 512] on button "Load More" at bounding box center [513, 514] width 296 height 34
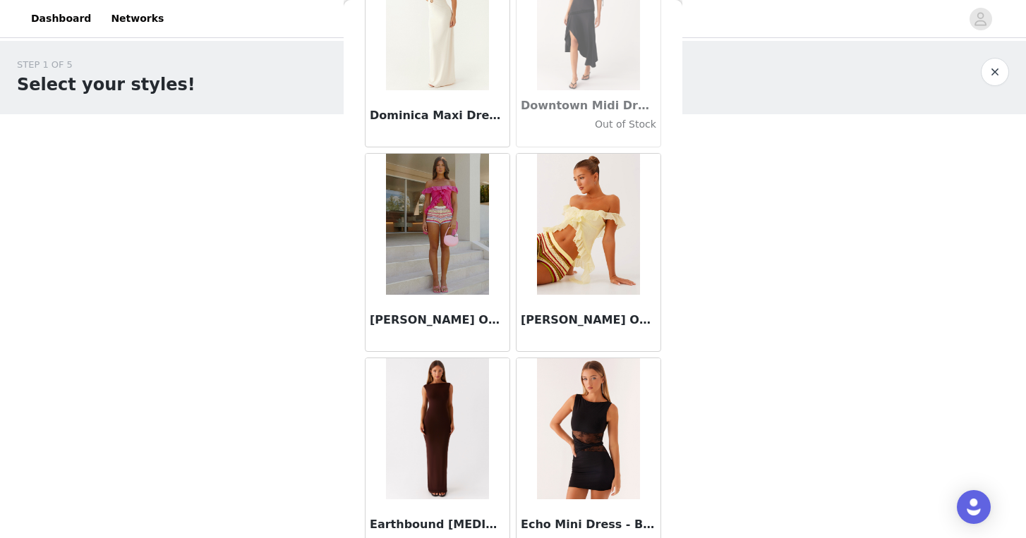
scroll to position [24127, 0]
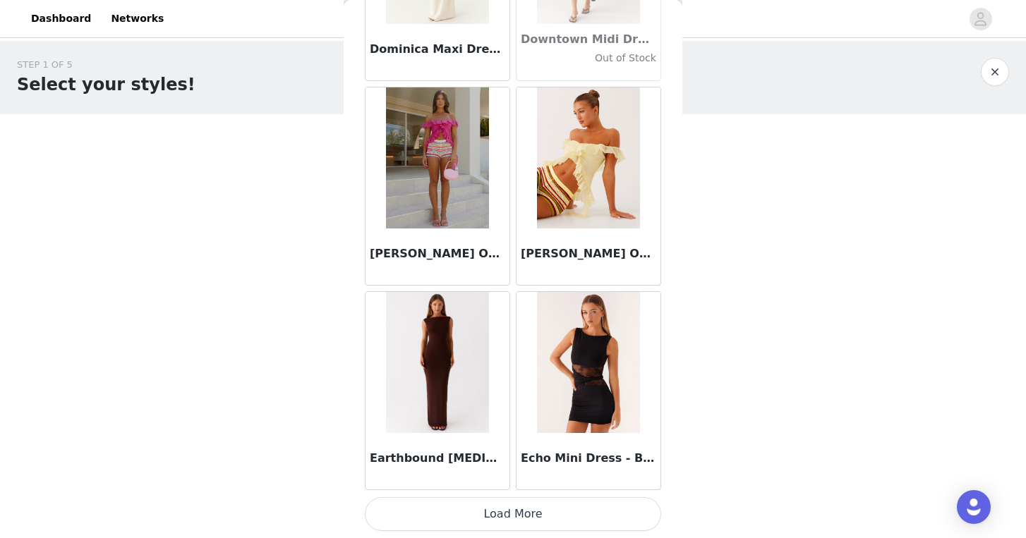
click at [540, 516] on button "Load More" at bounding box center [513, 514] width 296 height 34
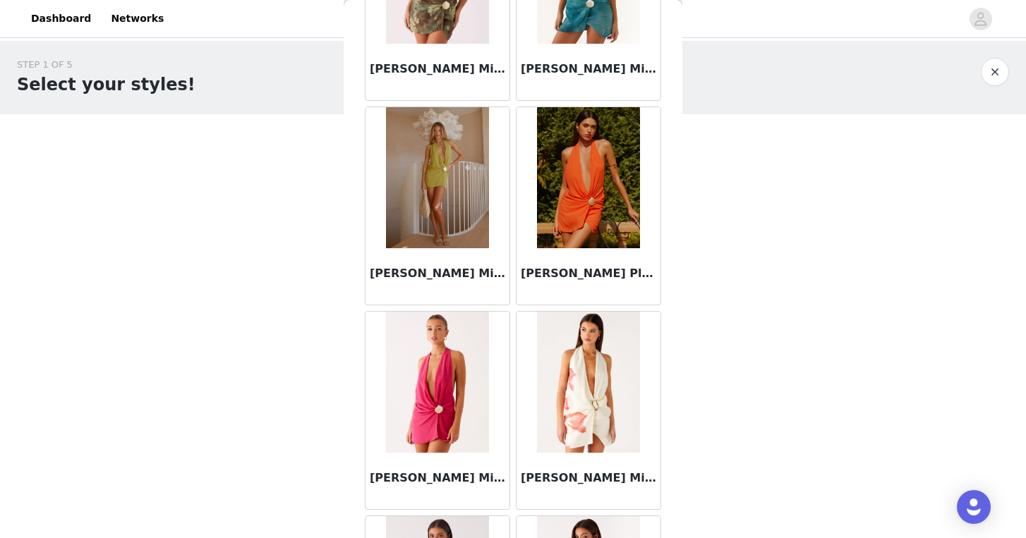
scroll to position [26173, 0]
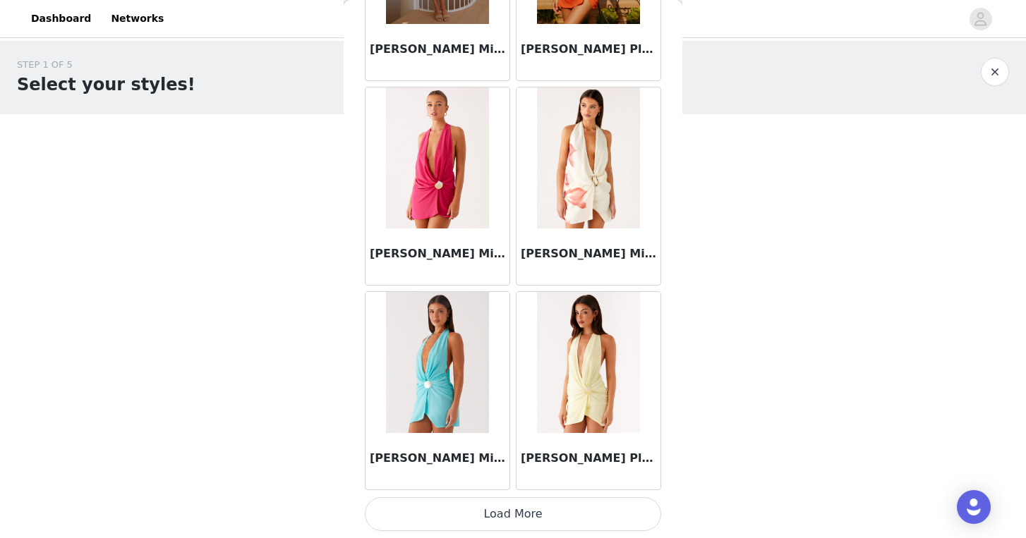
click at [535, 504] on button "Load More" at bounding box center [513, 514] width 296 height 34
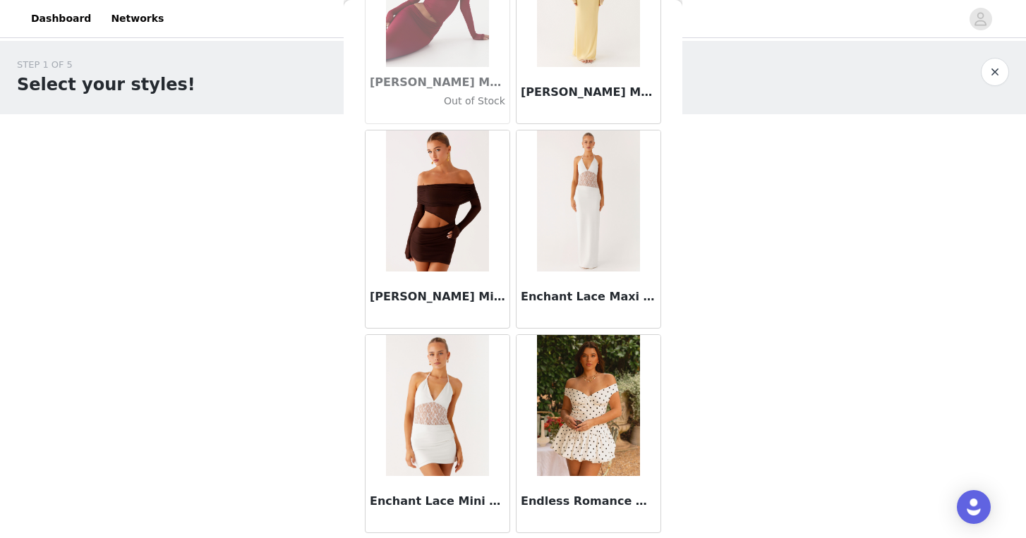
scroll to position [27790, 0]
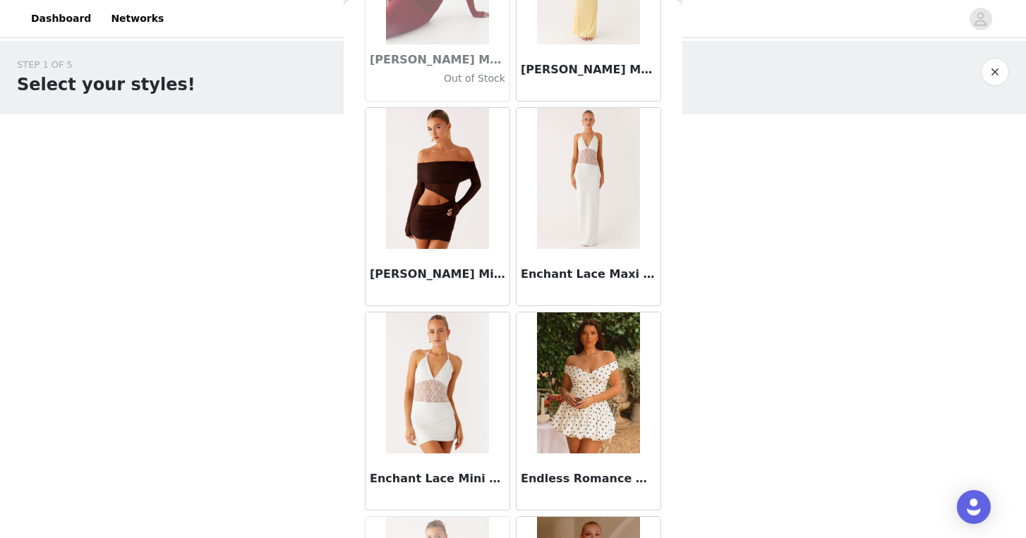
click at [443, 244] on img at bounding box center [437, 178] width 102 height 141
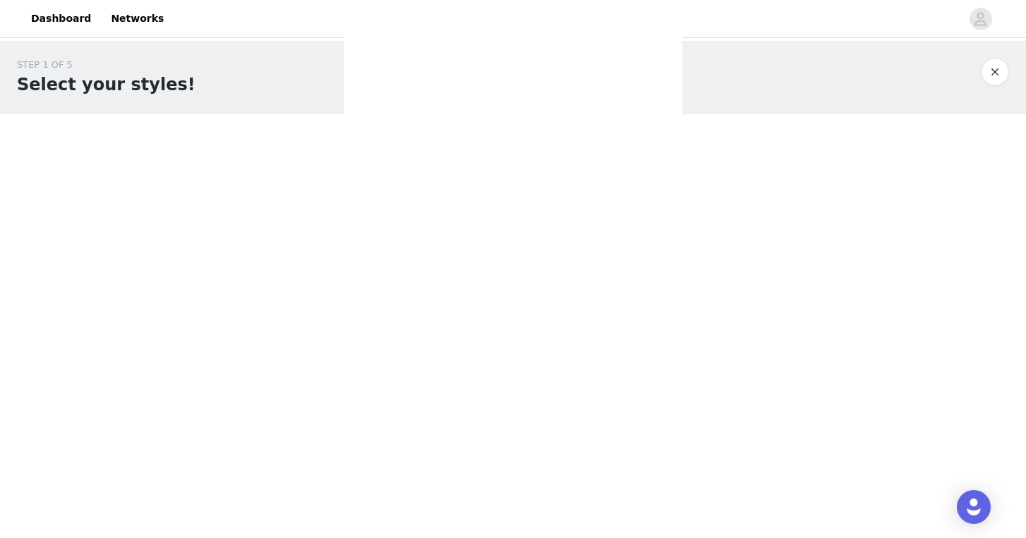
scroll to position [0, 0]
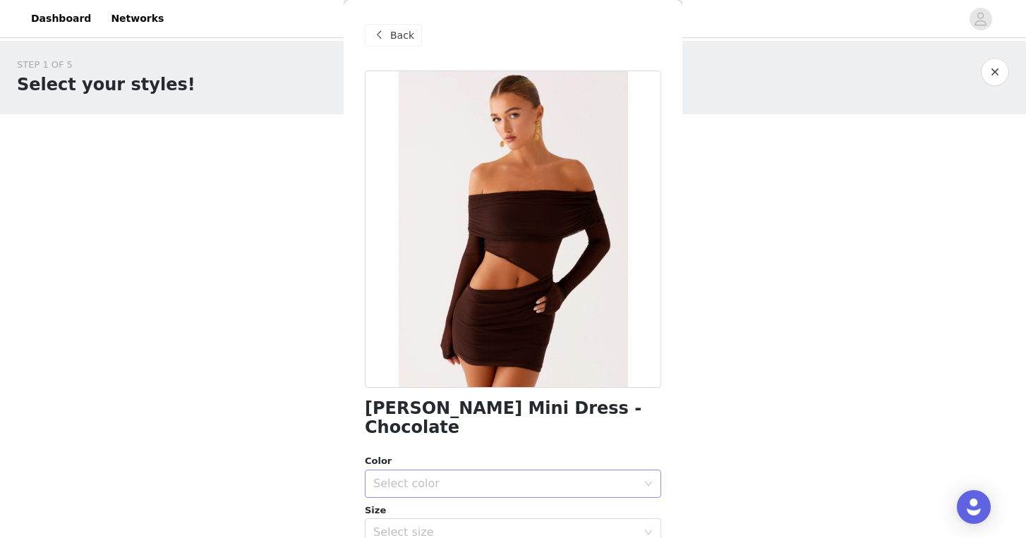
click at [528, 477] on div "Select color" at bounding box center [505, 484] width 264 height 14
click at [511, 496] on li "Chcolate" at bounding box center [513, 496] width 296 height 23
click at [521, 526] on div "Select size" at bounding box center [505, 533] width 264 height 14
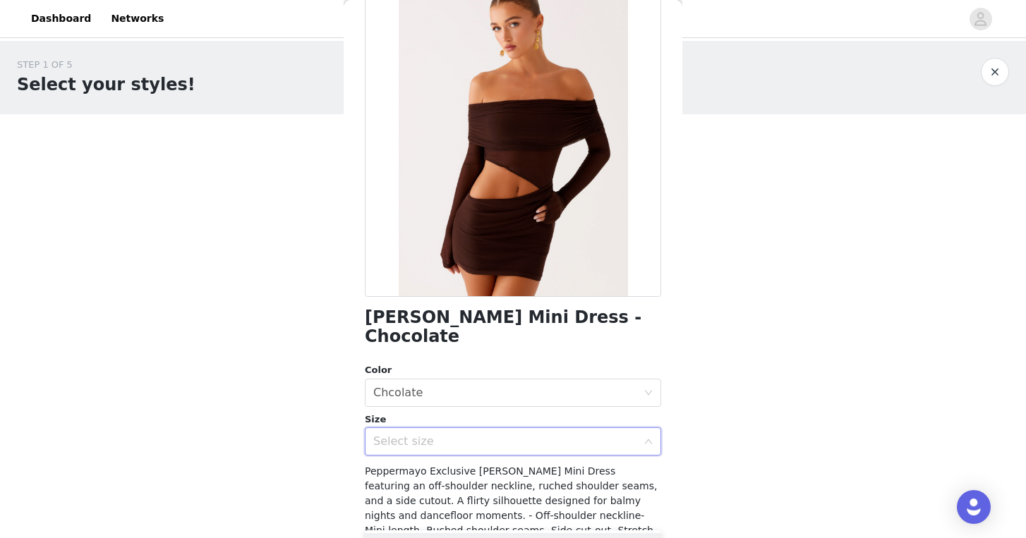
scroll to position [142, 0]
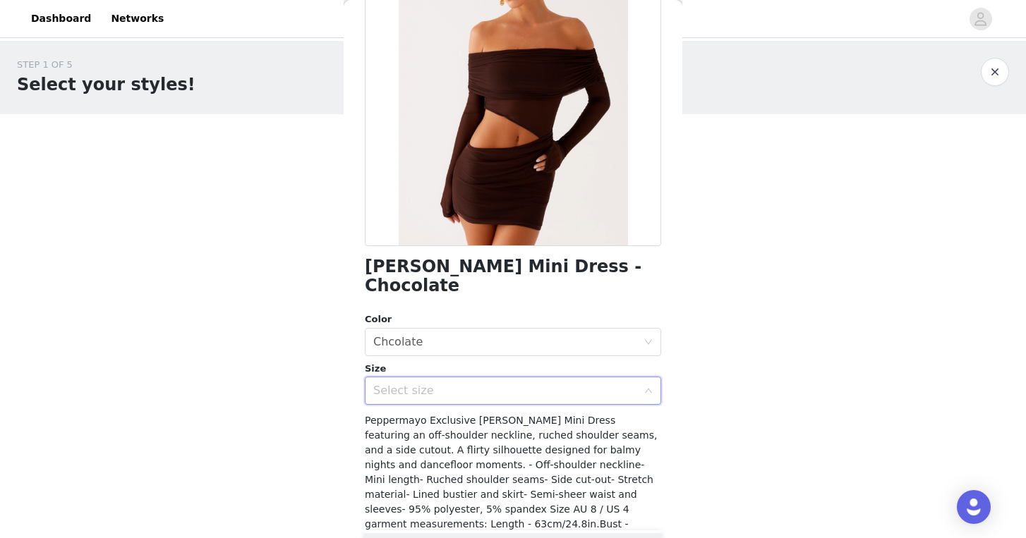
click at [552, 384] on div "Select size" at bounding box center [505, 391] width 264 height 14
click at [641, 377] on div "Select size" at bounding box center [508, 390] width 270 height 27
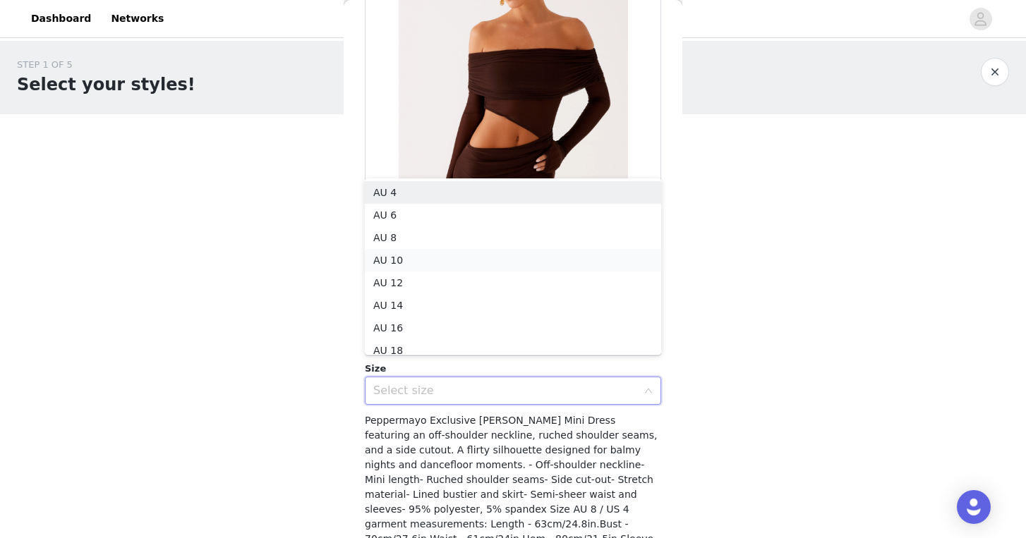
scroll to position [7, 0]
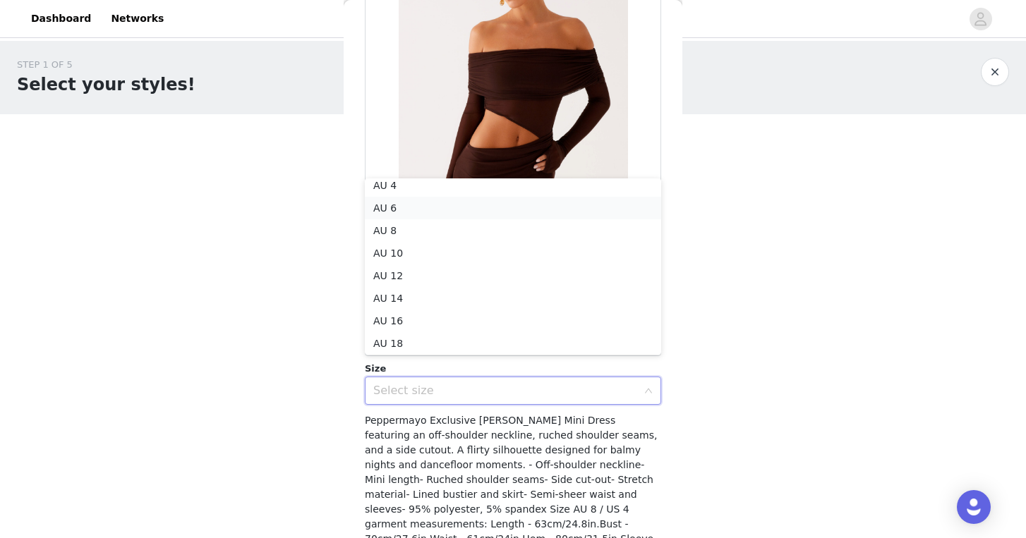
click at [419, 208] on li "AU 6" at bounding box center [513, 208] width 296 height 23
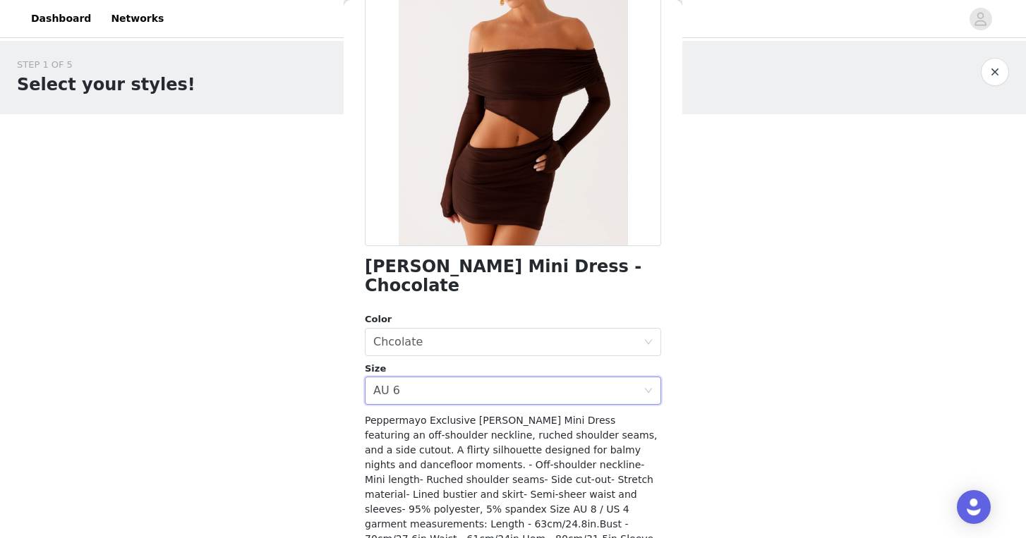
scroll to position [205, 0]
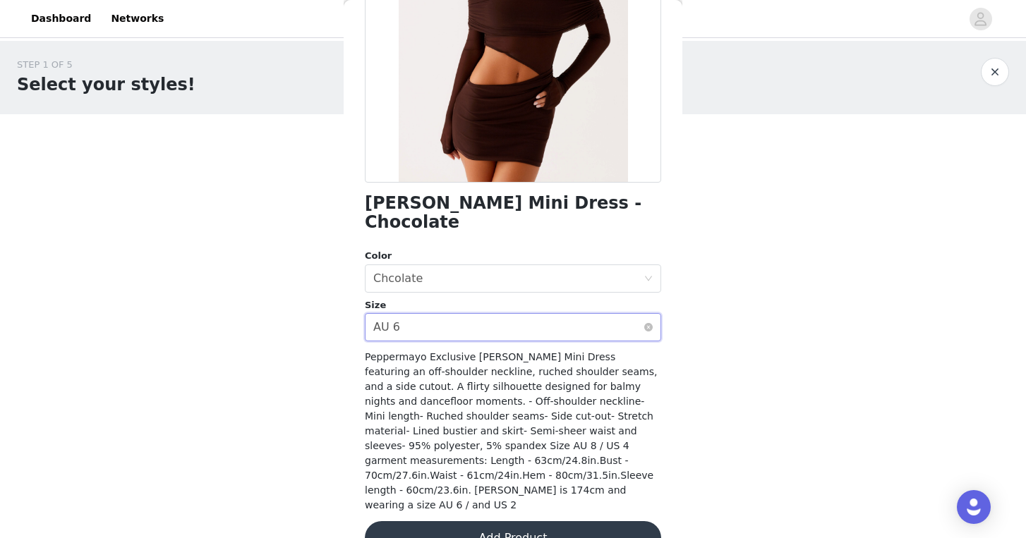
click at [490, 314] on div "Select size AU 6" at bounding box center [508, 327] width 270 height 27
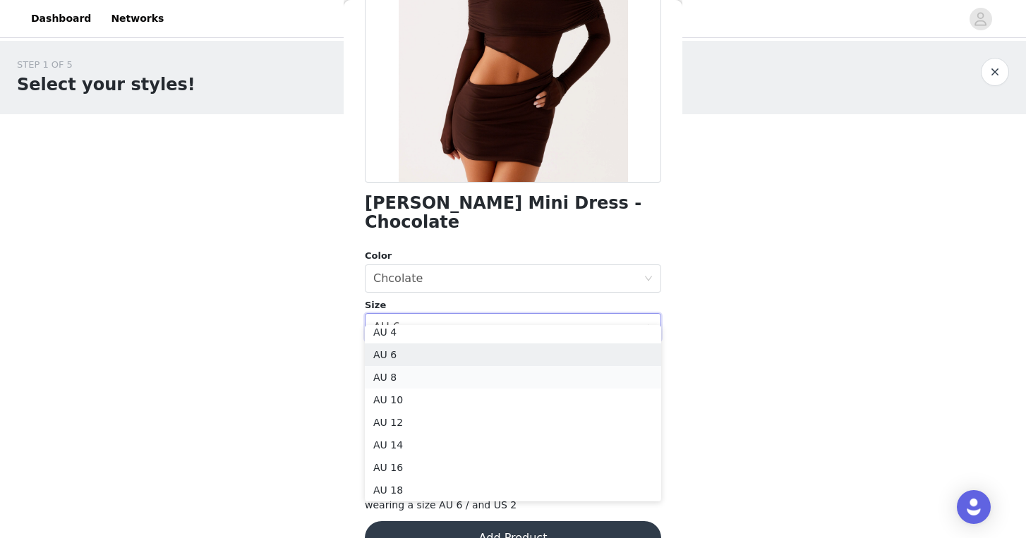
scroll to position [3, 0]
click at [440, 380] on li "AU 8" at bounding box center [513, 381] width 296 height 23
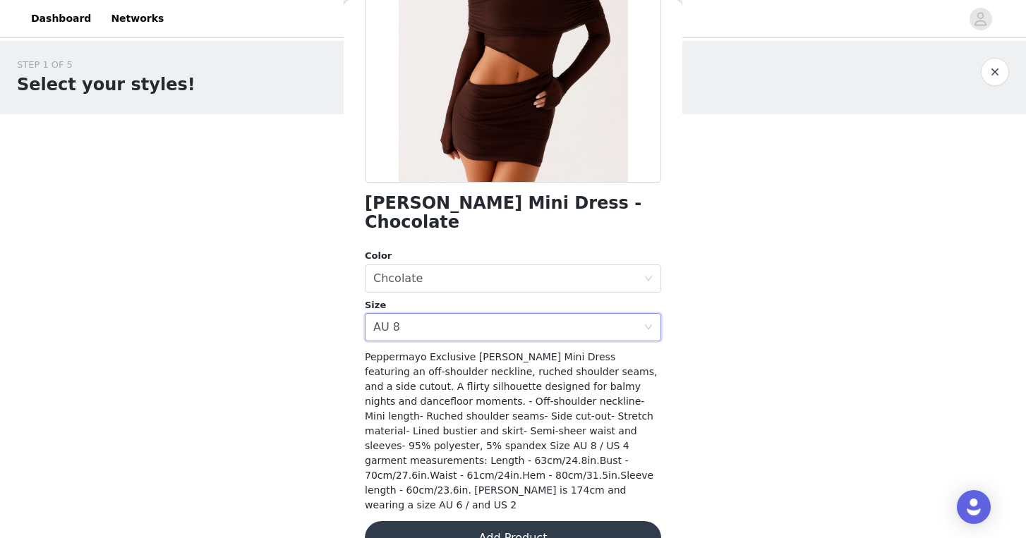
click at [519, 521] on button "Add Product" at bounding box center [513, 538] width 296 height 34
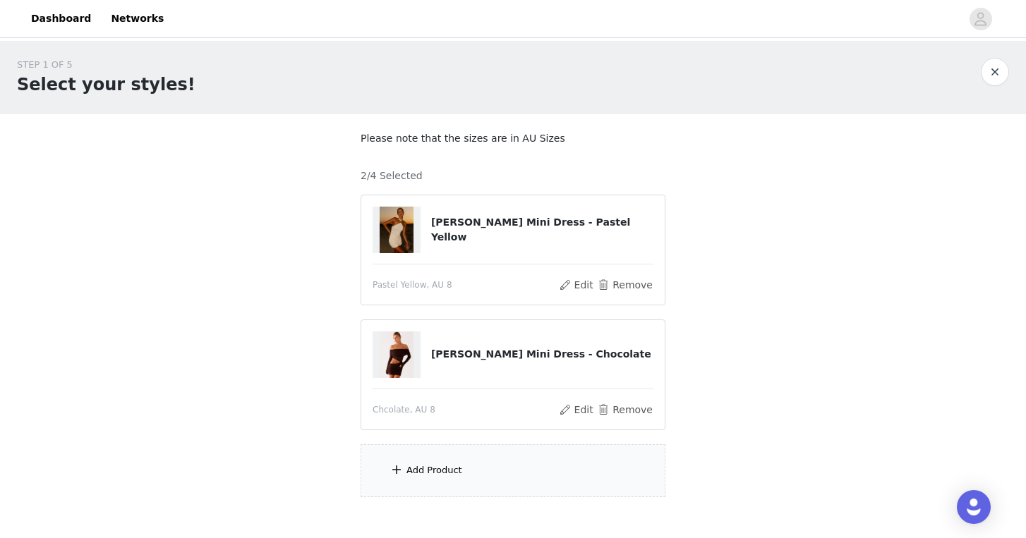
click at [476, 481] on div "Add Product" at bounding box center [513, 470] width 305 height 53
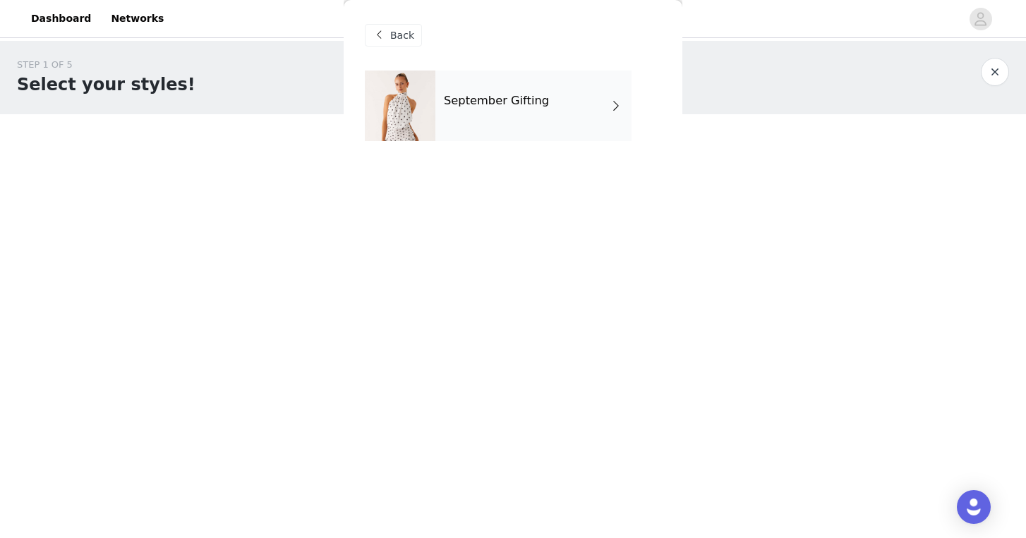
click at [444, 117] on div "September Gifting" at bounding box center [533, 106] width 196 height 71
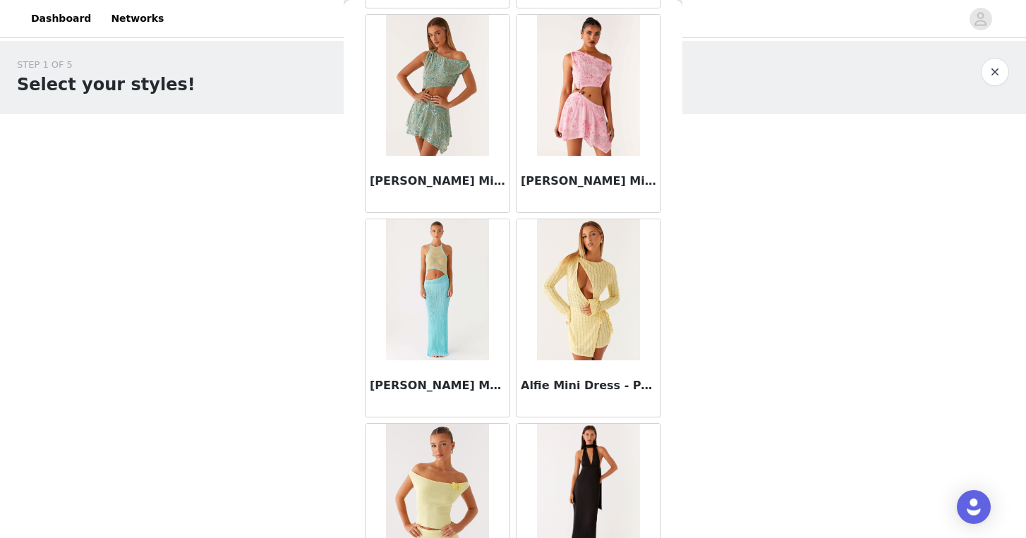
scroll to position [1621, 0]
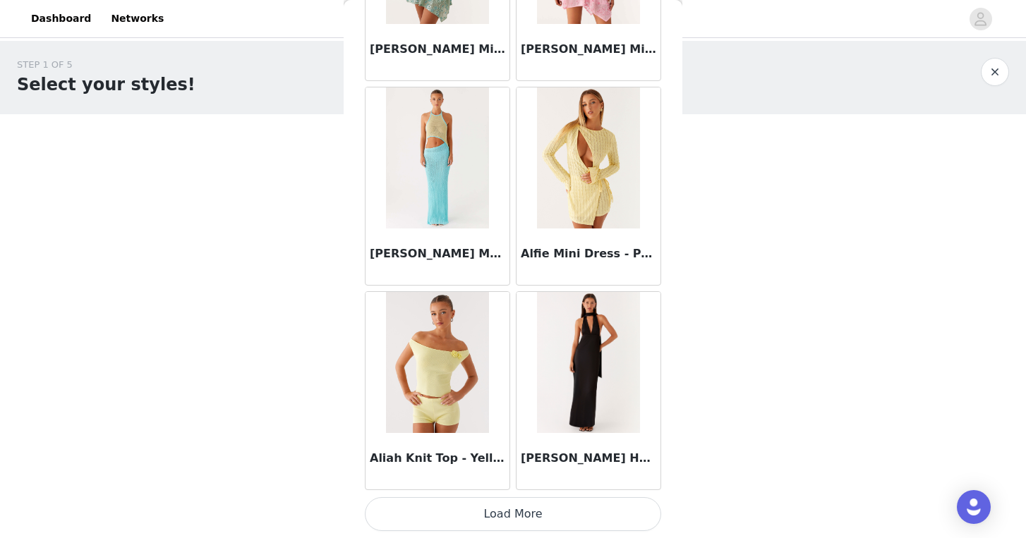
click at [516, 521] on button "Load More" at bounding box center [513, 514] width 296 height 34
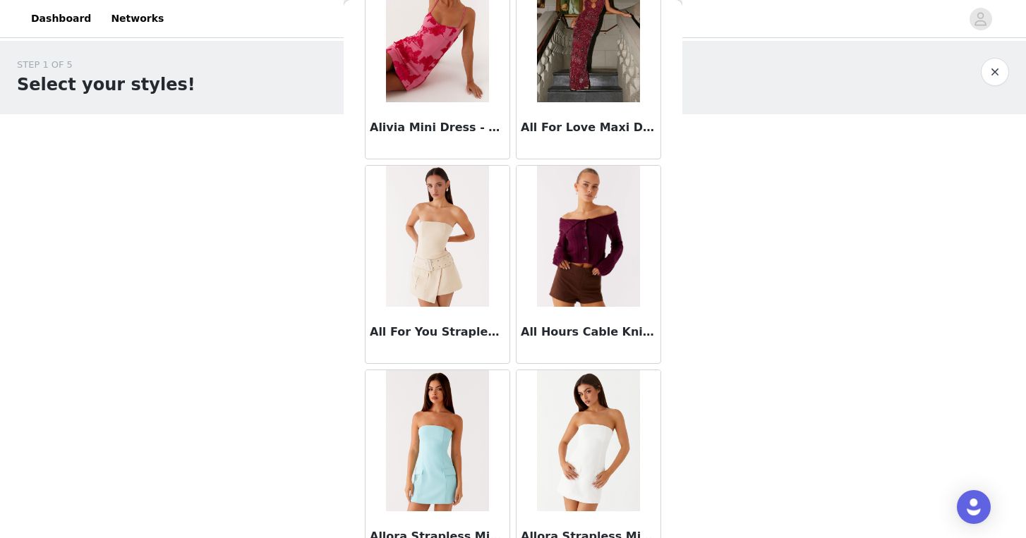
scroll to position [3667, 0]
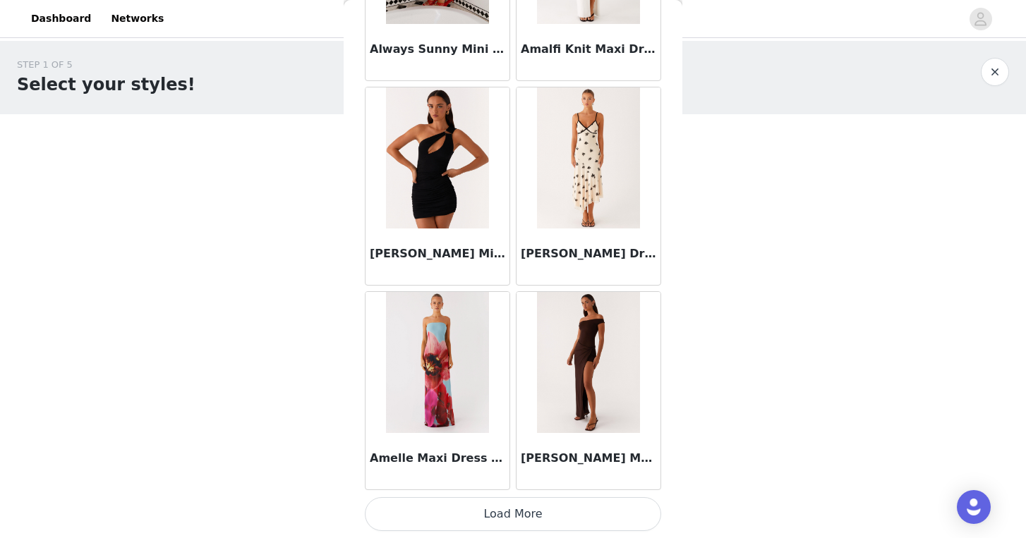
click at [552, 527] on button "Load More" at bounding box center [513, 514] width 296 height 34
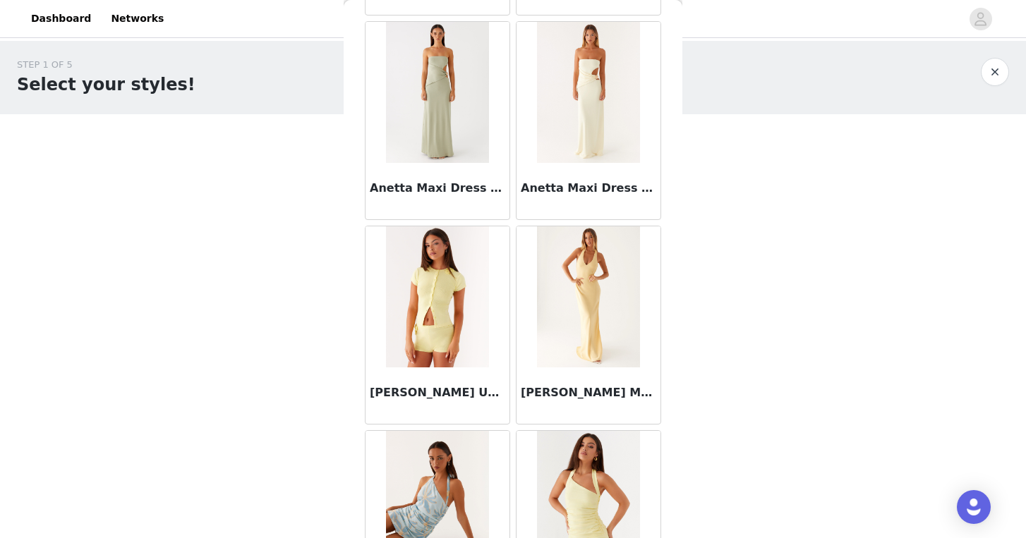
scroll to position [5713, 0]
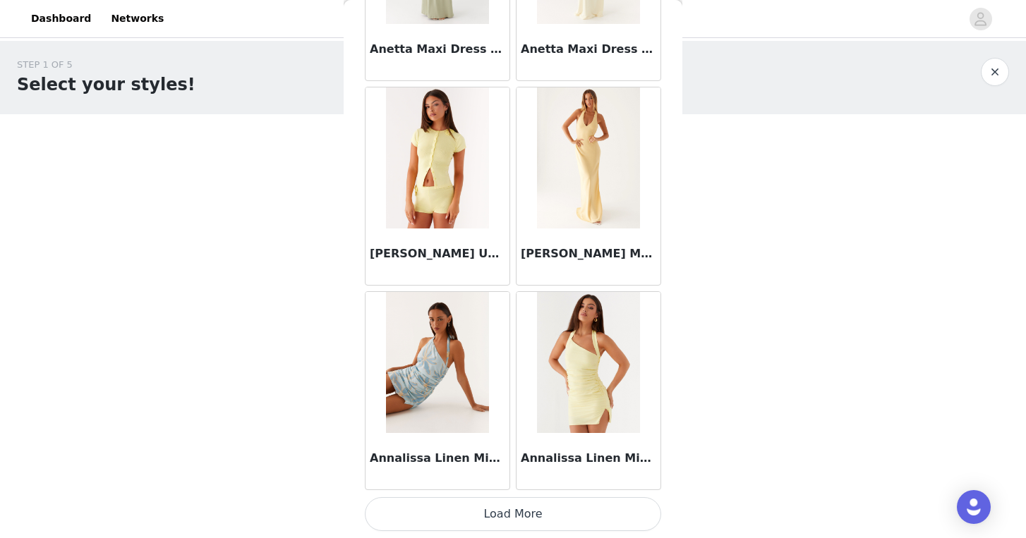
click at [543, 514] on button "Load More" at bounding box center [513, 514] width 296 height 34
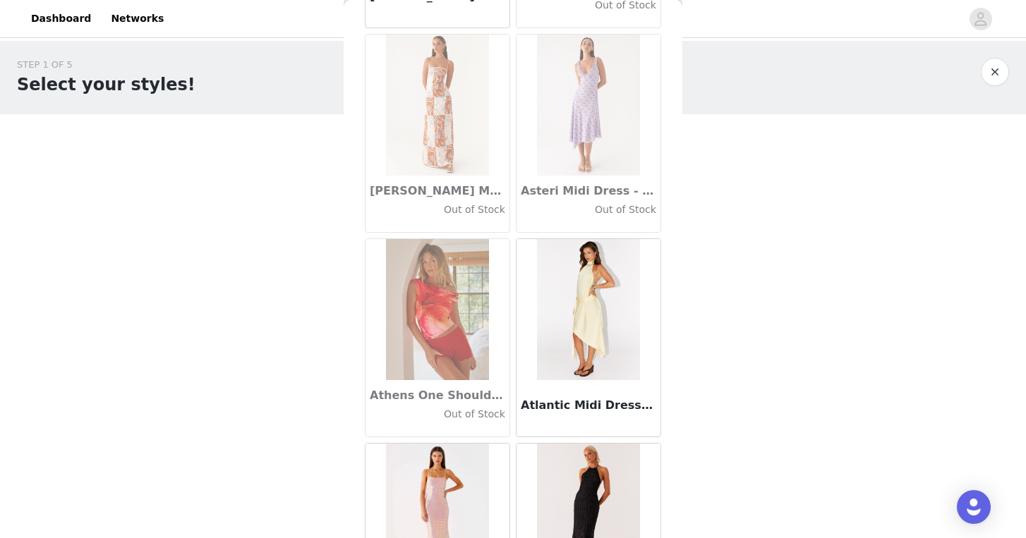
scroll to position [7759, 0]
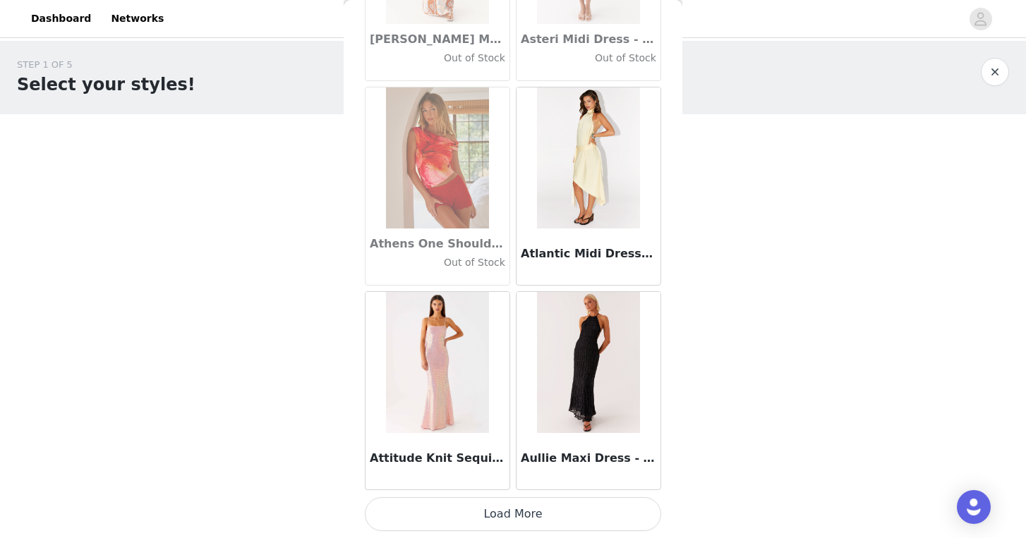
click at [539, 513] on button "Load More" at bounding box center [513, 514] width 296 height 34
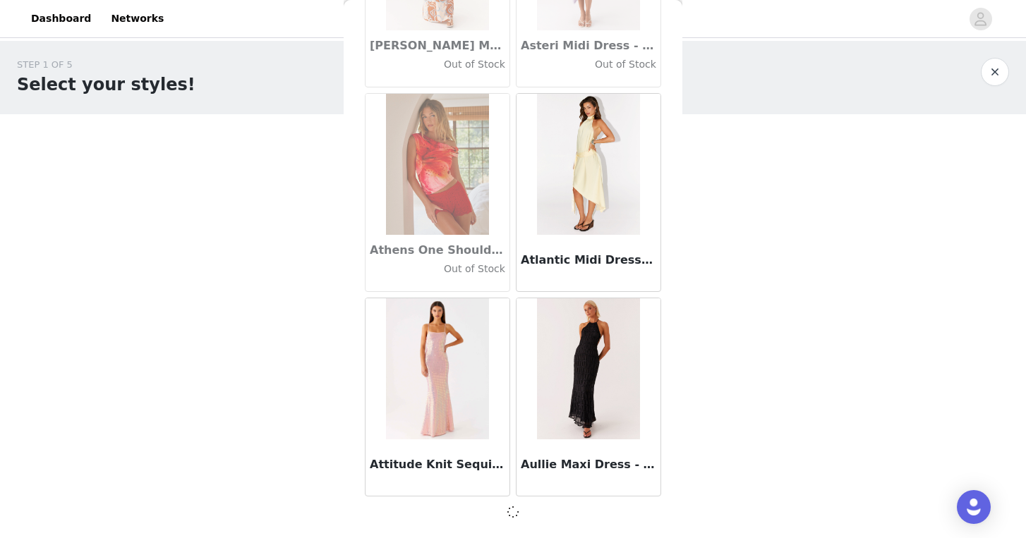
scroll to position [7752, 0]
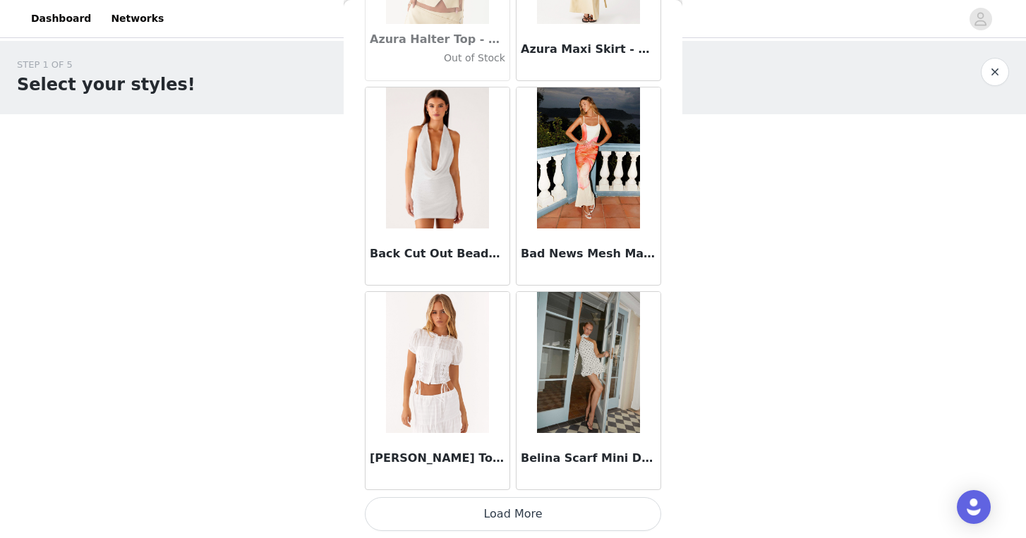
click at [537, 514] on button "Load More" at bounding box center [513, 514] width 296 height 34
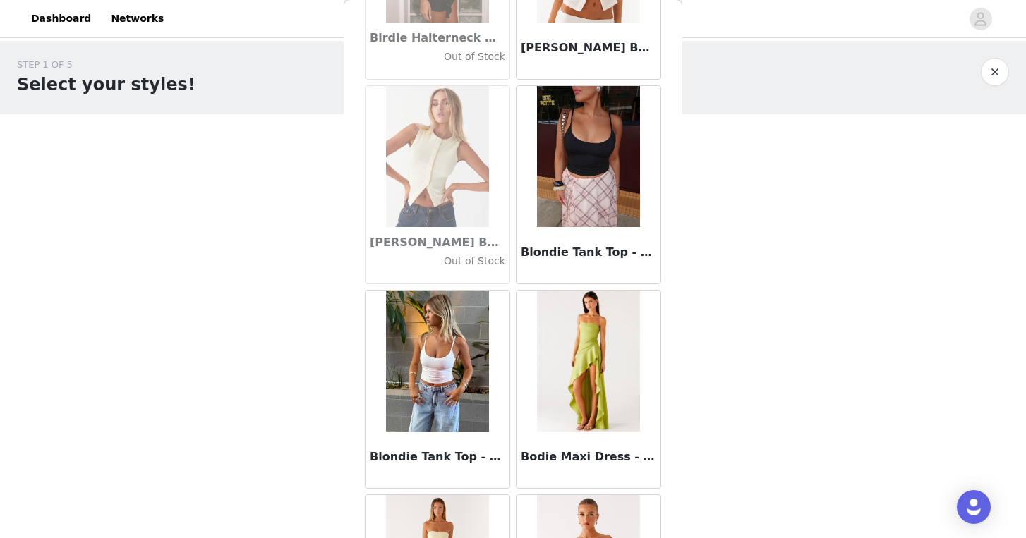
scroll to position [11851, 0]
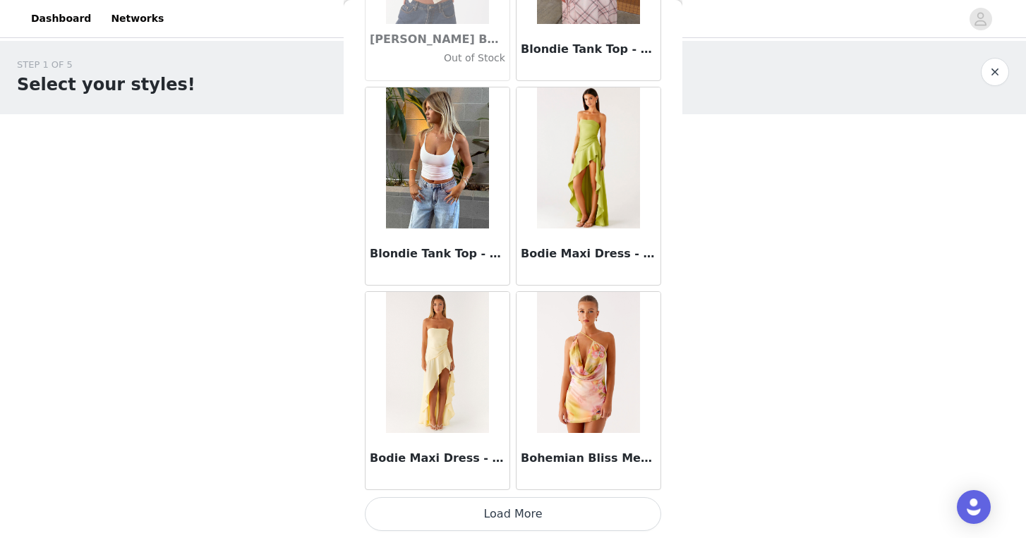
click at [545, 511] on button "Load More" at bounding box center [513, 514] width 296 height 34
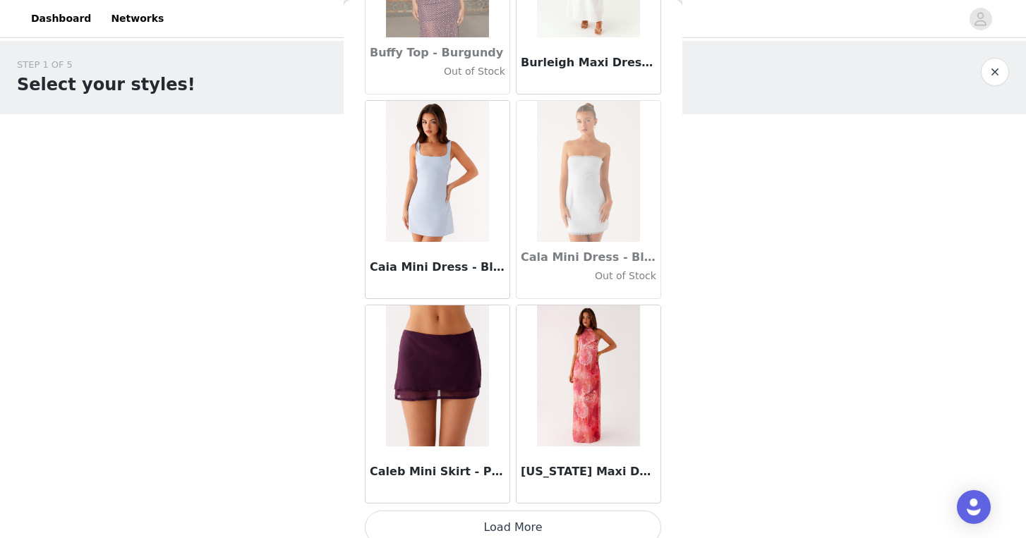
scroll to position [13897, 0]
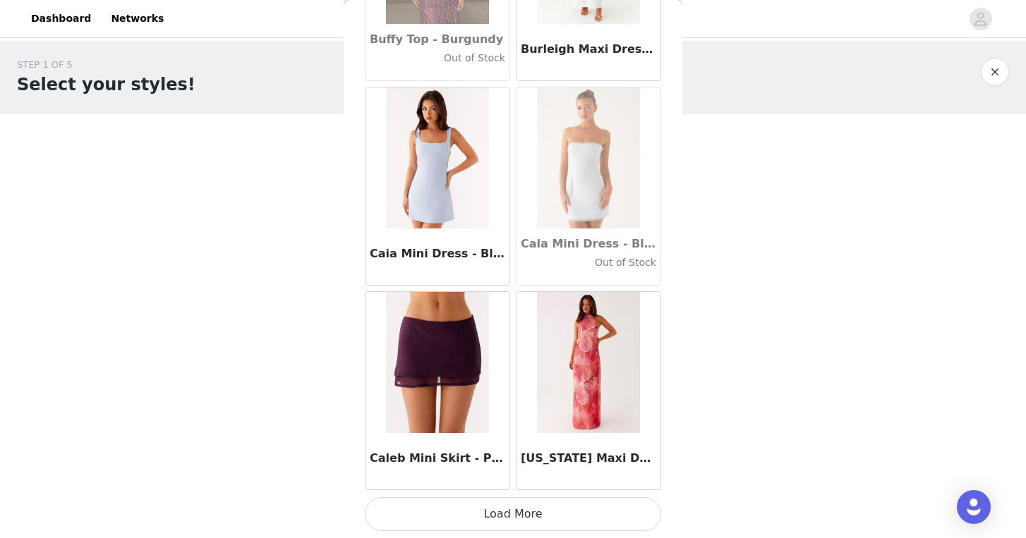
click at [520, 504] on button "Load More" at bounding box center [513, 514] width 296 height 34
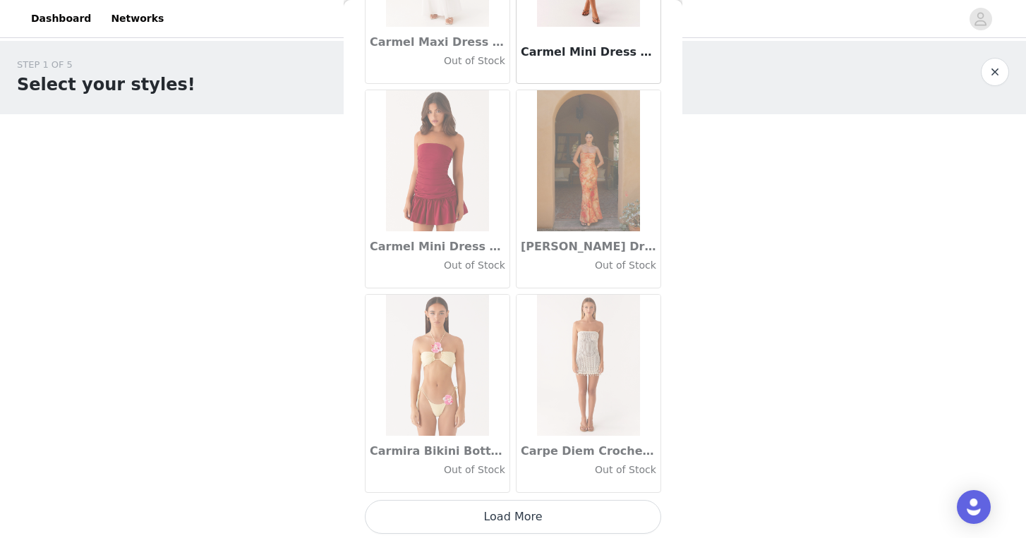
scroll to position [15943, 0]
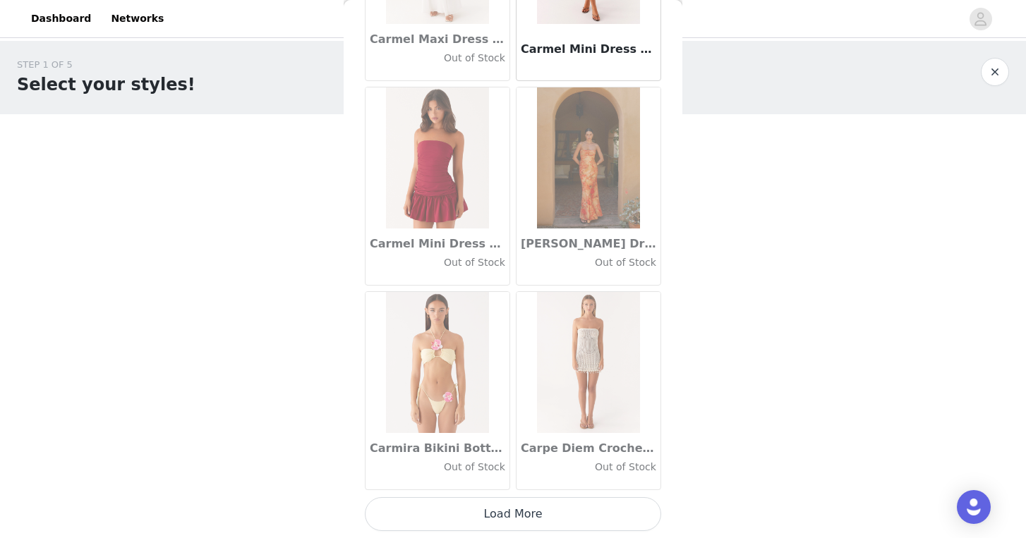
click at [513, 503] on button "Load More" at bounding box center [513, 514] width 296 height 34
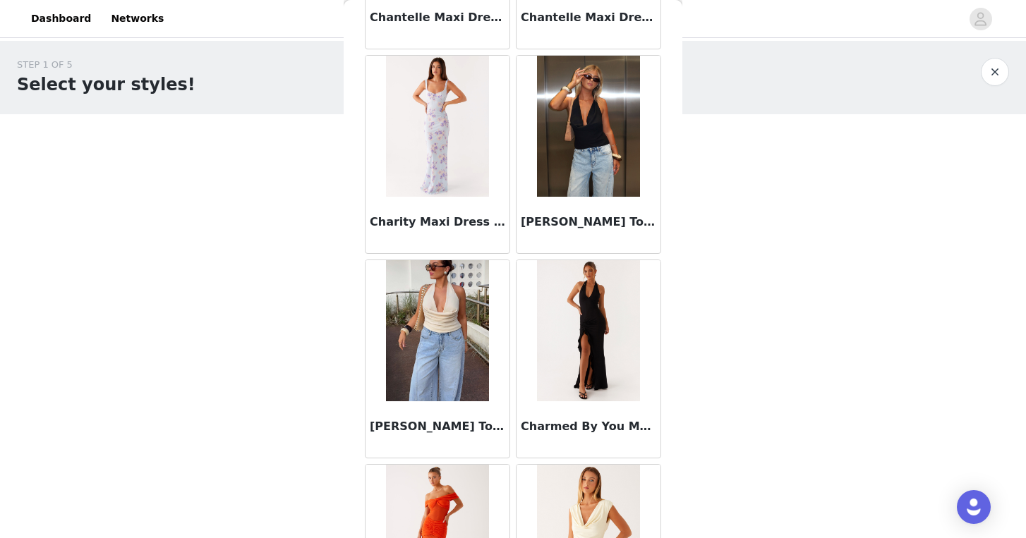
scroll to position [17989, 0]
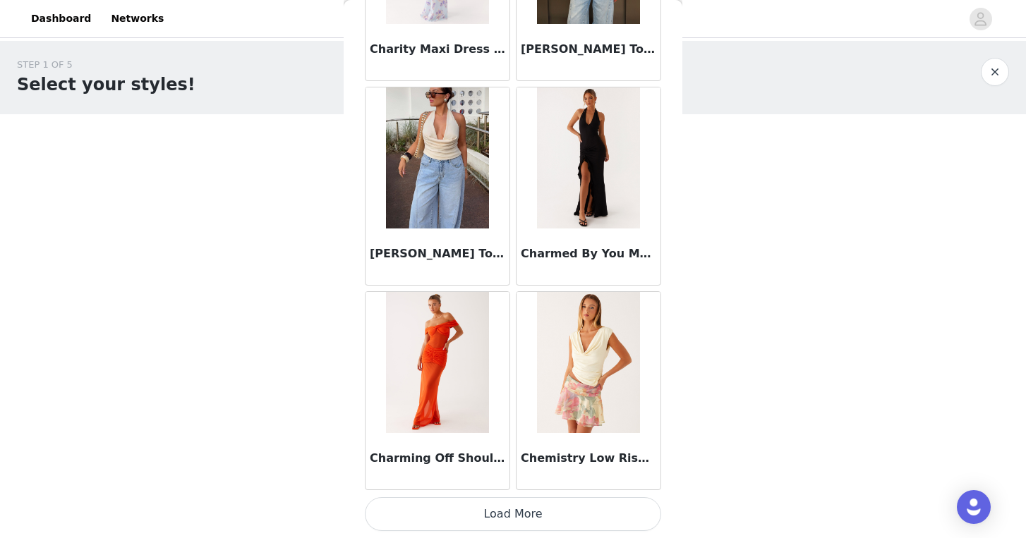
click at [509, 512] on button "Load More" at bounding box center [513, 514] width 296 height 34
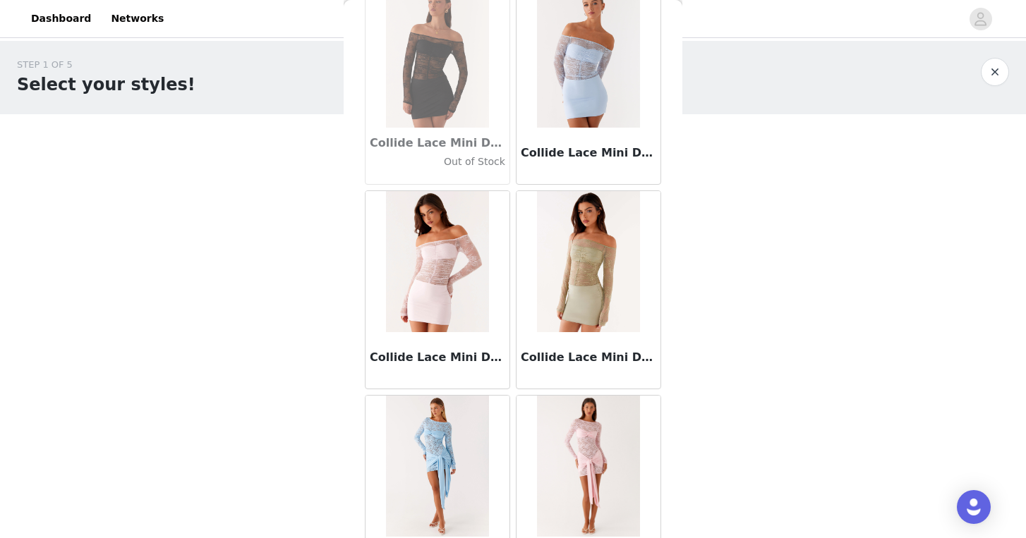
scroll to position [20035, 0]
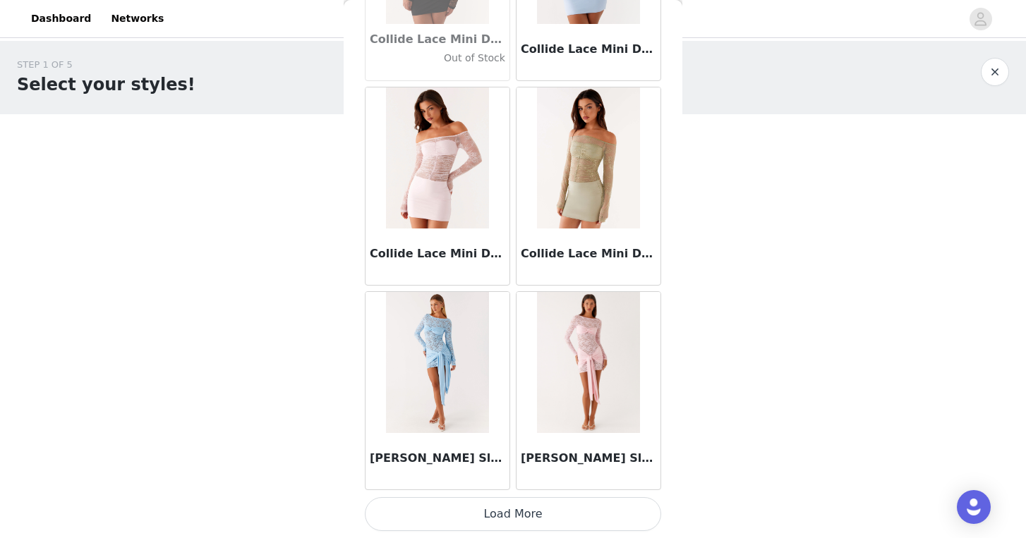
click at [543, 508] on button "Load More" at bounding box center [513, 514] width 296 height 34
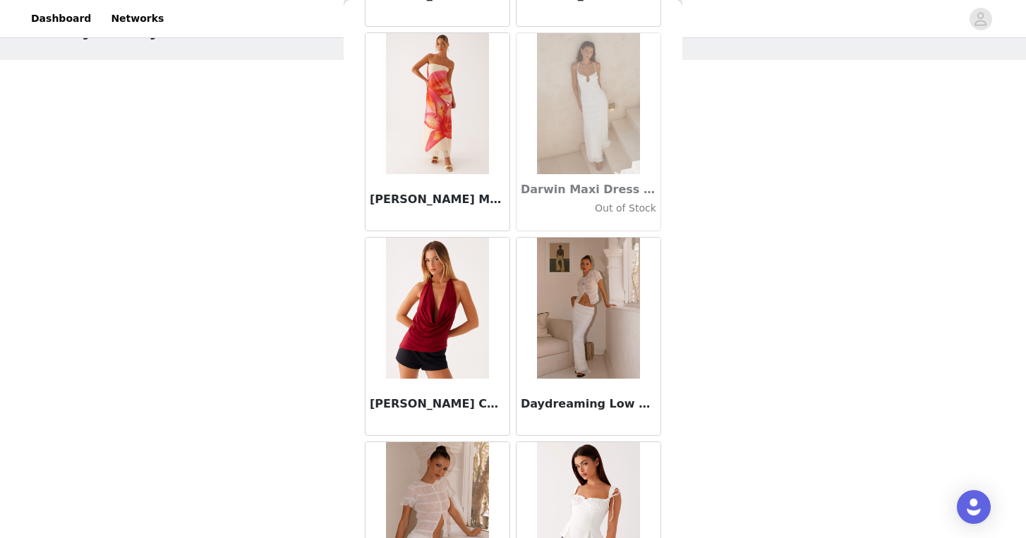
scroll to position [22081, 0]
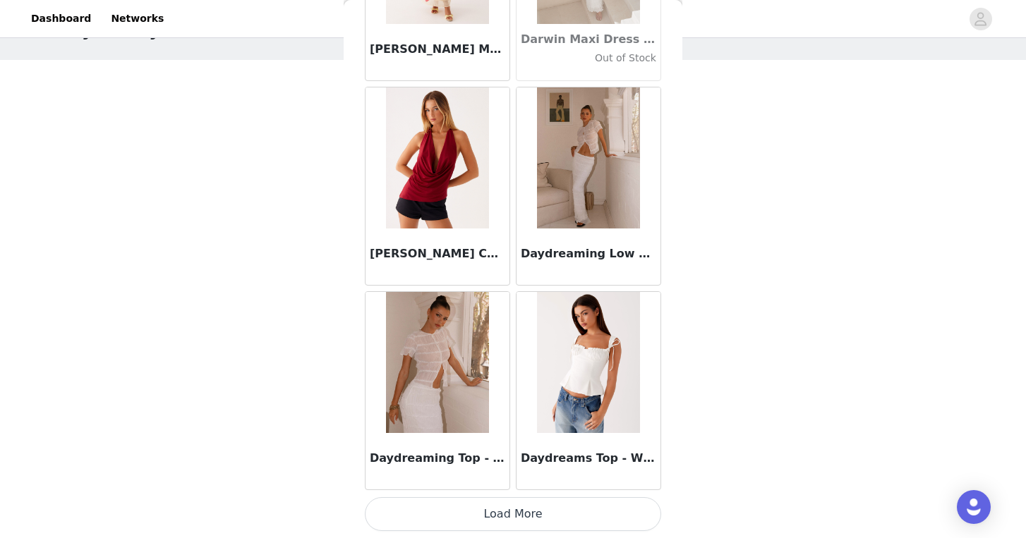
click at [548, 506] on button "Load More" at bounding box center [513, 514] width 296 height 34
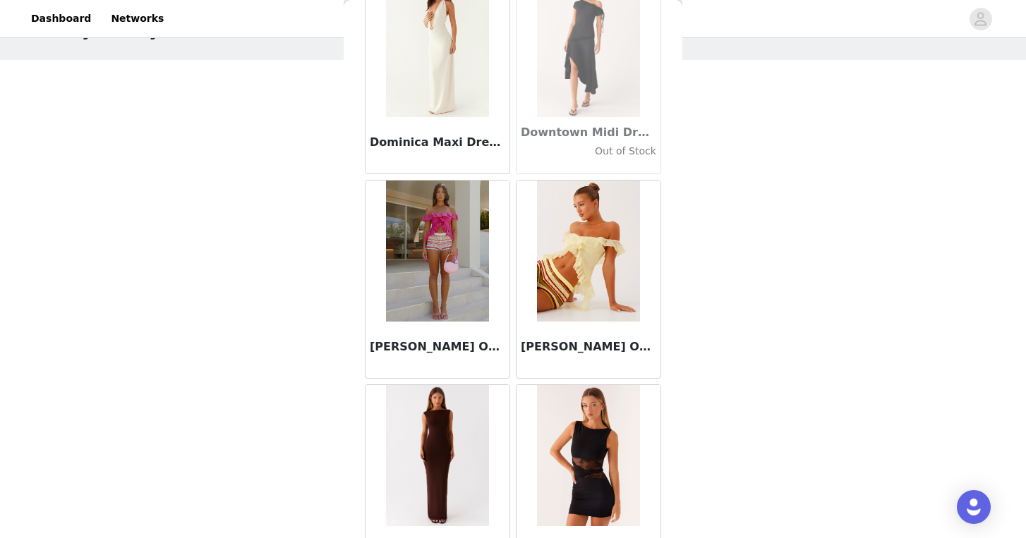
scroll to position [24127, 0]
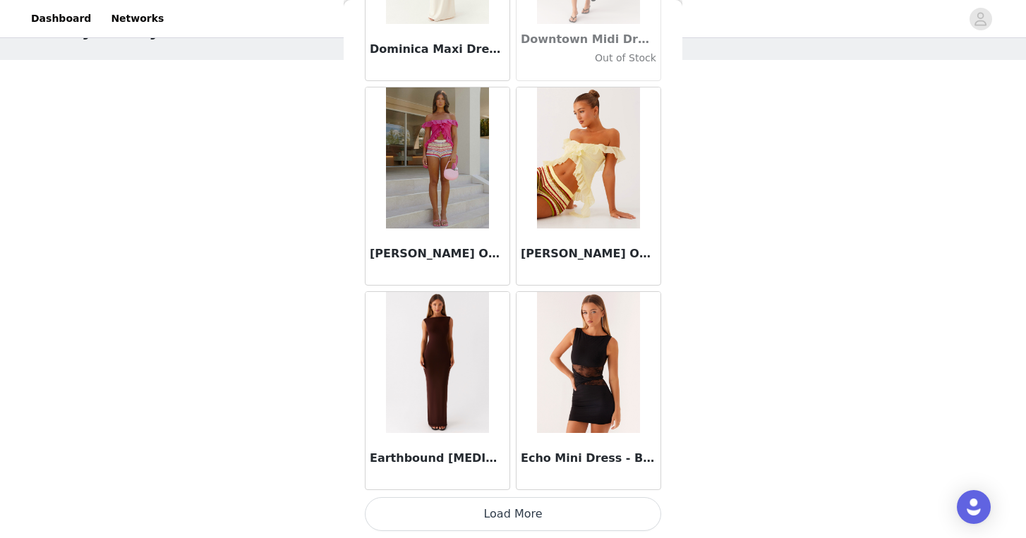
click at [520, 516] on button "Load More" at bounding box center [513, 514] width 296 height 34
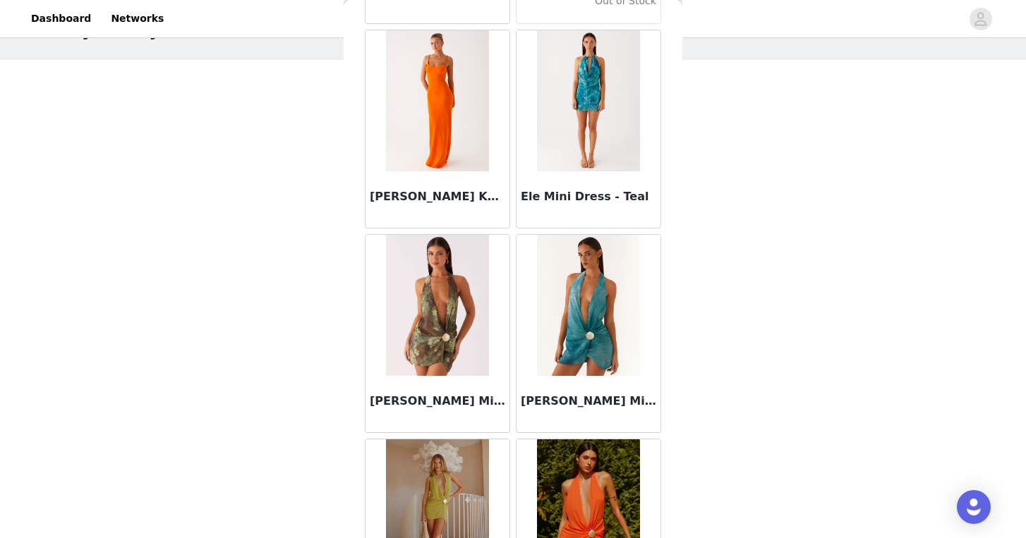
scroll to position [26173, 0]
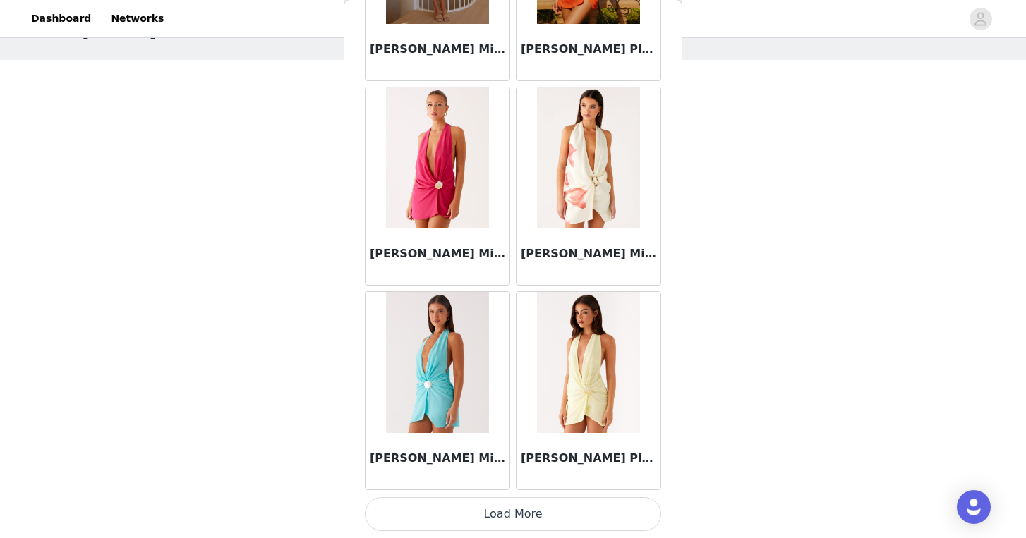
click at [523, 505] on button "Load More" at bounding box center [513, 514] width 296 height 34
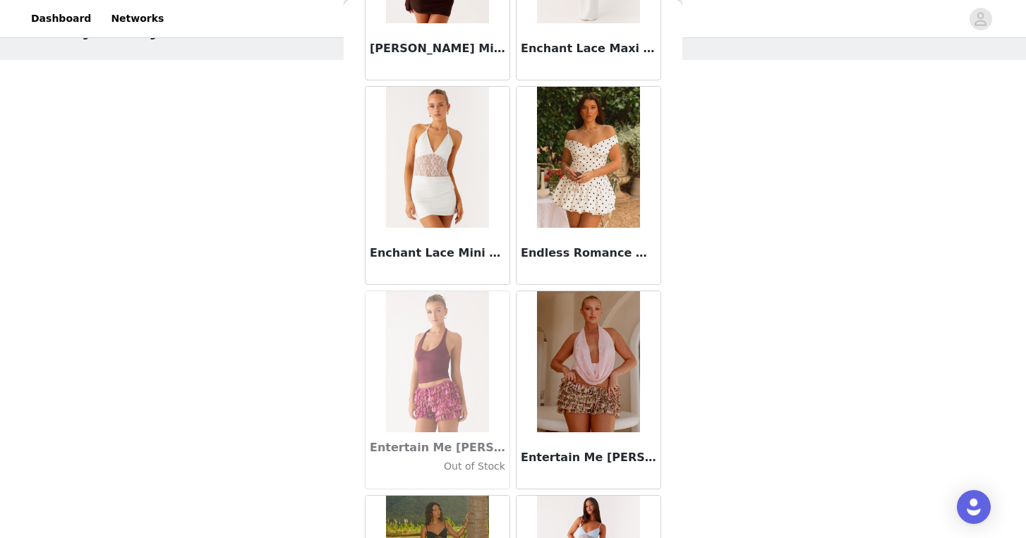
scroll to position [28219, 0]
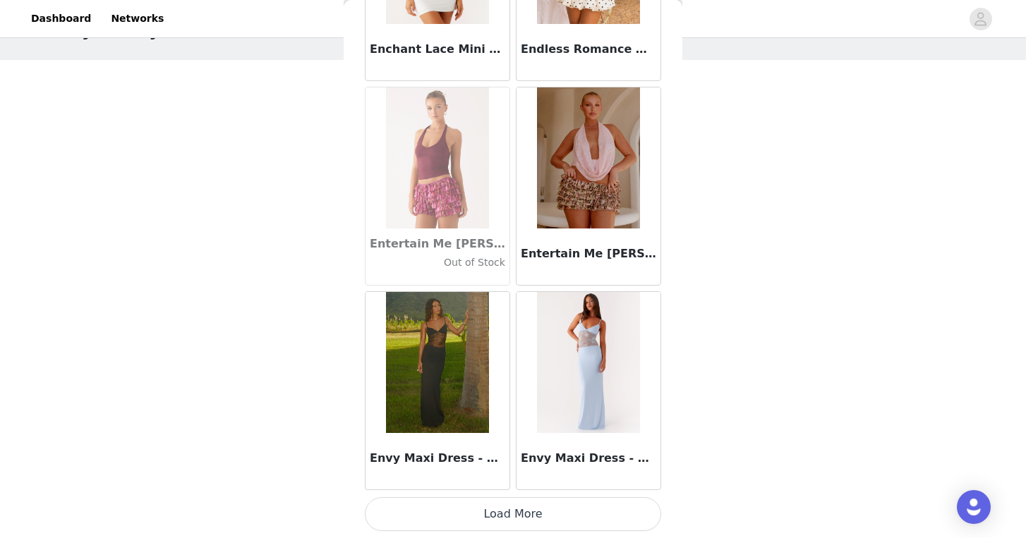
click at [528, 523] on button "Load More" at bounding box center [513, 514] width 296 height 34
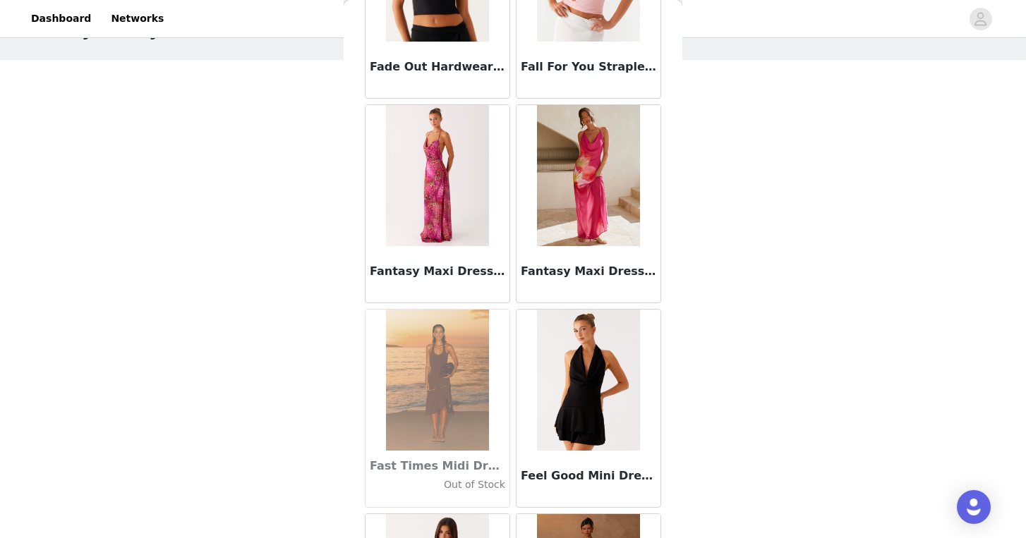
scroll to position [30265, 0]
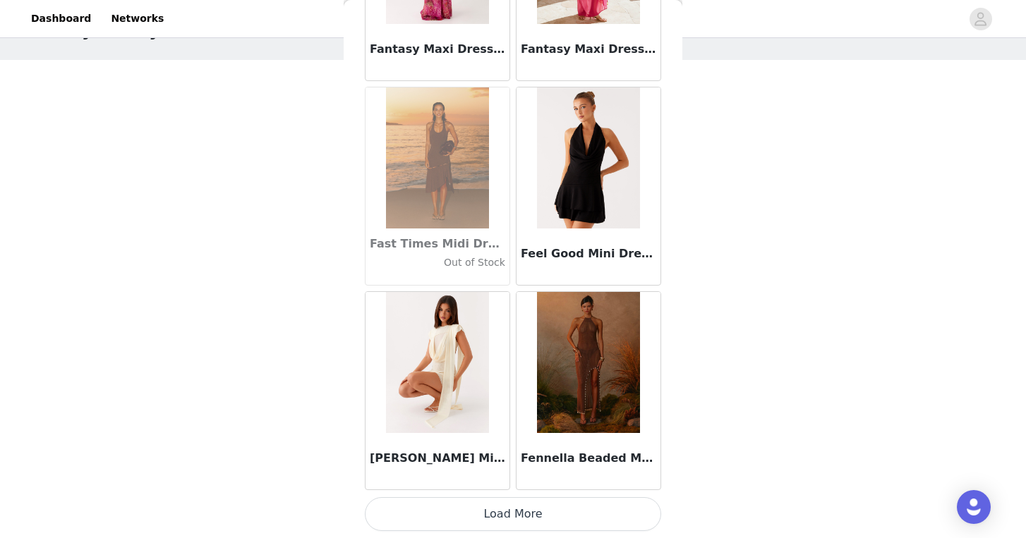
click at [510, 526] on button "Load More" at bounding box center [513, 514] width 296 height 34
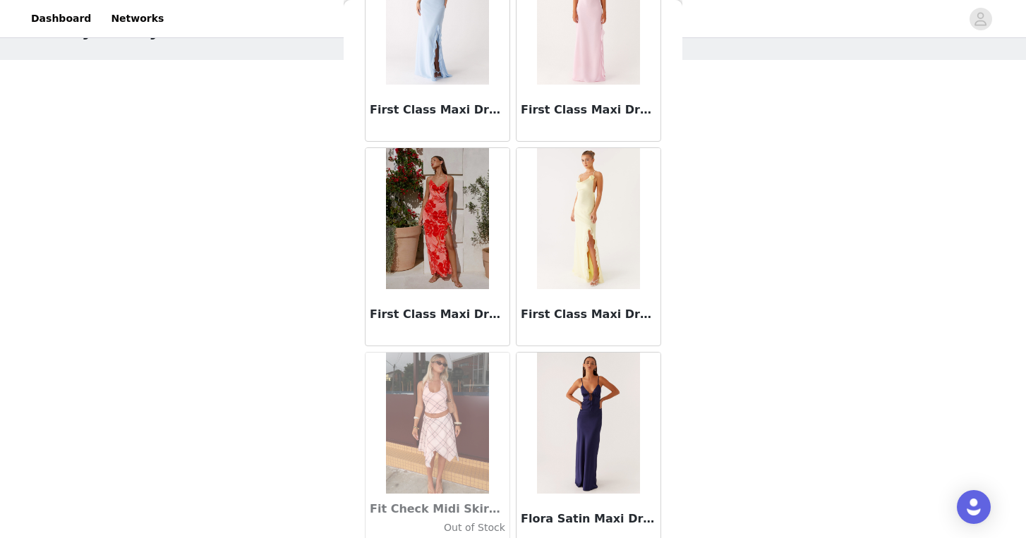
scroll to position [32311, 0]
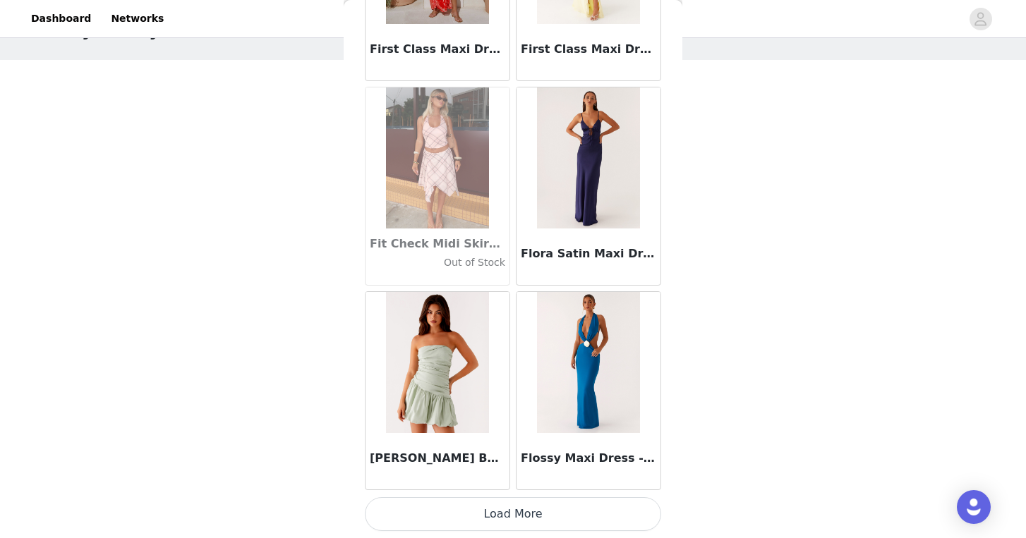
click at [528, 507] on button "Load More" at bounding box center [513, 514] width 296 height 34
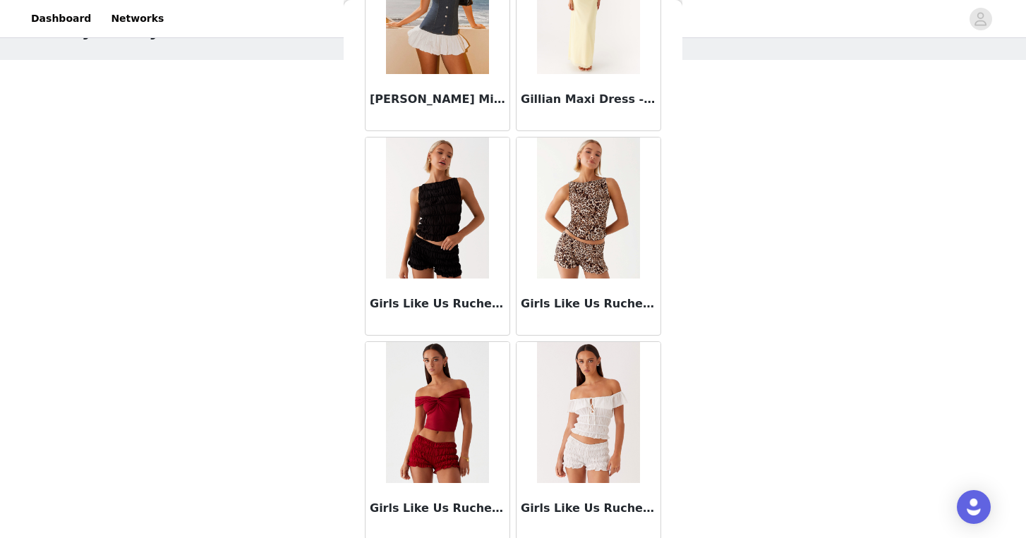
scroll to position [34358, 0]
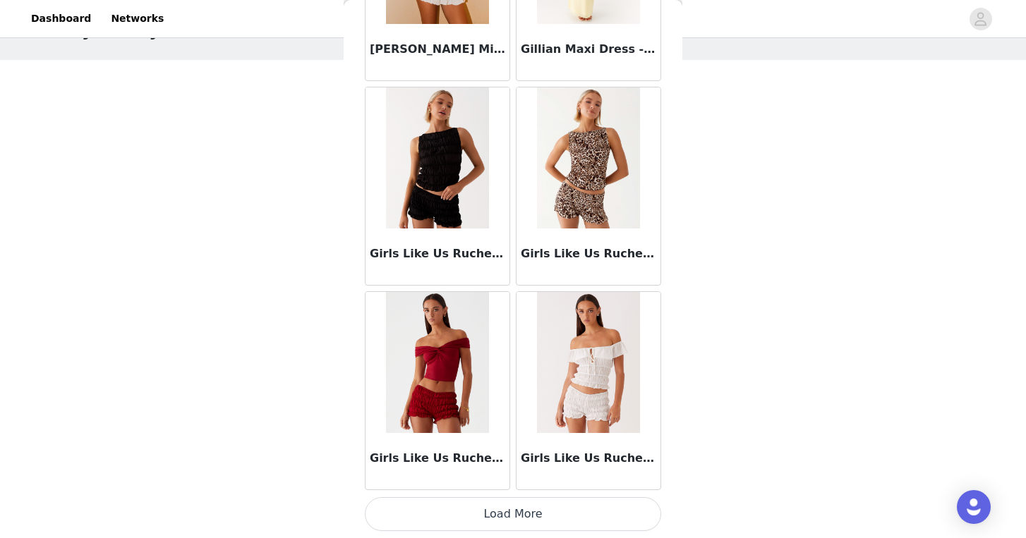
click at [509, 506] on button "Load More" at bounding box center [513, 514] width 296 height 34
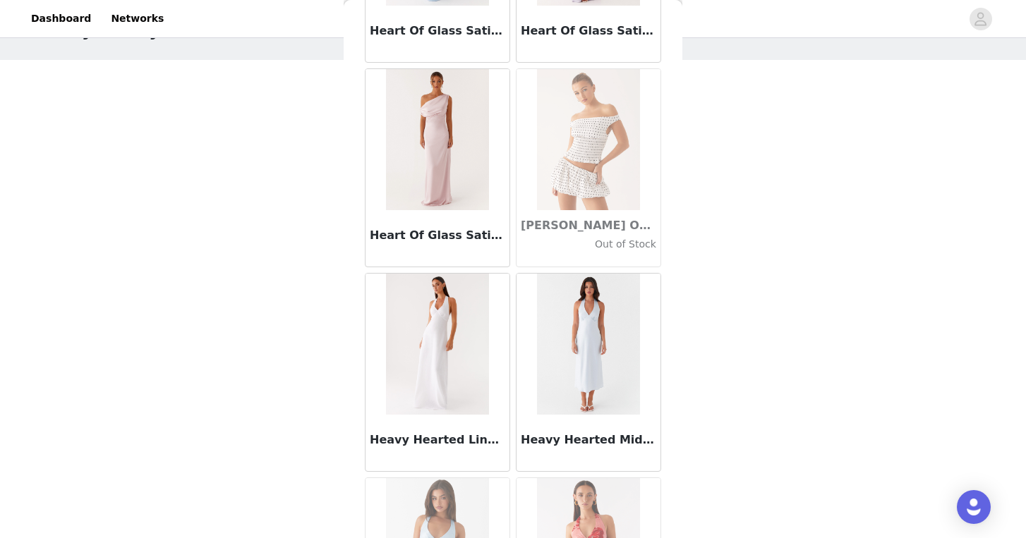
scroll to position [36404, 0]
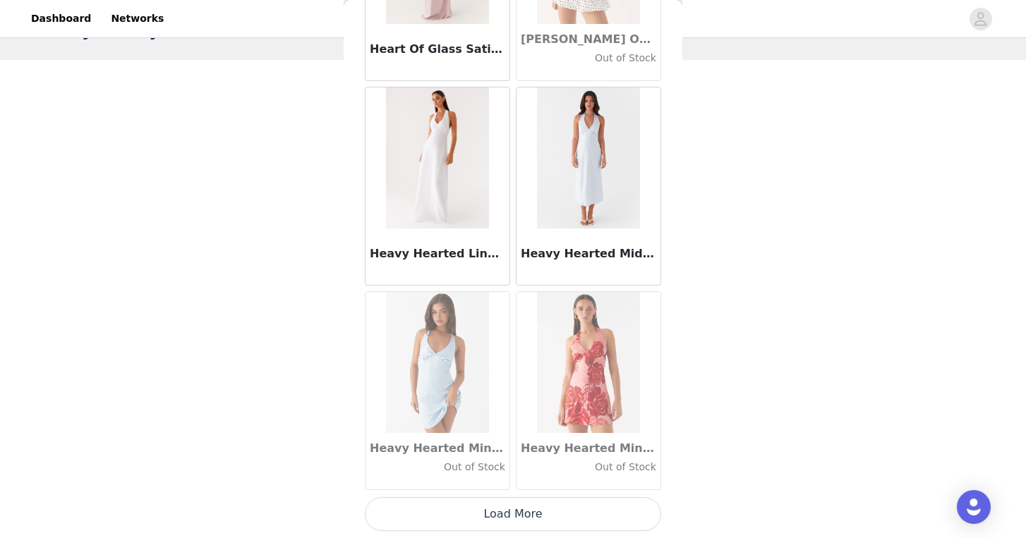
click at [511, 516] on button "Load More" at bounding box center [513, 514] width 296 height 34
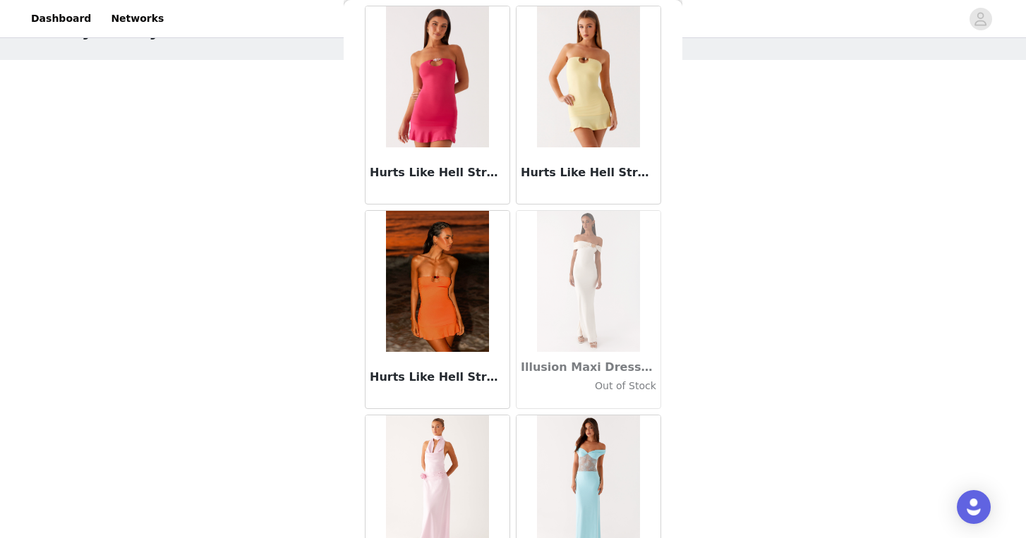
scroll to position [38450, 0]
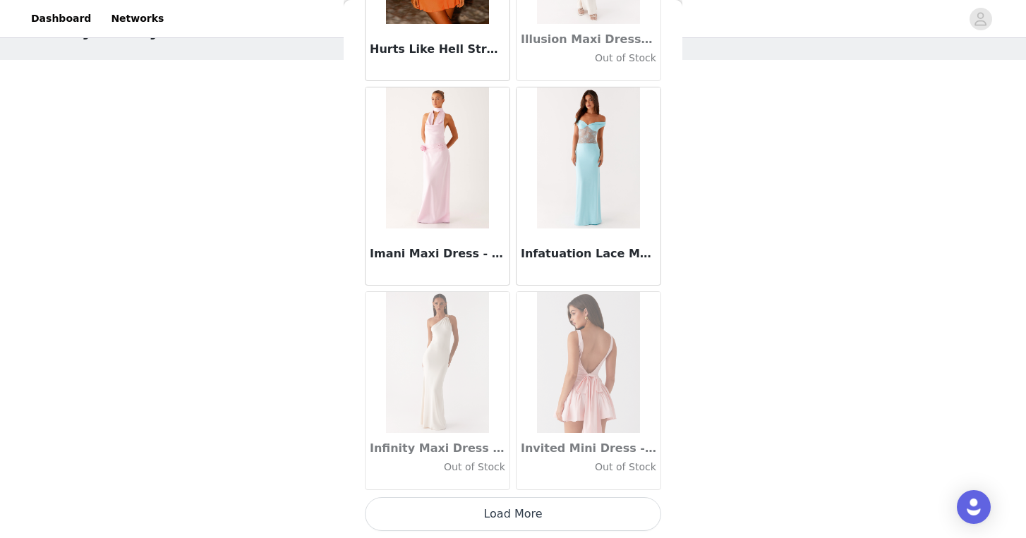
click at [509, 514] on button "Load More" at bounding box center [513, 514] width 296 height 34
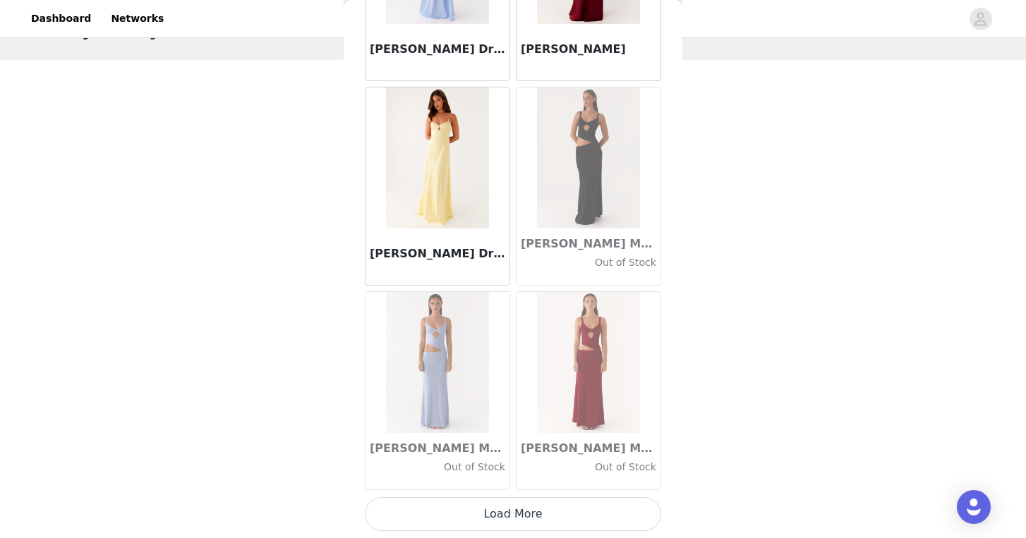
scroll to position [77, 0]
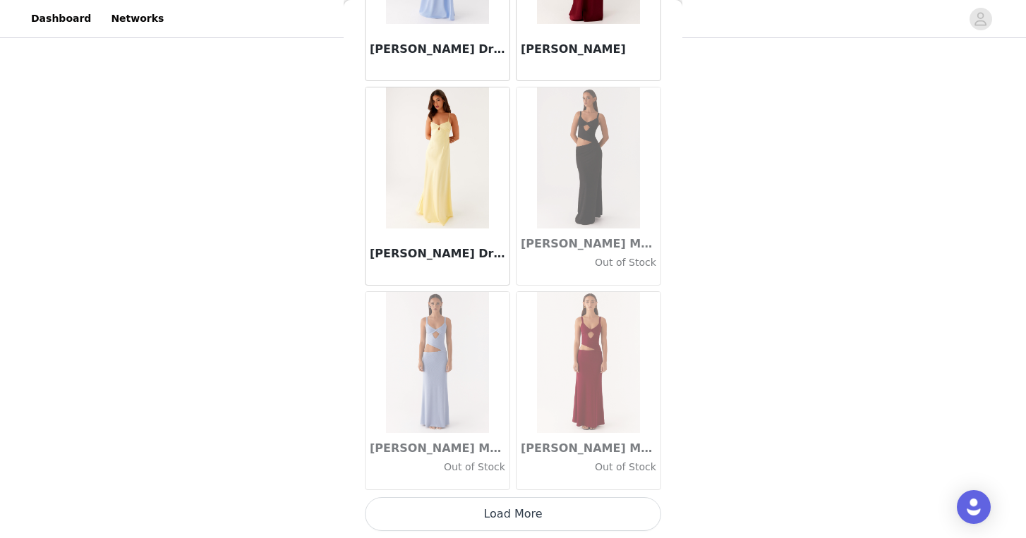
click at [512, 509] on button "Load More" at bounding box center [513, 514] width 296 height 34
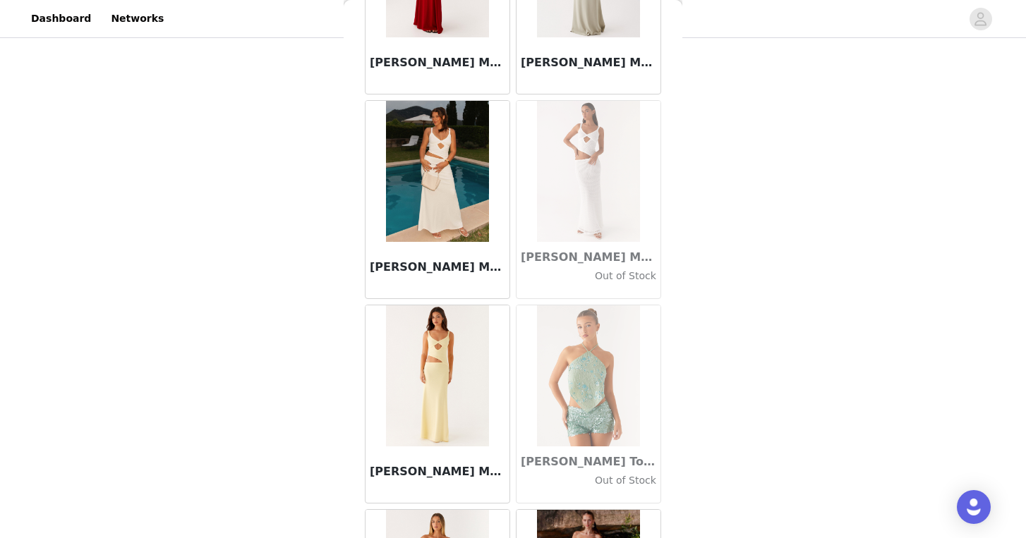
scroll to position [41144, 0]
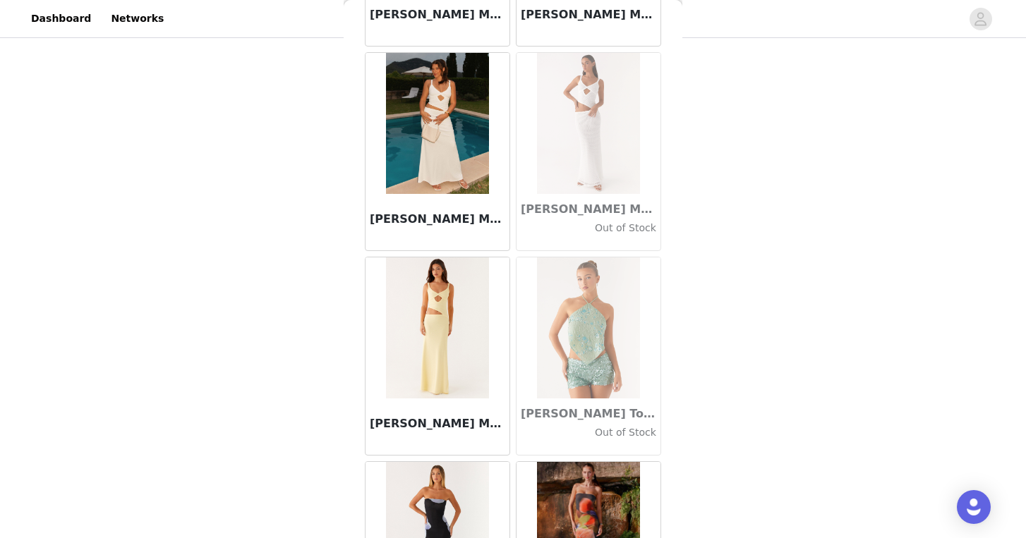
click at [458, 416] on h3 "[PERSON_NAME] Maxi Dress - Yellow" at bounding box center [437, 424] width 135 height 17
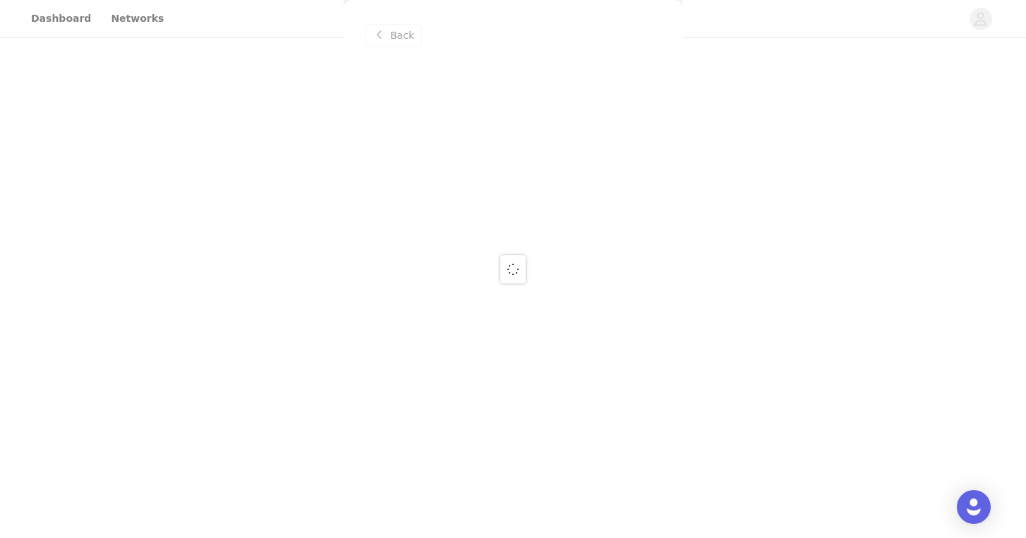
scroll to position [0, 0]
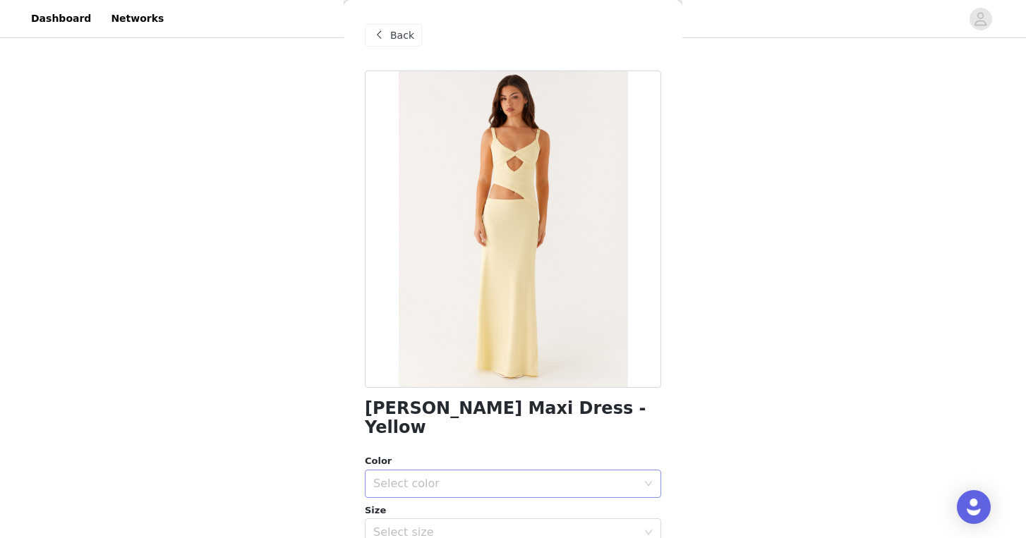
click at [469, 471] on div "Select color" at bounding box center [508, 484] width 270 height 27
click at [458, 498] on li "Yellow" at bounding box center [513, 496] width 296 height 23
click at [465, 526] on div "Select size" at bounding box center [505, 533] width 264 height 14
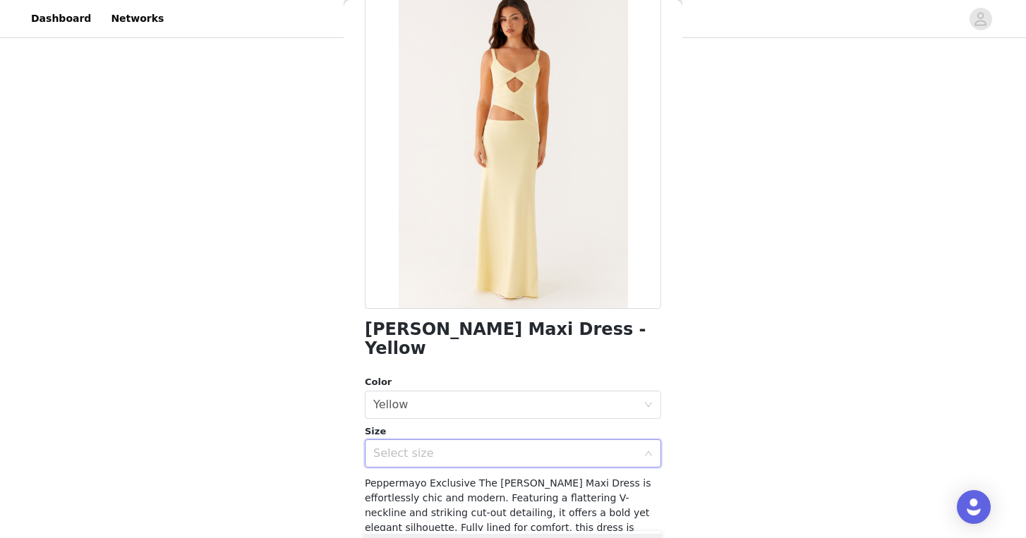
scroll to position [102, 0]
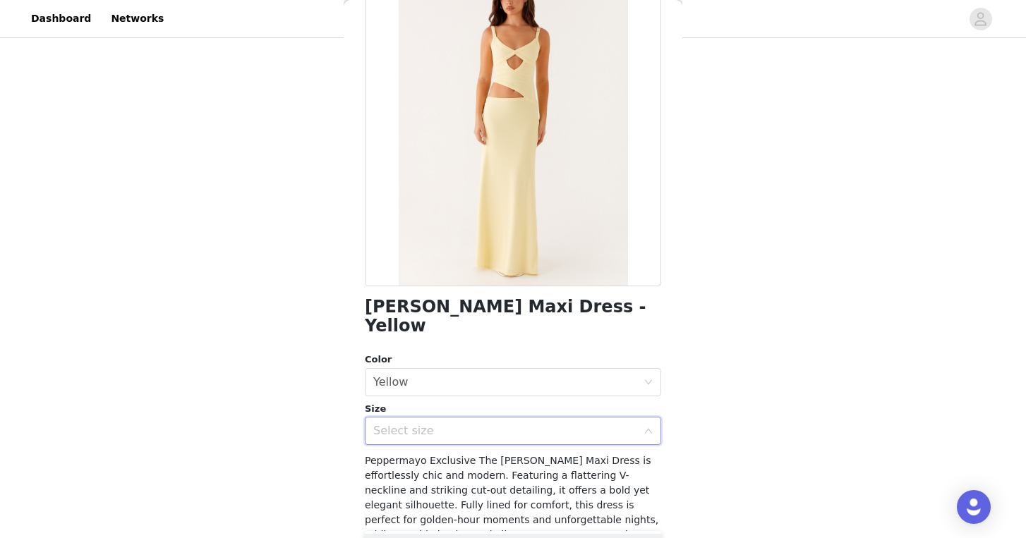
click at [472, 424] on div "Select size" at bounding box center [505, 431] width 264 height 14
click at [644, 417] on div "Select size" at bounding box center [513, 431] width 296 height 28
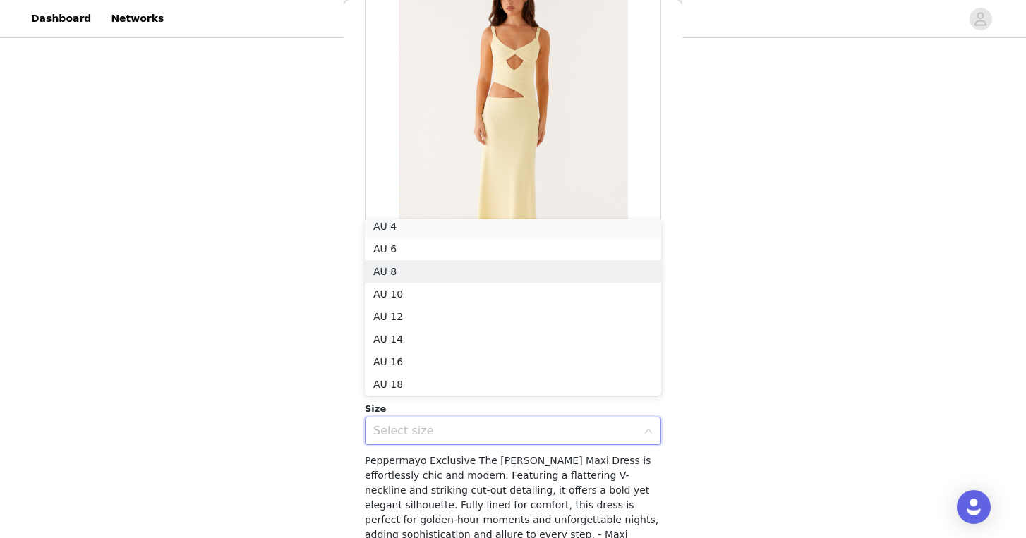
scroll to position [3, 0]
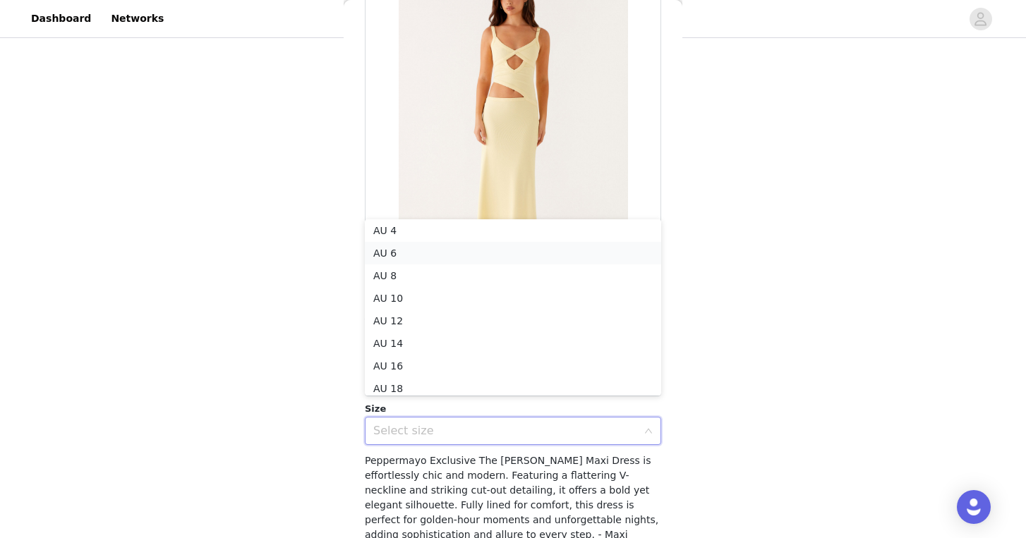
click at [489, 250] on li "AU 6" at bounding box center [513, 253] width 296 height 23
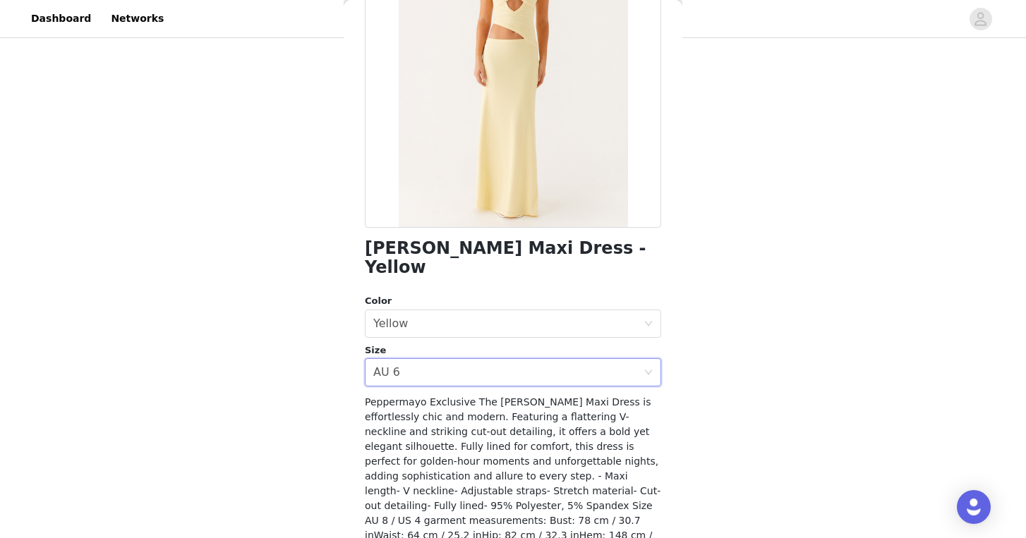
scroll to position [220, 0]
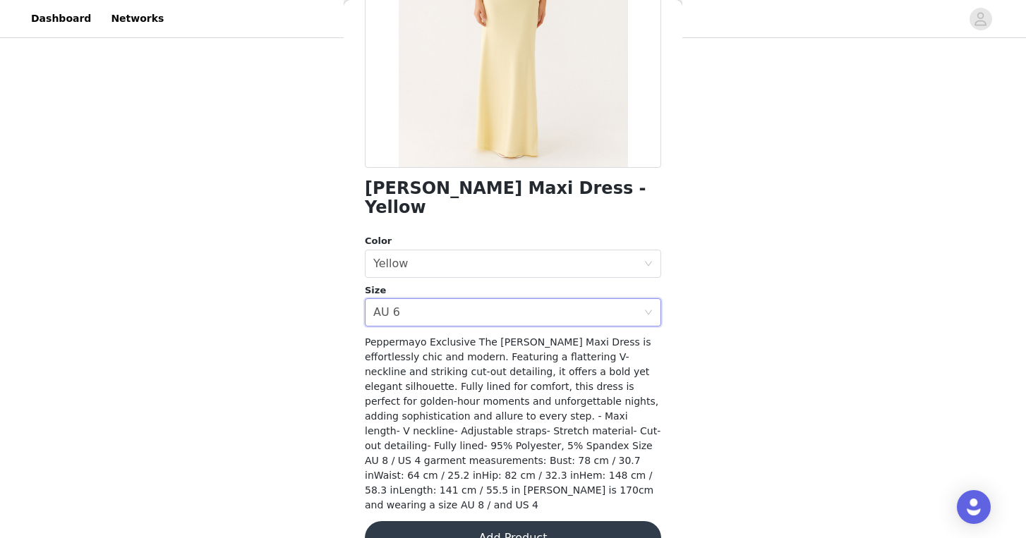
click at [579, 521] on button "Add Product" at bounding box center [513, 538] width 296 height 34
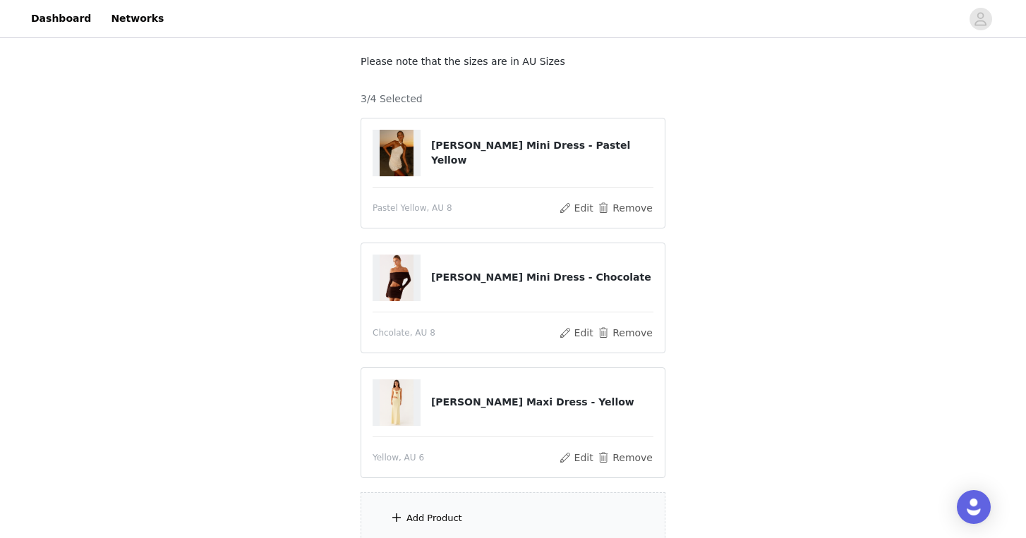
click at [499, 504] on div "Add Product" at bounding box center [513, 518] width 305 height 53
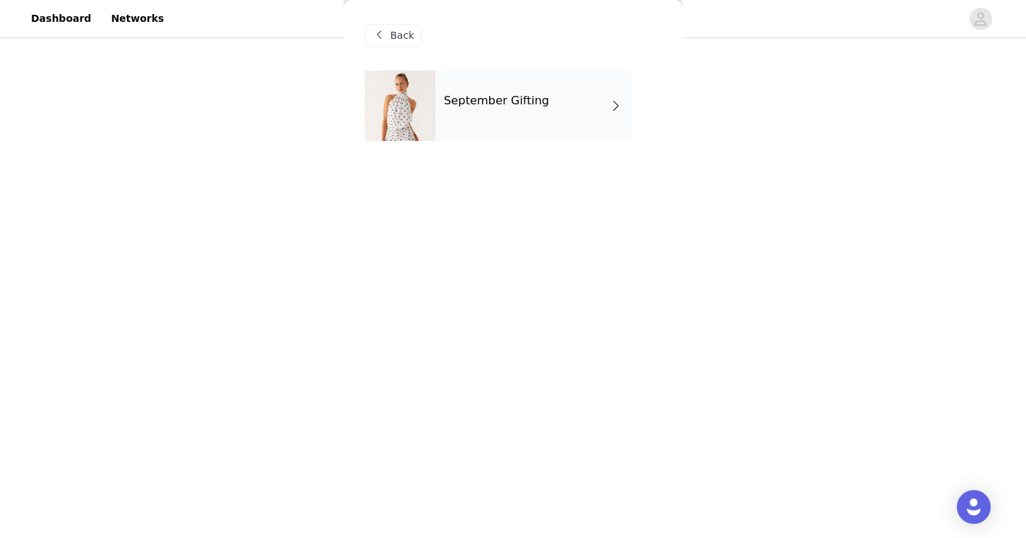
click at [512, 105] on h4 "September Gifting" at bounding box center [496, 101] width 105 height 13
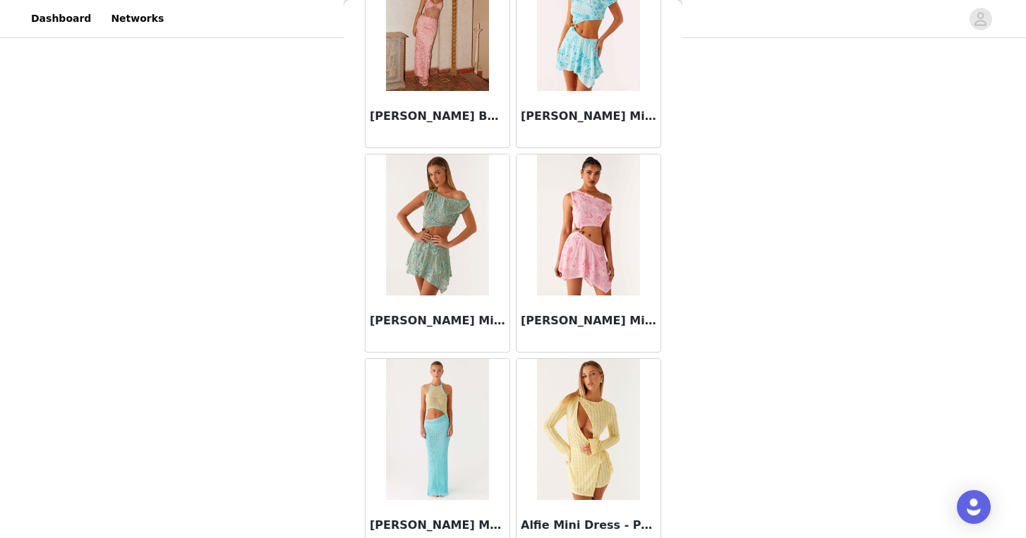
scroll to position [1621, 0]
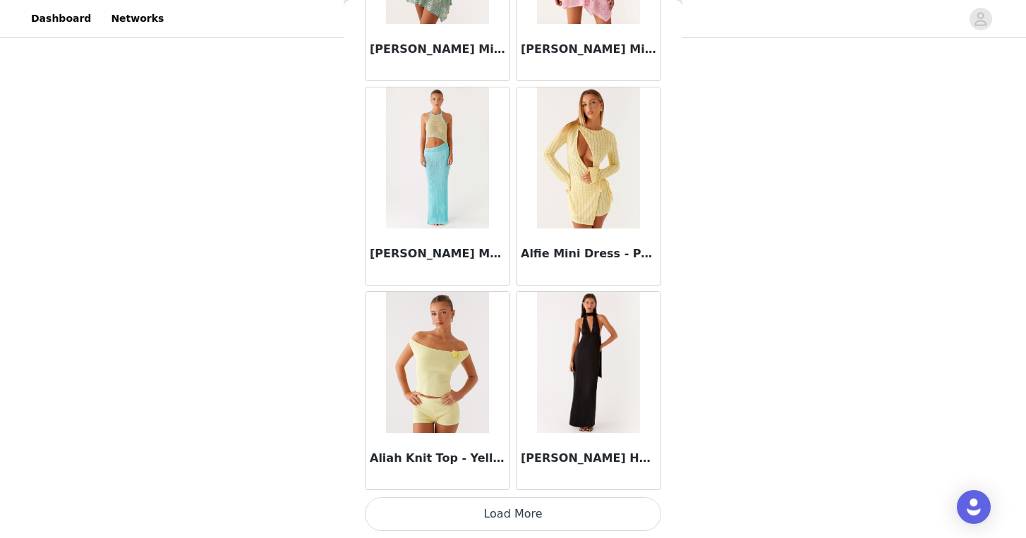
click at [502, 507] on button "Load More" at bounding box center [513, 514] width 296 height 34
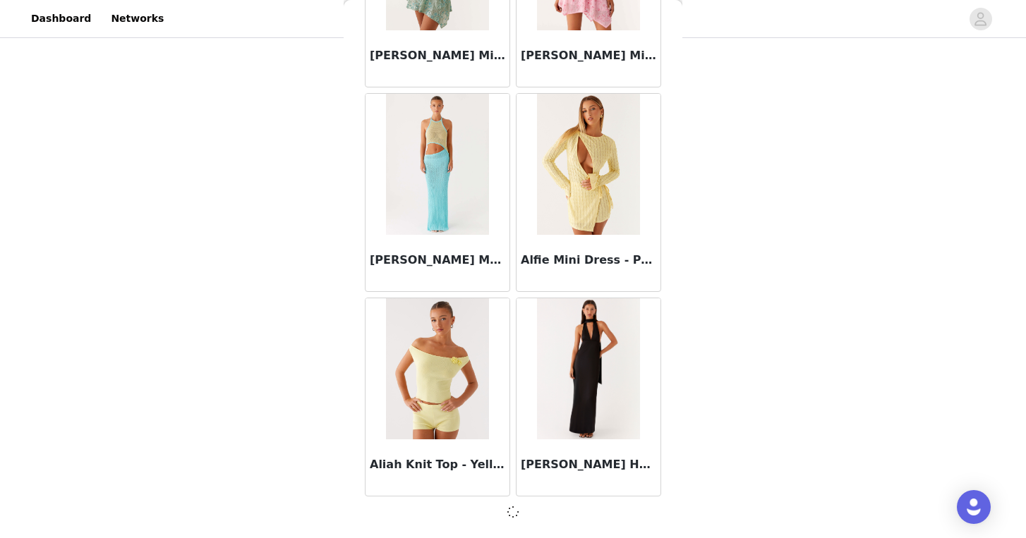
scroll to position [1614, 0]
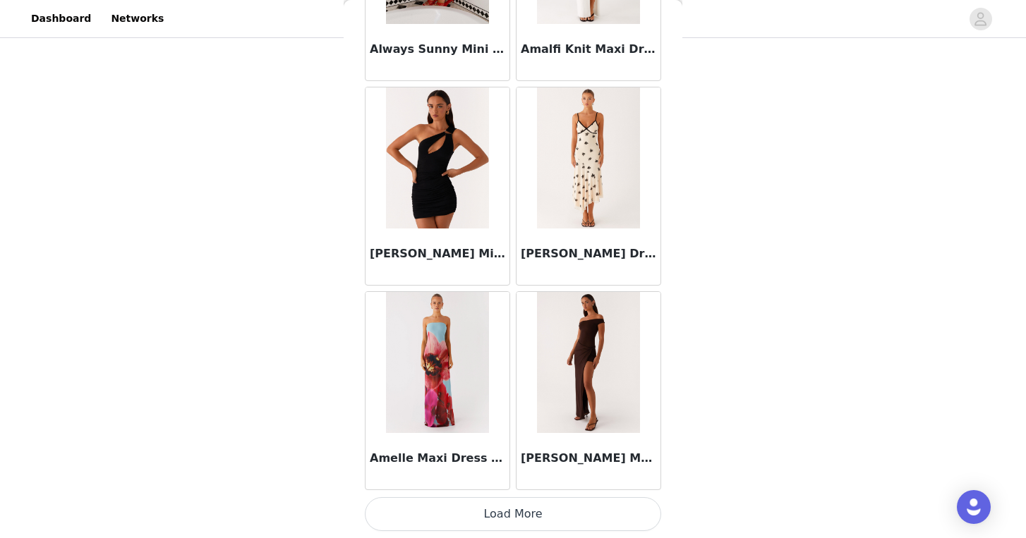
click at [537, 507] on button "Load More" at bounding box center [513, 514] width 296 height 34
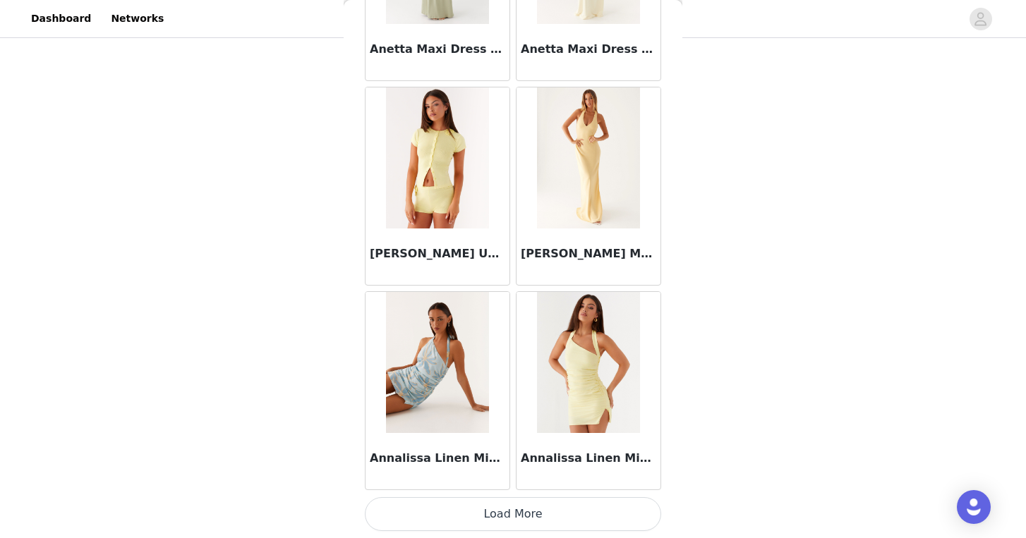
click at [527, 513] on button "Load More" at bounding box center [513, 514] width 296 height 34
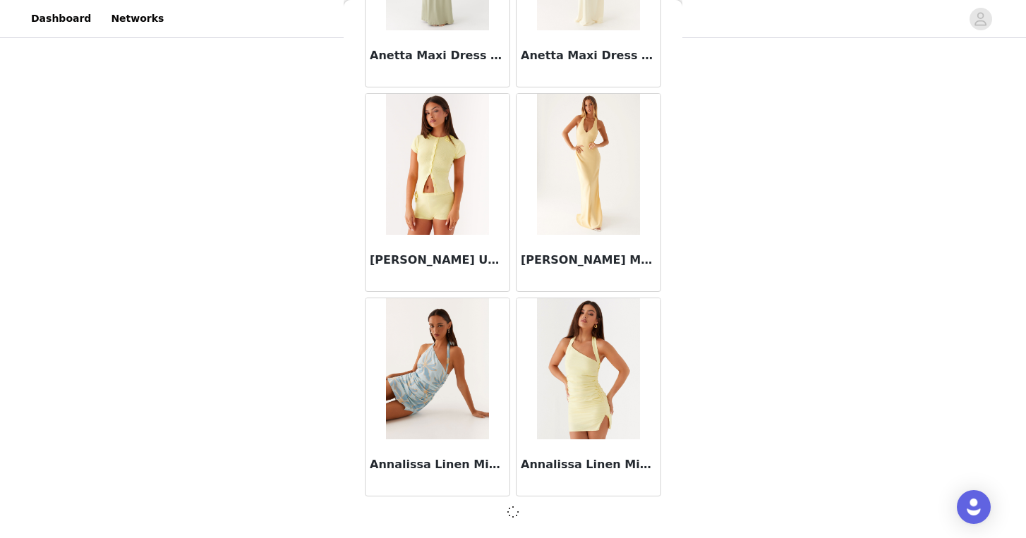
scroll to position [202, 0]
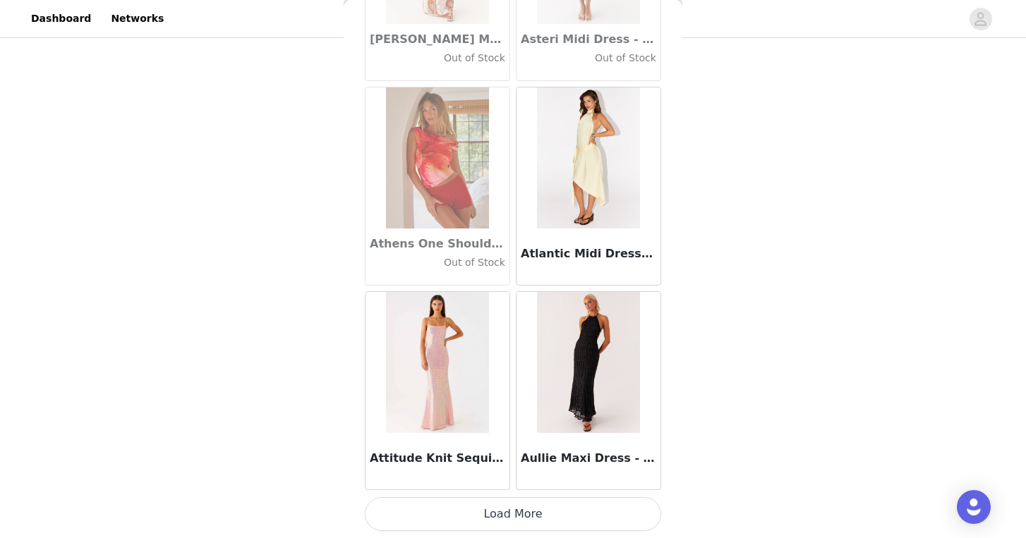
click at [539, 522] on button "Load More" at bounding box center [513, 514] width 296 height 34
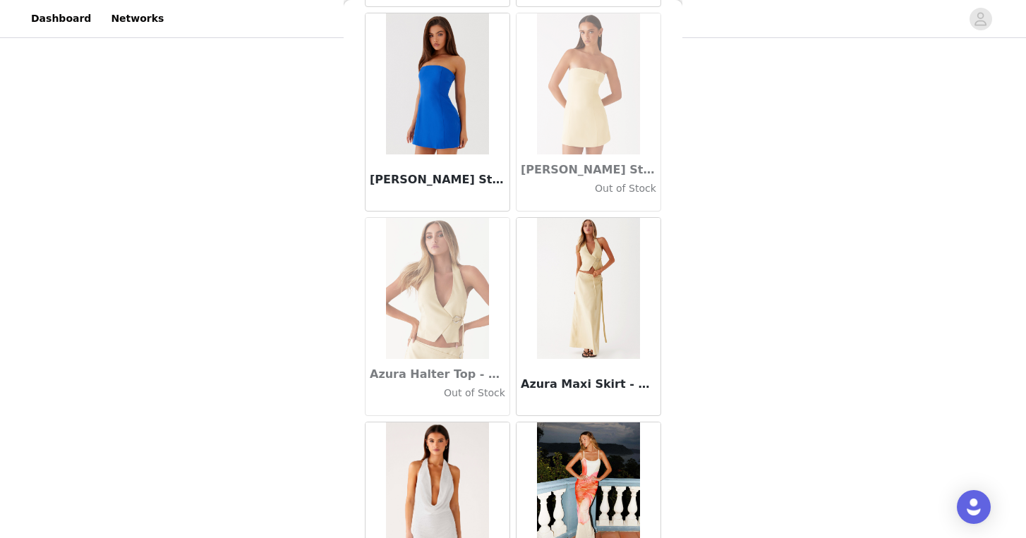
scroll to position [9805, 0]
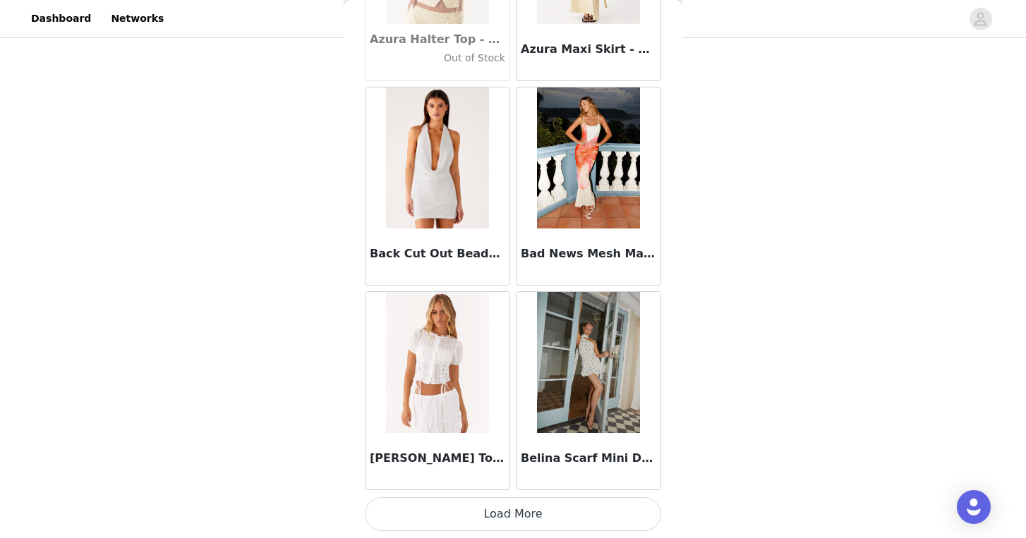
click at [546, 502] on button "Load More" at bounding box center [513, 514] width 296 height 34
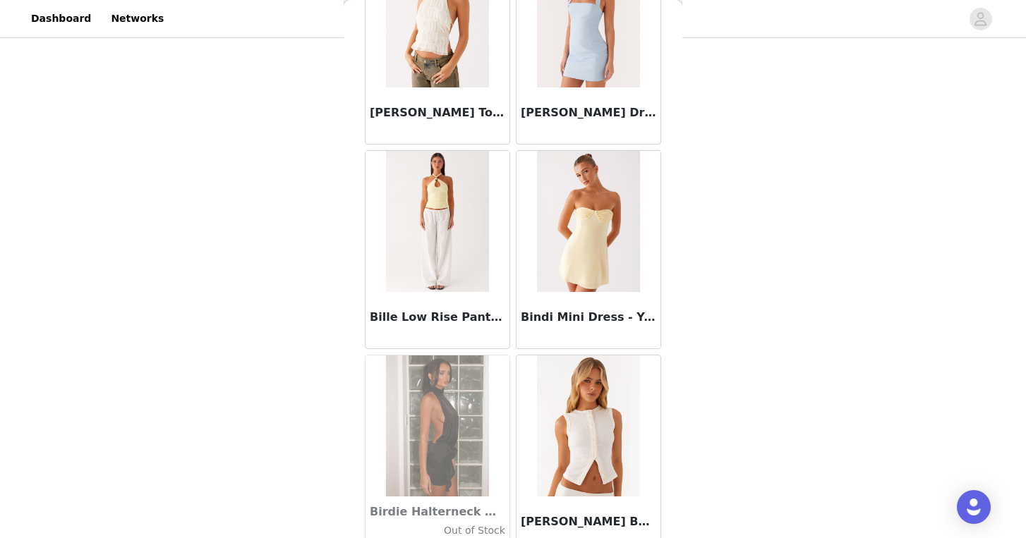
scroll to position [11851, 0]
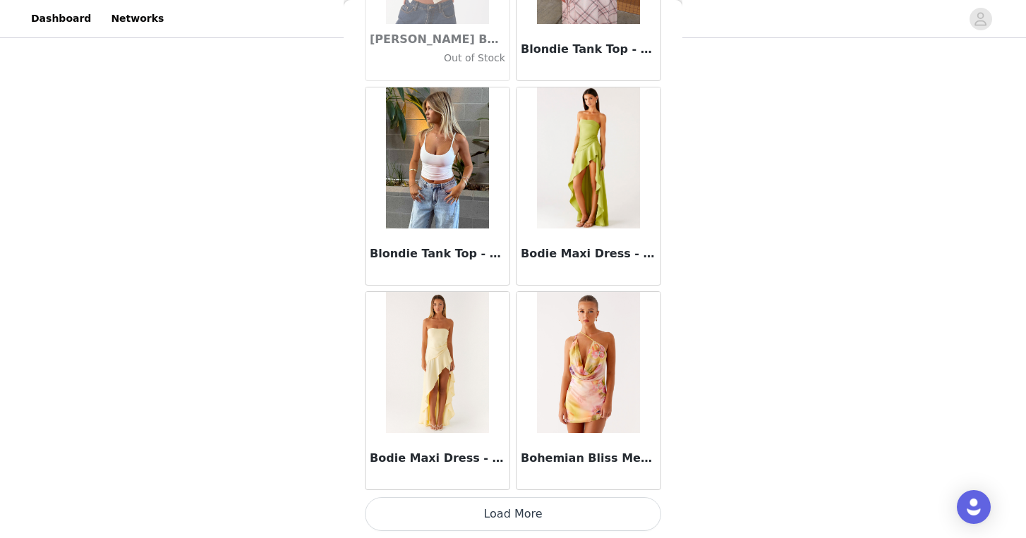
click at [540, 507] on button "Load More" at bounding box center [513, 514] width 296 height 34
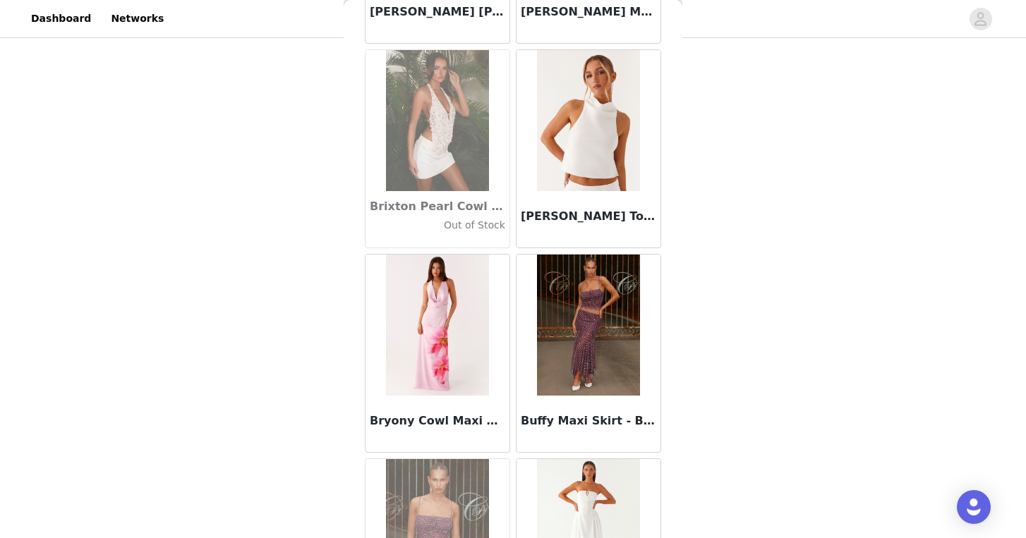
scroll to position [13897, 0]
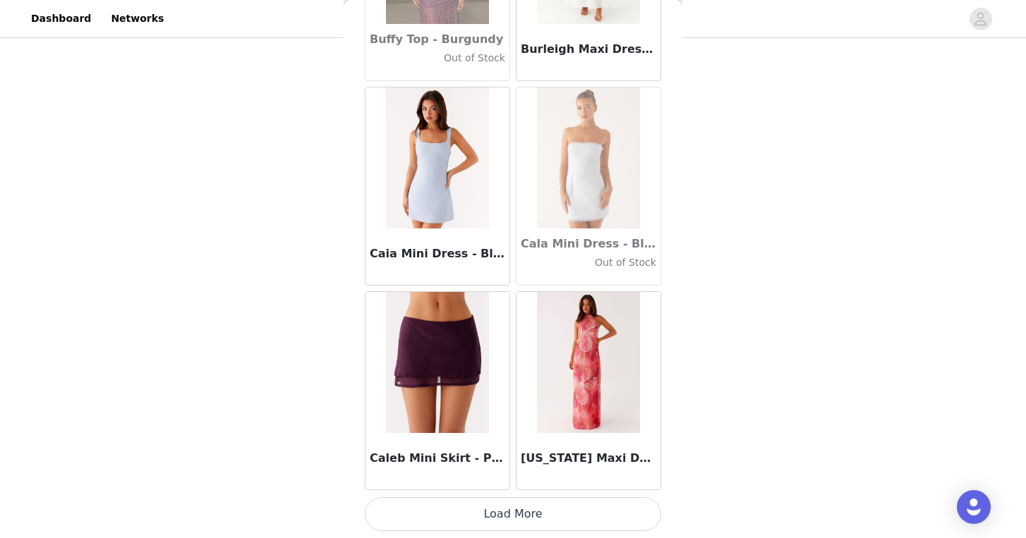
click at [516, 509] on button "Load More" at bounding box center [513, 514] width 296 height 34
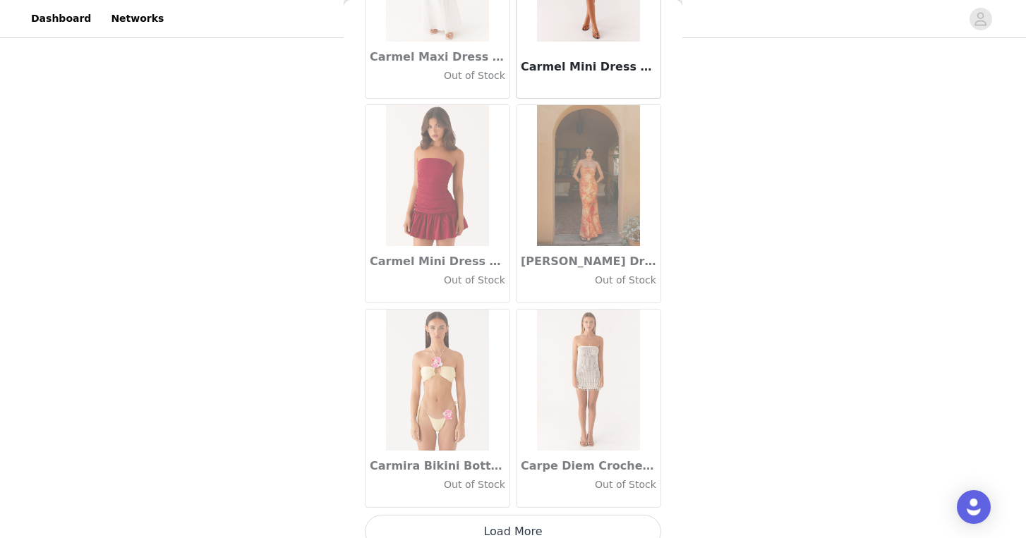
scroll to position [15943, 0]
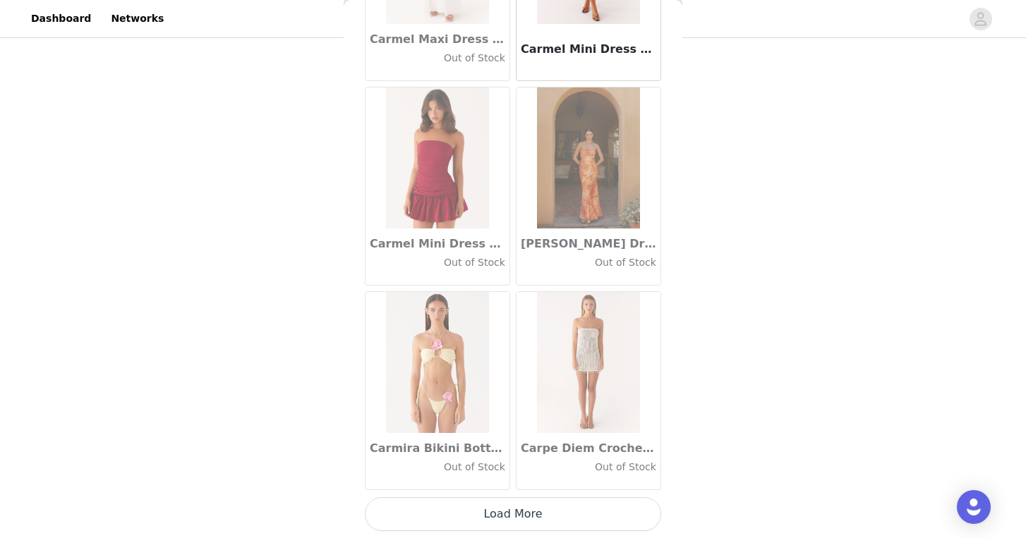
click at [525, 512] on button "Load More" at bounding box center [513, 514] width 296 height 34
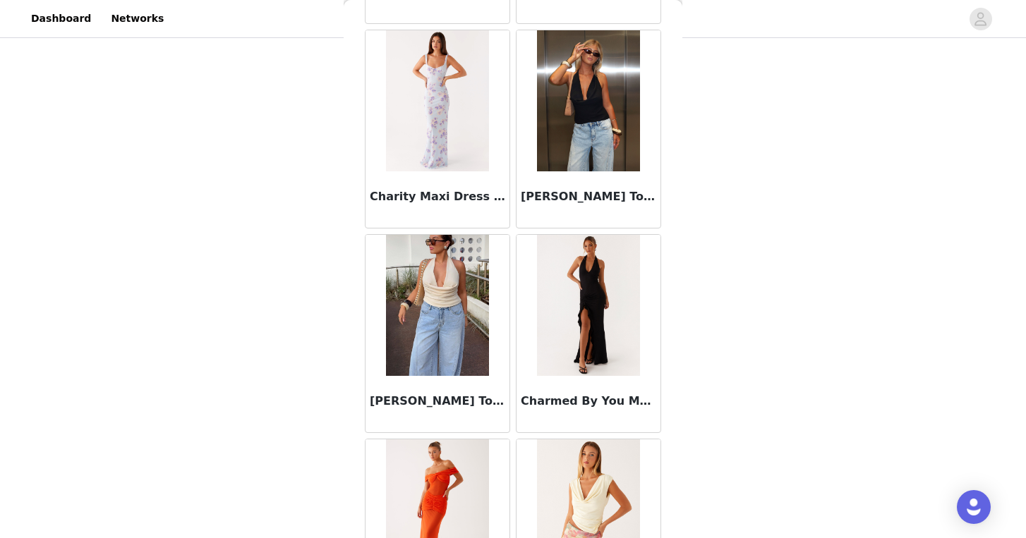
scroll to position [17989, 0]
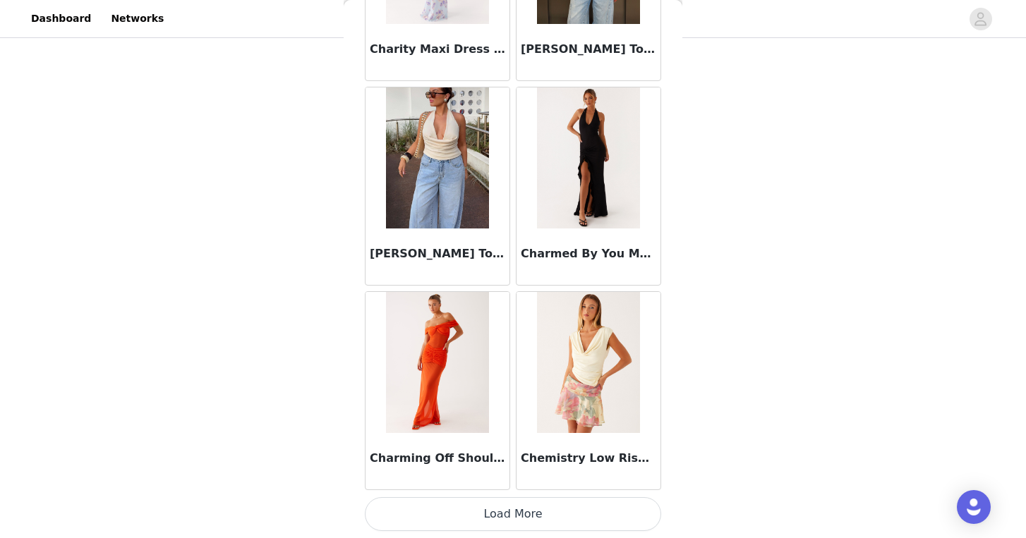
click at [529, 501] on button "Load More" at bounding box center [513, 514] width 296 height 34
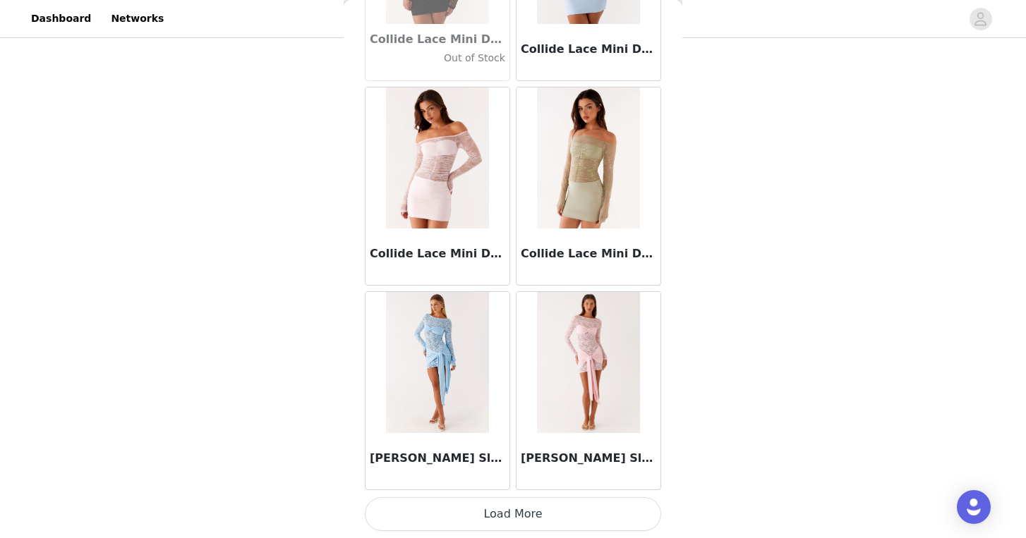
click at [531, 512] on button "Load More" at bounding box center [513, 514] width 296 height 34
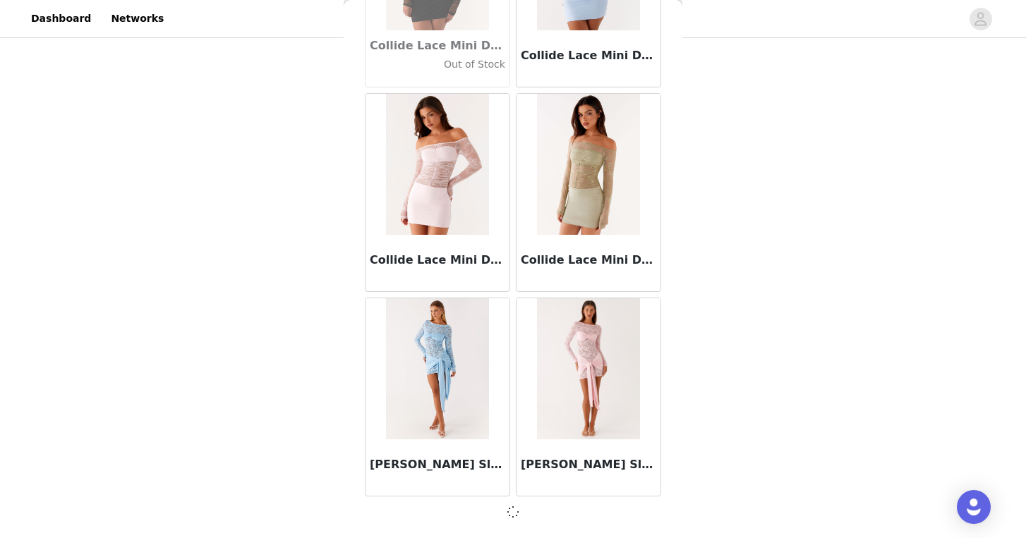
scroll to position [20029, 0]
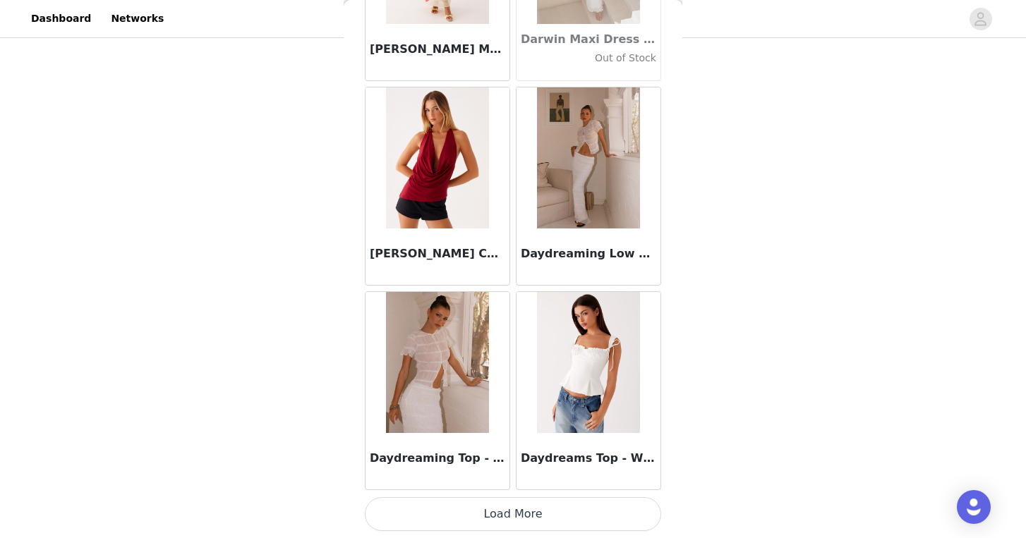
click at [535, 507] on button "Load More" at bounding box center [513, 514] width 296 height 34
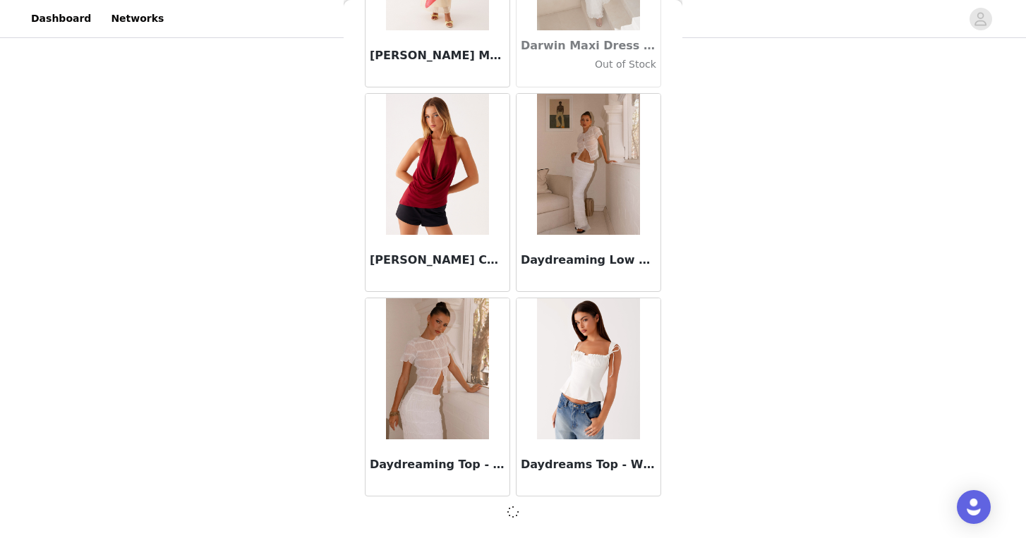
scroll to position [22075, 0]
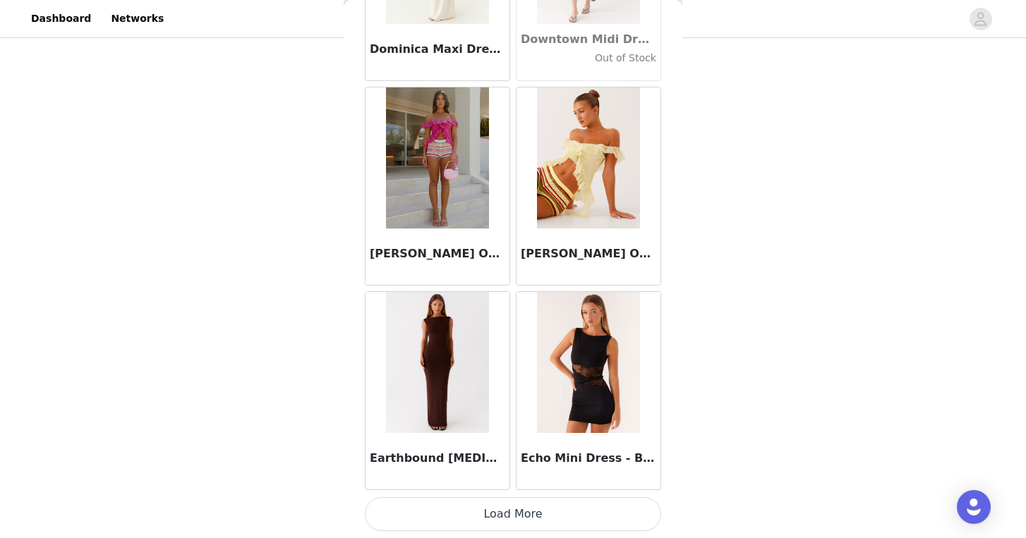
click at [534, 512] on button "Load More" at bounding box center [513, 514] width 296 height 34
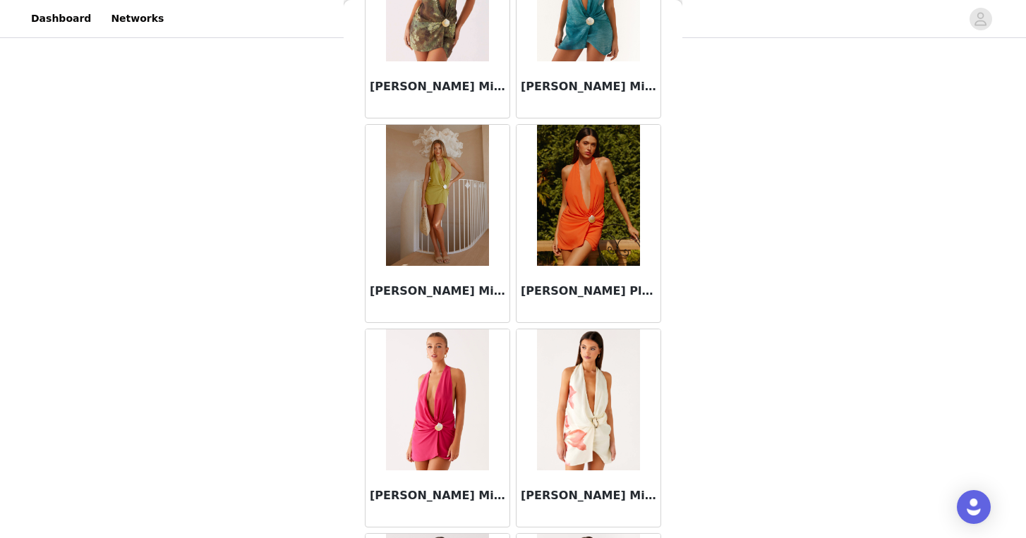
scroll to position [26173, 0]
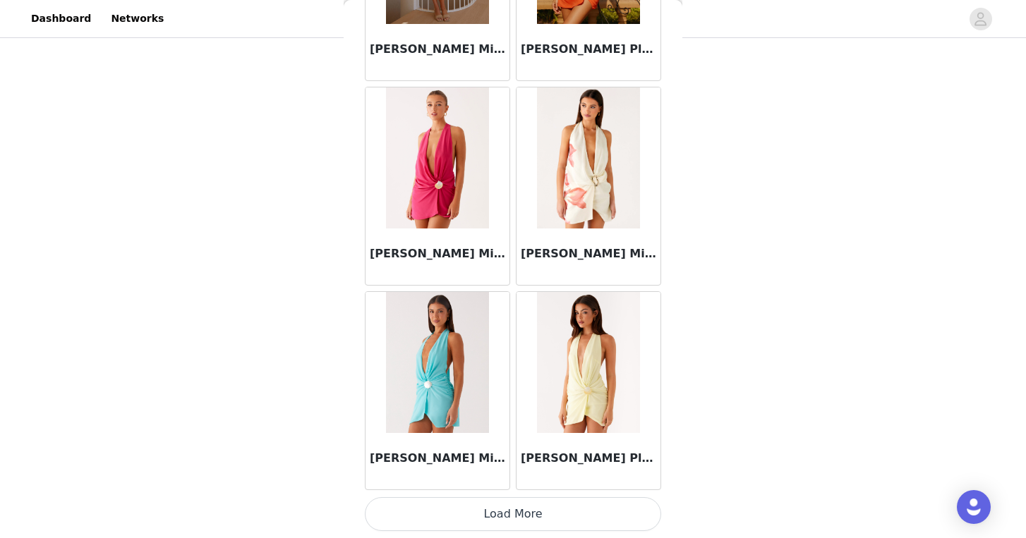
click at [532, 514] on button "Load More" at bounding box center [513, 514] width 296 height 34
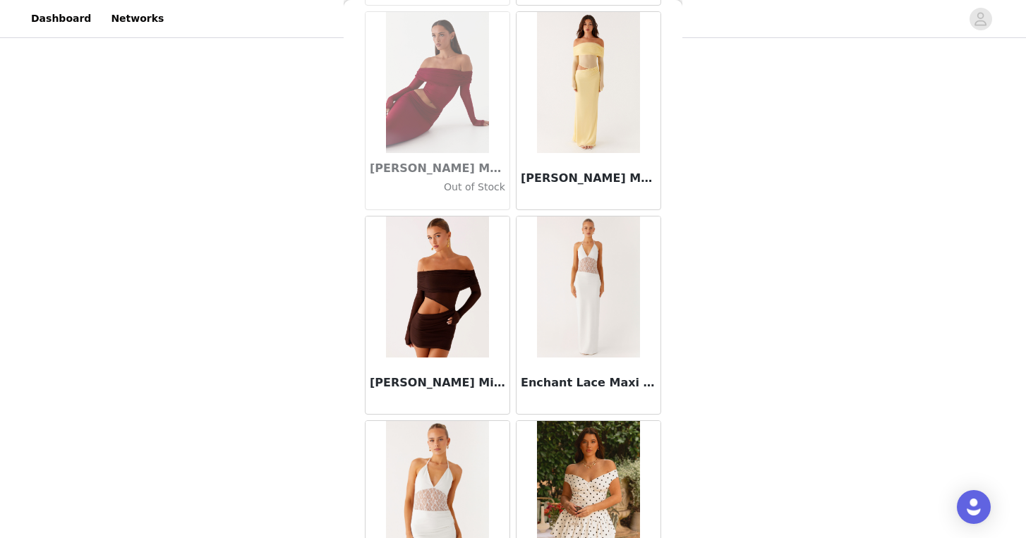
scroll to position [28219, 0]
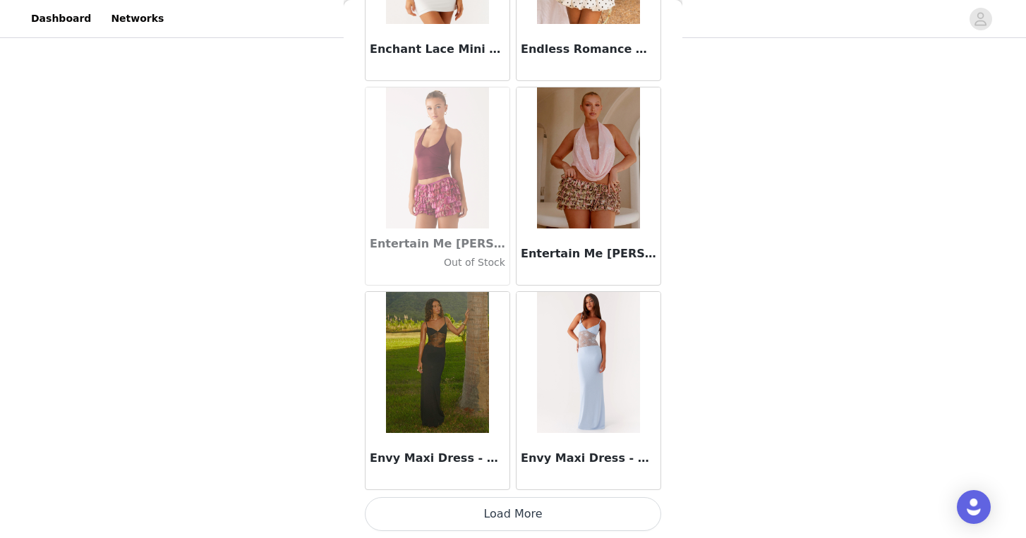
click at [533, 521] on button "Load More" at bounding box center [513, 514] width 296 height 34
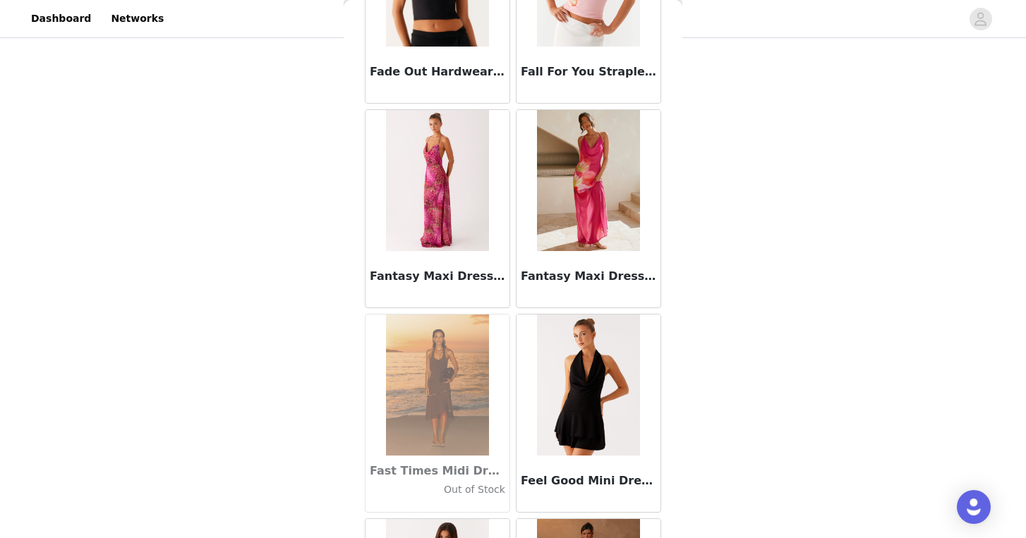
scroll to position [30265, 0]
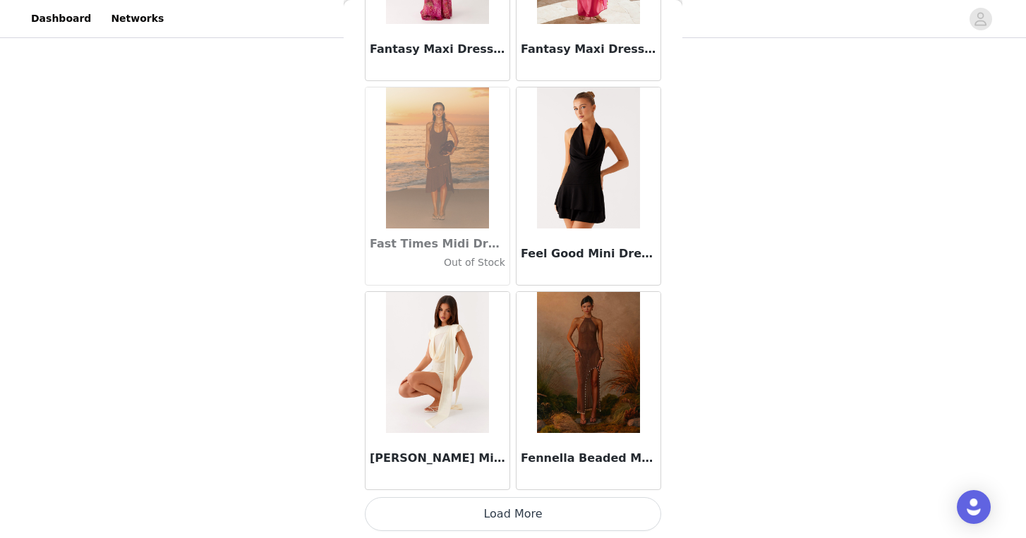
click at [538, 507] on button "Load More" at bounding box center [513, 514] width 296 height 34
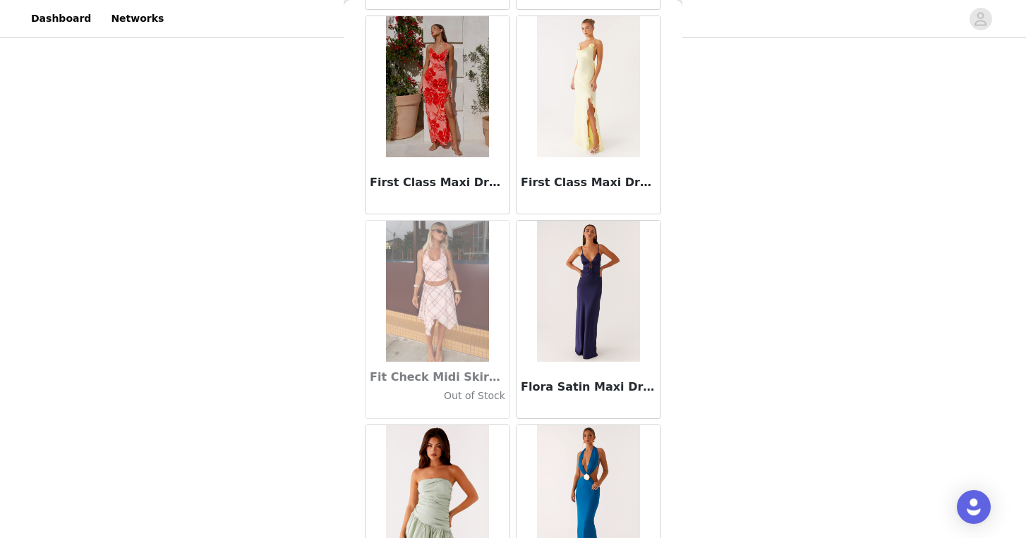
scroll to position [32311, 0]
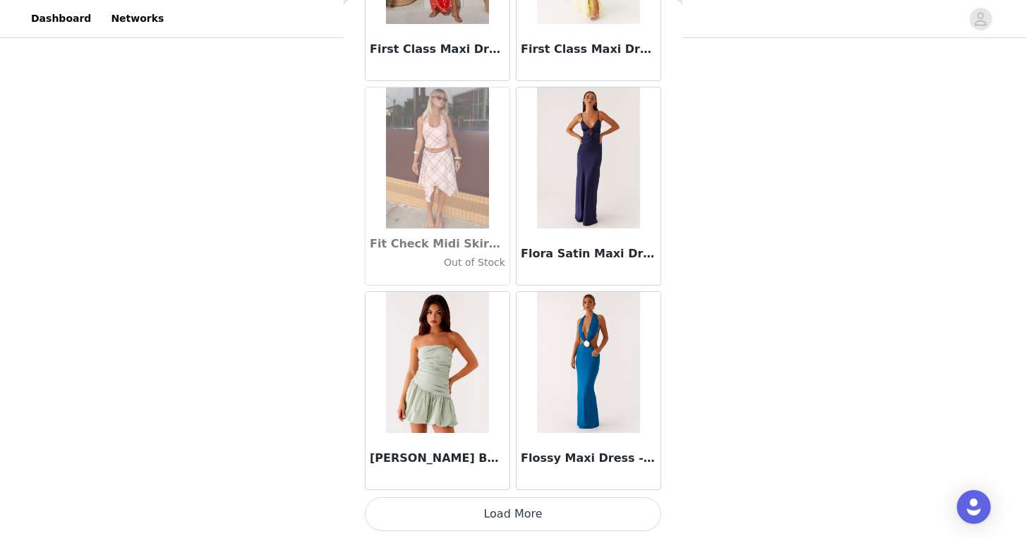
click at [530, 519] on button "Load More" at bounding box center [513, 514] width 296 height 34
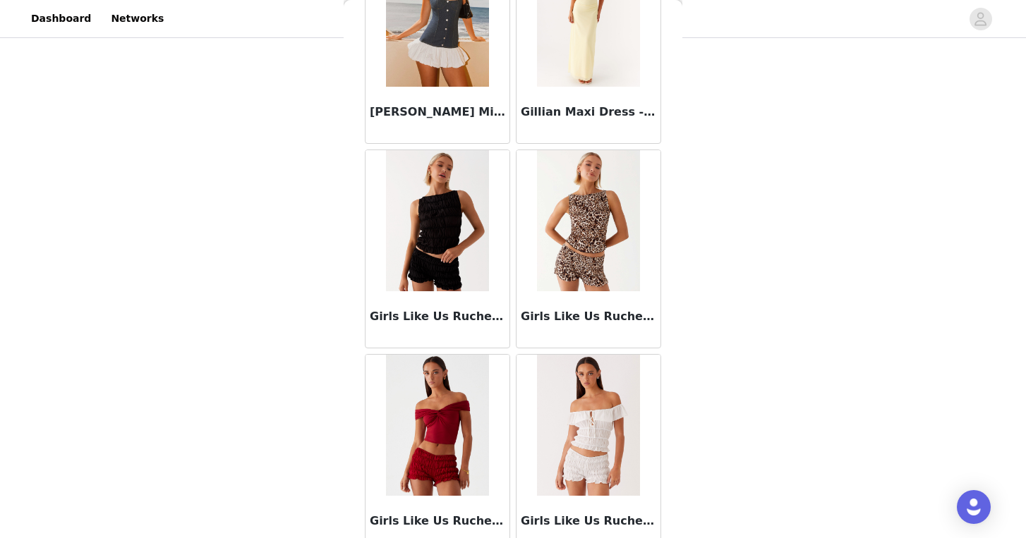
scroll to position [34358, 0]
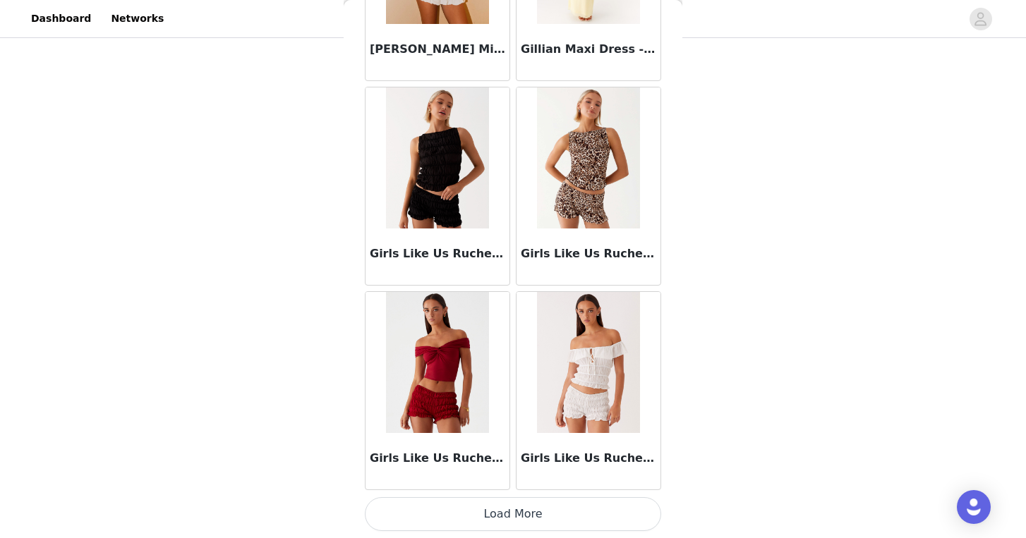
click at [523, 512] on button "Load More" at bounding box center [513, 514] width 296 height 34
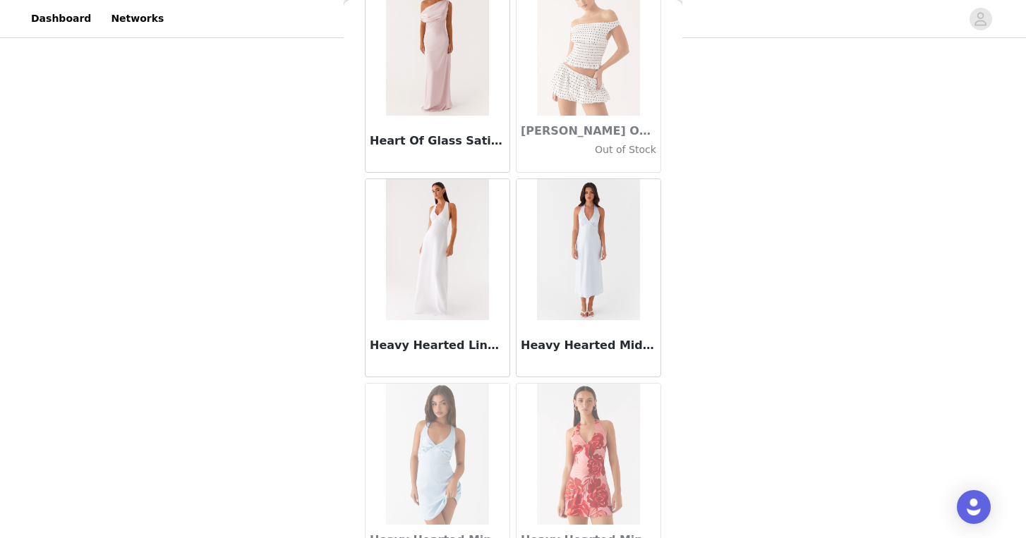
scroll to position [36404, 0]
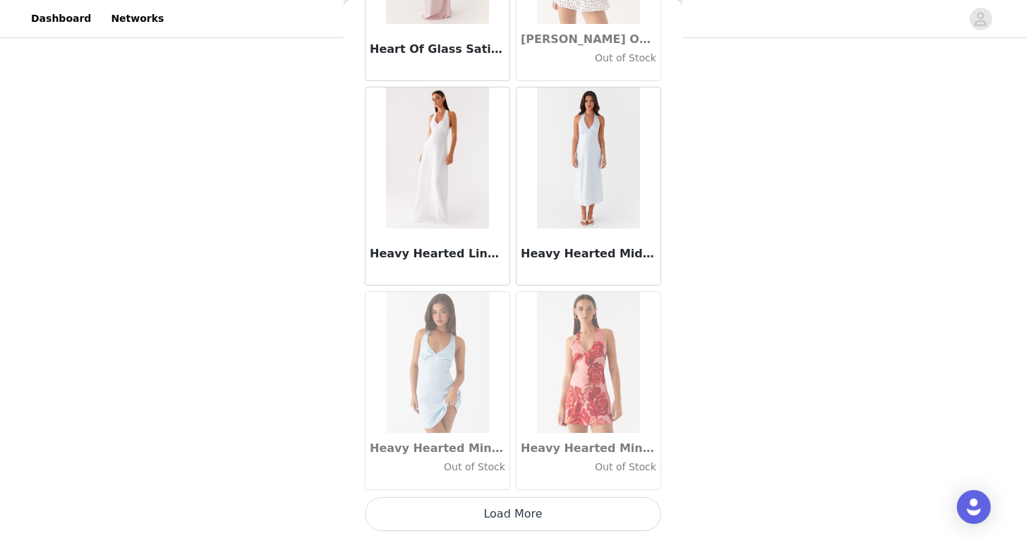
click at [540, 511] on button "Load More" at bounding box center [513, 514] width 296 height 34
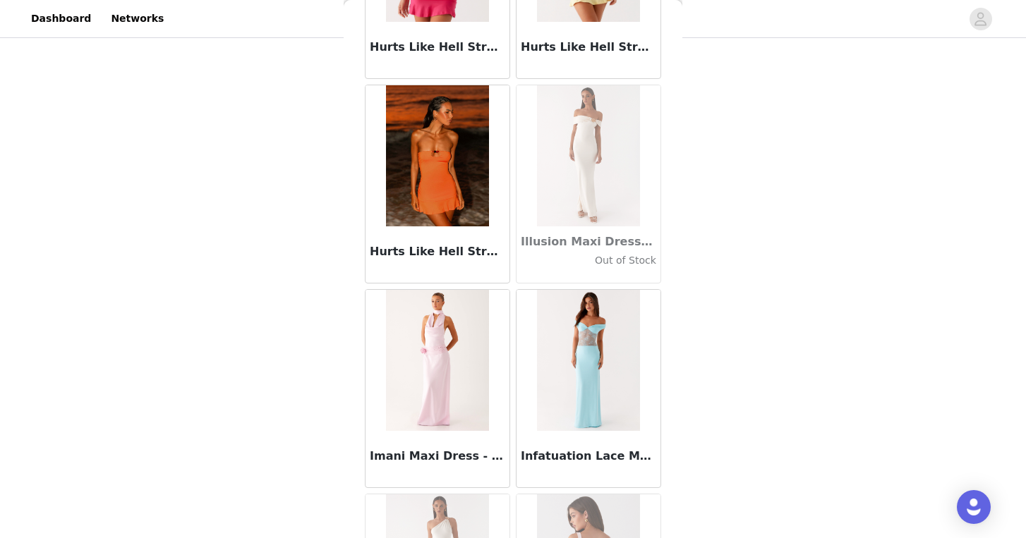
scroll to position [38450, 0]
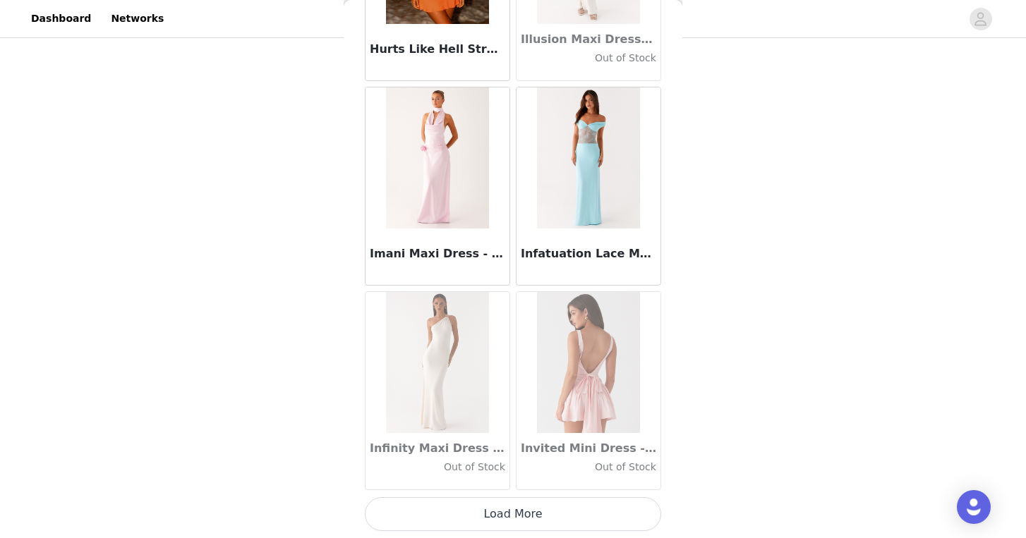
click at [533, 520] on button "Load More" at bounding box center [513, 514] width 296 height 34
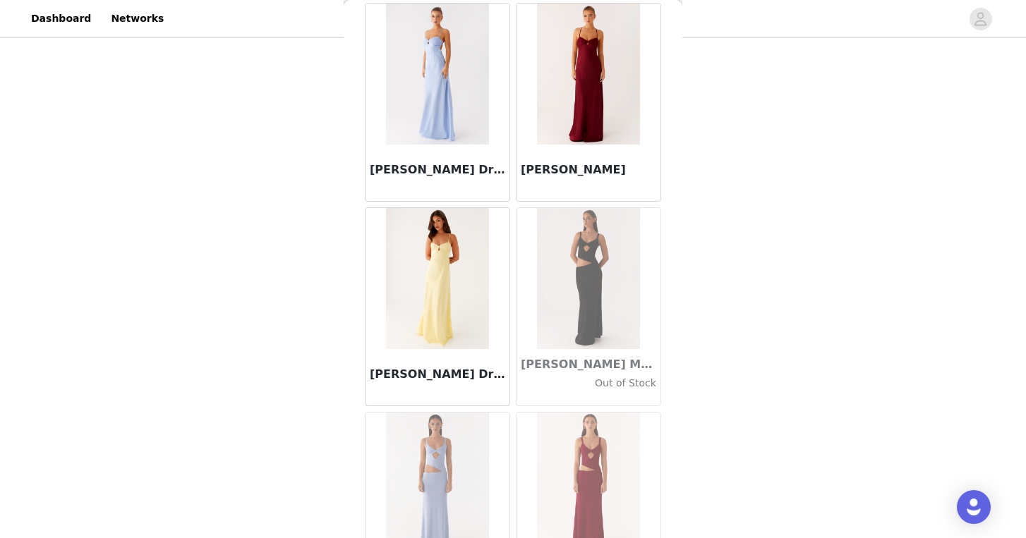
scroll to position [40496, 0]
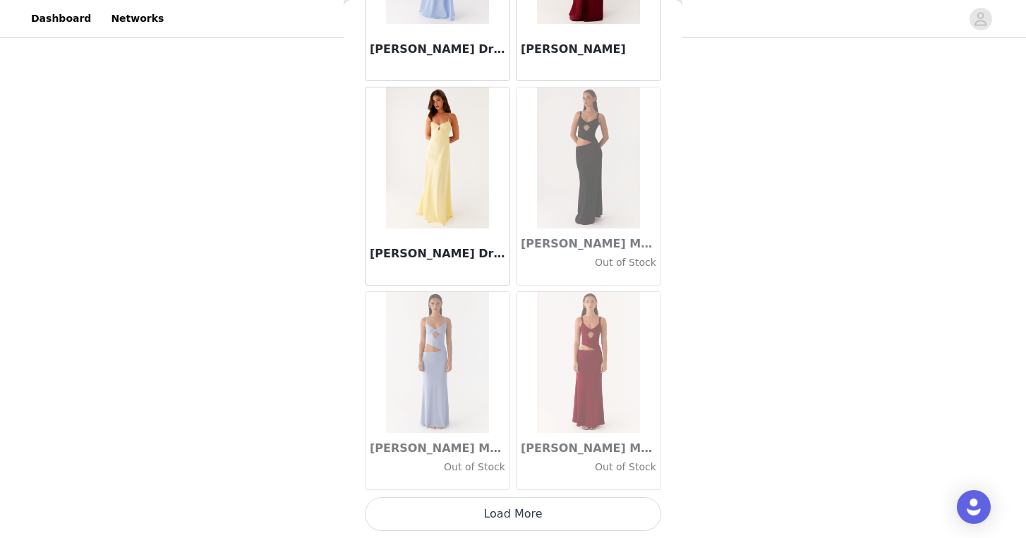
click at [545, 512] on button "Load More" at bounding box center [513, 514] width 296 height 34
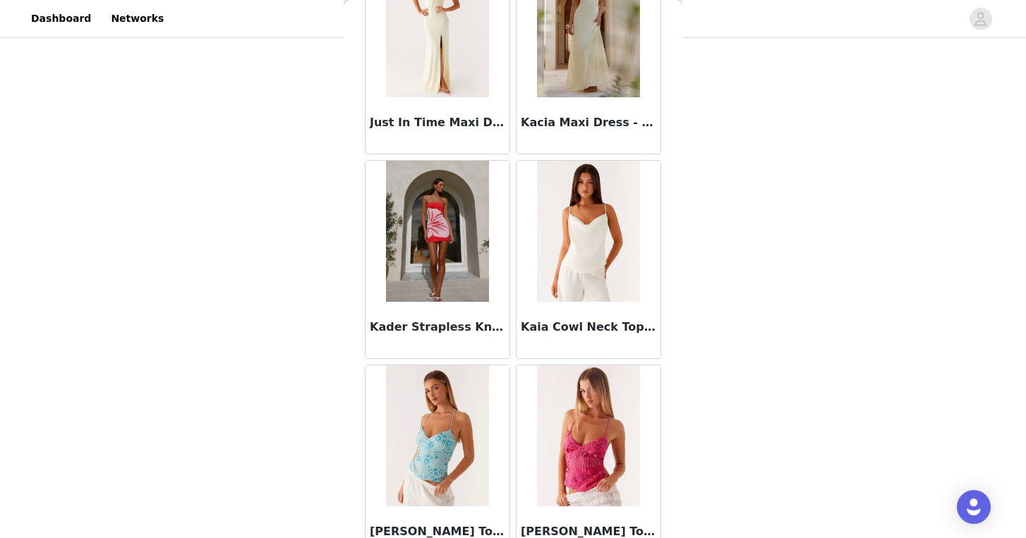
scroll to position [42542, 0]
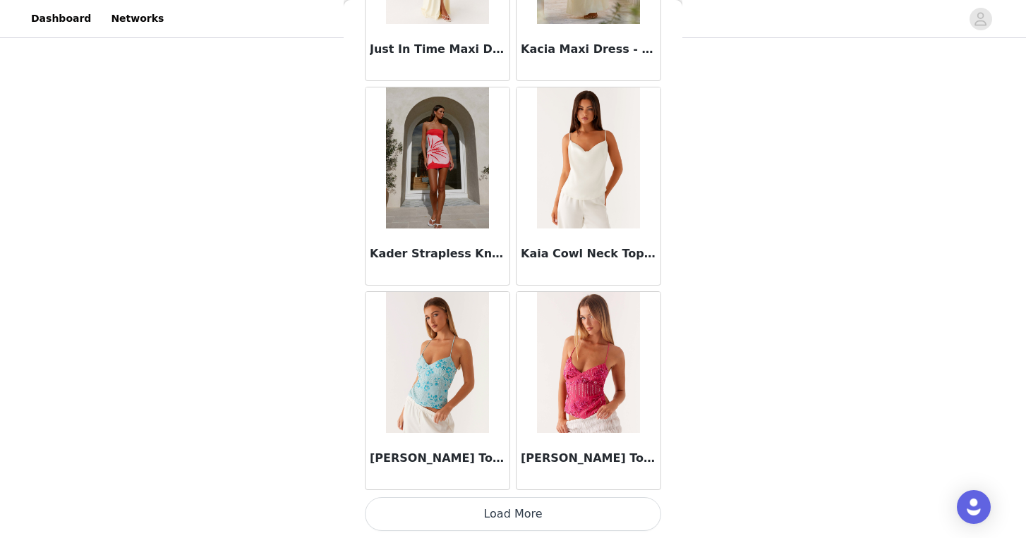
click at [535, 519] on button "Load More" at bounding box center [513, 514] width 296 height 34
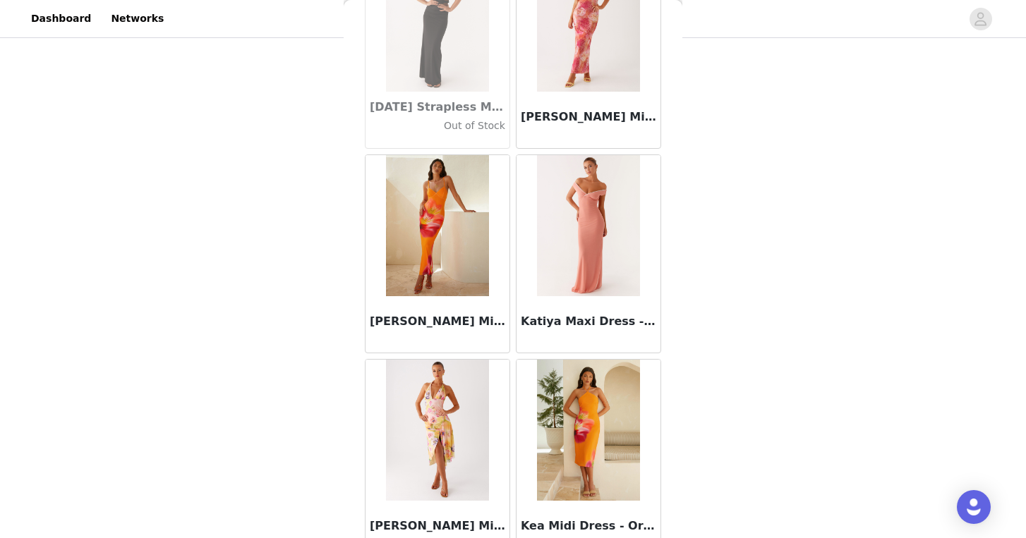
scroll to position [44588, 0]
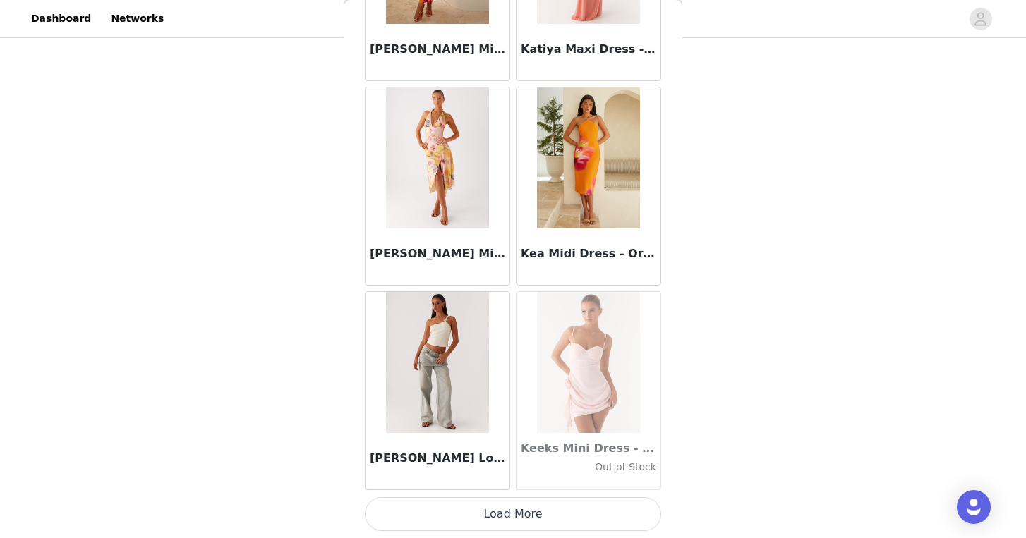
click at [555, 519] on button "Load More" at bounding box center [513, 514] width 296 height 34
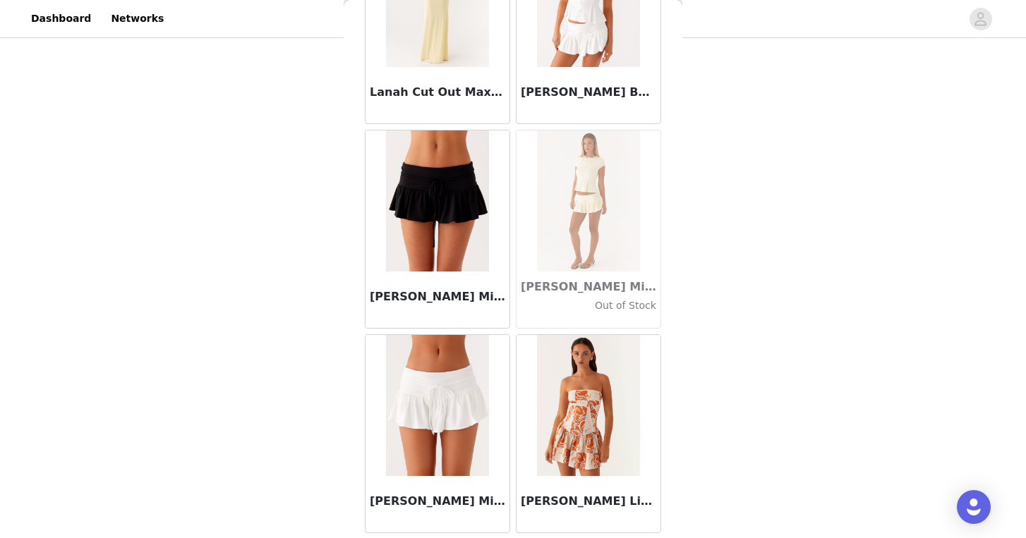
scroll to position [46634, 0]
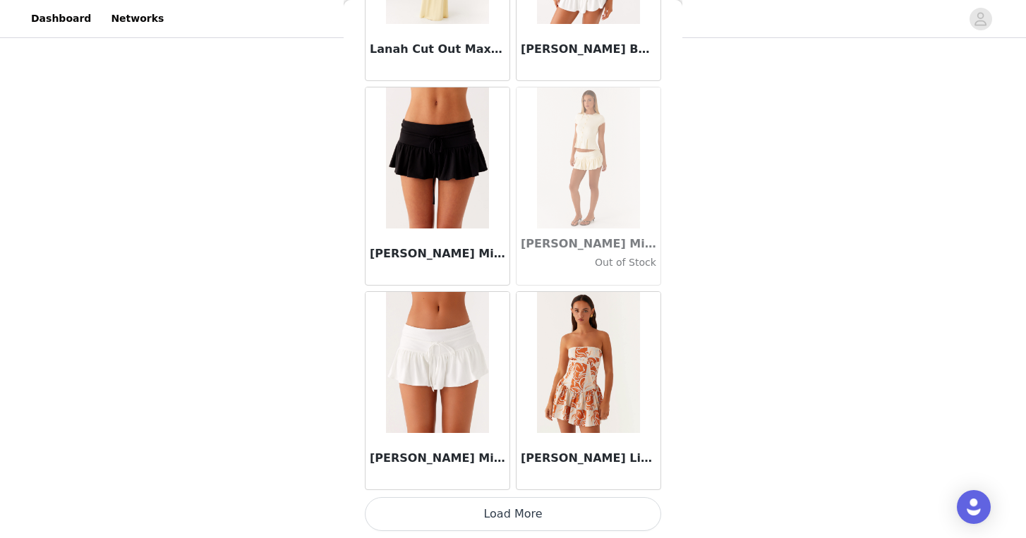
click at [570, 513] on button "Load More" at bounding box center [513, 514] width 296 height 34
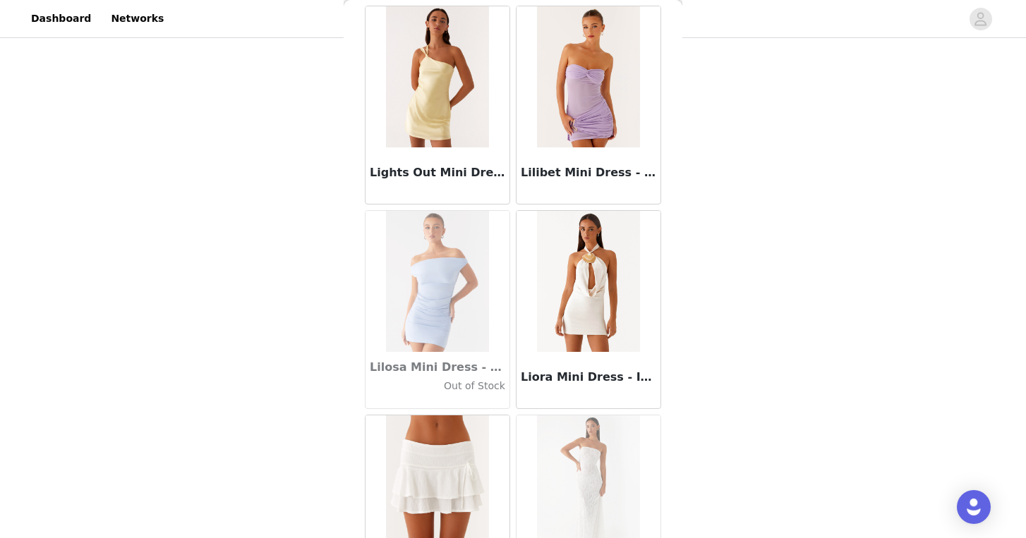
scroll to position [48680, 0]
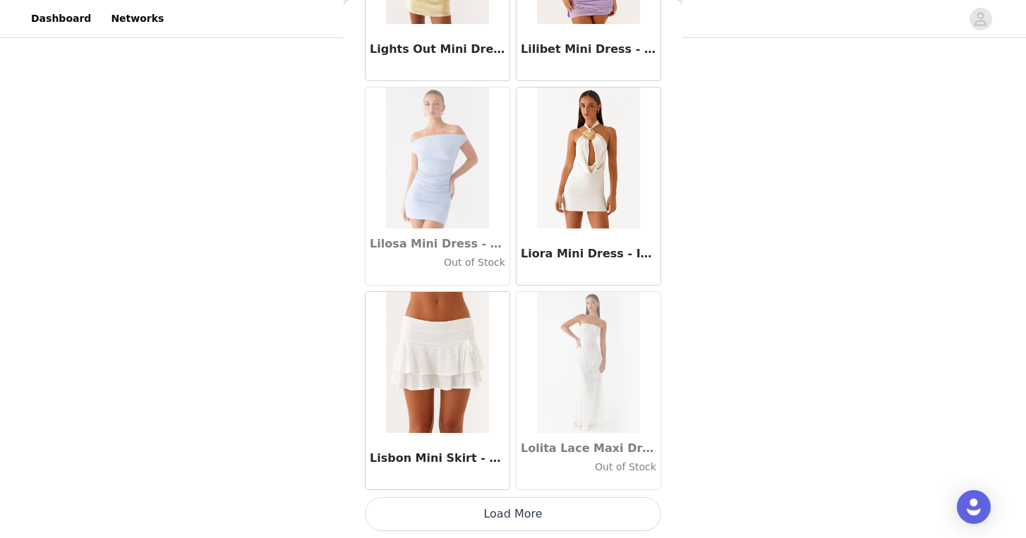
click at [561, 505] on button "Load More" at bounding box center [513, 514] width 296 height 34
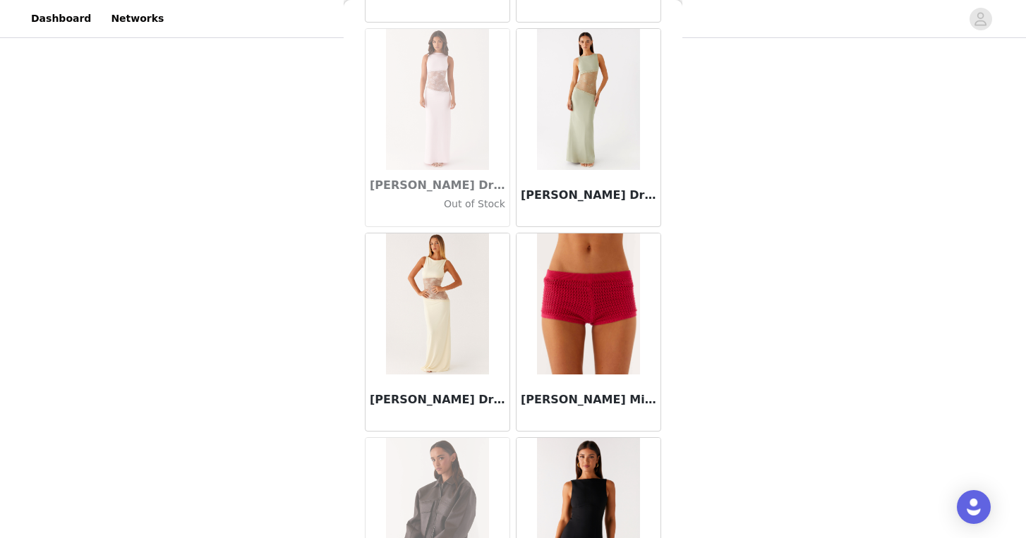
scroll to position [50726, 0]
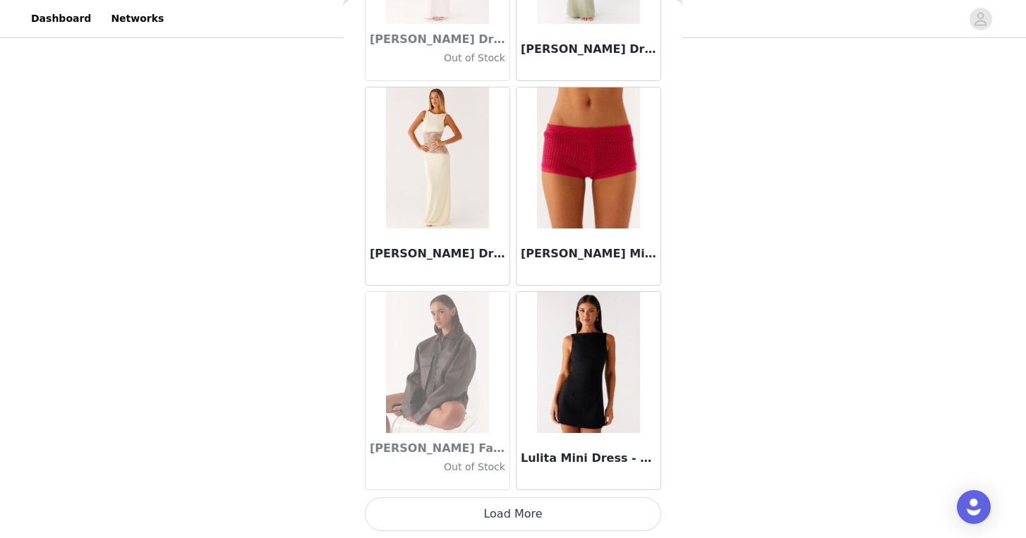
click at [526, 516] on button "Load More" at bounding box center [513, 514] width 296 height 34
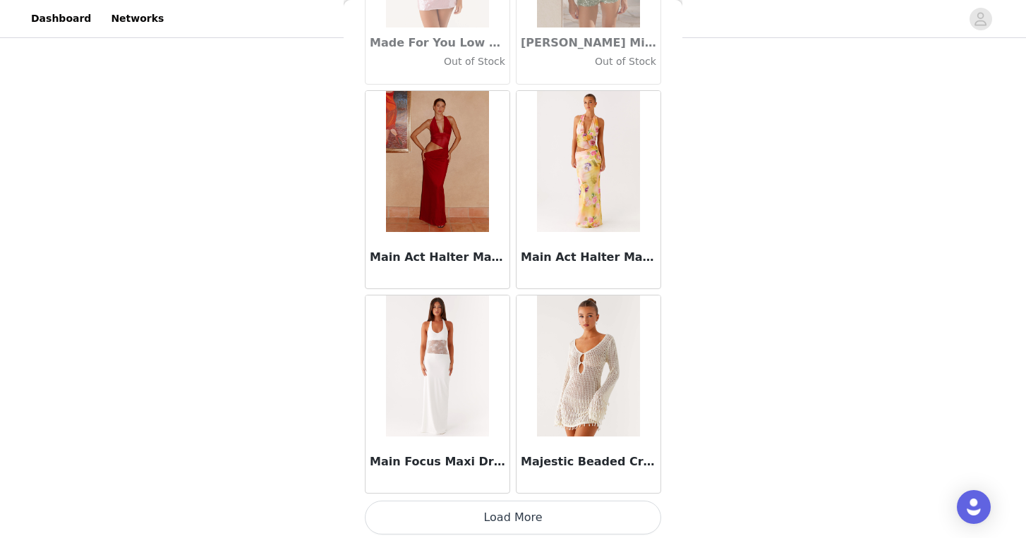
scroll to position [52772, 0]
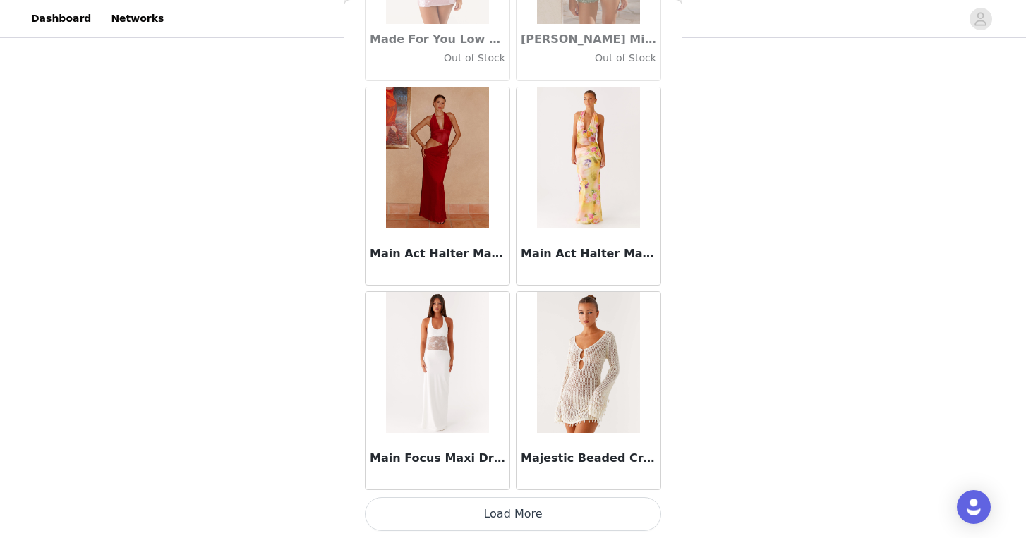
click at [526, 509] on button "Load More" at bounding box center [513, 514] width 296 height 34
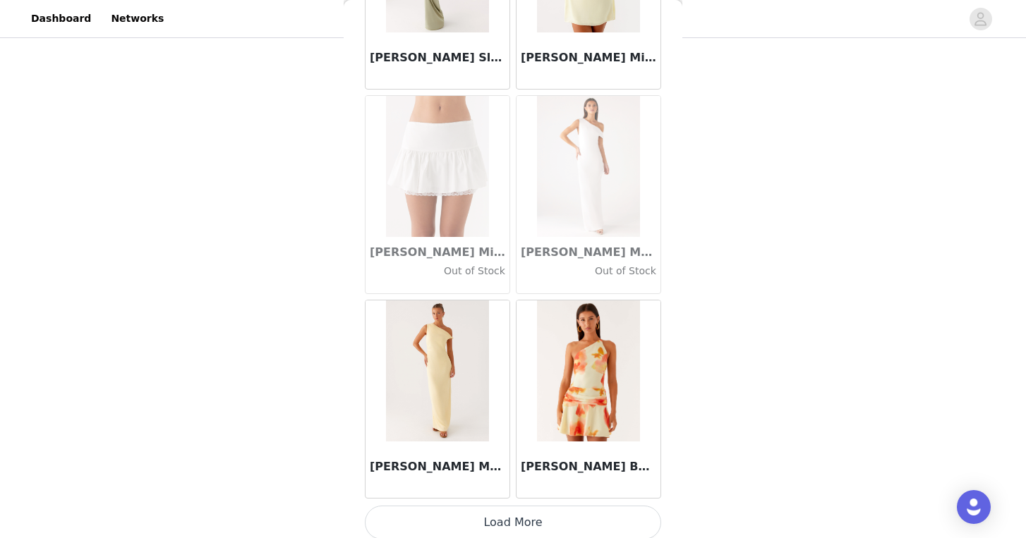
scroll to position [54818, 0]
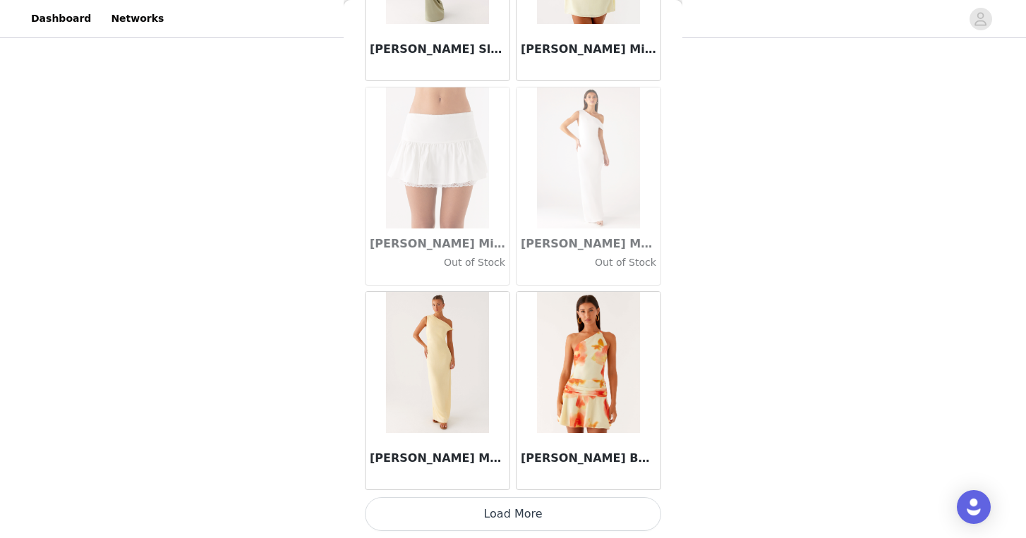
click at [524, 503] on button "Load More" at bounding box center [513, 514] width 296 height 34
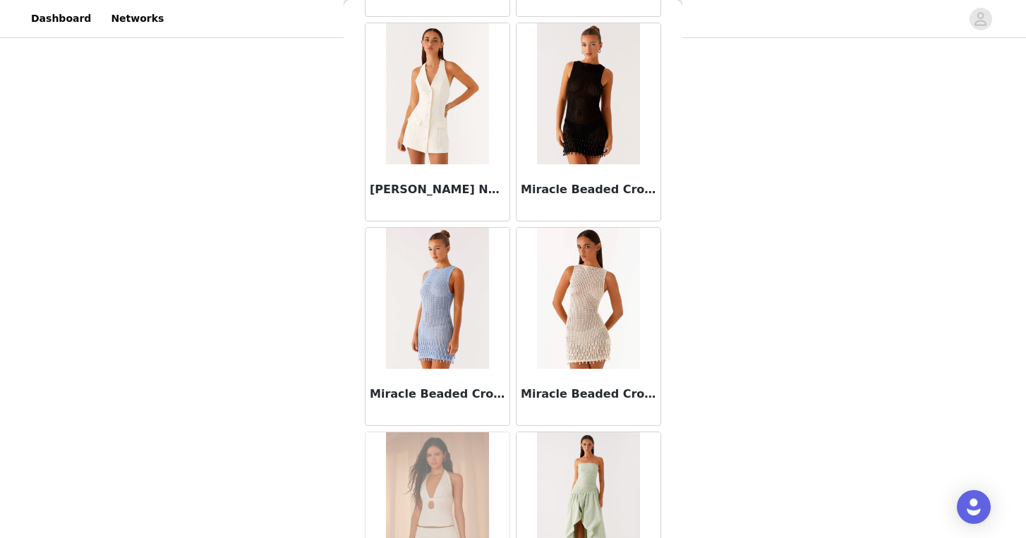
scroll to position [56864, 0]
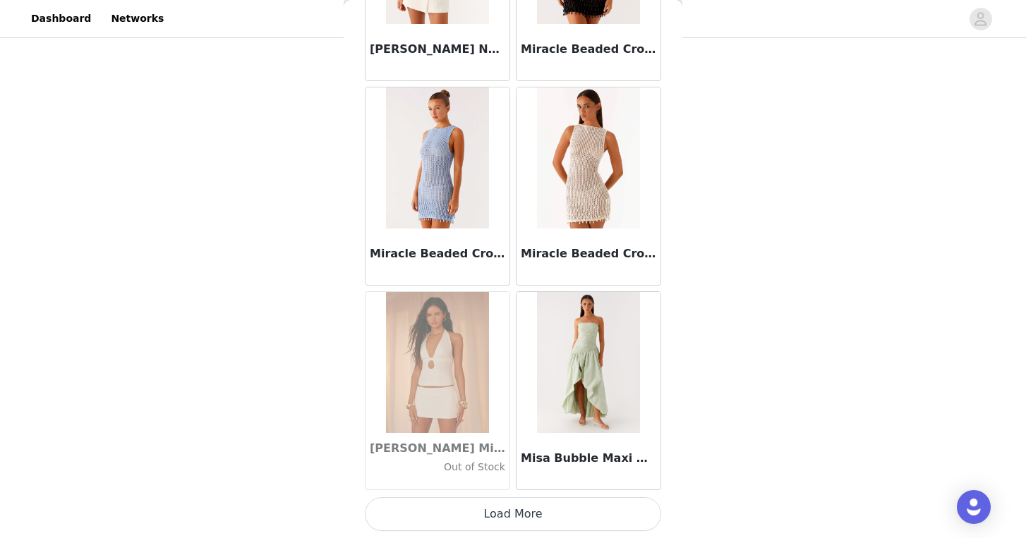
click at [524, 509] on button "Load More" at bounding box center [513, 514] width 296 height 34
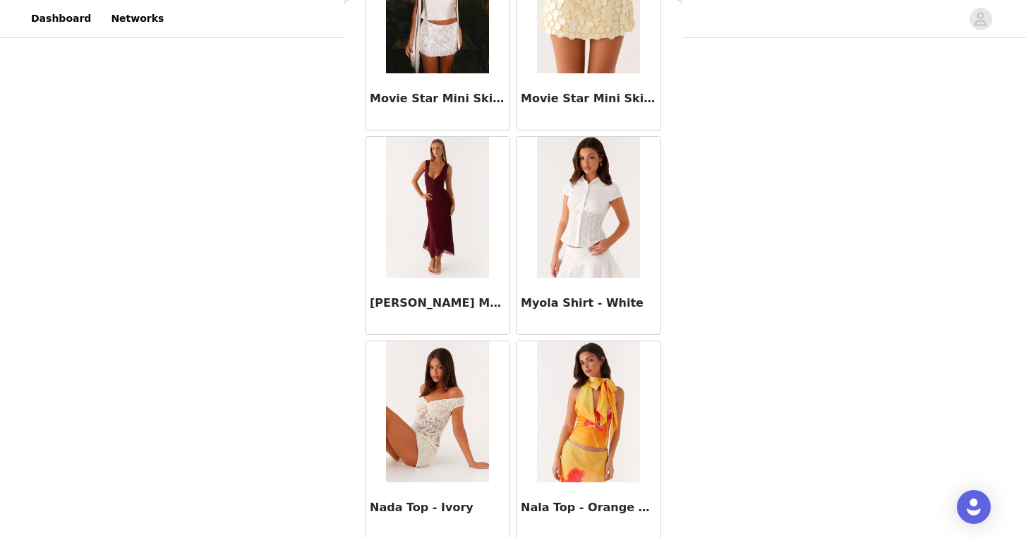
scroll to position [58910, 0]
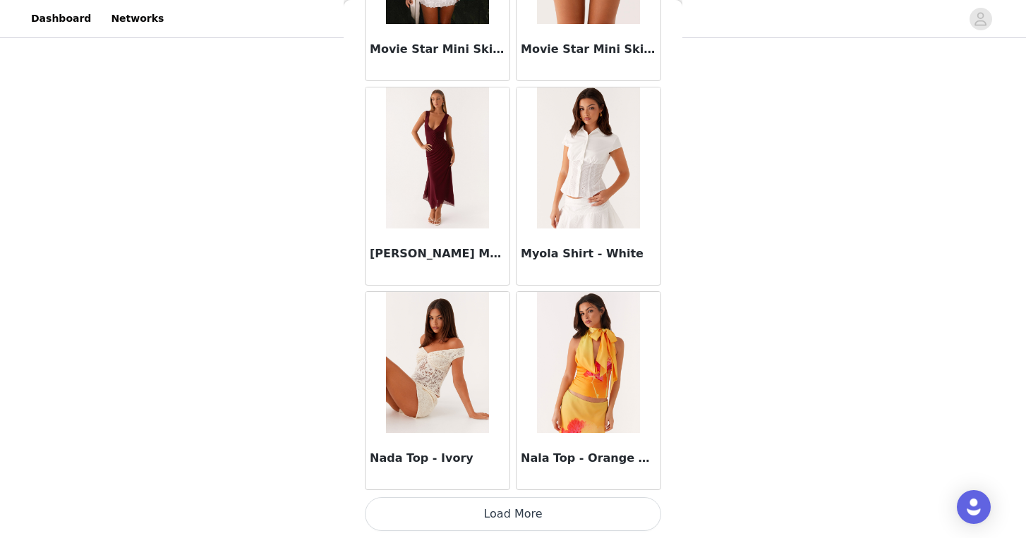
click at [538, 516] on button "Load More" at bounding box center [513, 514] width 296 height 34
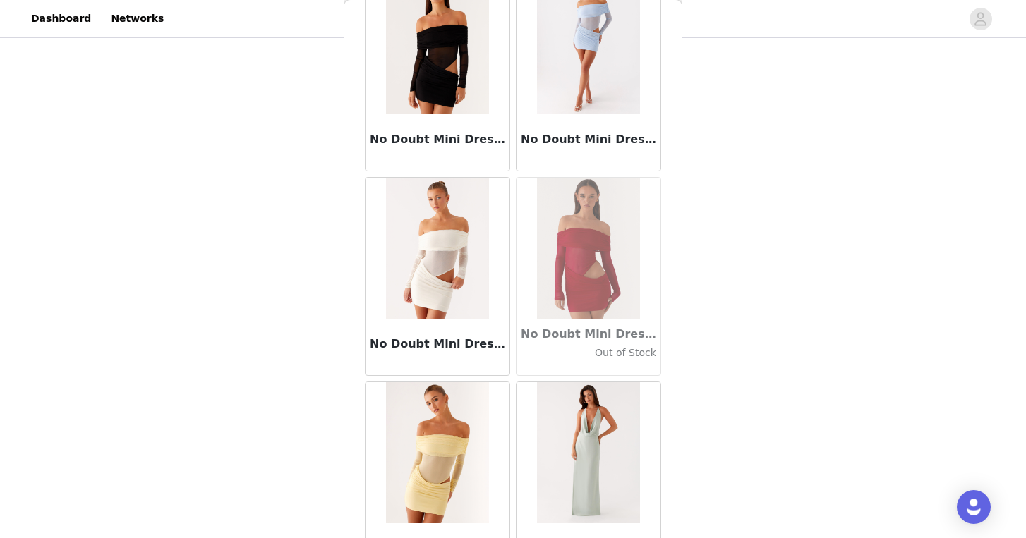
scroll to position [60956, 0]
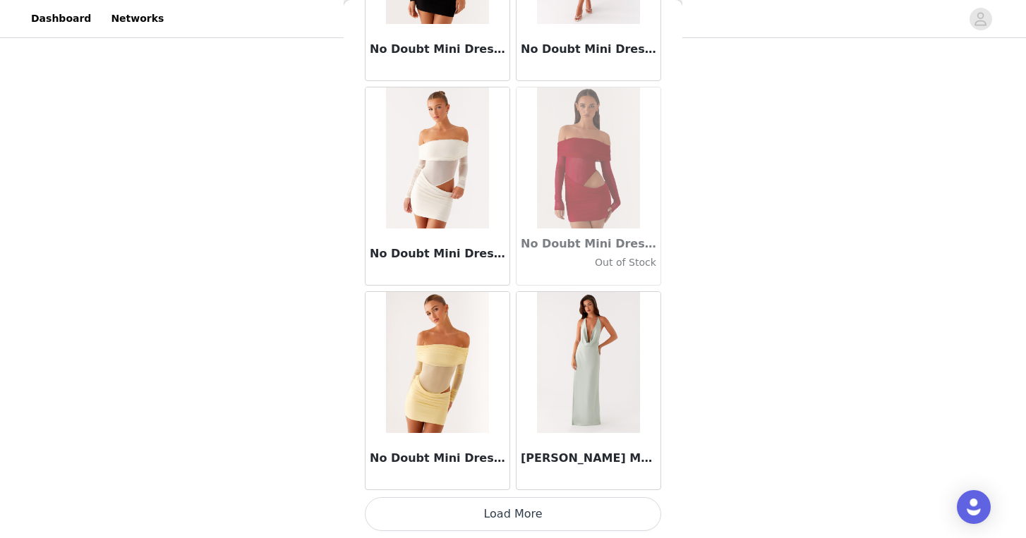
click at [547, 512] on button "Load More" at bounding box center [513, 514] width 296 height 34
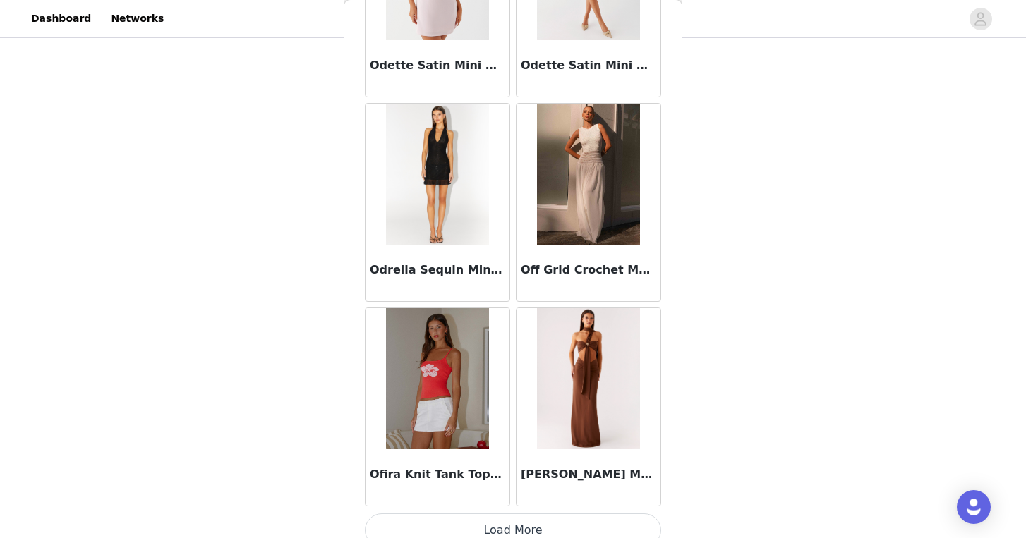
scroll to position [63002, 0]
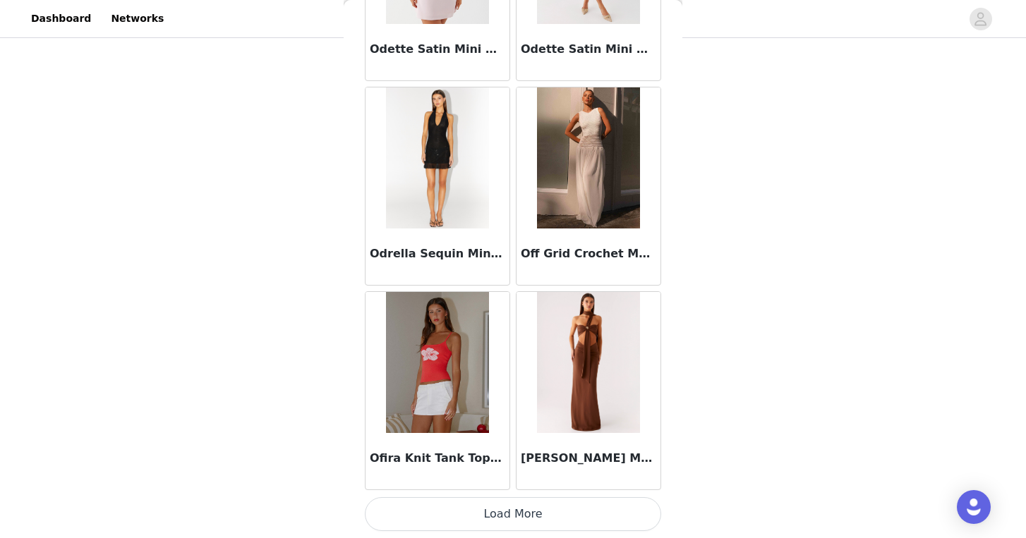
click at [441, 397] on img at bounding box center [437, 362] width 102 height 141
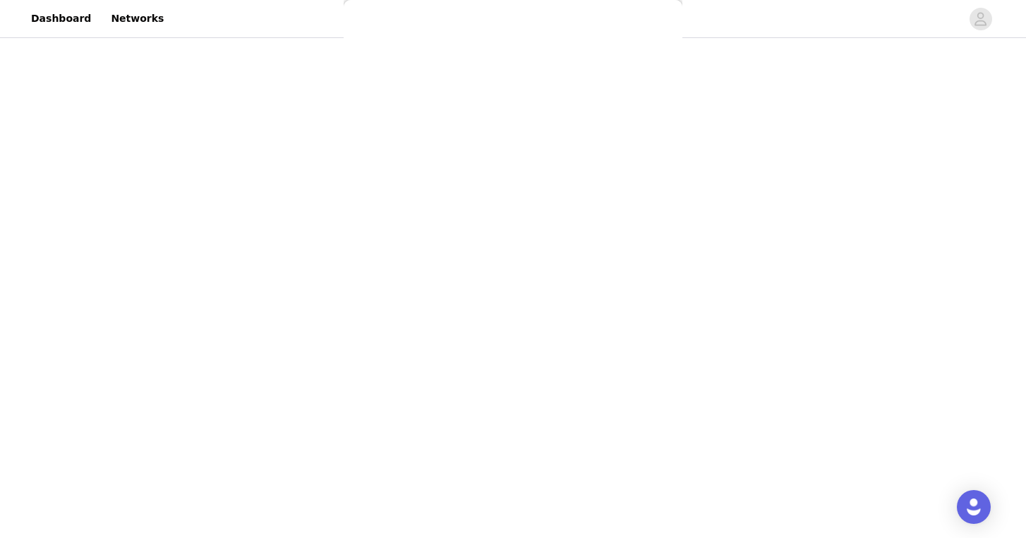
scroll to position [0, 0]
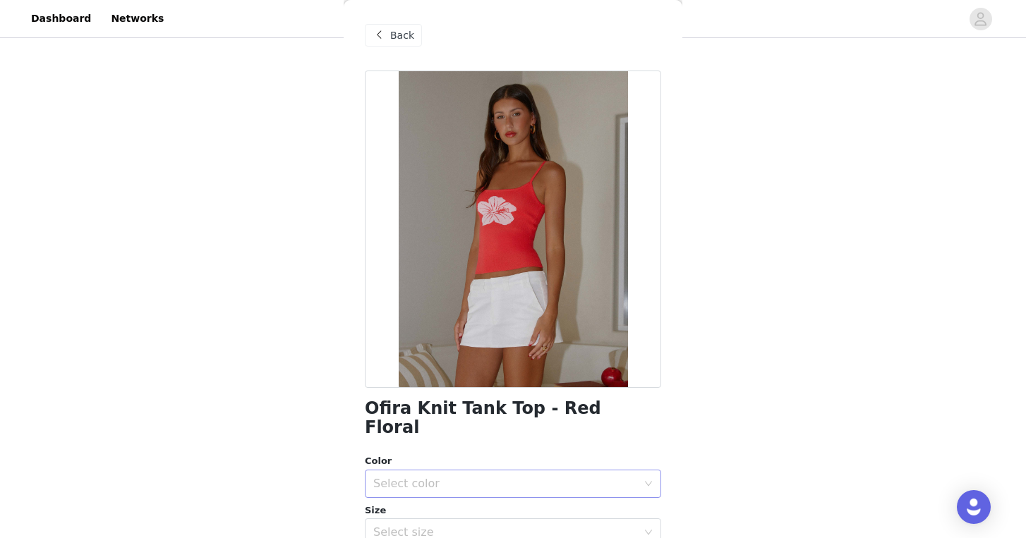
click at [454, 477] on div "Select color" at bounding box center [505, 484] width 264 height 14
click at [449, 488] on li "Red Floral" at bounding box center [513, 496] width 296 height 23
click at [460, 526] on div "Select size" at bounding box center [505, 533] width 264 height 14
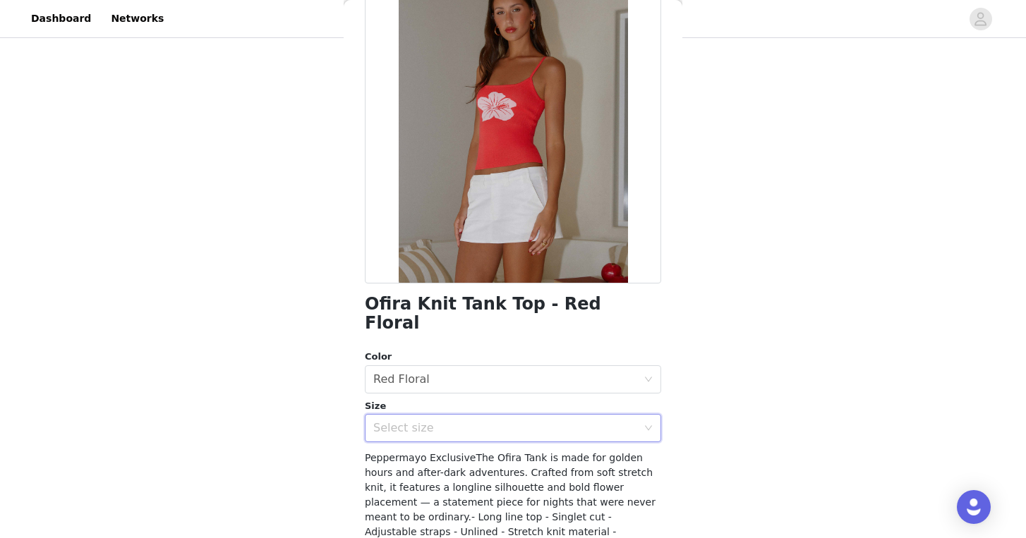
scroll to position [149, 0]
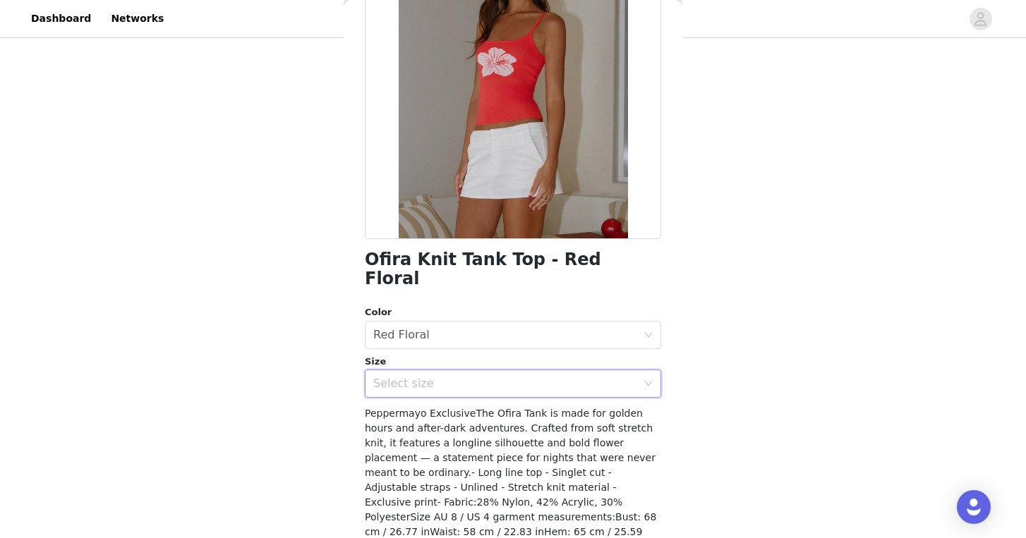
click at [476, 377] on div "Select size" at bounding box center [505, 384] width 264 height 14
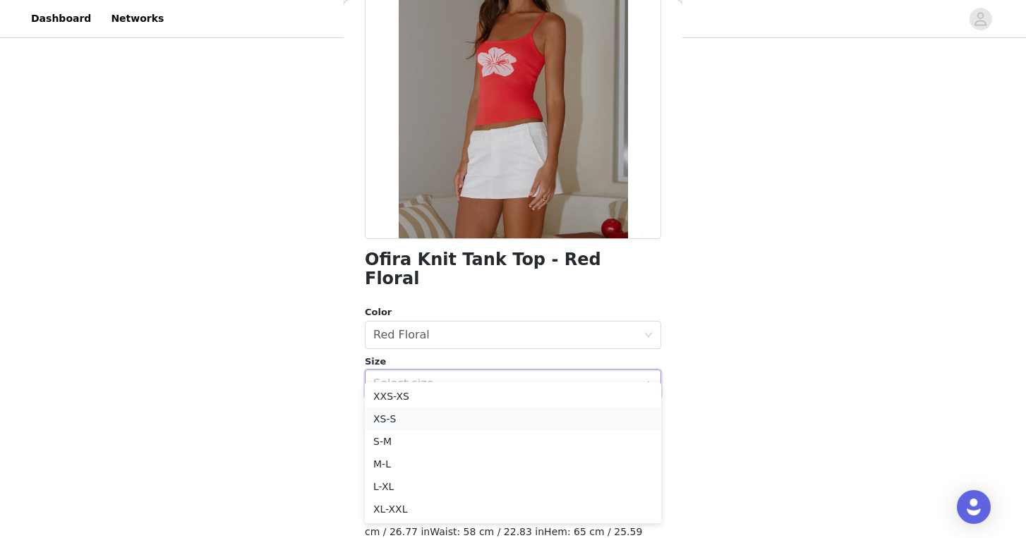
click at [454, 418] on li "XS-S" at bounding box center [513, 419] width 296 height 23
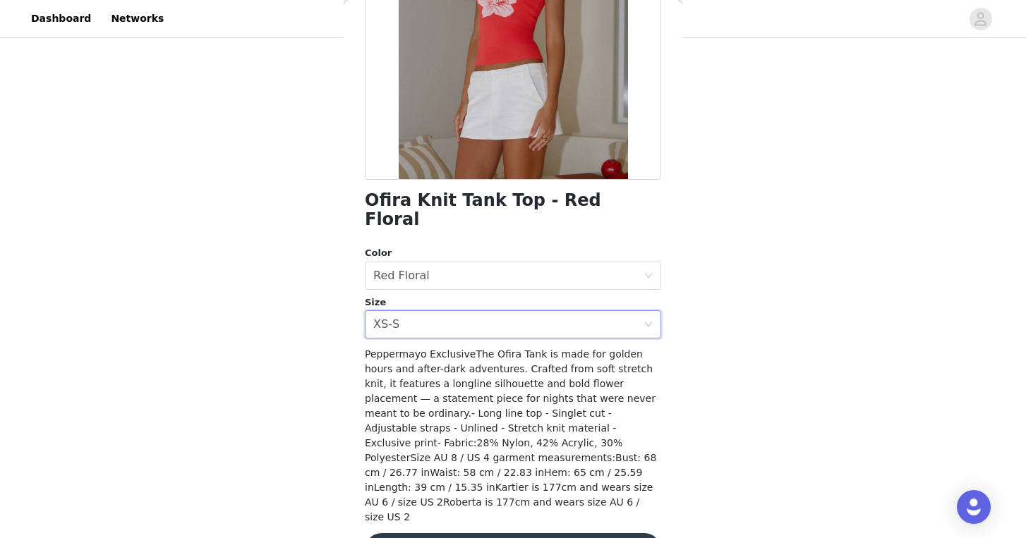
scroll to position [220, 0]
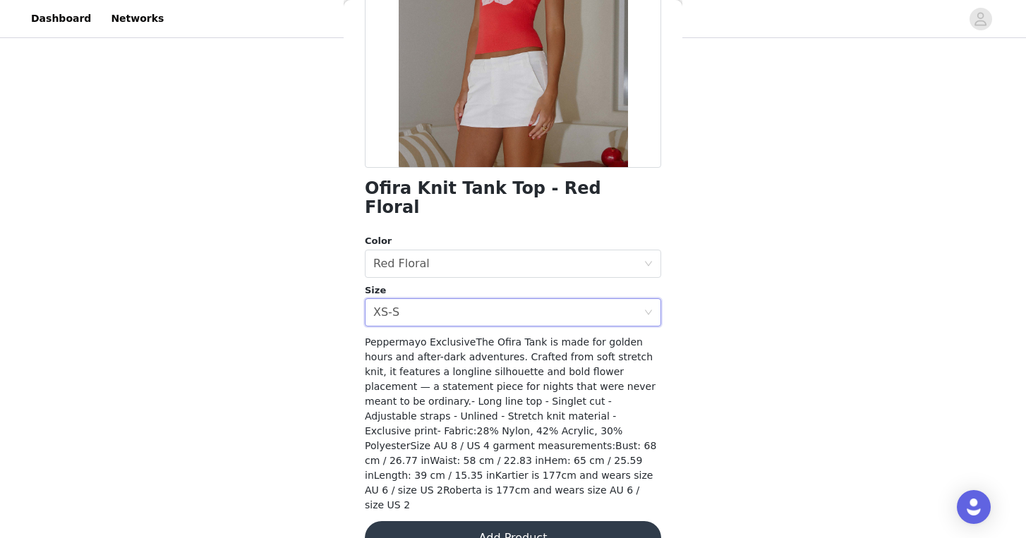
click at [505, 521] on button "Add Product" at bounding box center [513, 538] width 296 height 34
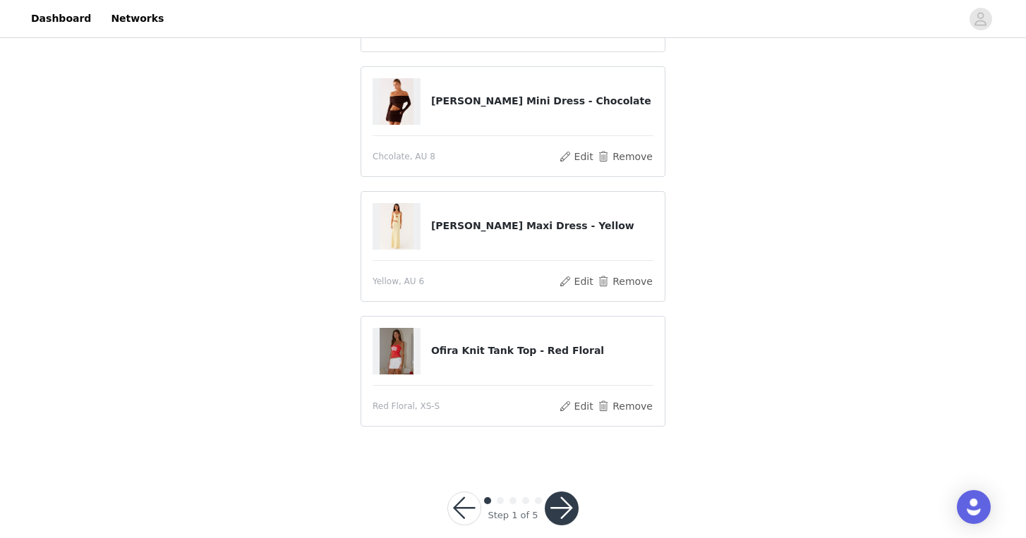
scroll to position [213, 0]
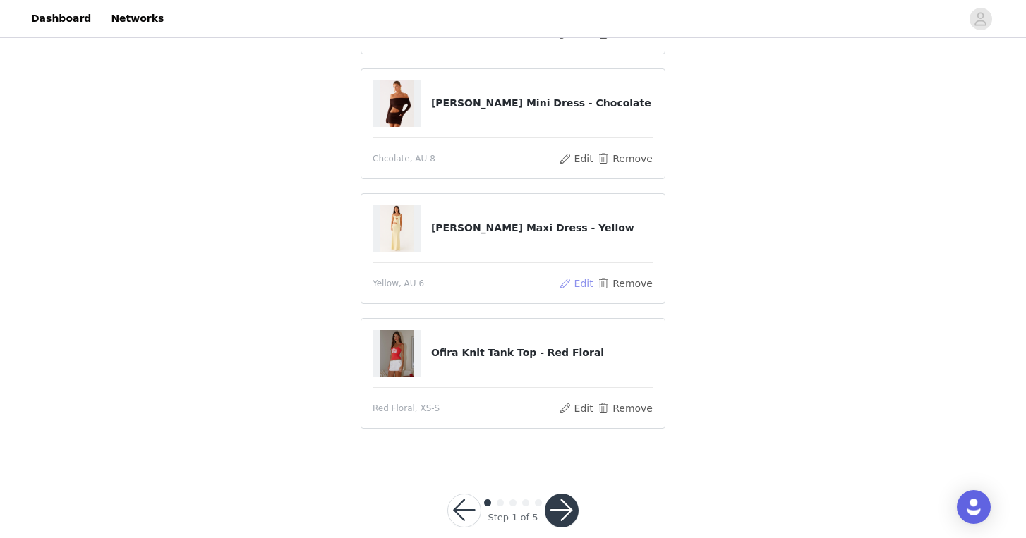
click at [576, 287] on button "Edit" at bounding box center [576, 283] width 36 height 17
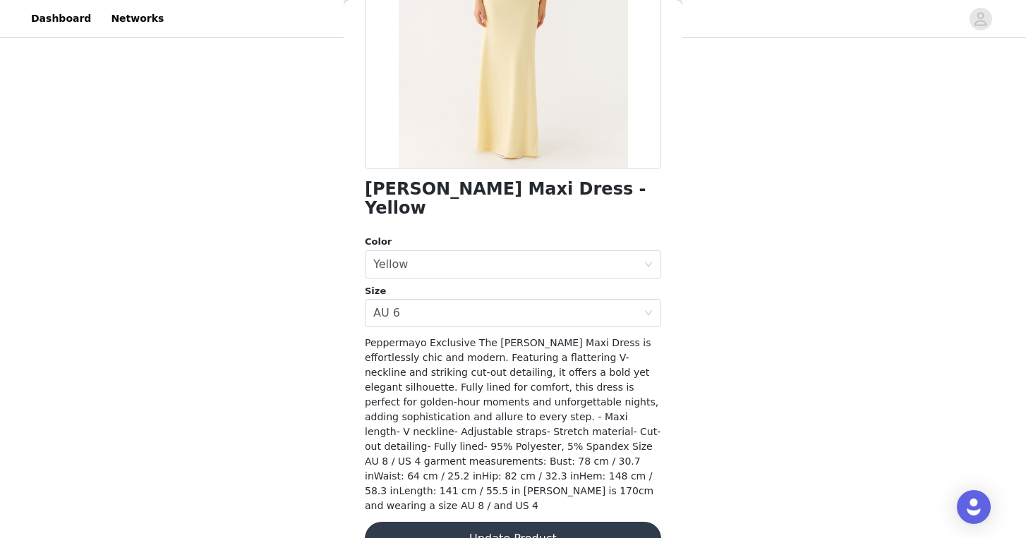
scroll to position [220, 0]
click at [517, 521] on button "Update Product" at bounding box center [513, 538] width 296 height 34
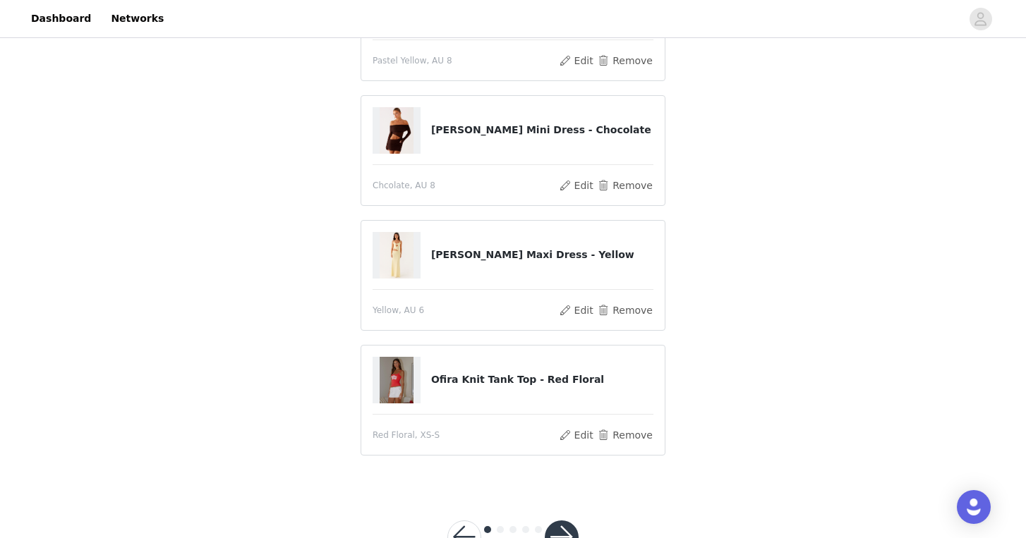
scroll to position [185, 0]
click at [625, 315] on button "Remove" at bounding box center [625, 311] width 56 height 17
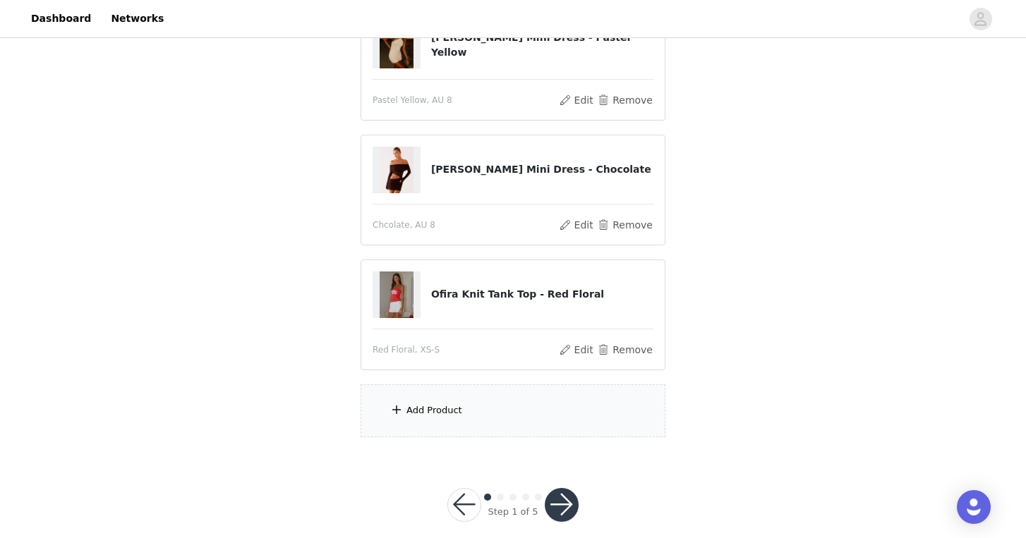
click at [461, 404] on div "Add Product" at bounding box center [513, 411] width 305 height 53
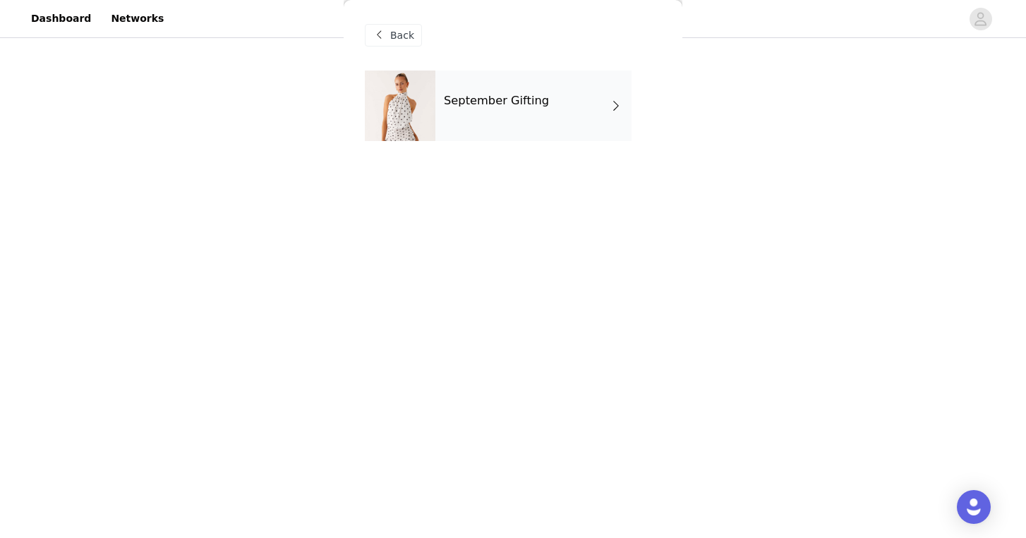
click at [513, 106] on h4 "September Gifting" at bounding box center [496, 101] width 105 height 13
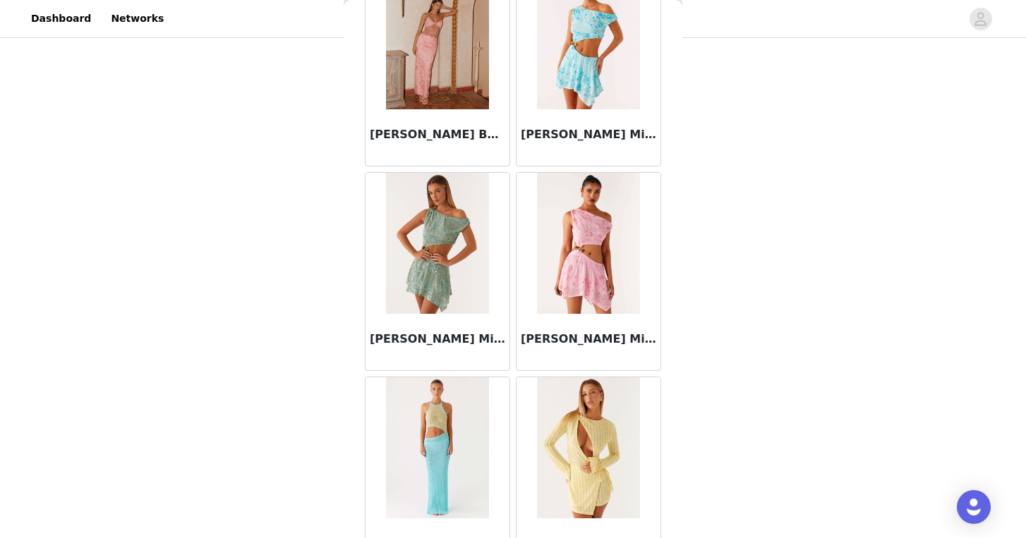
scroll to position [1621, 0]
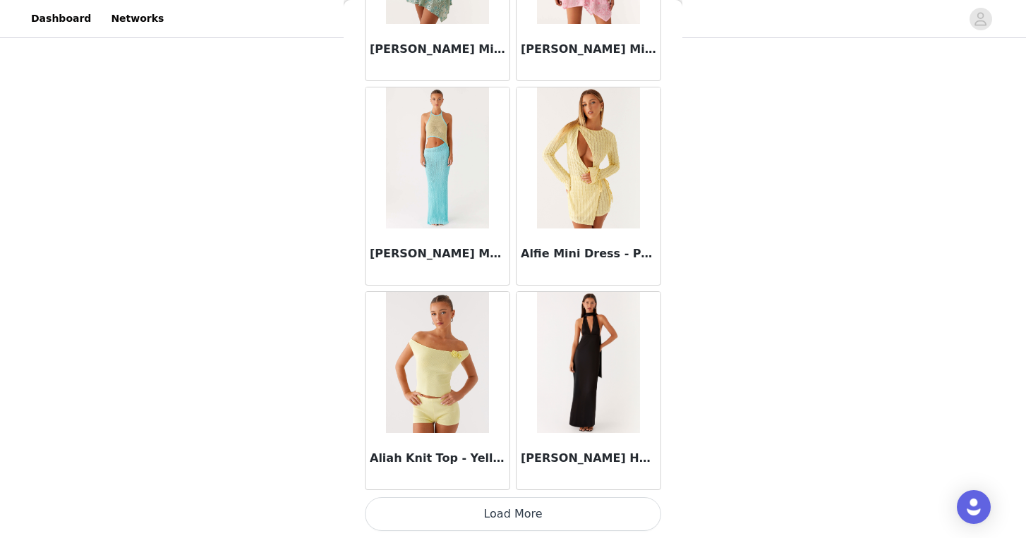
click at [514, 506] on button "Load More" at bounding box center [513, 514] width 296 height 34
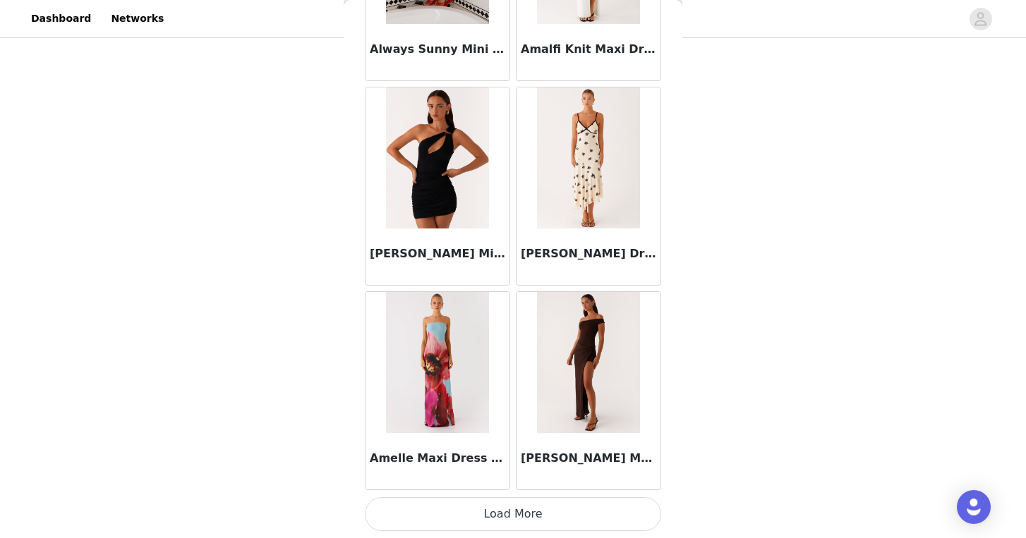
click at [533, 516] on button "Load More" at bounding box center [513, 514] width 296 height 34
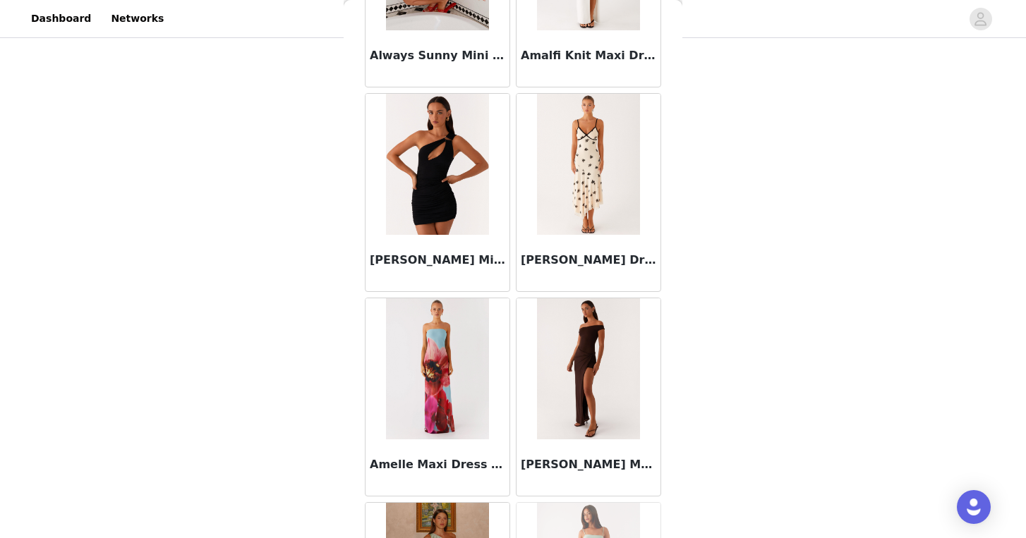
scroll to position [202, 0]
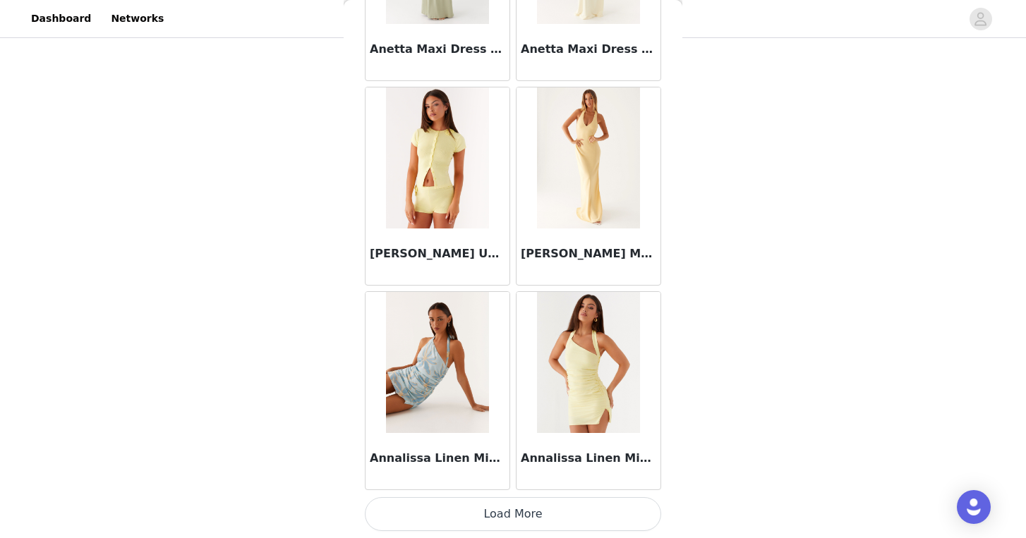
click at [554, 507] on button "Load More" at bounding box center [513, 514] width 296 height 34
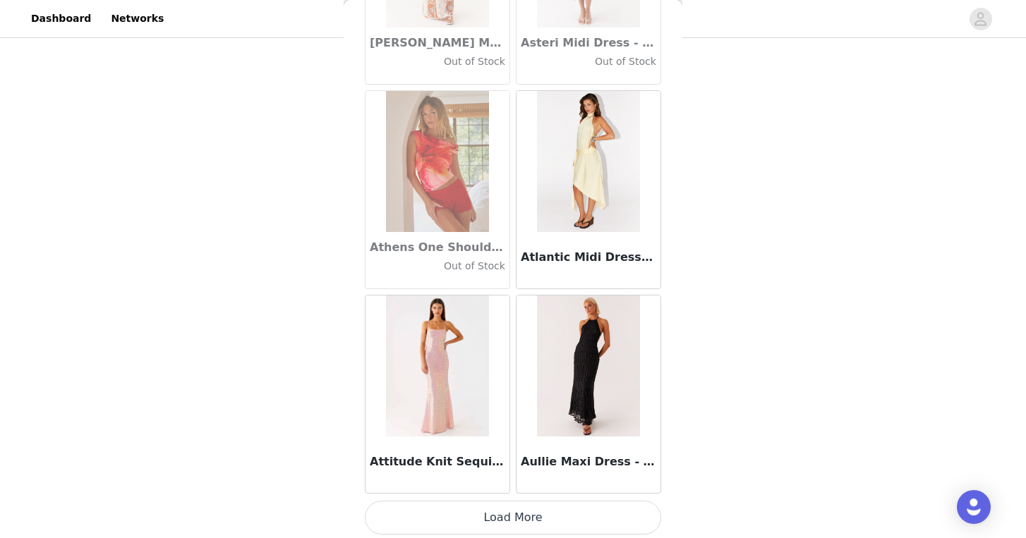
click at [596, 514] on button "Load More" at bounding box center [513, 518] width 296 height 34
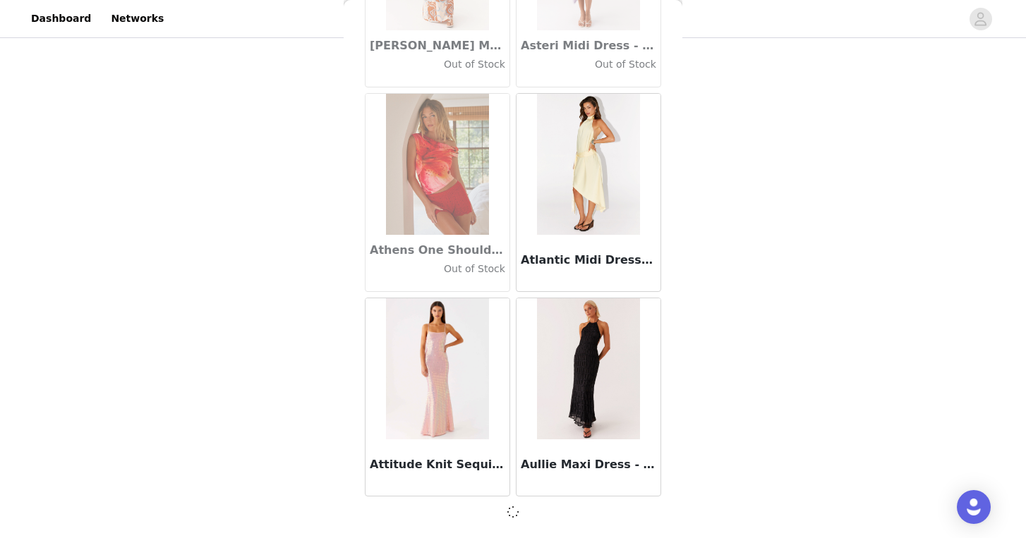
scroll to position [7752, 0]
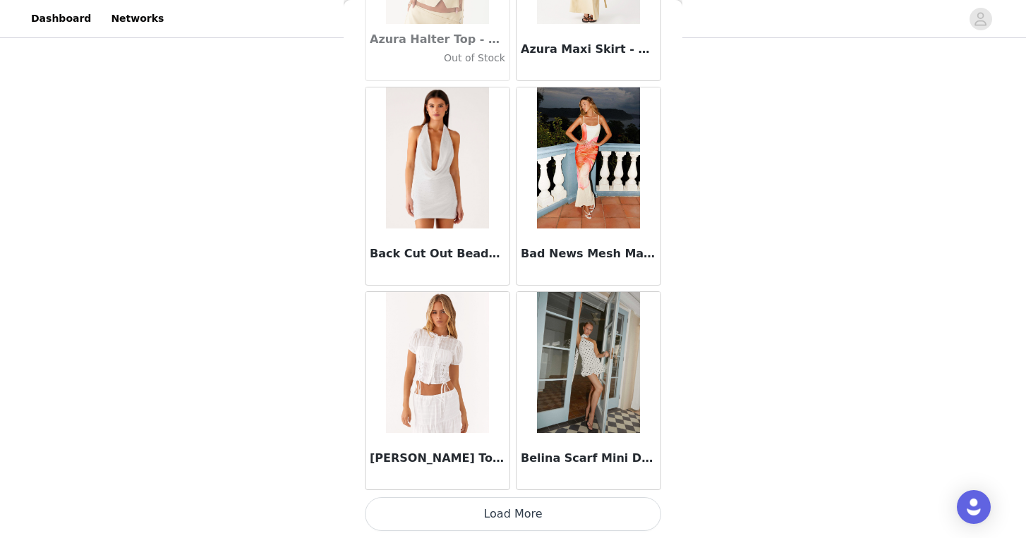
click at [577, 500] on button "Load More" at bounding box center [513, 514] width 296 height 34
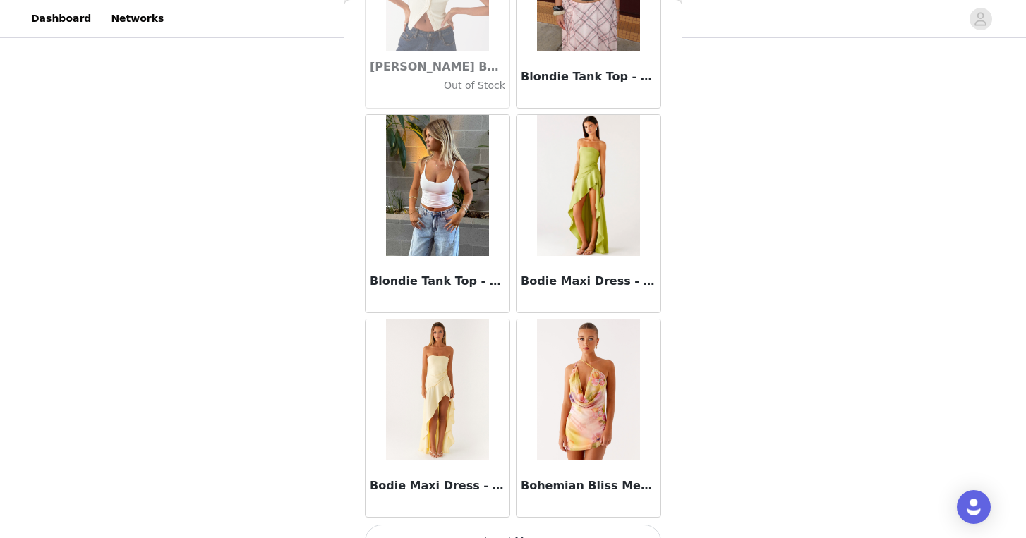
scroll to position [11851, 0]
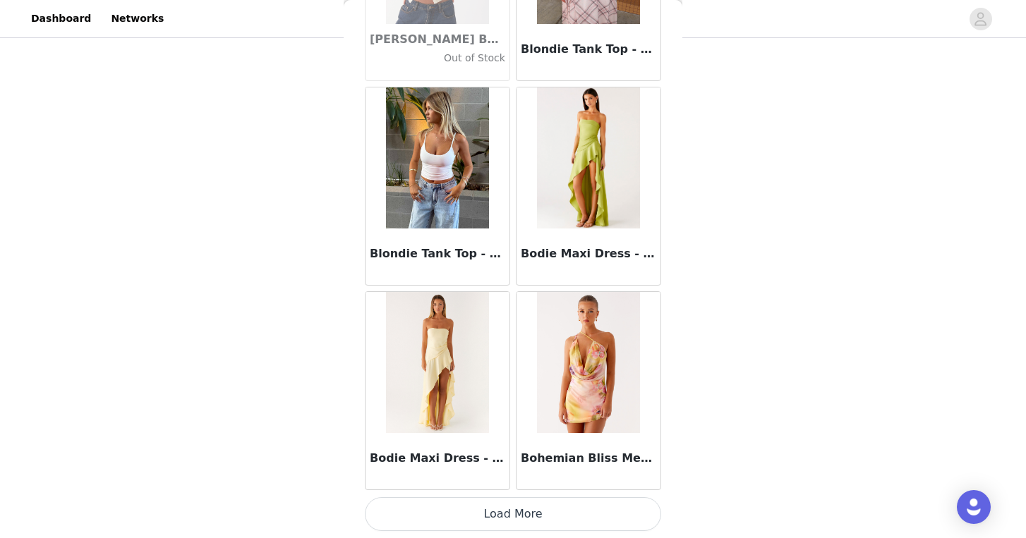
click at [581, 516] on button "Load More" at bounding box center [513, 514] width 296 height 34
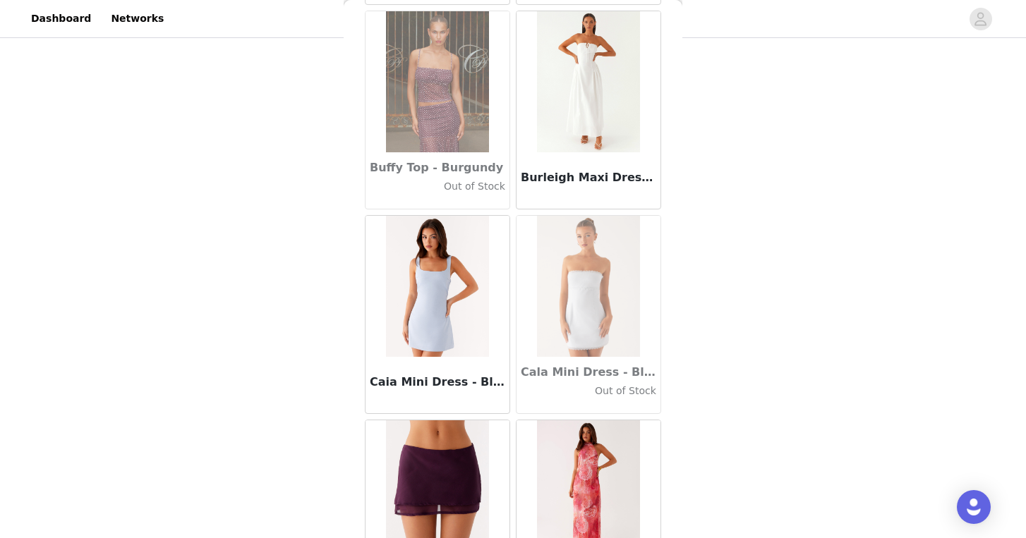
scroll to position [13897, 0]
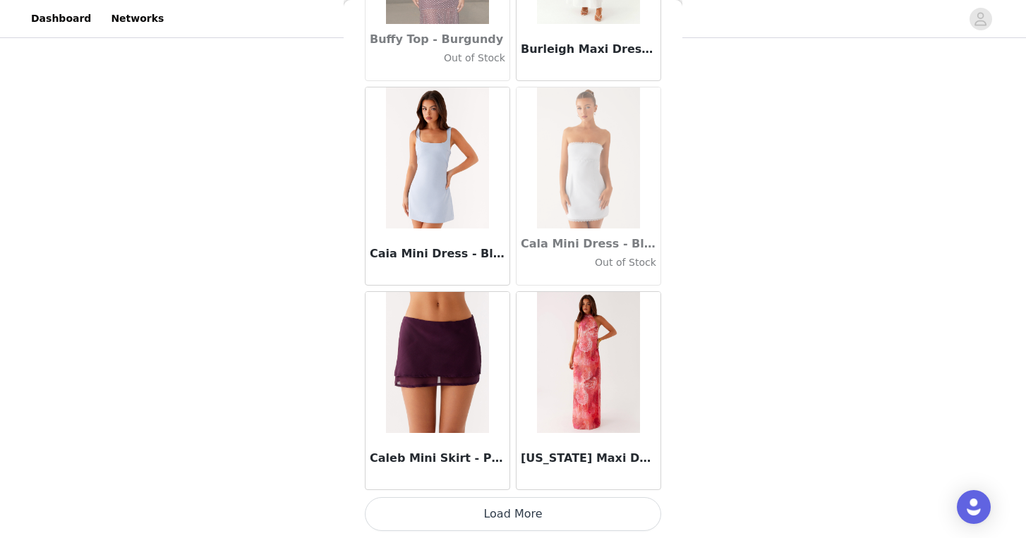
click at [498, 502] on button "Load More" at bounding box center [513, 514] width 296 height 34
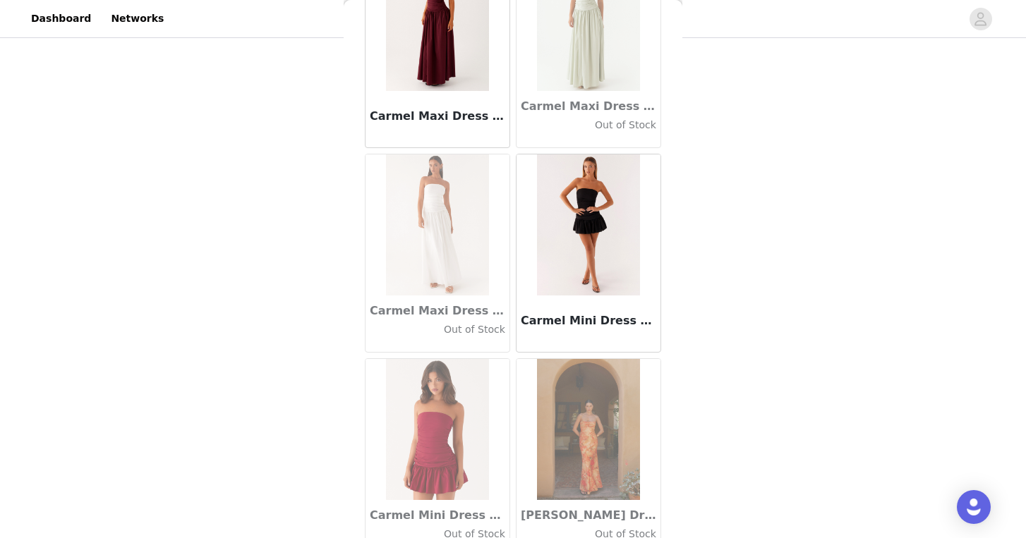
scroll to position [15943, 0]
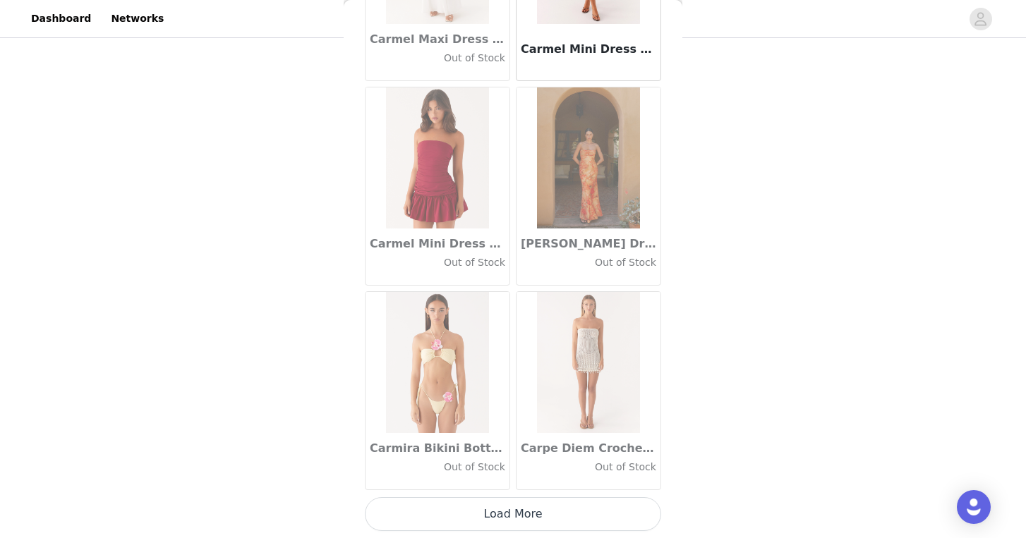
click at [553, 512] on button "Load More" at bounding box center [513, 514] width 296 height 34
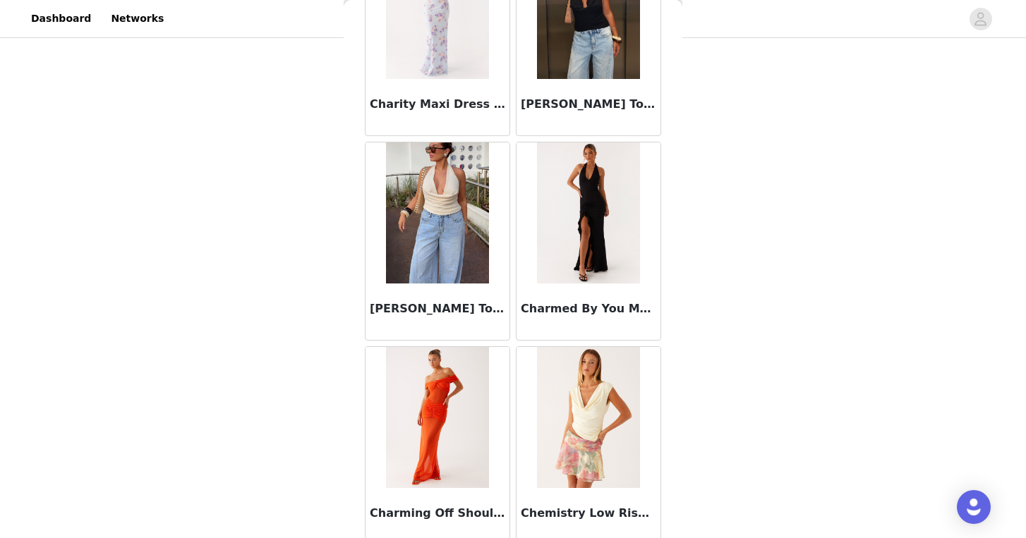
scroll to position [17989, 0]
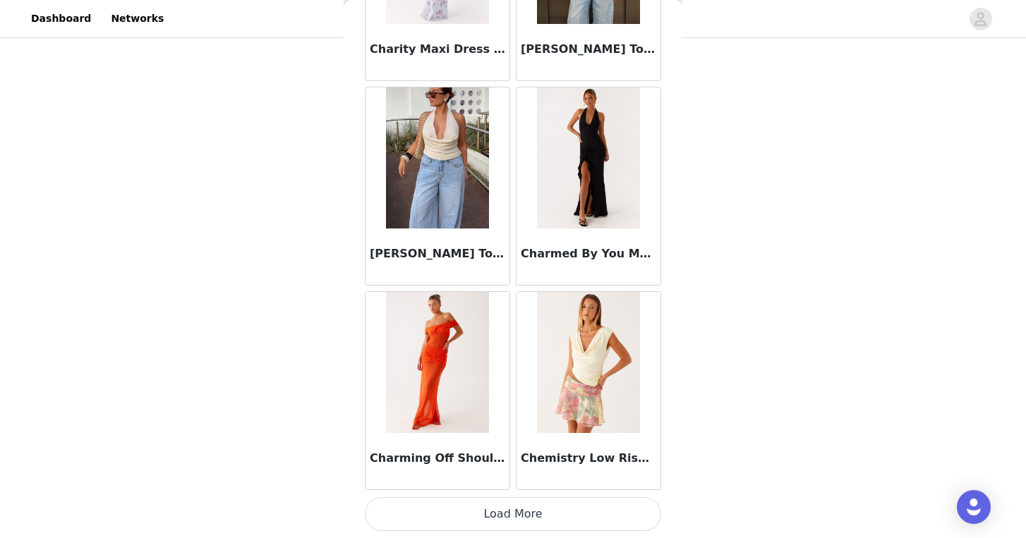
click at [509, 515] on button "Load More" at bounding box center [513, 514] width 296 height 34
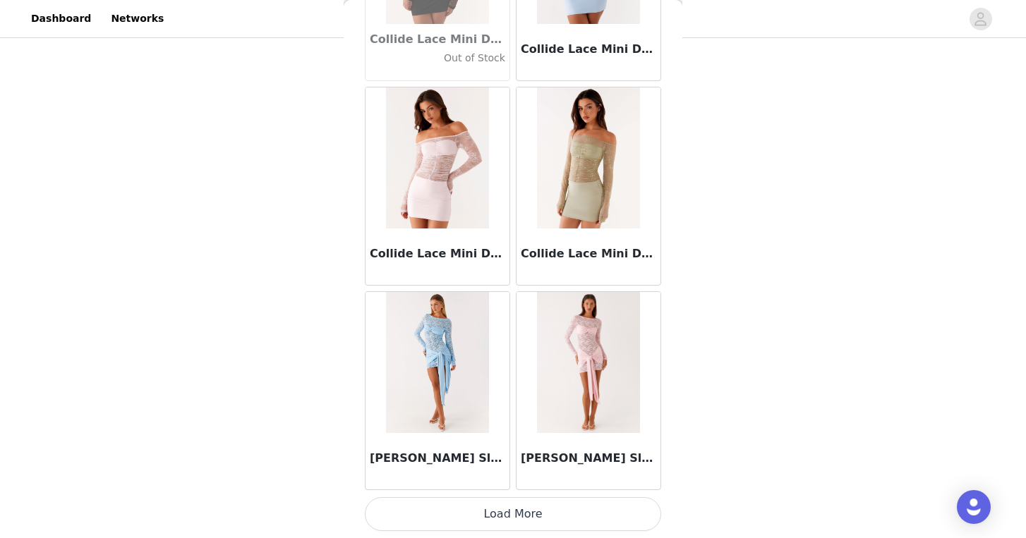
click at [544, 507] on button "Load More" at bounding box center [513, 514] width 296 height 34
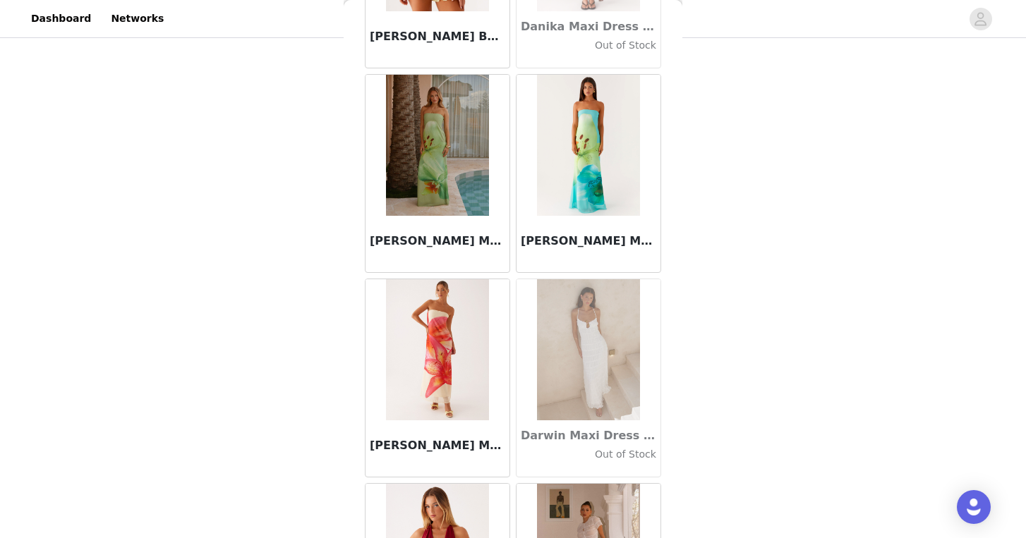
scroll to position [22081, 0]
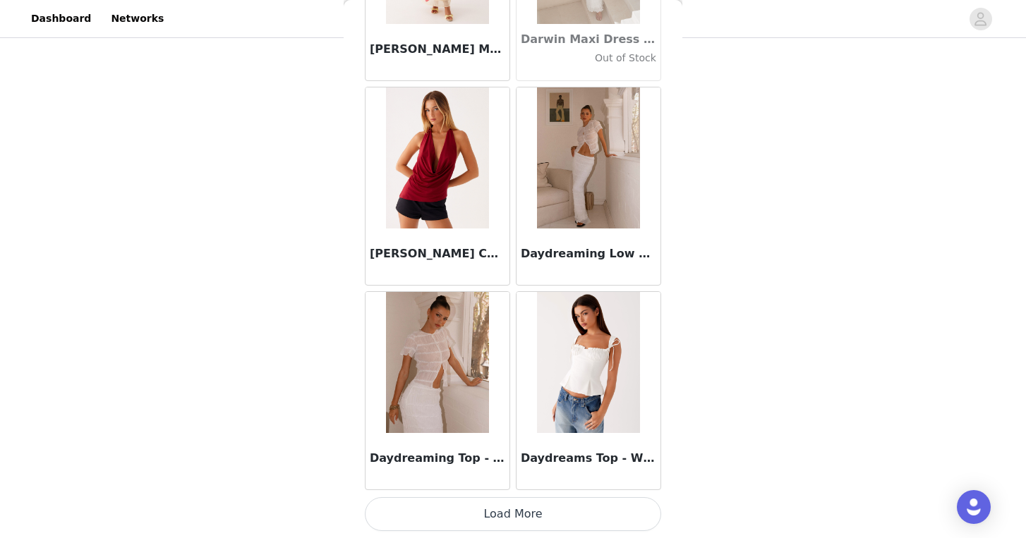
click at [536, 518] on button "Load More" at bounding box center [513, 514] width 296 height 34
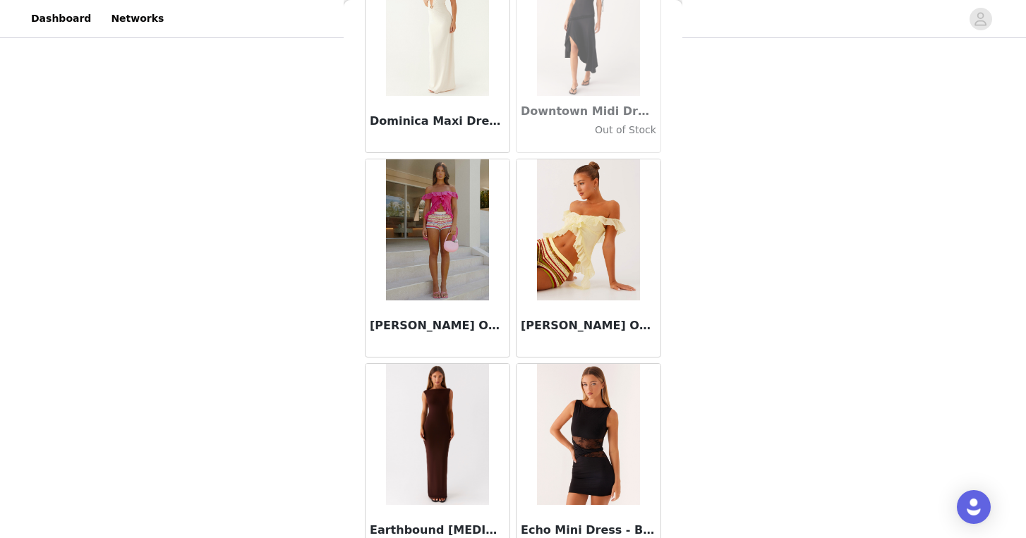
scroll to position [24127, 0]
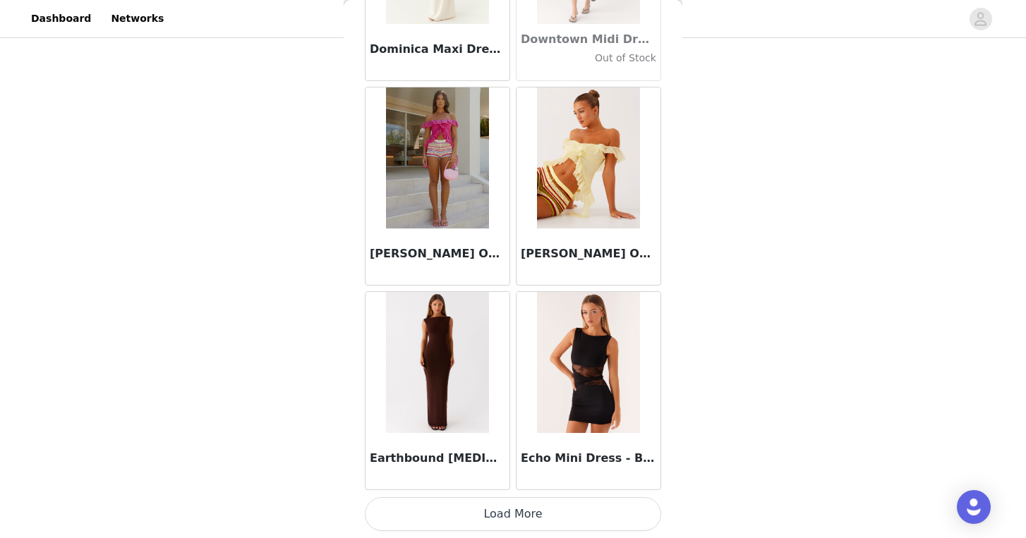
click at [556, 516] on button "Load More" at bounding box center [513, 514] width 296 height 34
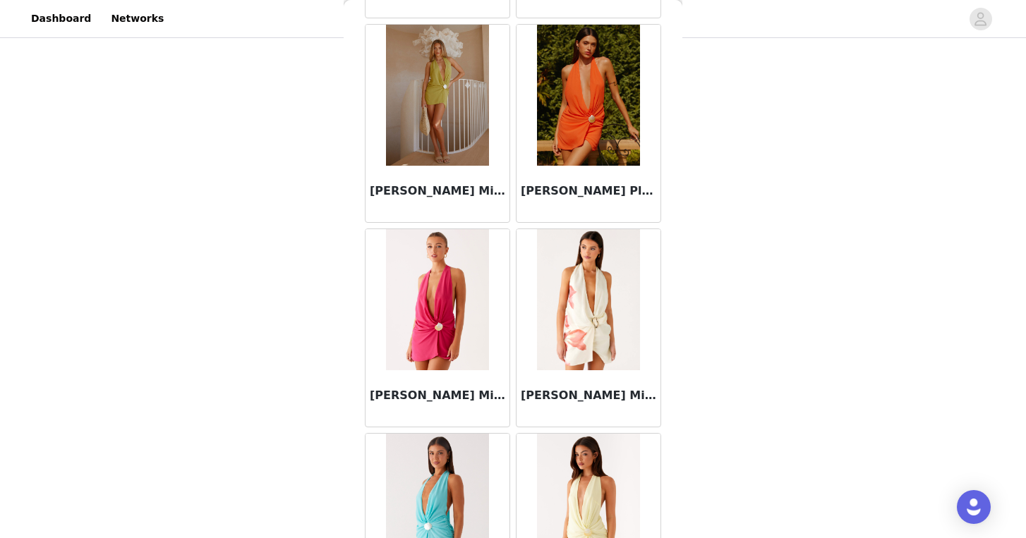
scroll to position [26173, 0]
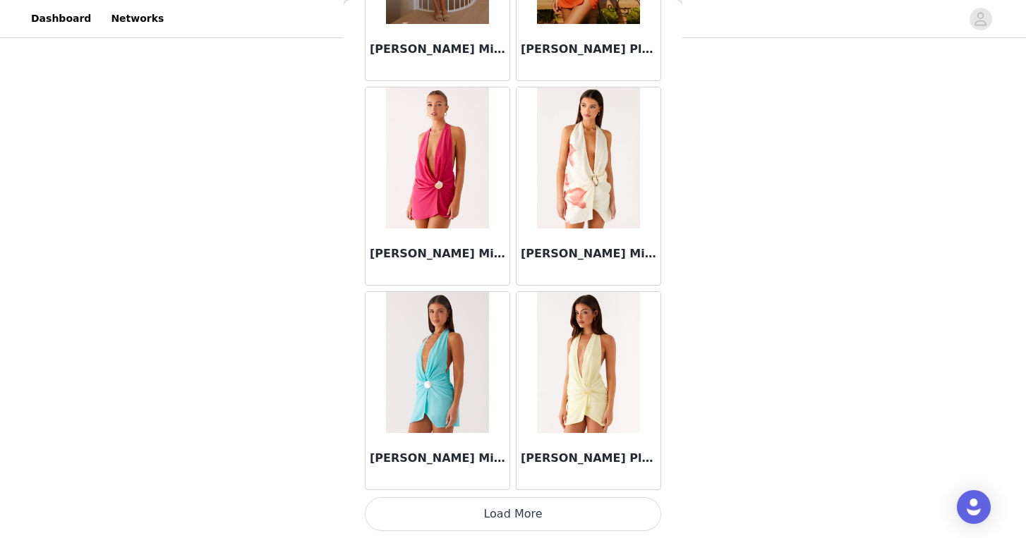
click at [558, 518] on button "Load More" at bounding box center [513, 514] width 296 height 34
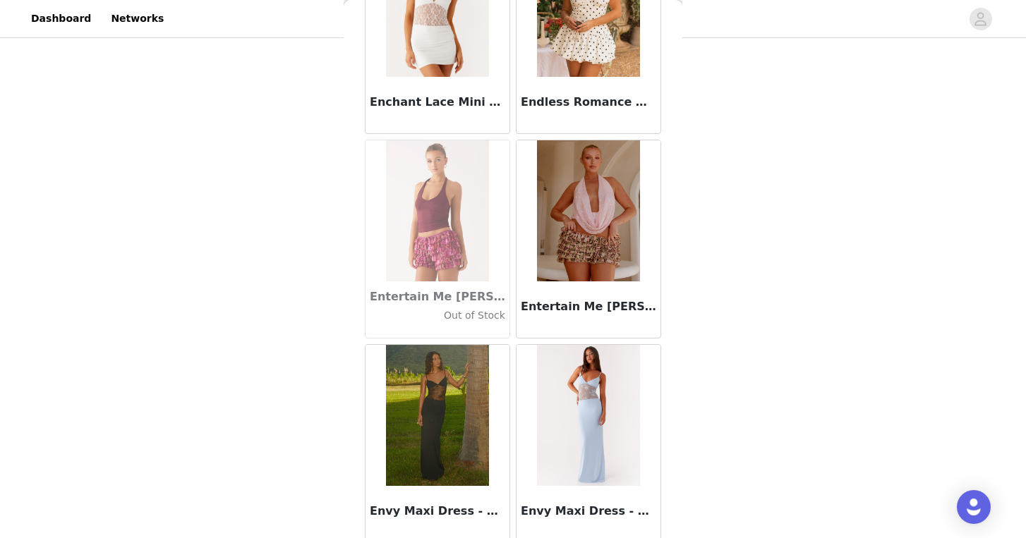
scroll to position [28219, 0]
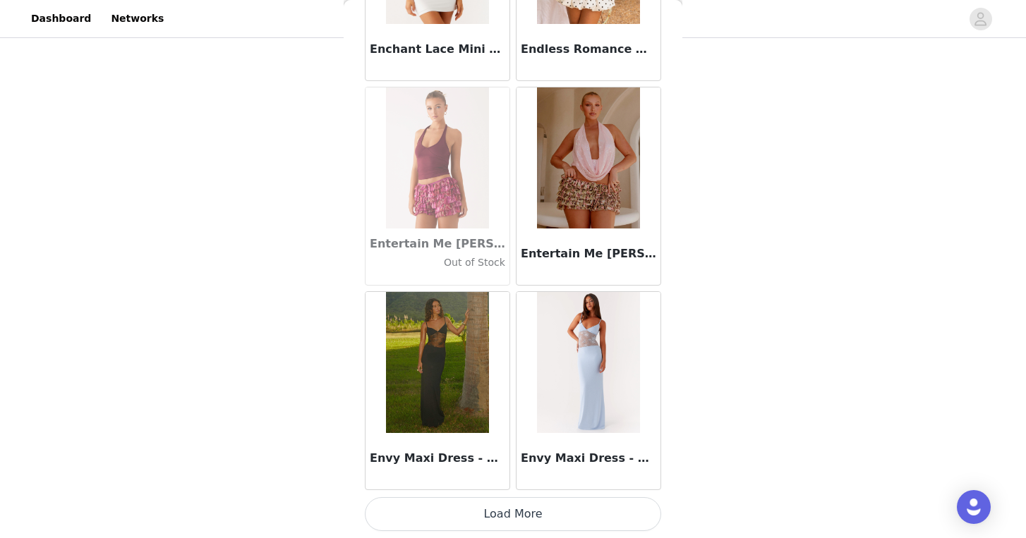
click at [554, 507] on button "Load More" at bounding box center [513, 514] width 296 height 34
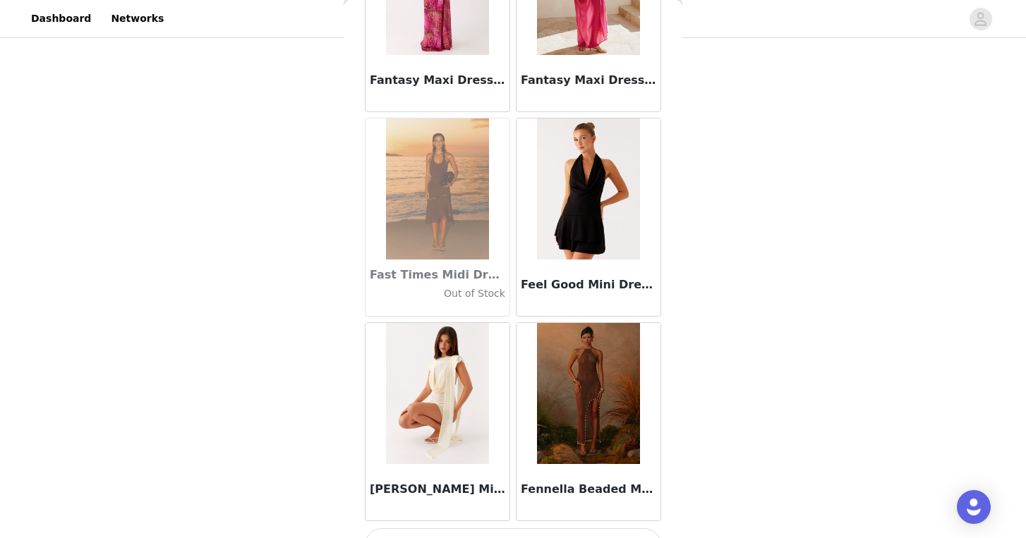
scroll to position [30265, 0]
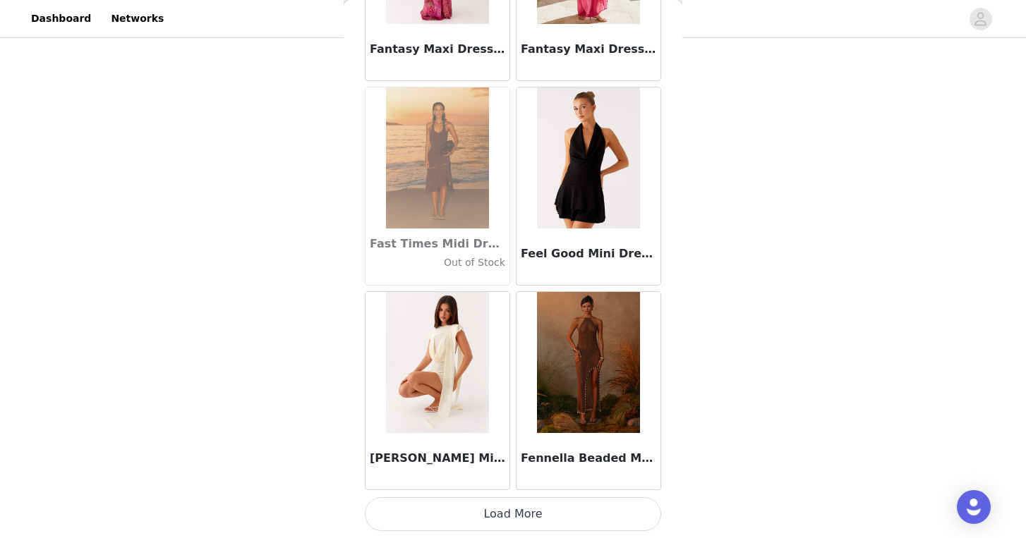
click at [564, 501] on button "Load More" at bounding box center [513, 514] width 296 height 34
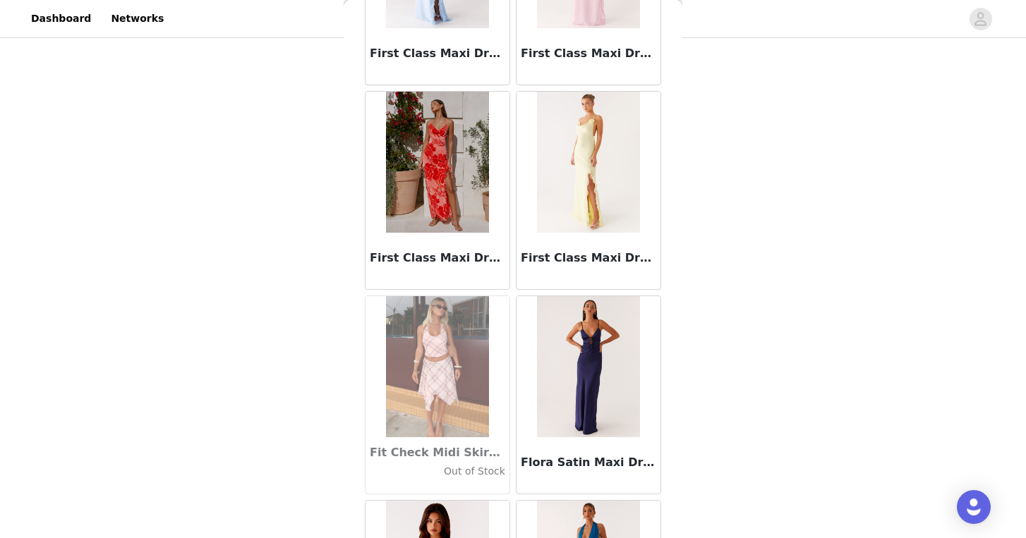
scroll to position [32311, 0]
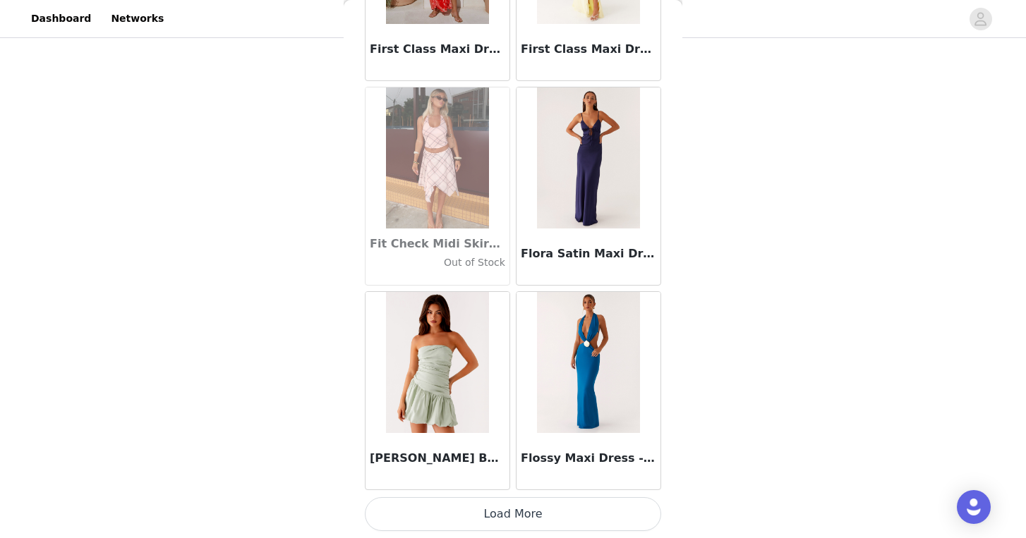
click at [555, 516] on button "Load More" at bounding box center [513, 514] width 296 height 34
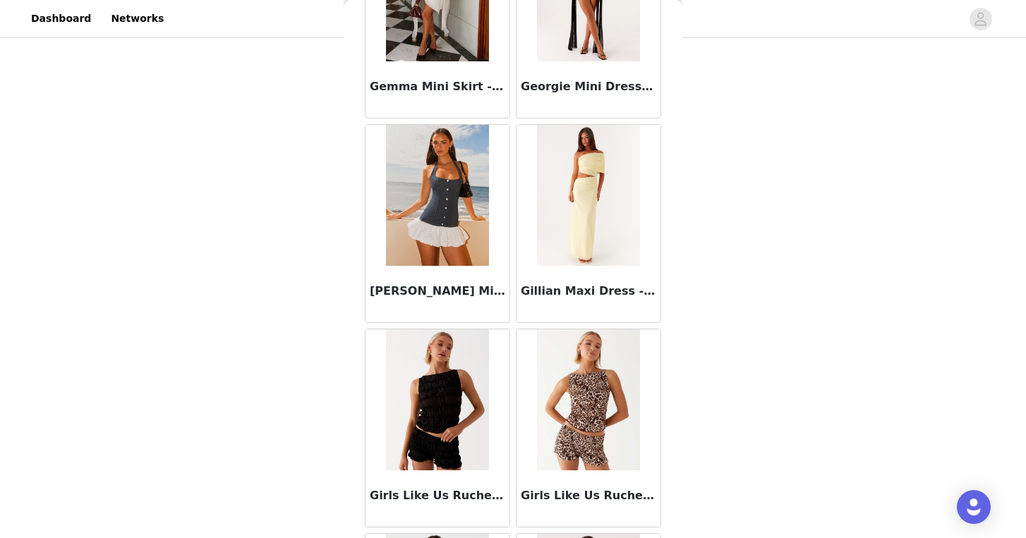
scroll to position [34358, 0]
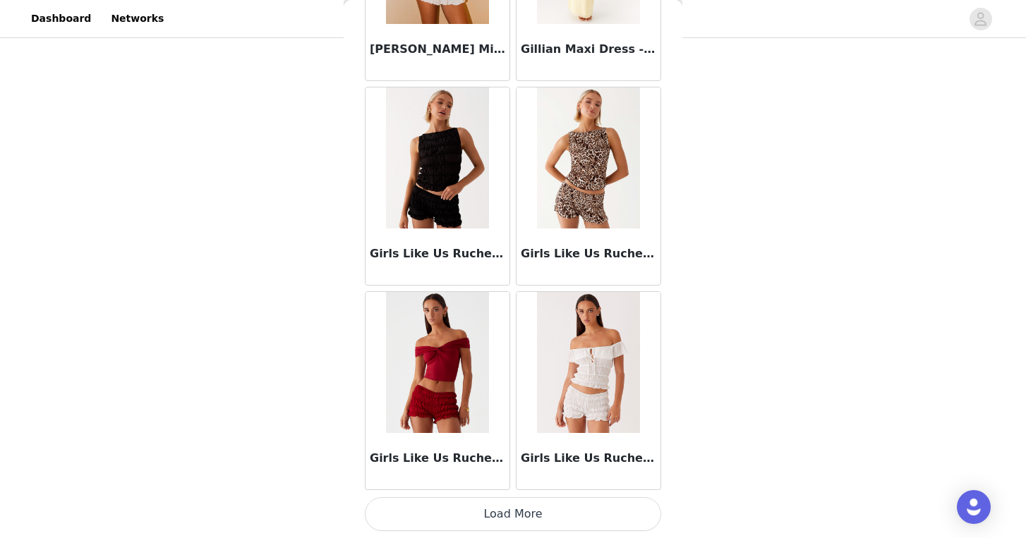
click at [533, 520] on button "Load More" at bounding box center [513, 514] width 296 height 34
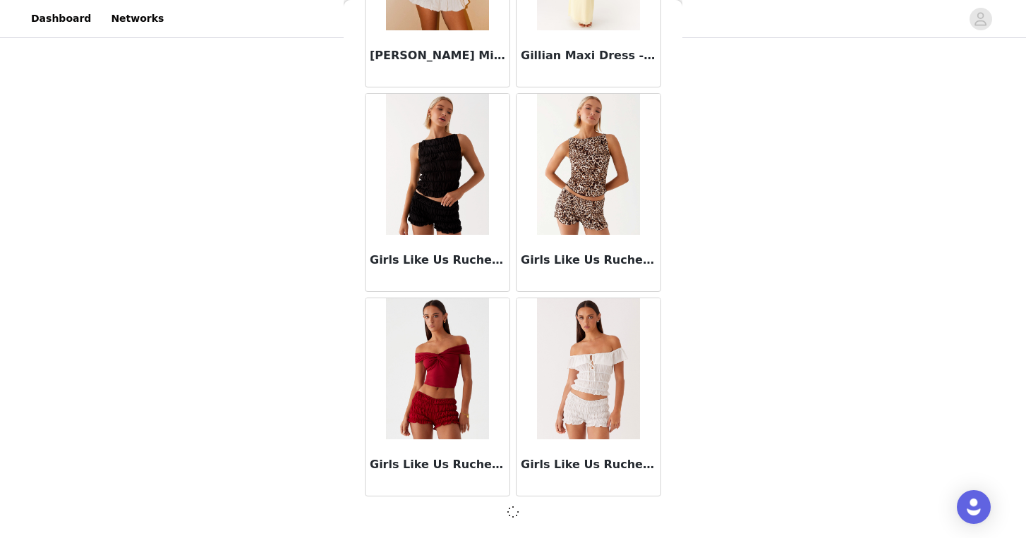
scroll to position [34351, 0]
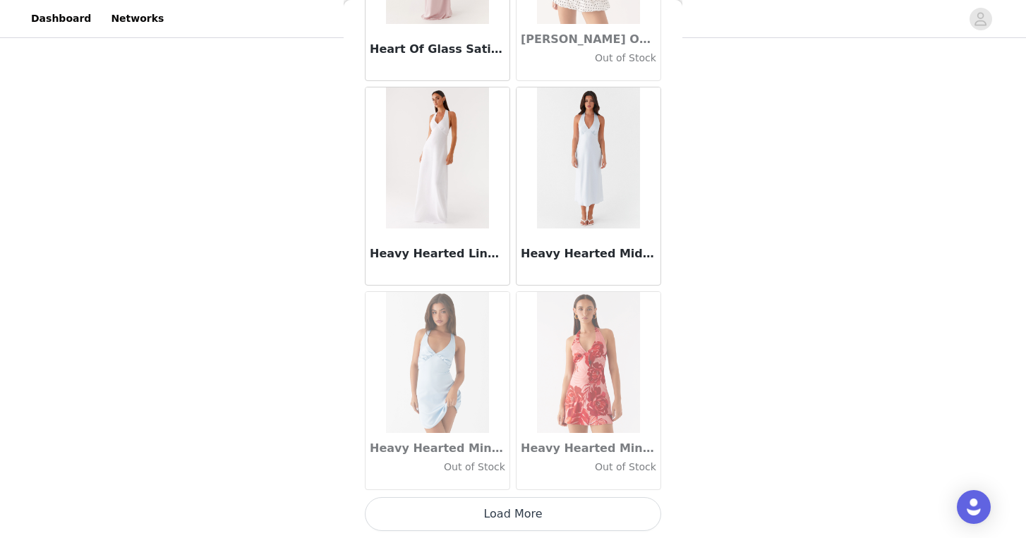
click at [545, 513] on button "Load More" at bounding box center [513, 514] width 296 height 34
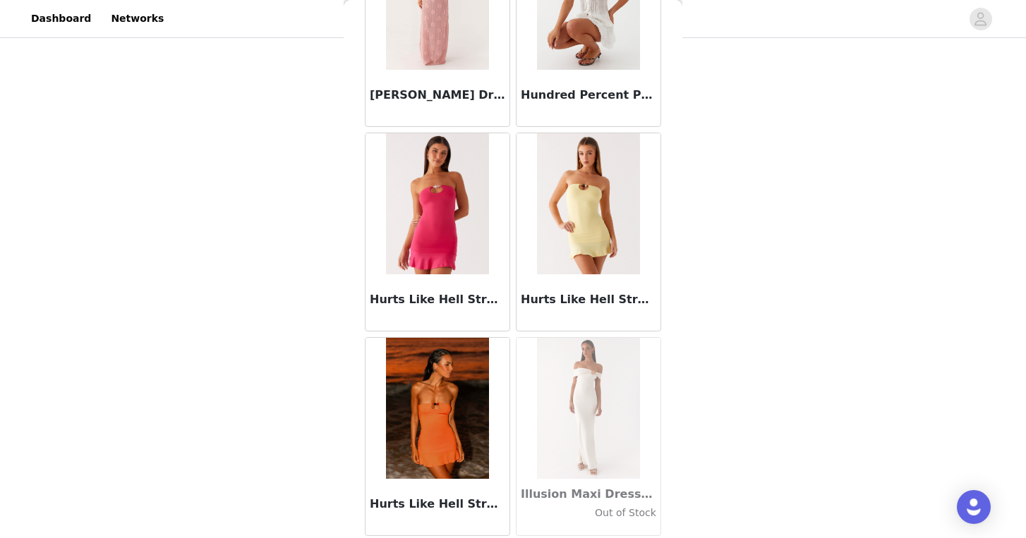
scroll to position [38450, 0]
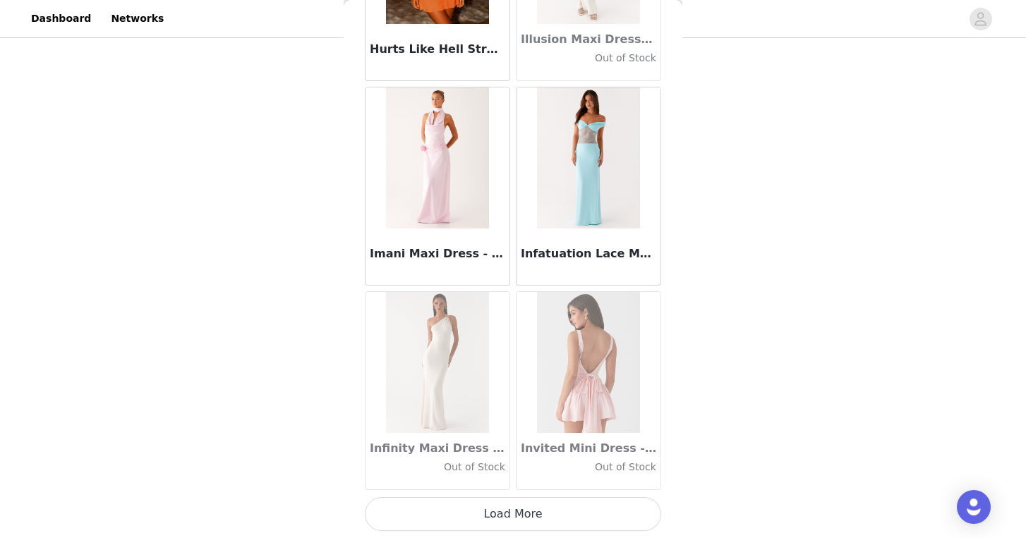
click at [550, 504] on button "Load More" at bounding box center [513, 514] width 296 height 34
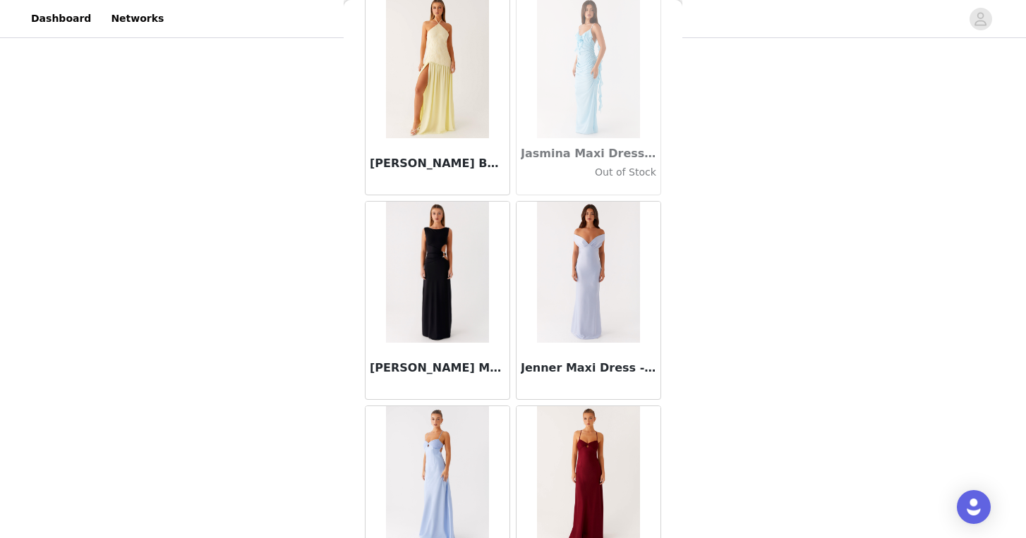
scroll to position [40496, 0]
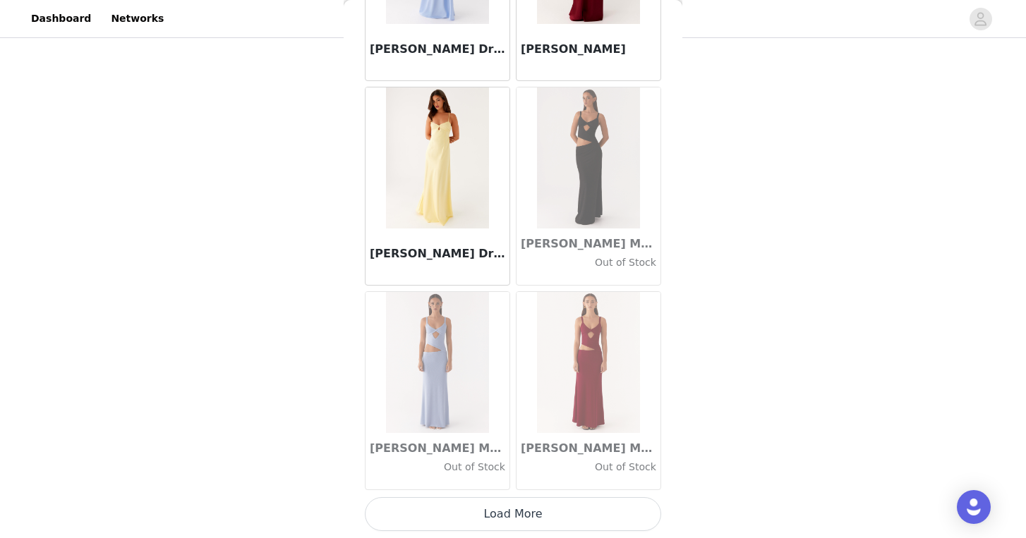
click at [550, 506] on button "Load More" at bounding box center [513, 514] width 296 height 34
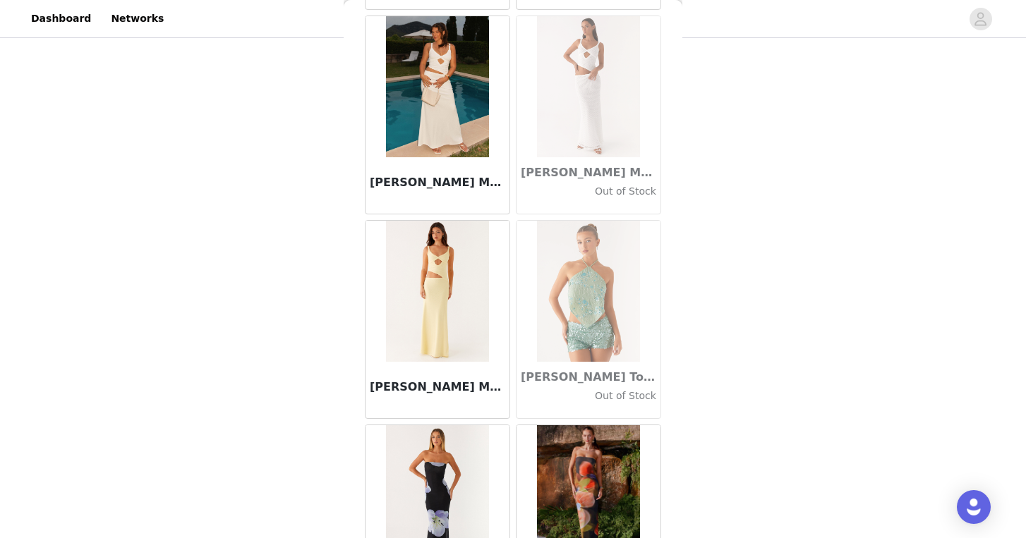
scroll to position [41184, 0]
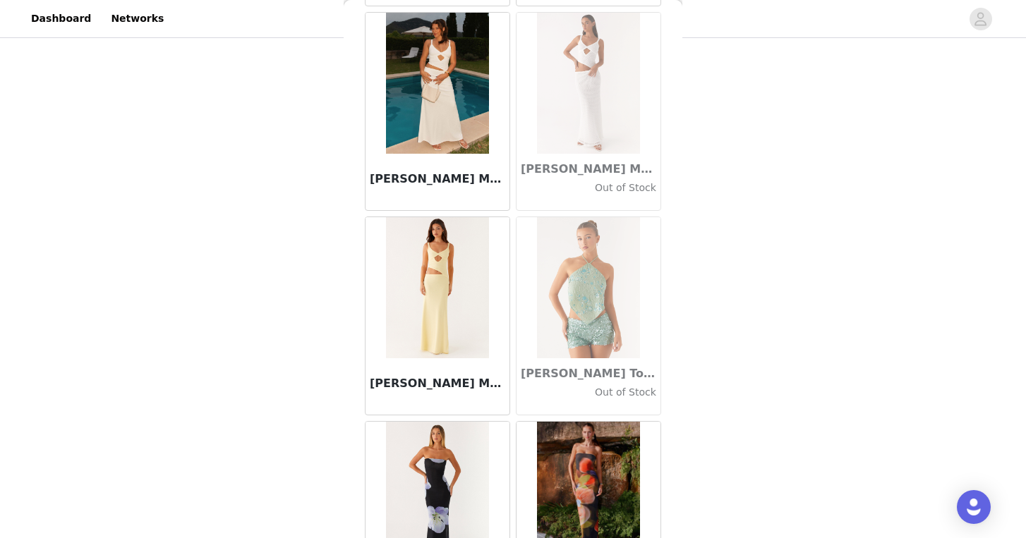
click at [430, 305] on img at bounding box center [437, 287] width 102 height 141
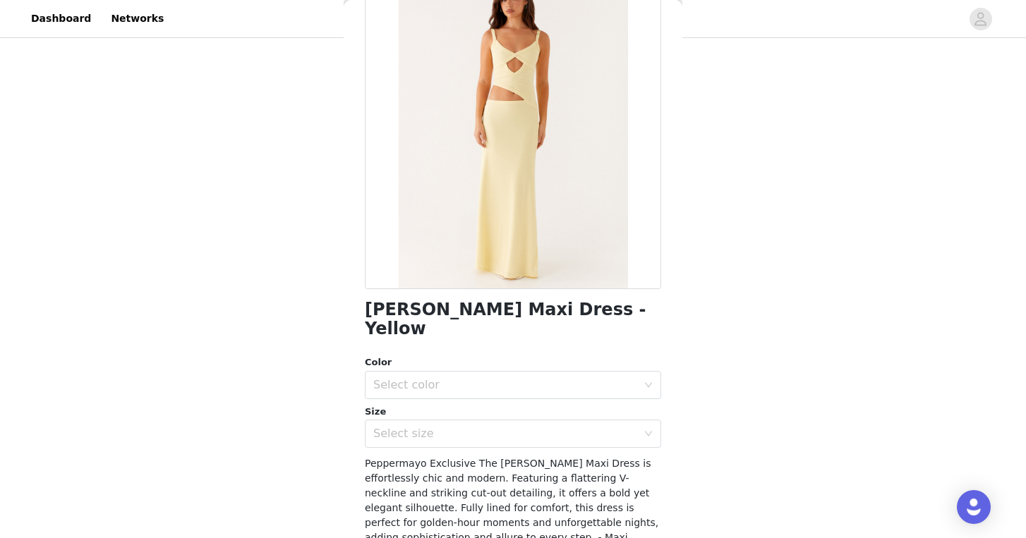
scroll to position [100, 0]
click at [518, 377] on div "Select color" at bounding box center [505, 384] width 264 height 14
click at [514, 396] on li "Yellow" at bounding box center [513, 396] width 296 height 23
click at [522, 423] on div "Select size" at bounding box center [508, 432] width 270 height 27
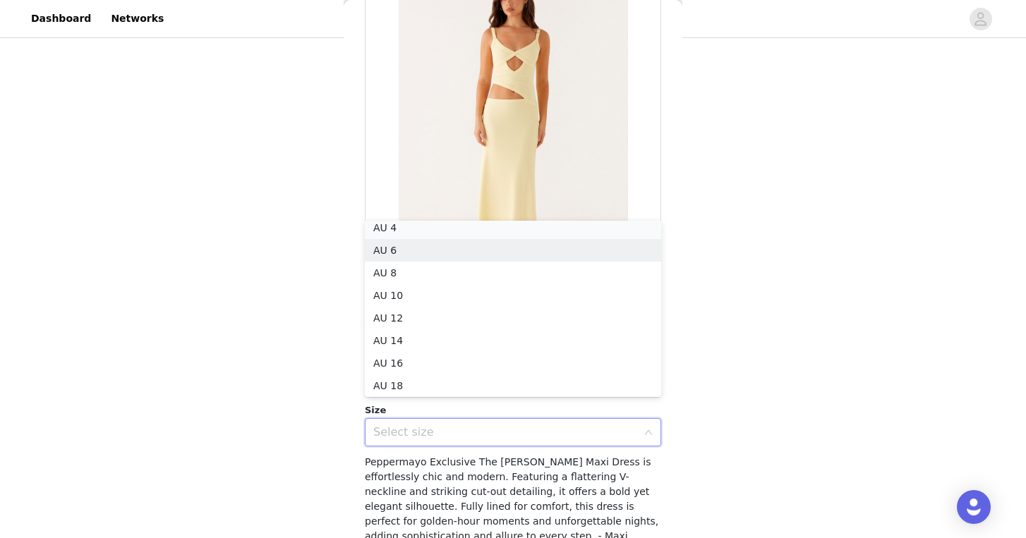
scroll to position [3, 0]
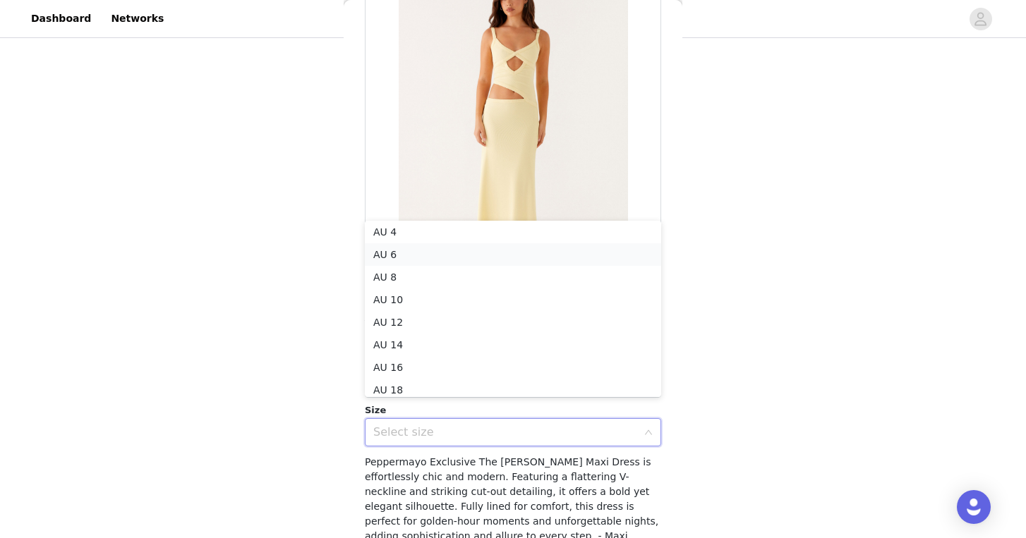
click at [483, 249] on li "AU 6" at bounding box center [513, 254] width 296 height 23
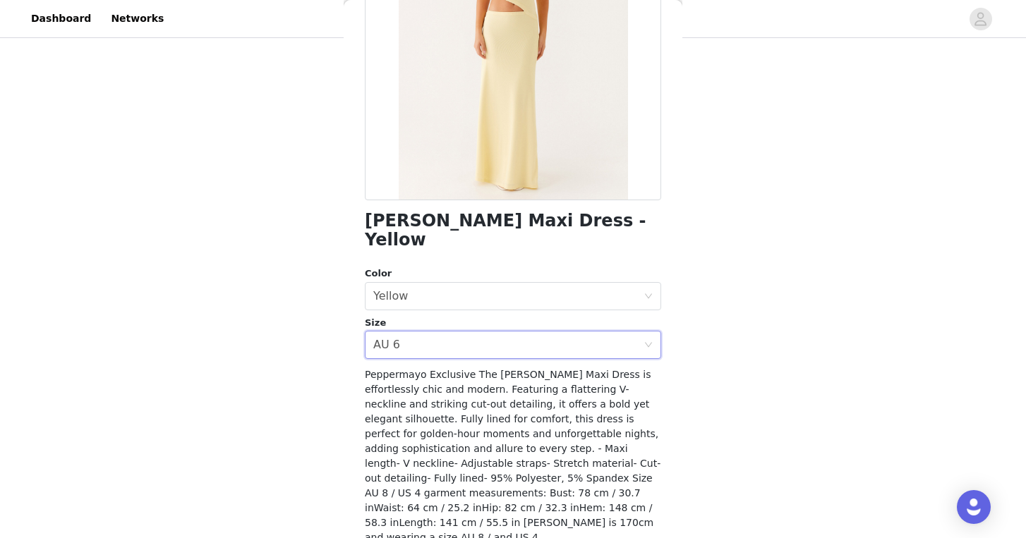
scroll to position [220, 0]
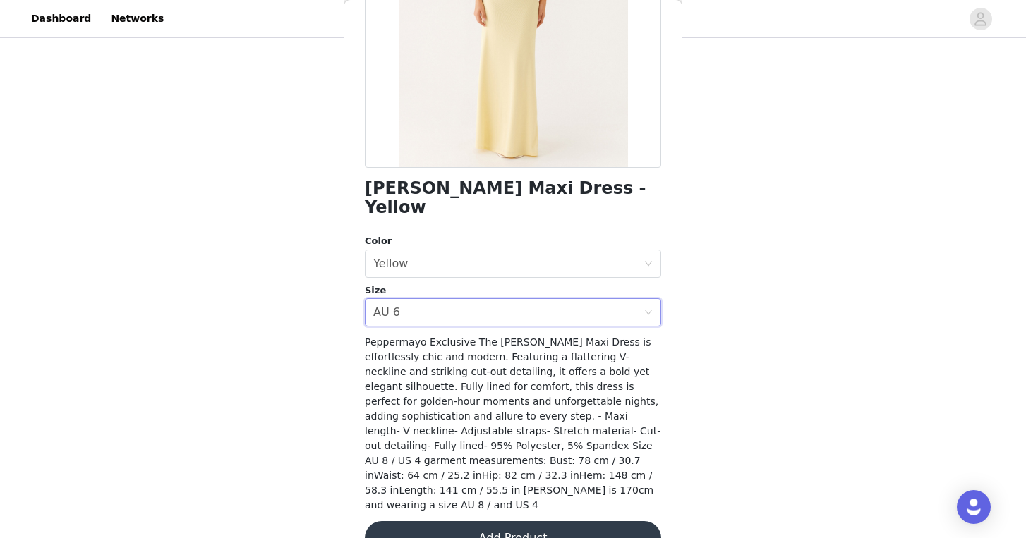
click at [492, 521] on button "Add Product" at bounding box center [513, 538] width 296 height 34
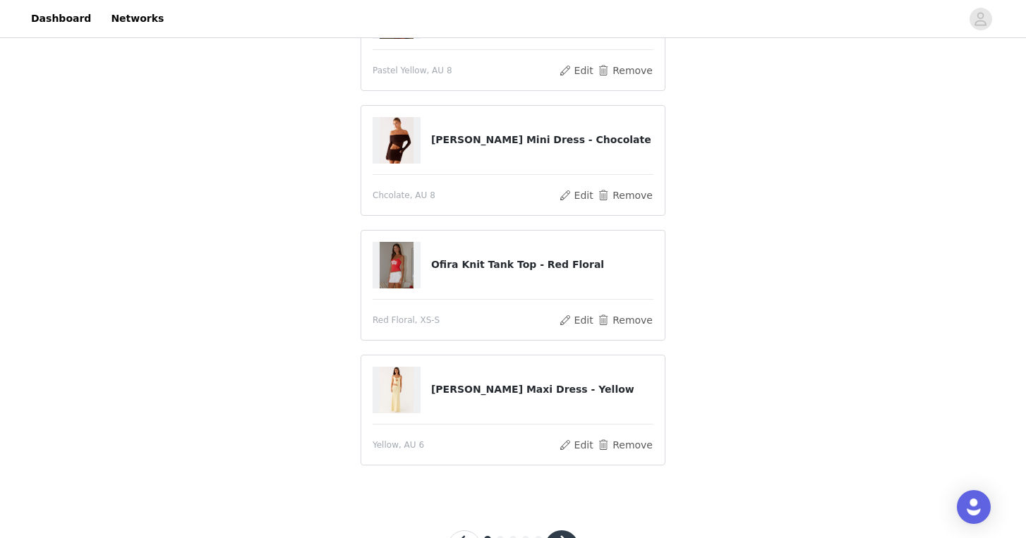
scroll to position [236, 0]
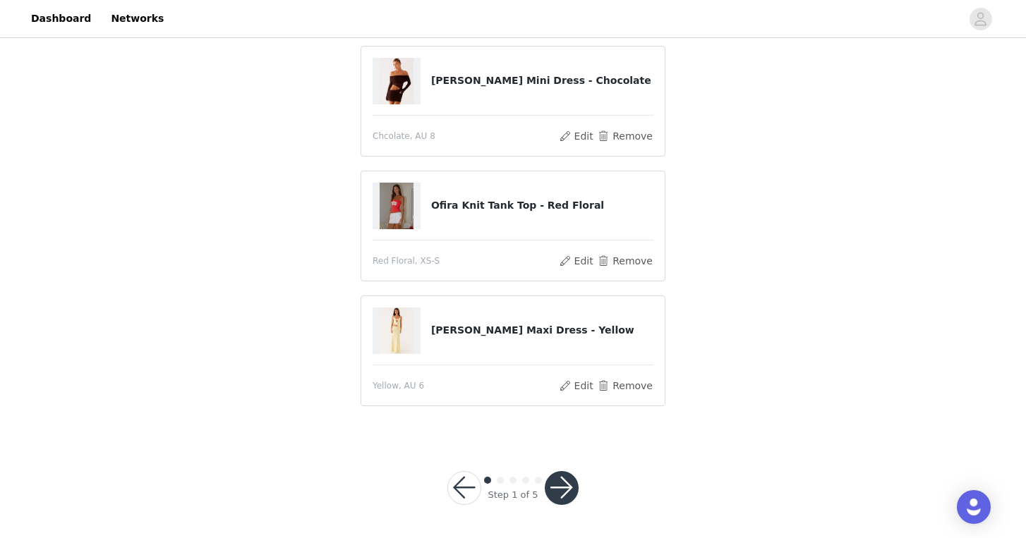
click at [554, 495] on button "button" at bounding box center [562, 488] width 34 height 34
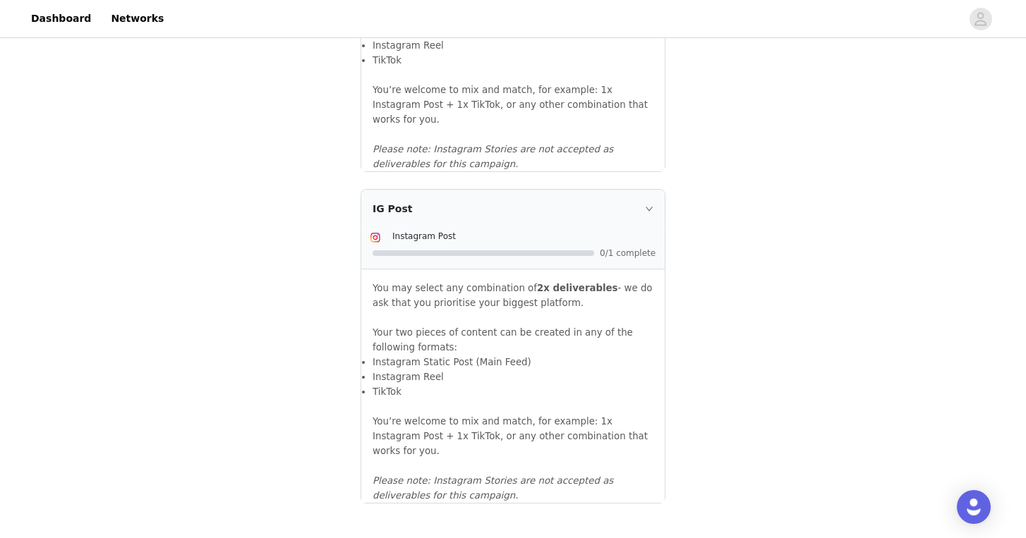
scroll to position [1547, 0]
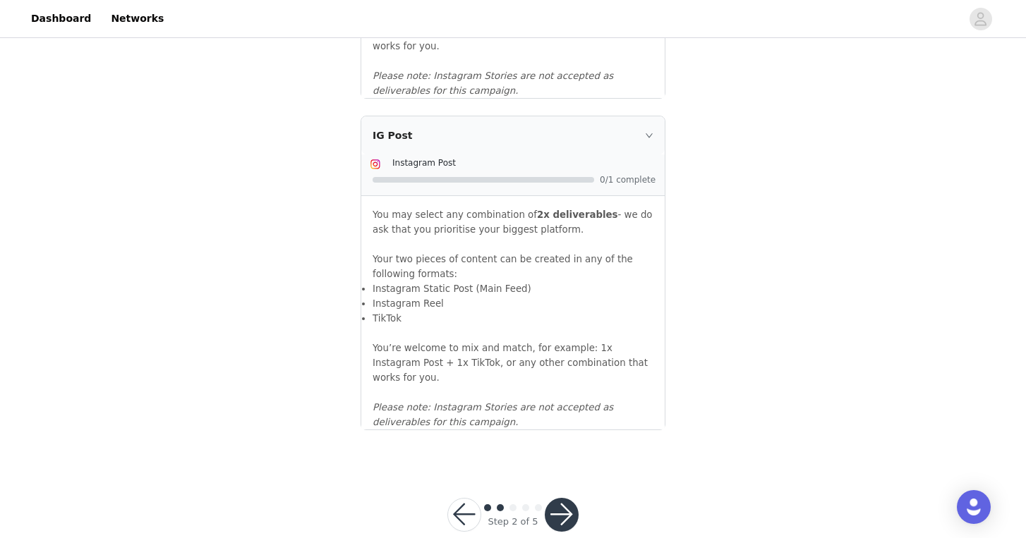
click at [559, 498] on button "button" at bounding box center [562, 515] width 34 height 34
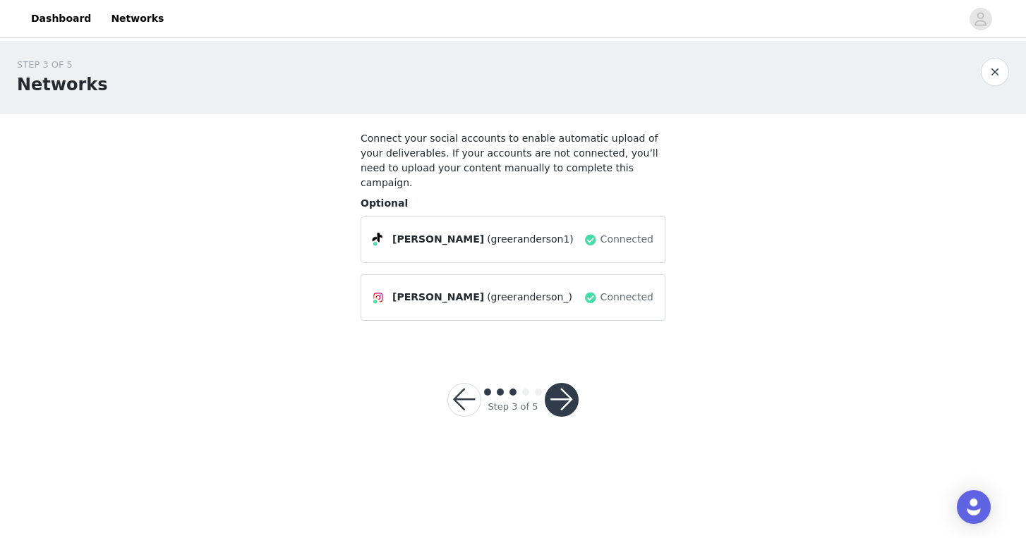
click at [561, 383] on button "button" at bounding box center [562, 400] width 34 height 34
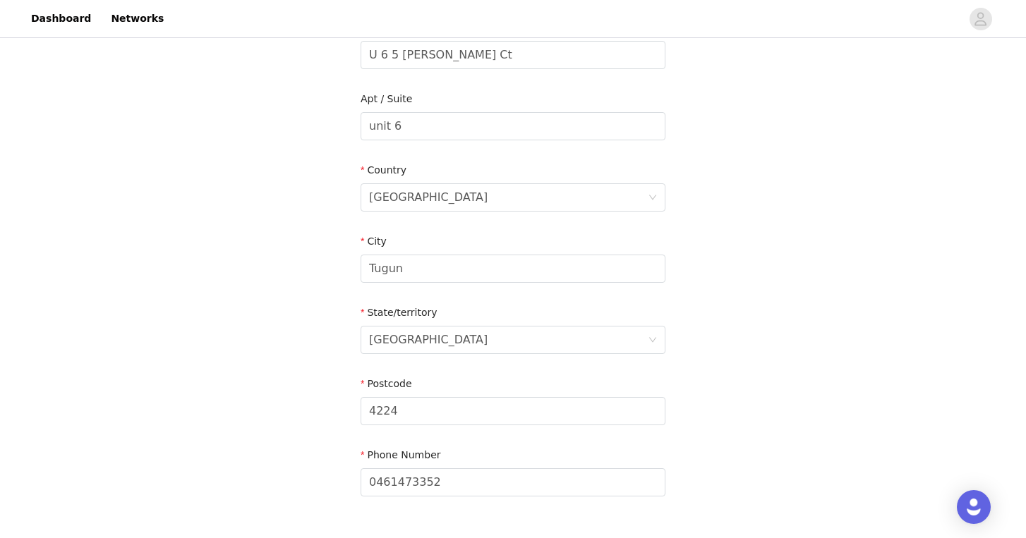
scroll to position [483, 0]
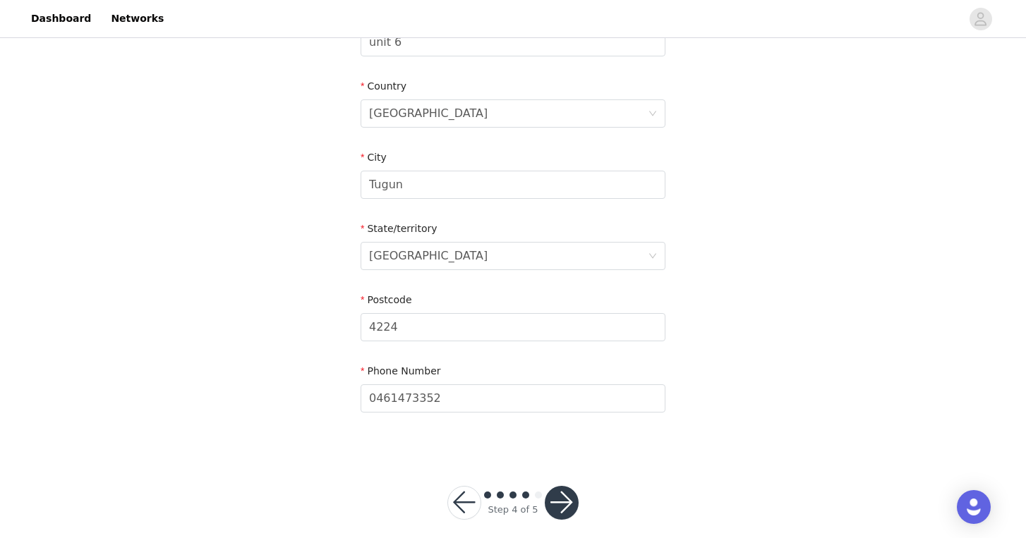
click at [561, 486] on button "button" at bounding box center [562, 503] width 34 height 34
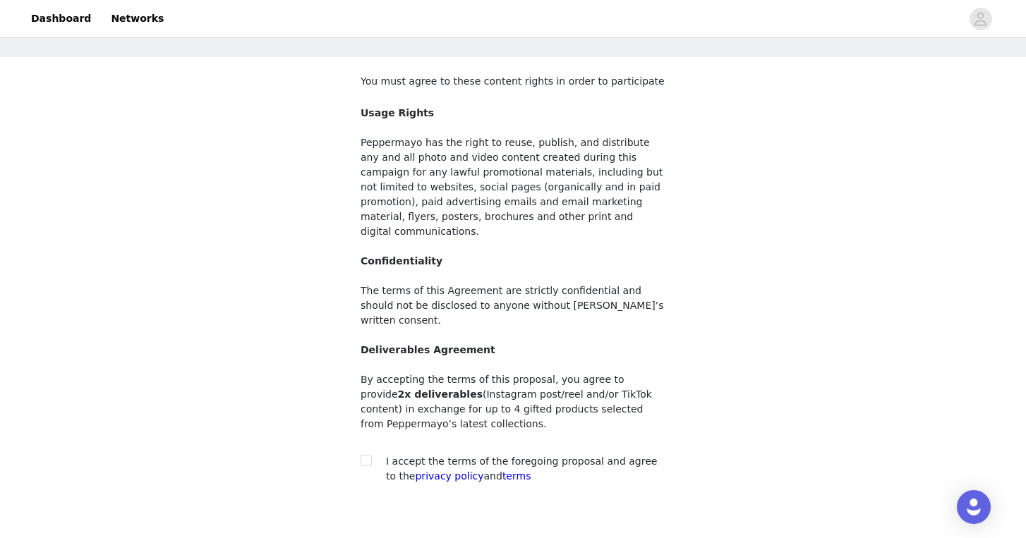
scroll to position [114, 0]
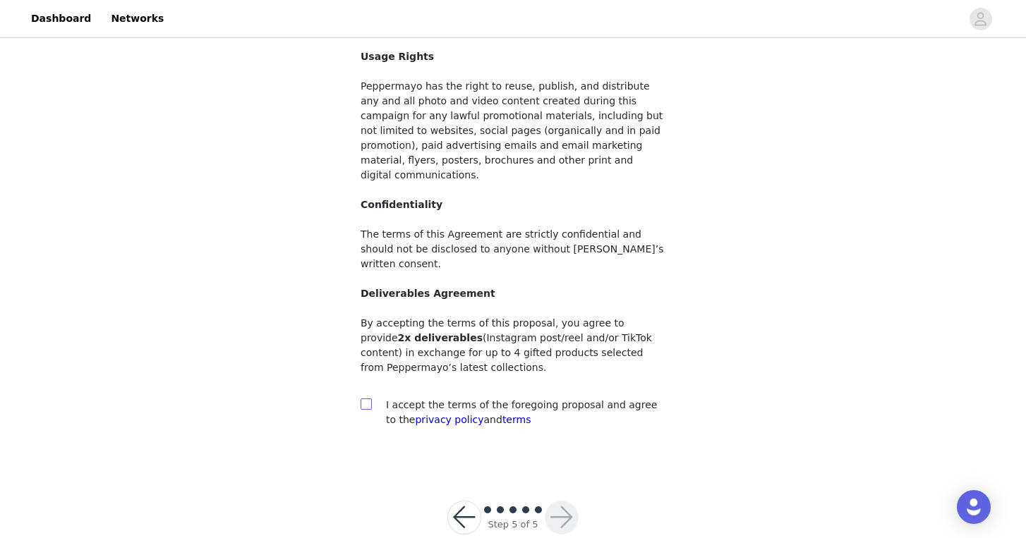
click at [367, 399] on input "checkbox" at bounding box center [366, 404] width 10 height 10
checkbox input "true"
click at [569, 501] on button "button" at bounding box center [562, 518] width 34 height 34
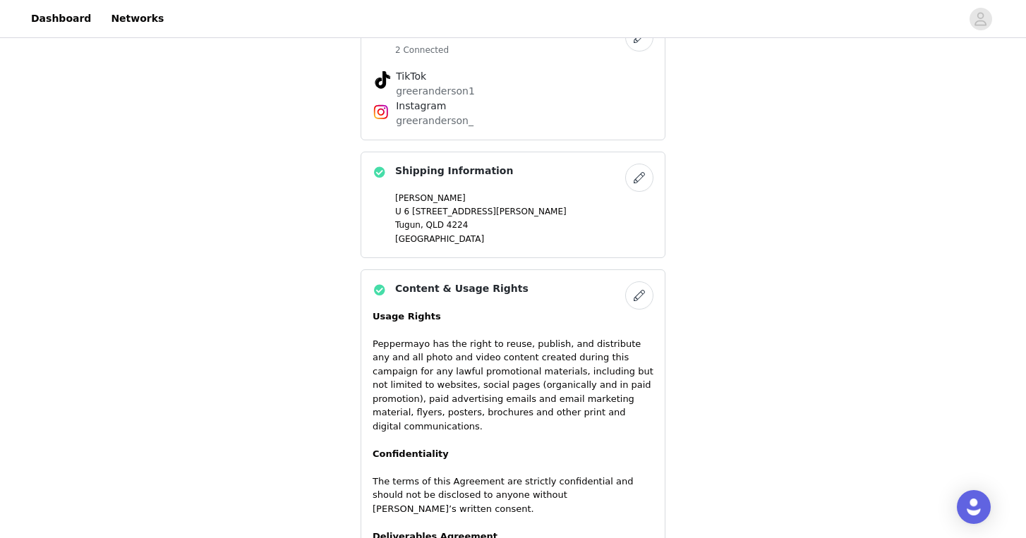
scroll to position [1161, 0]
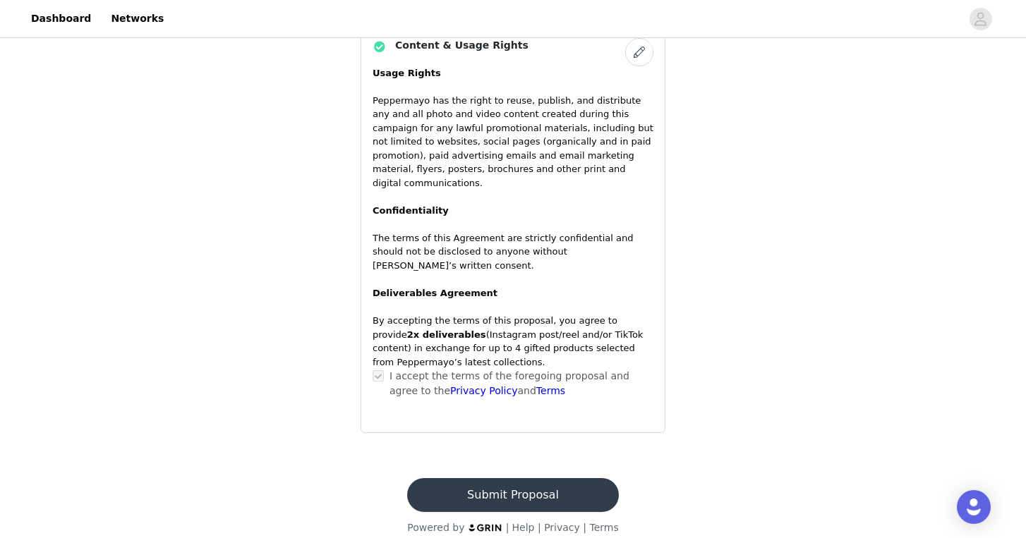
click at [558, 488] on button "Submit Proposal" at bounding box center [512, 495] width 211 height 34
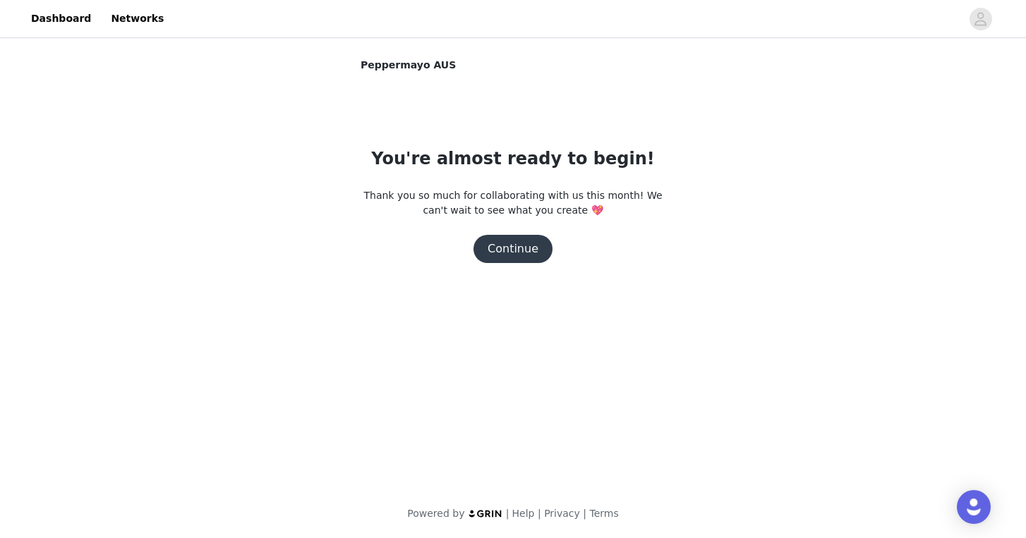
click at [537, 240] on button "Continue" at bounding box center [512, 249] width 79 height 28
